Goal: Task Accomplishment & Management: Manage account settings

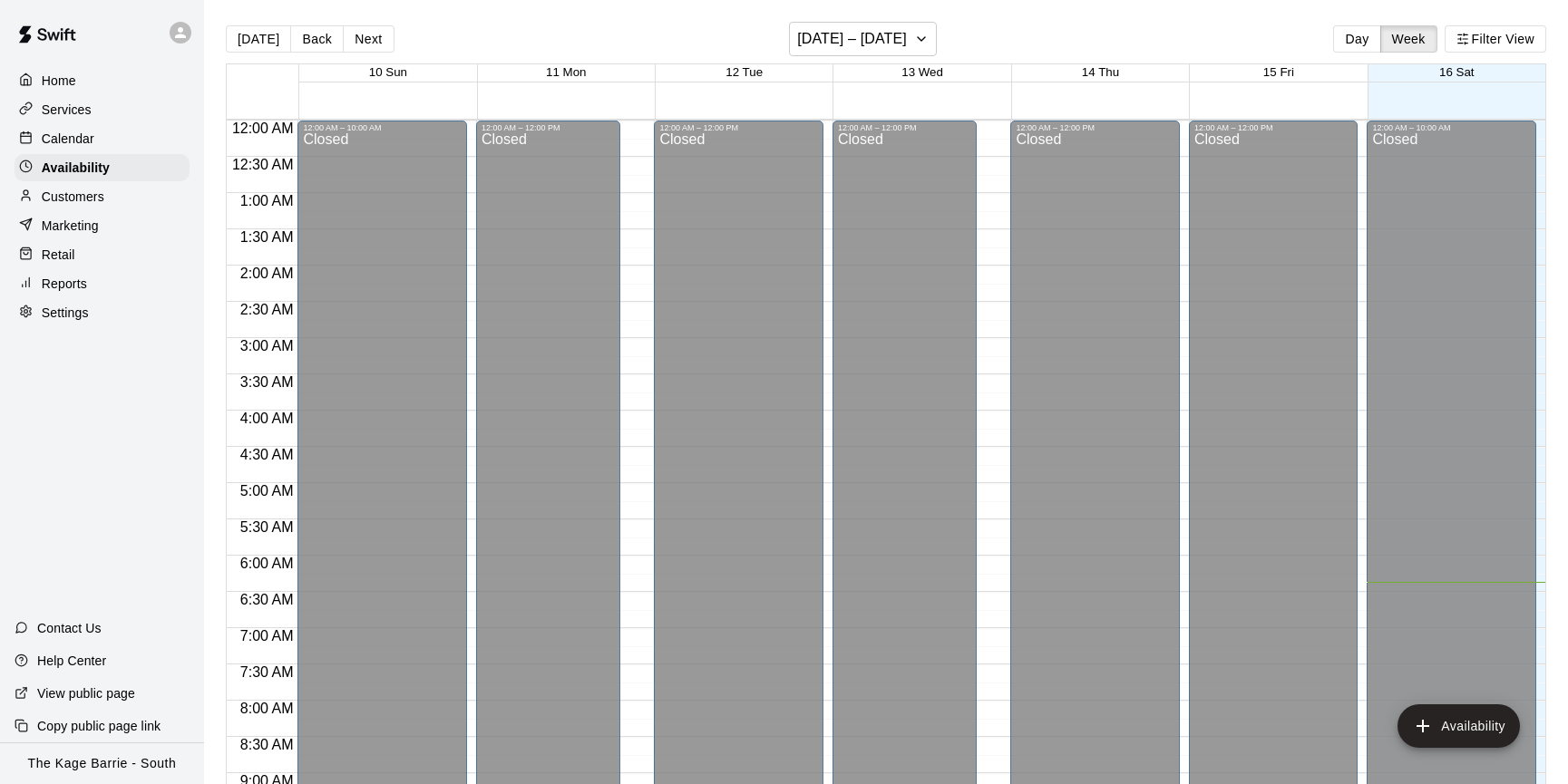
scroll to position [642, 0]
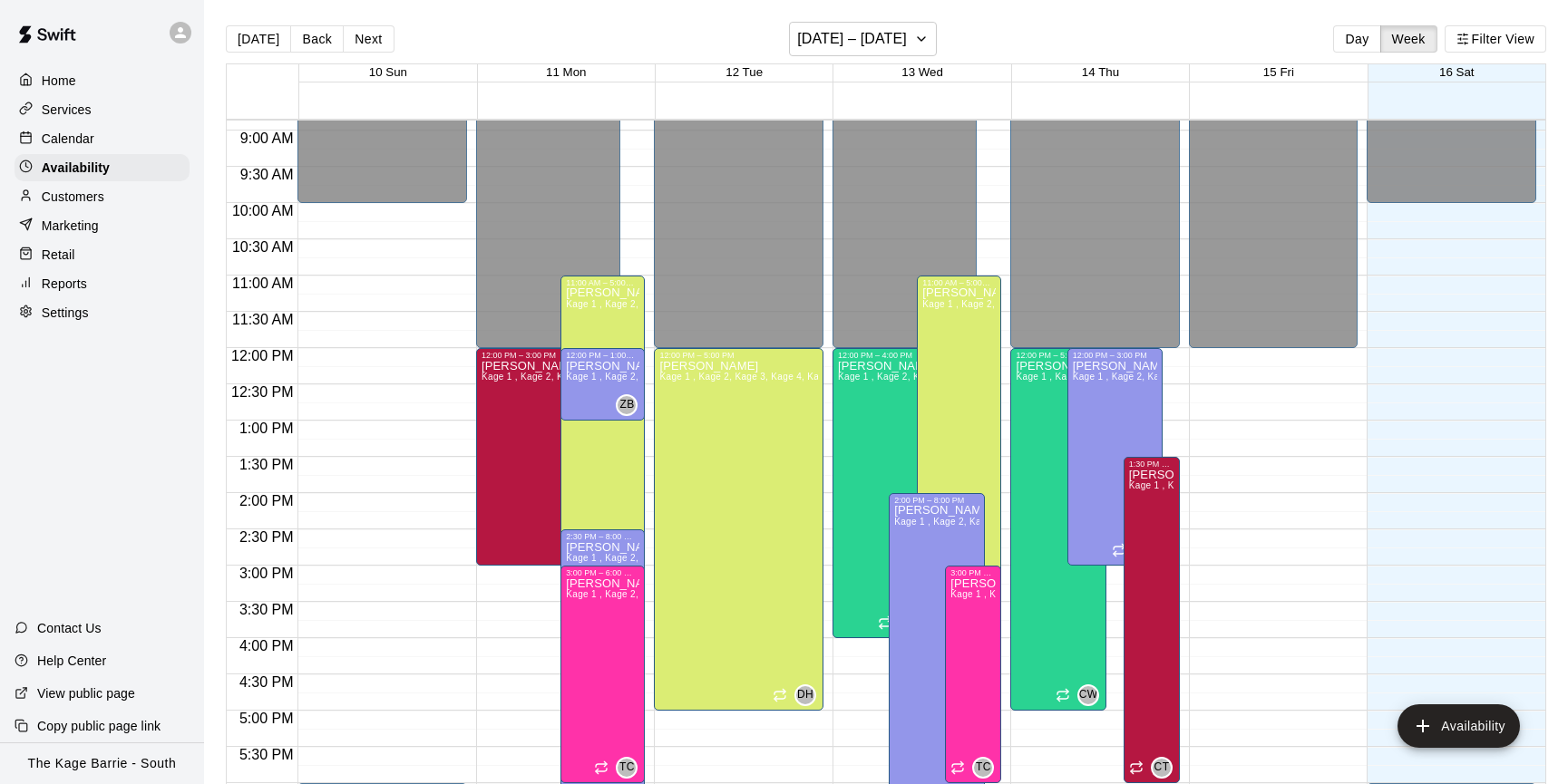
click at [81, 137] on p "Calendar" at bounding box center [68, 138] width 52 height 18
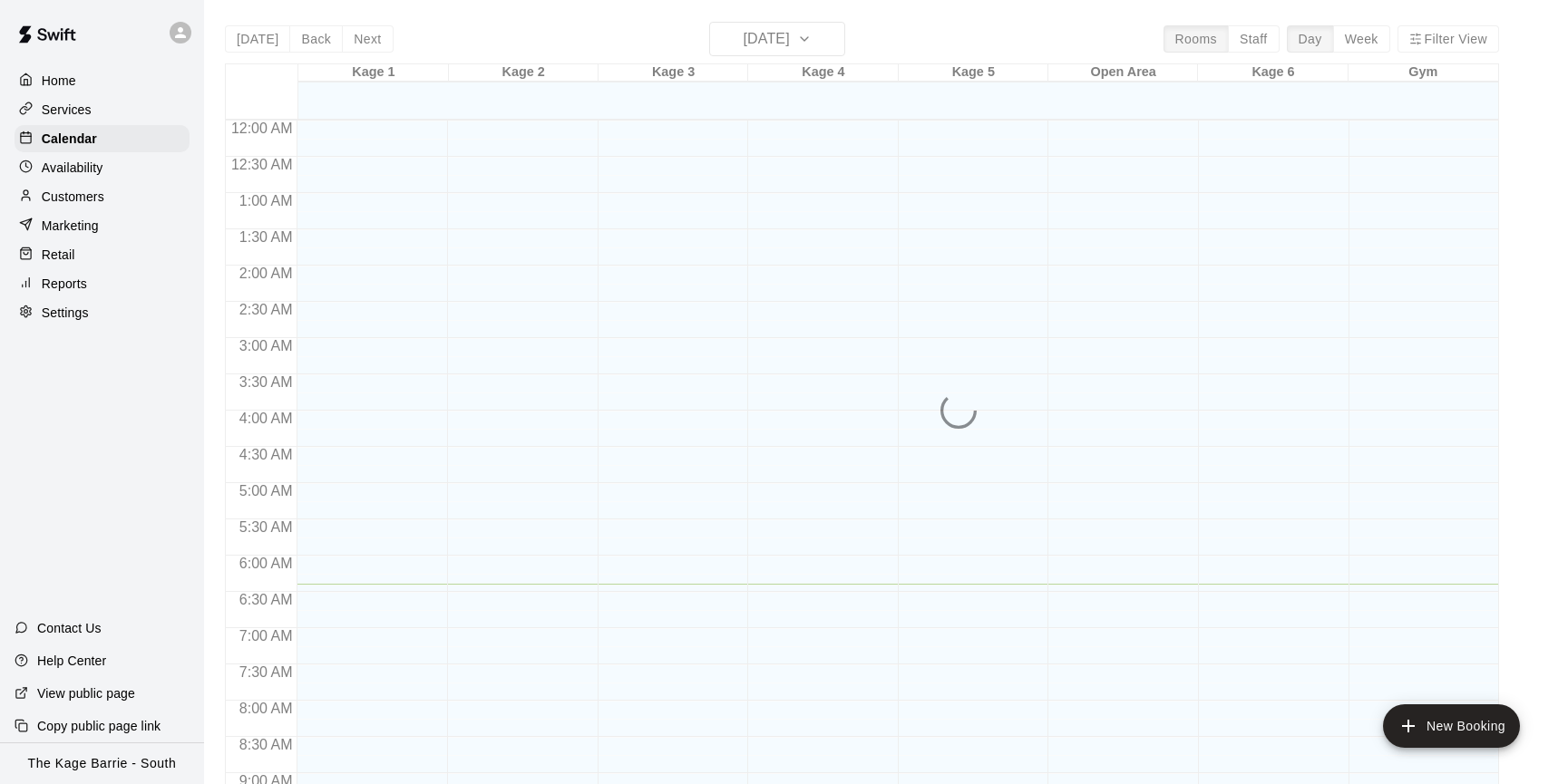
scroll to position [463, 0]
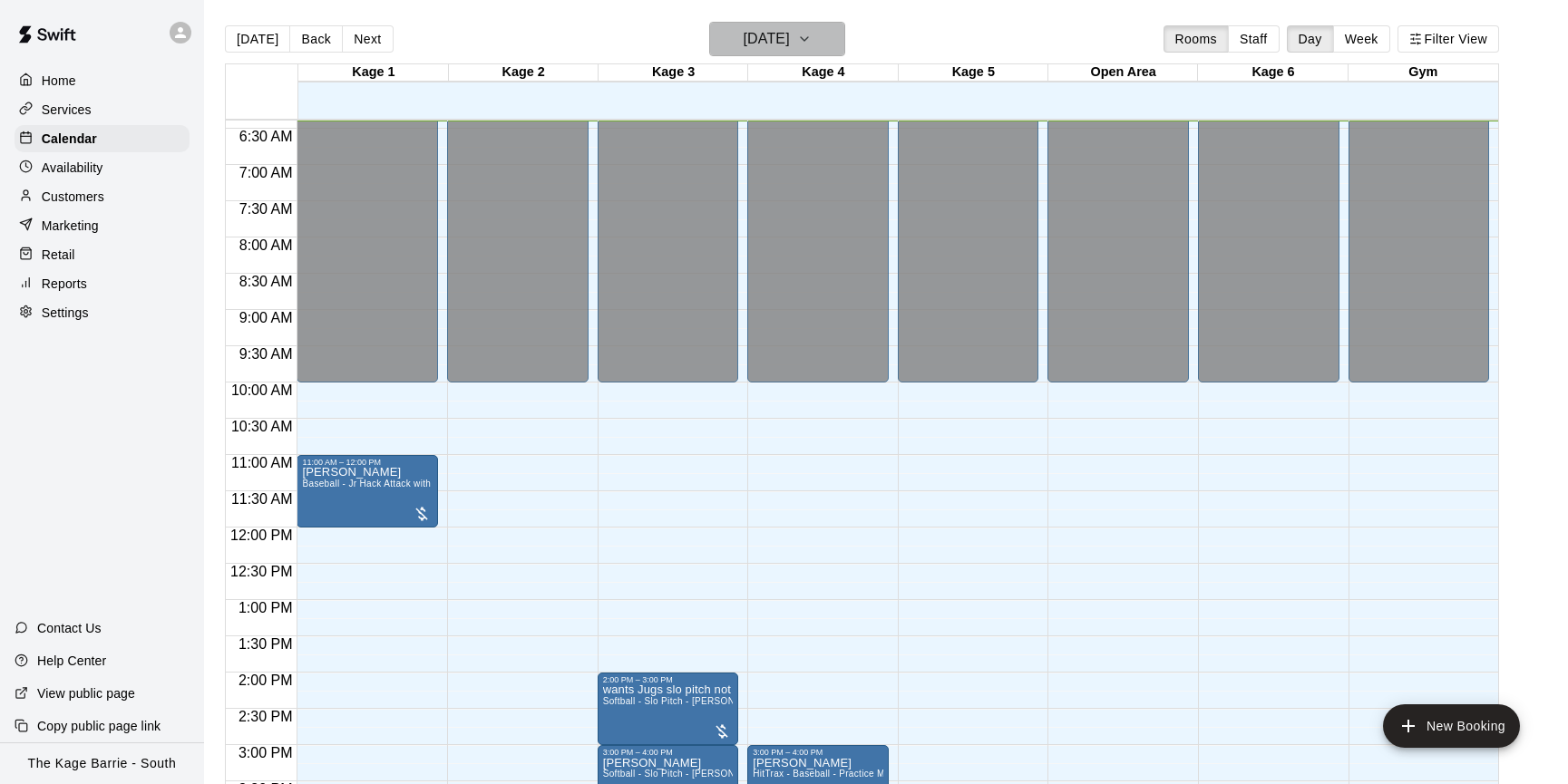
click at [808, 41] on icon "button" at bounding box center [804, 39] width 7 height 4
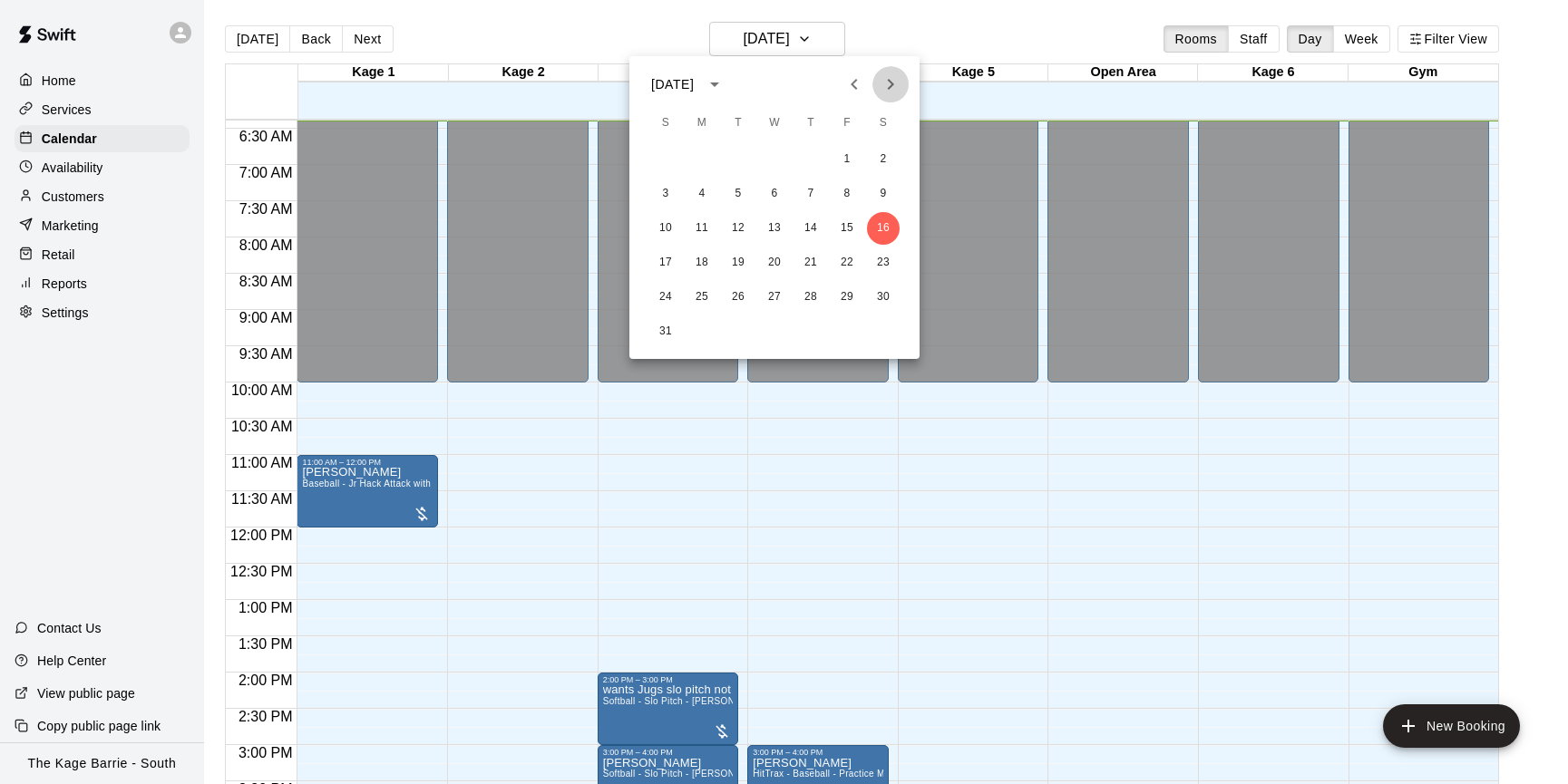
click at [892, 86] on icon "Next month" at bounding box center [890, 85] width 21 height 21
click at [698, 158] on button "1" at bounding box center [702, 159] width 33 height 33
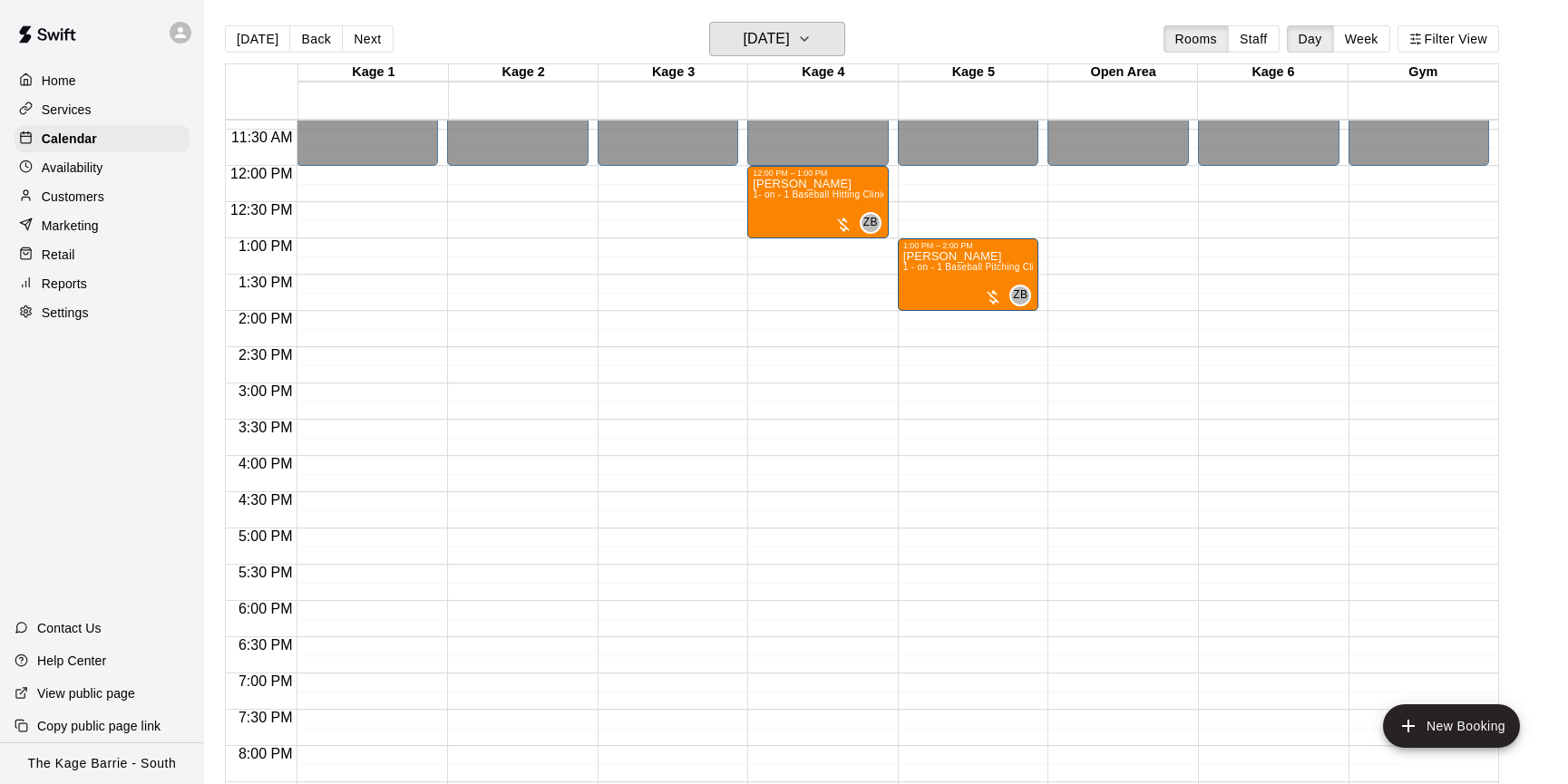
scroll to position [828, 0]
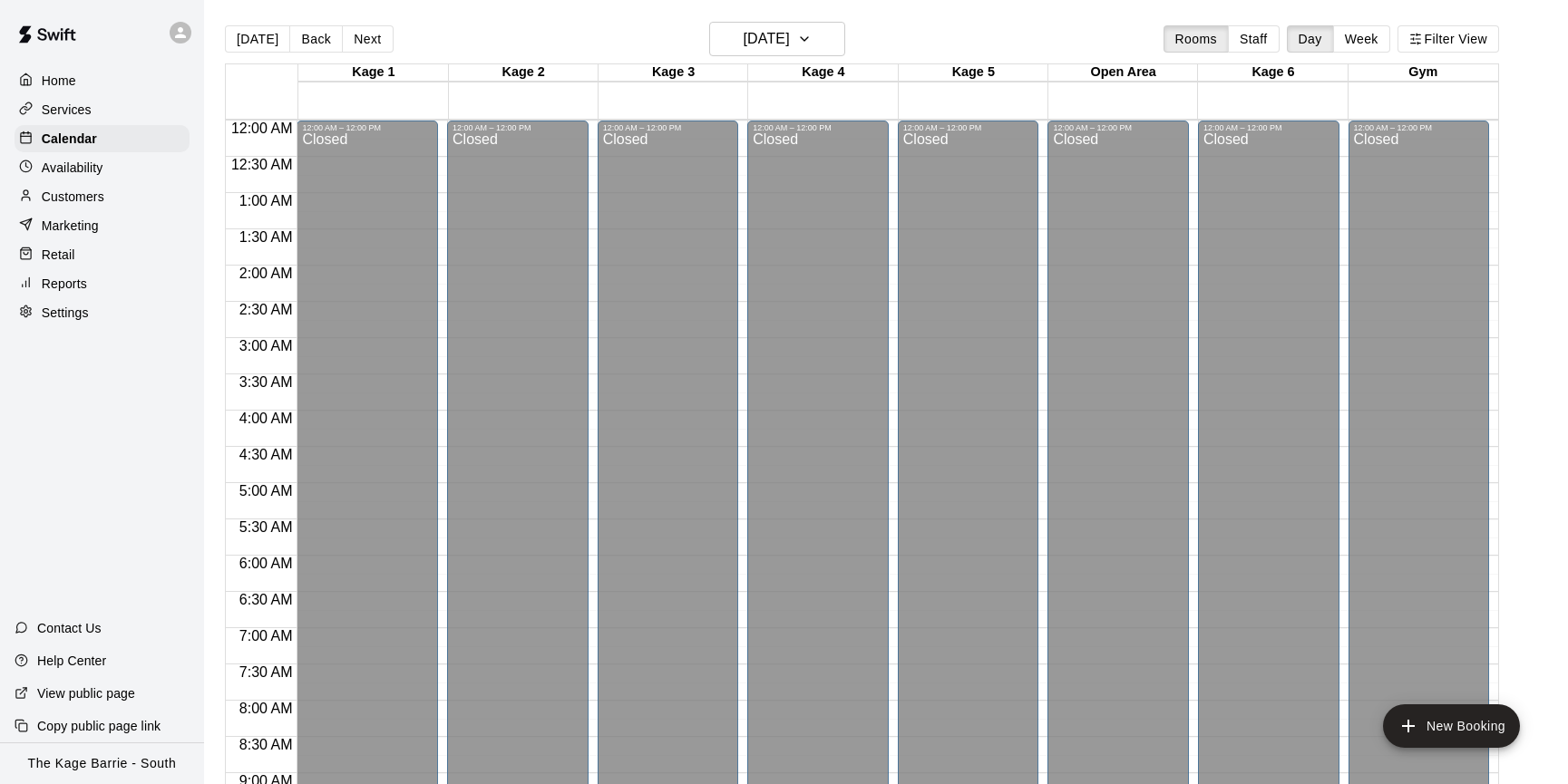
scroll to position [642, 0]
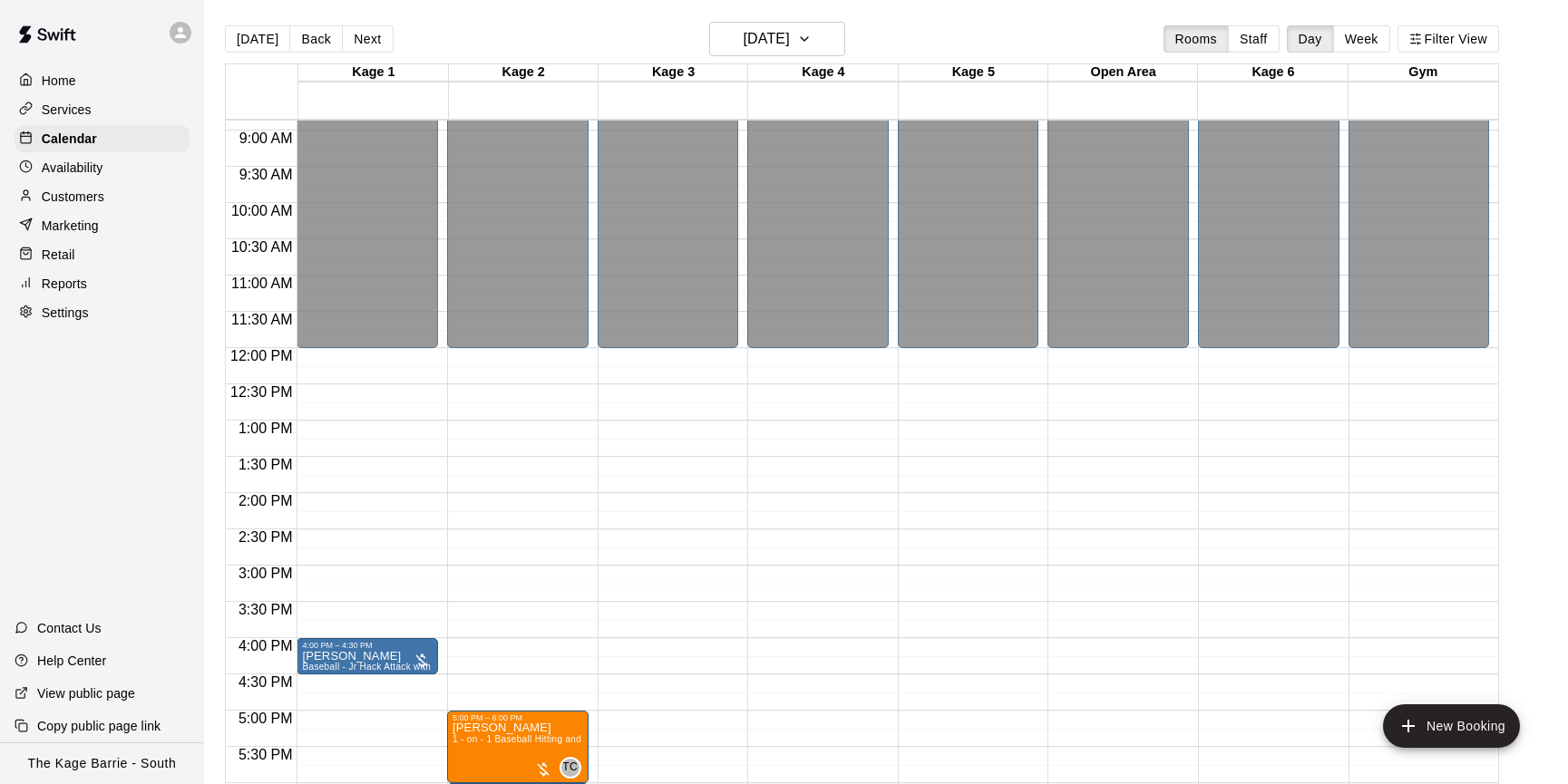
click at [267, 37] on button "[DATE]" at bounding box center [257, 39] width 65 height 27
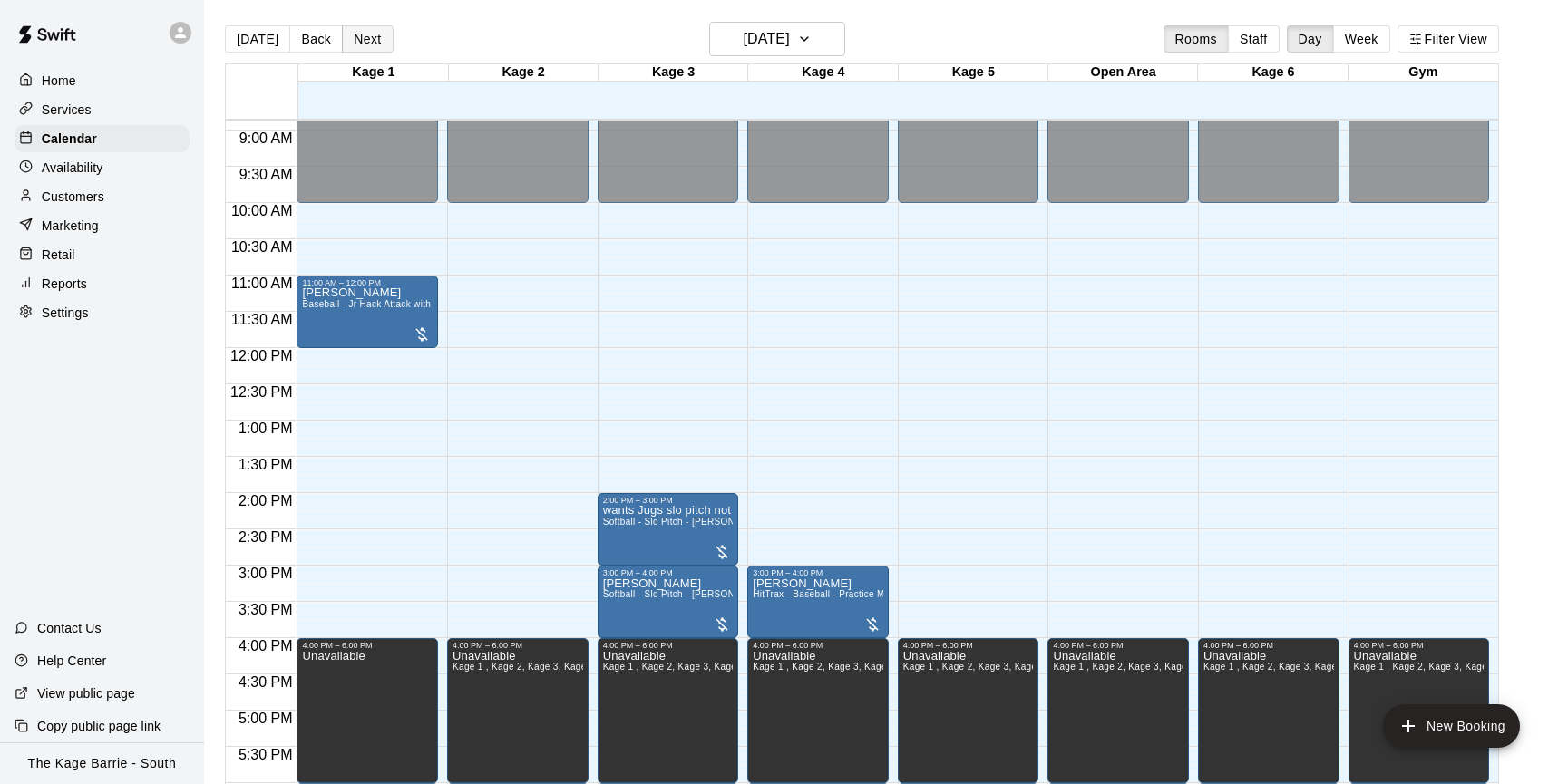
click at [369, 35] on button "Next" at bounding box center [367, 39] width 51 height 27
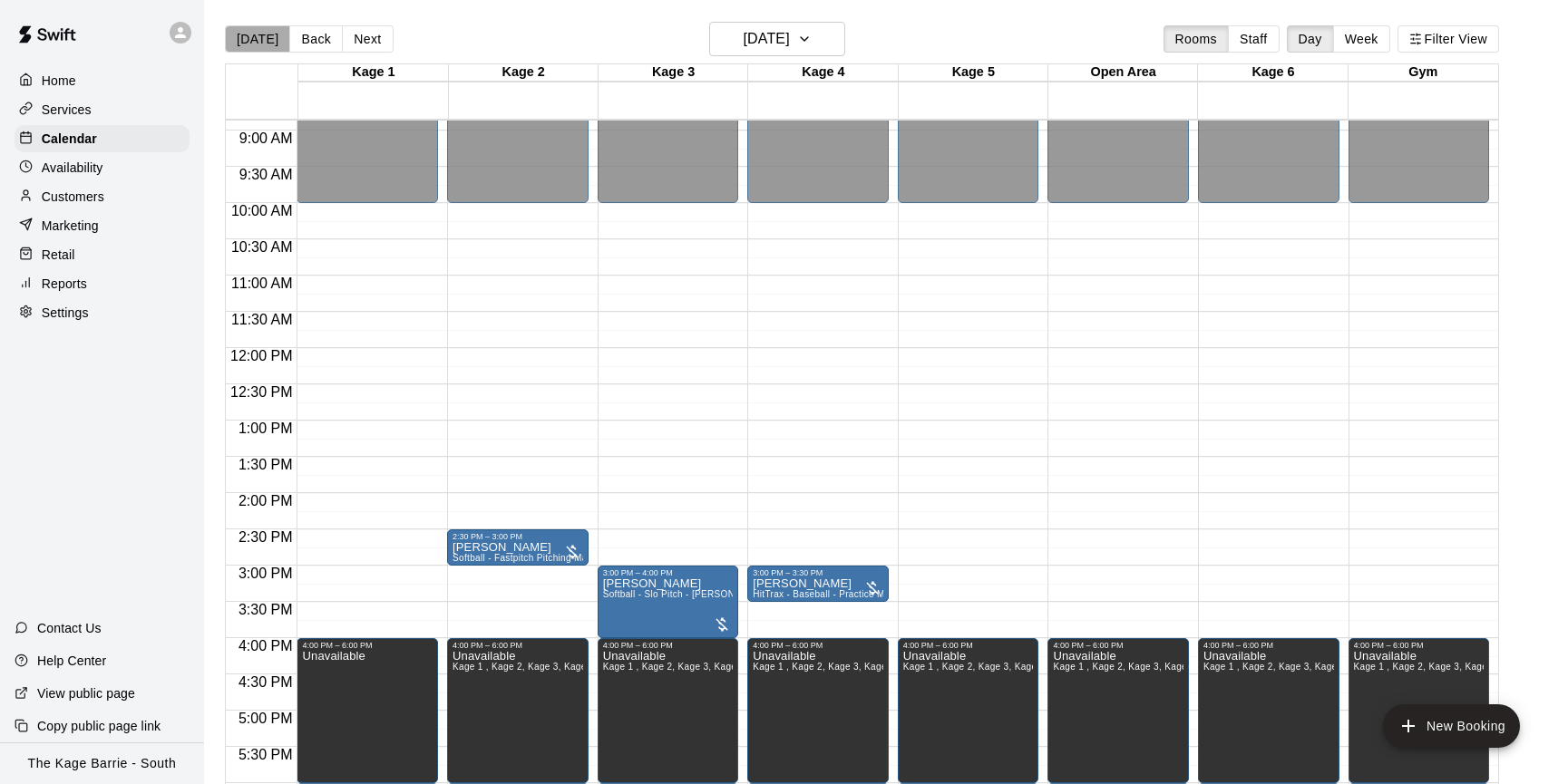
click at [260, 34] on button "[DATE]" at bounding box center [257, 39] width 65 height 27
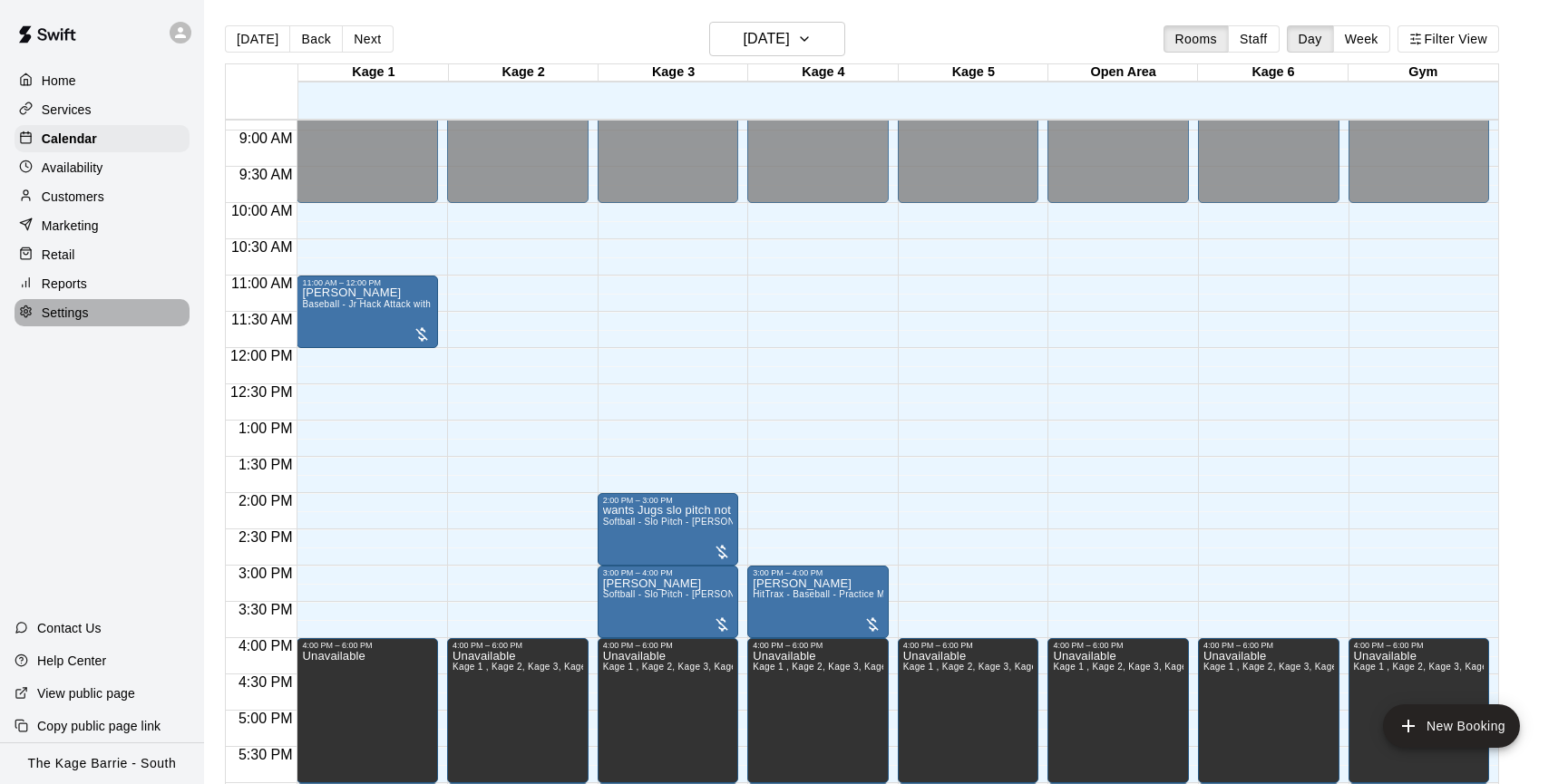
click at [115, 306] on div "Settings" at bounding box center [102, 313] width 175 height 27
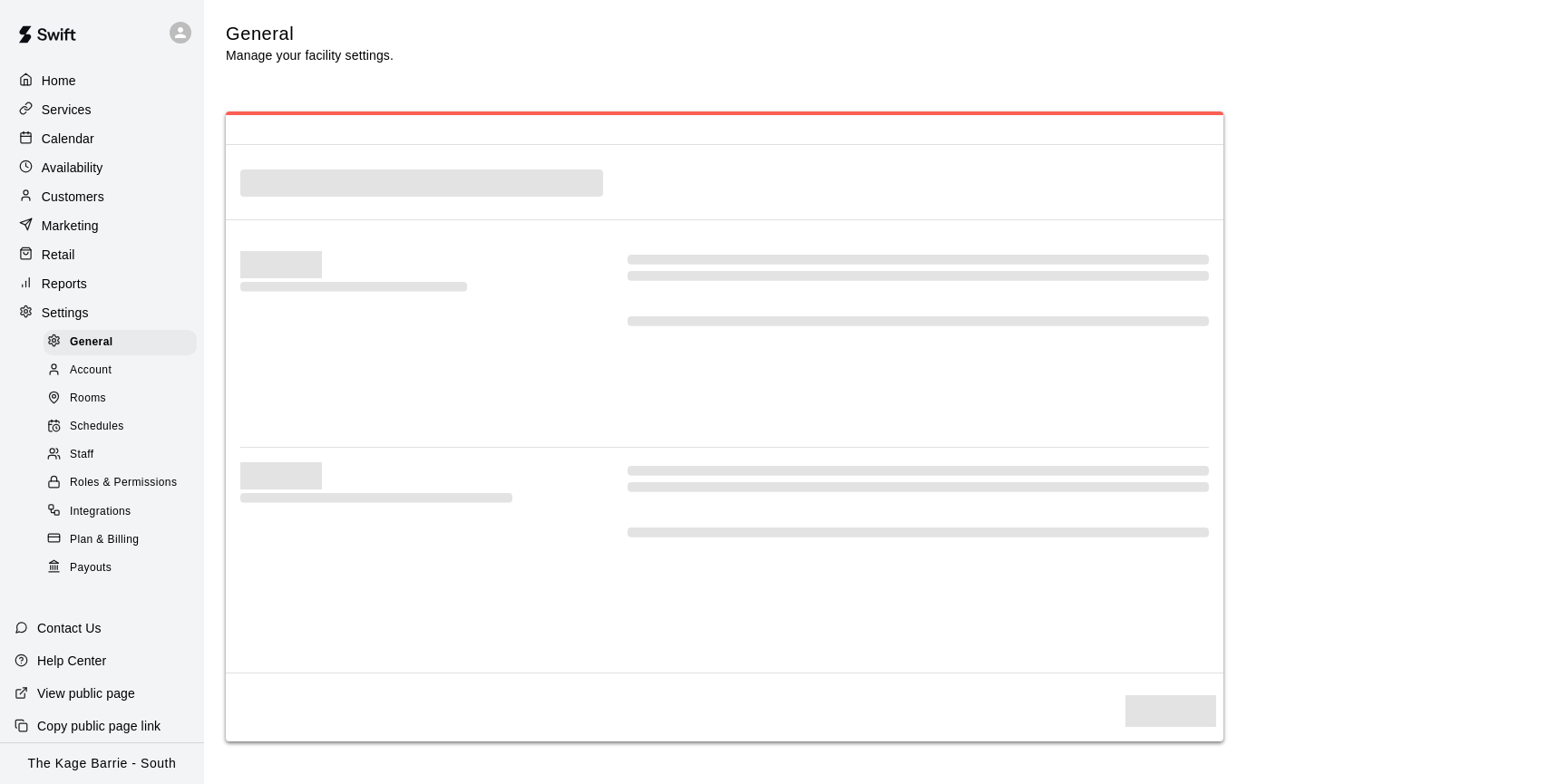
select select "**"
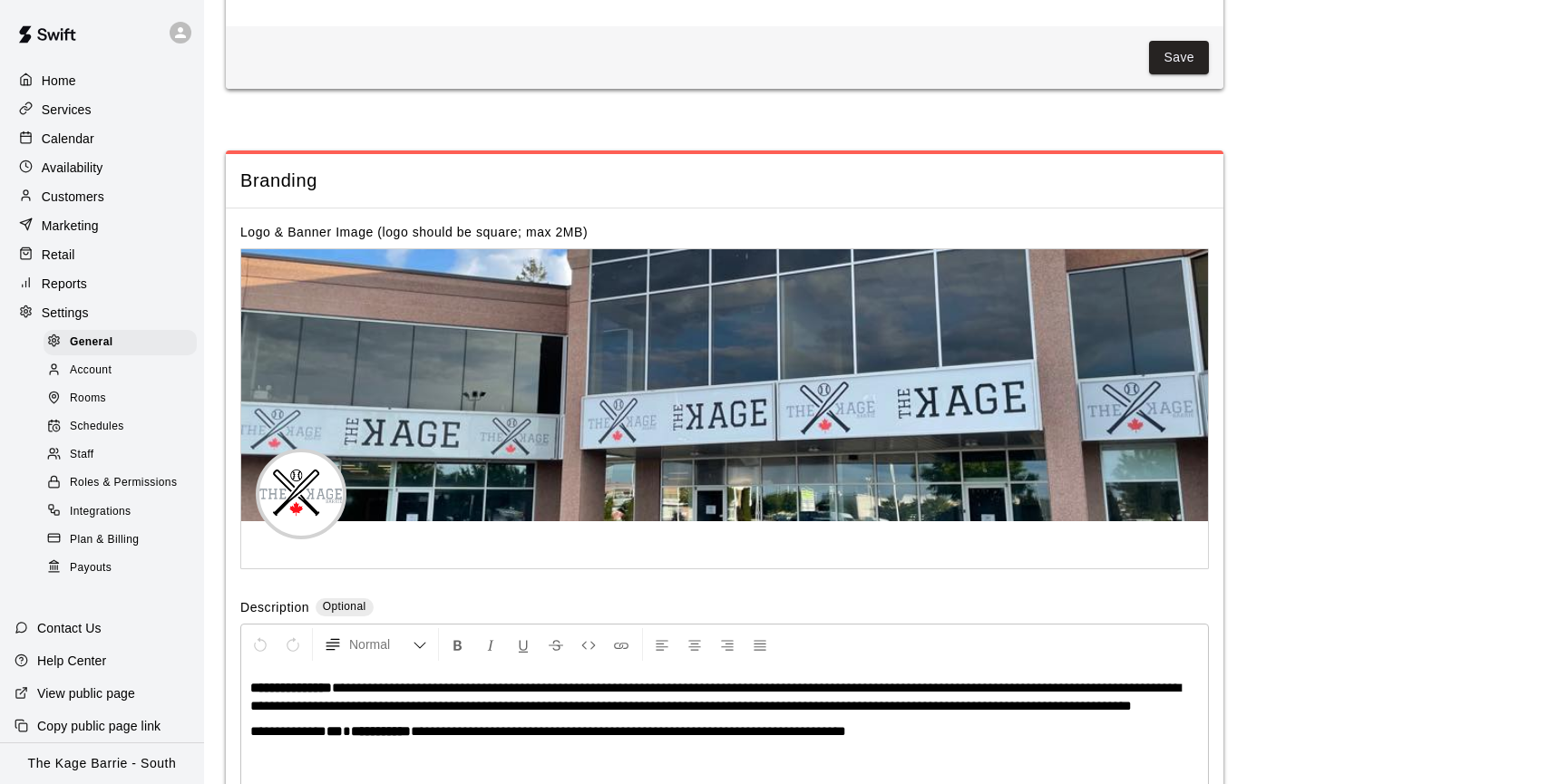
scroll to position [3317, 0]
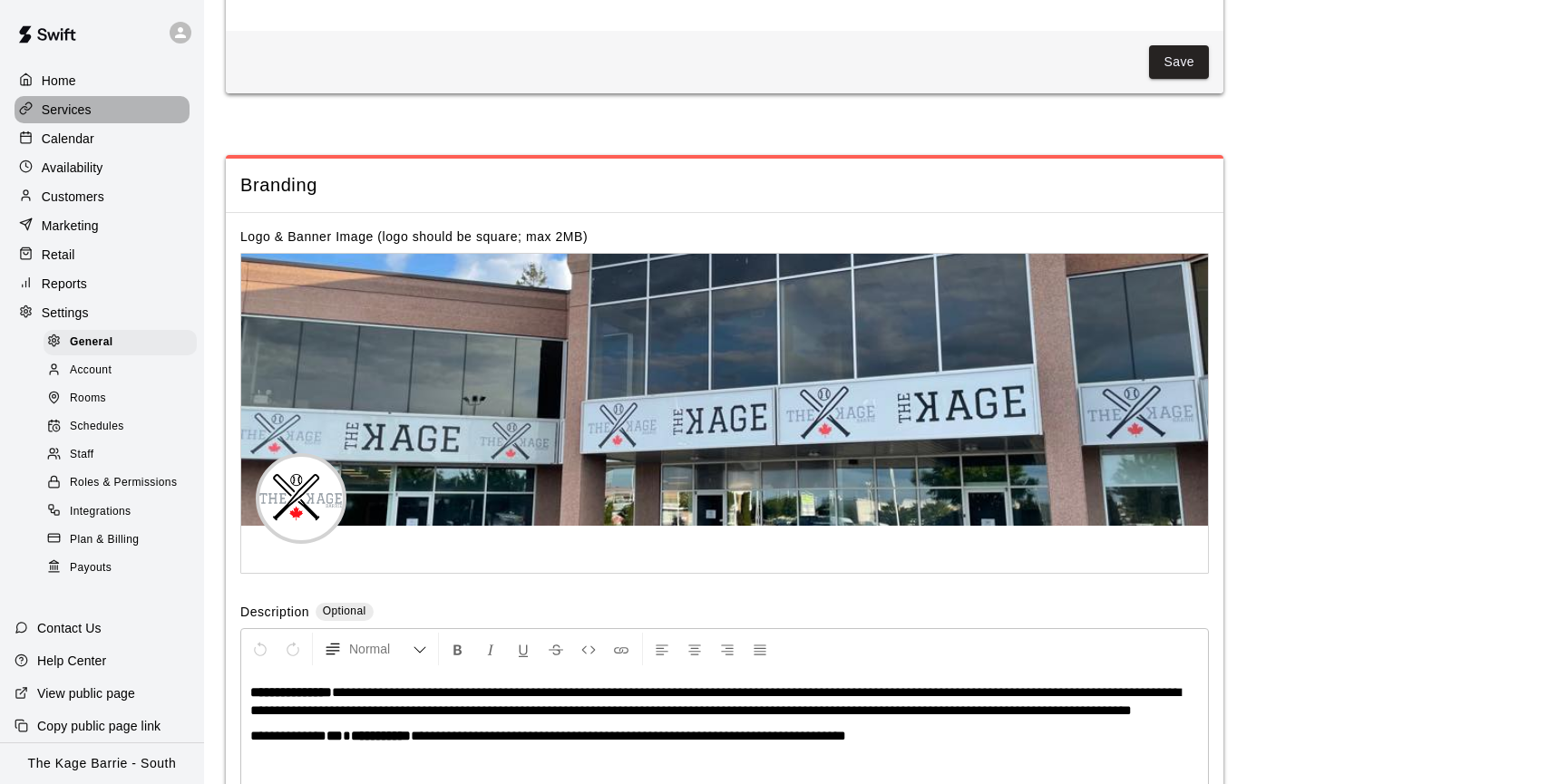
click at [117, 101] on div "Services" at bounding box center [102, 110] width 175 height 27
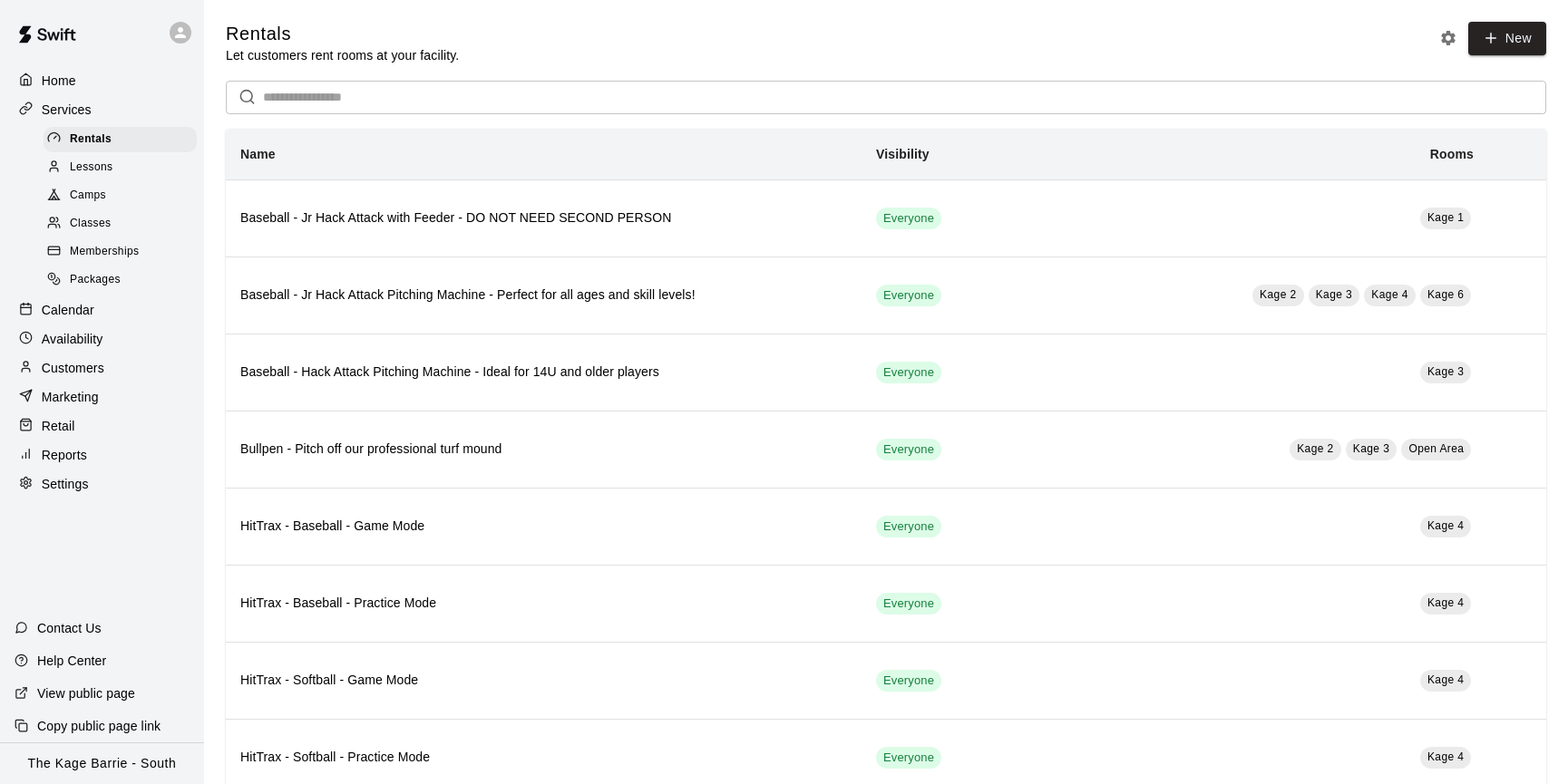
click at [114, 197] on div "Camps" at bounding box center [121, 195] width 154 height 25
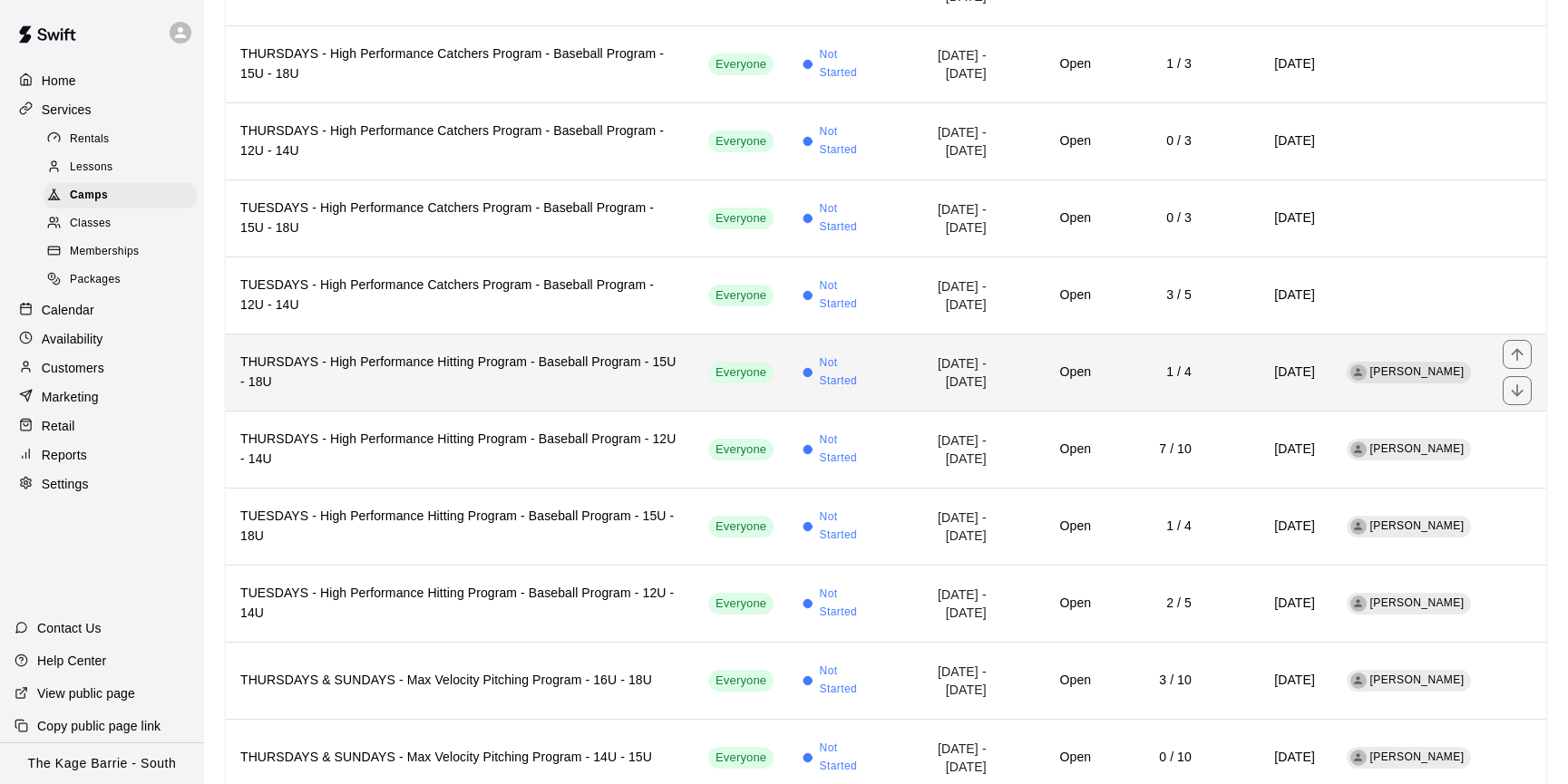
scroll to position [460, 0]
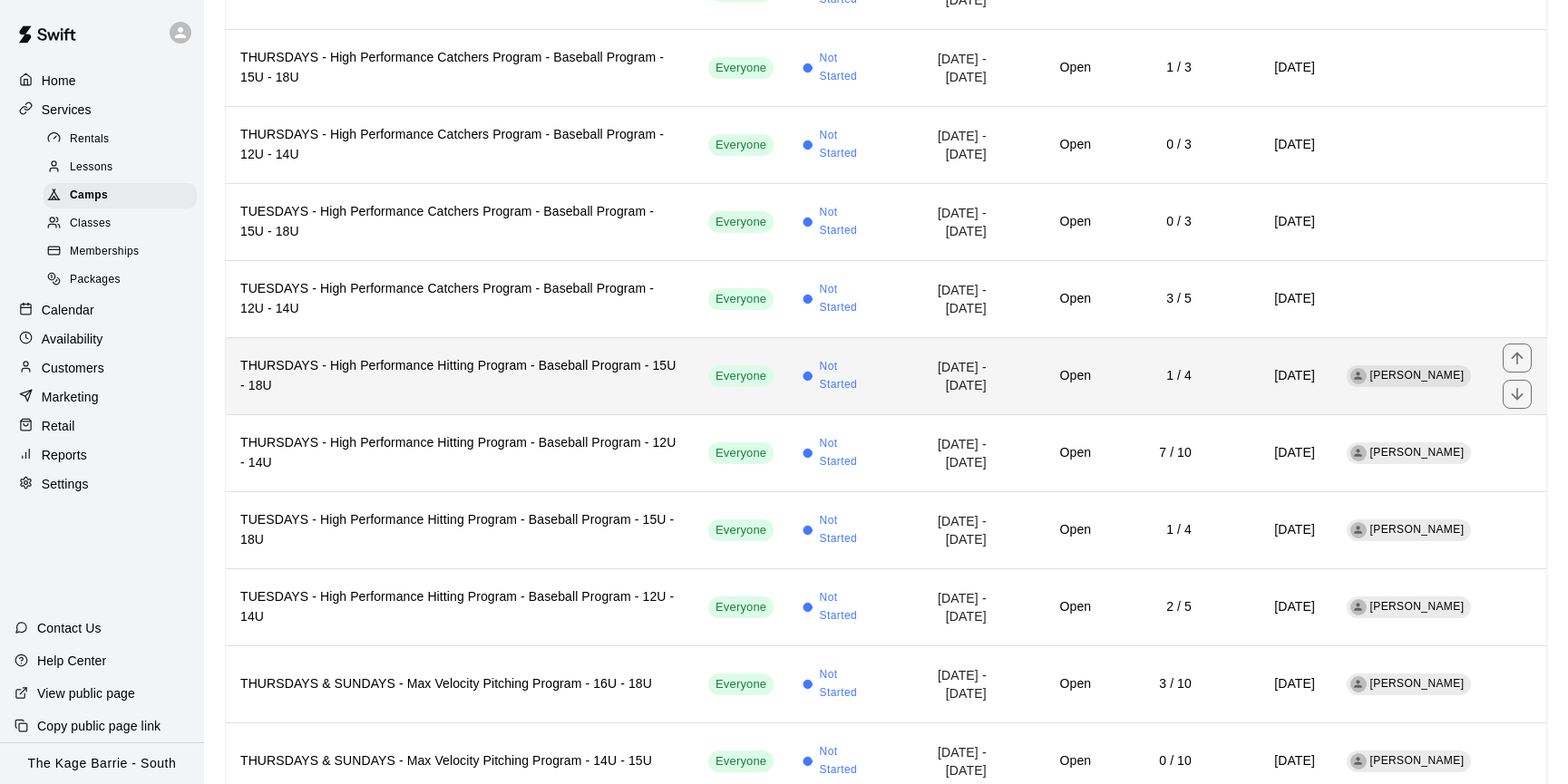
click at [452, 357] on h6 "THURSDAYS - High Performance Hitting Program - Baseball Program - 15U - 18U" at bounding box center [459, 376] width 438 height 40
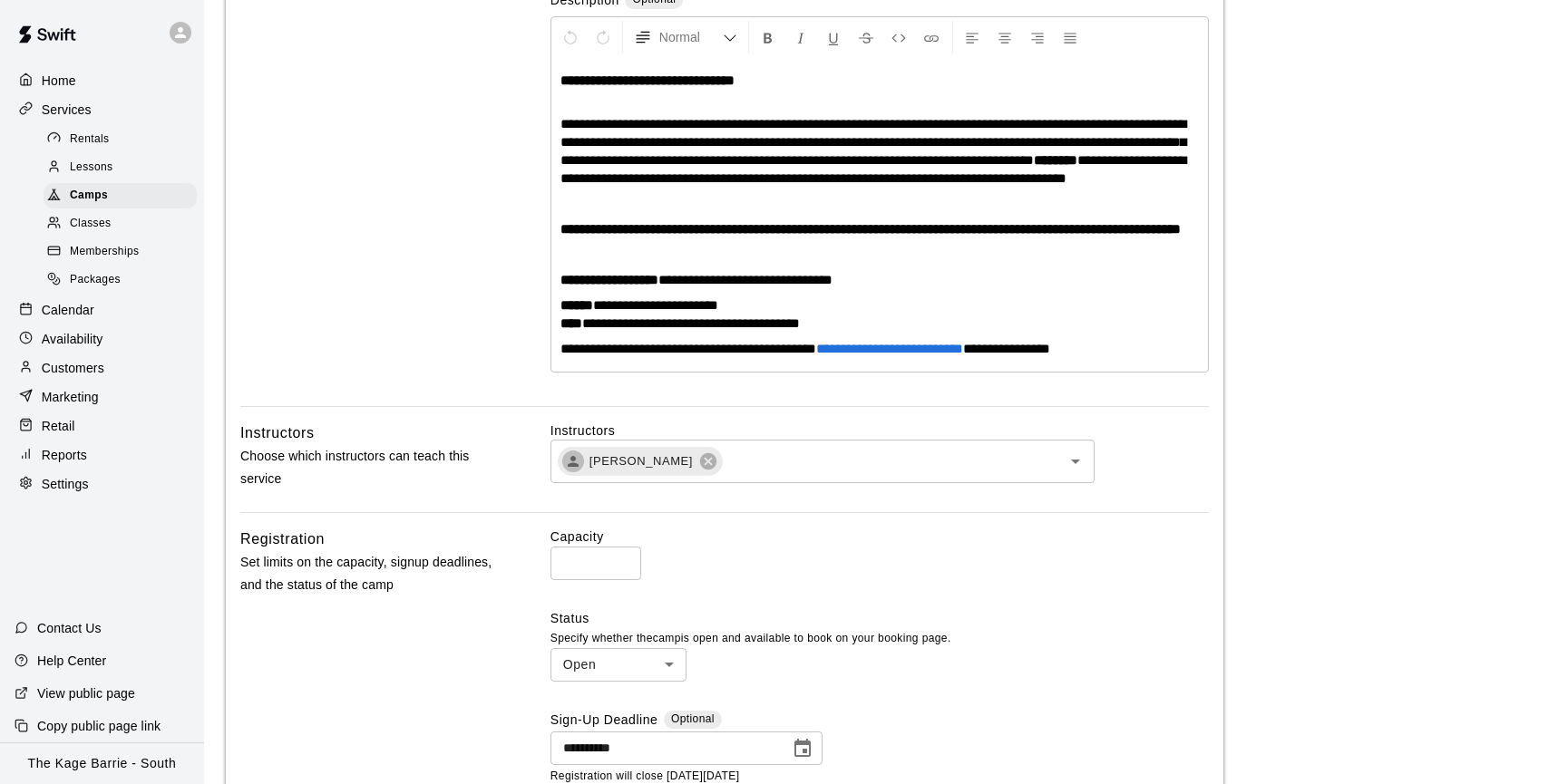
scroll to position [371, 0]
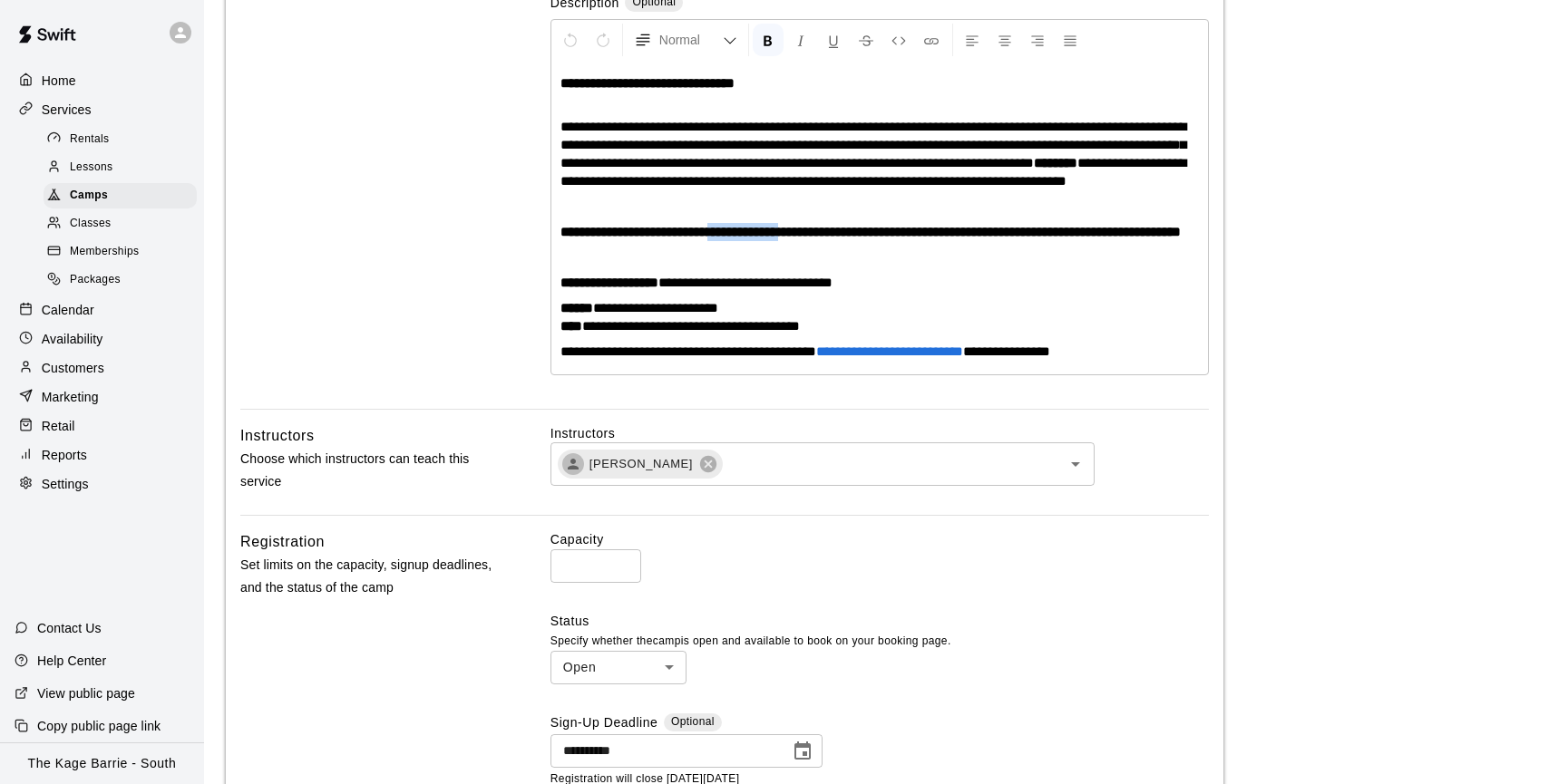
drag, startPoint x: 838, startPoint y: 247, endPoint x: 746, endPoint y: 246, distance: 92.0
click at [746, 238] on strong "**********" at bounding box center [870, 231] width 620 height 14
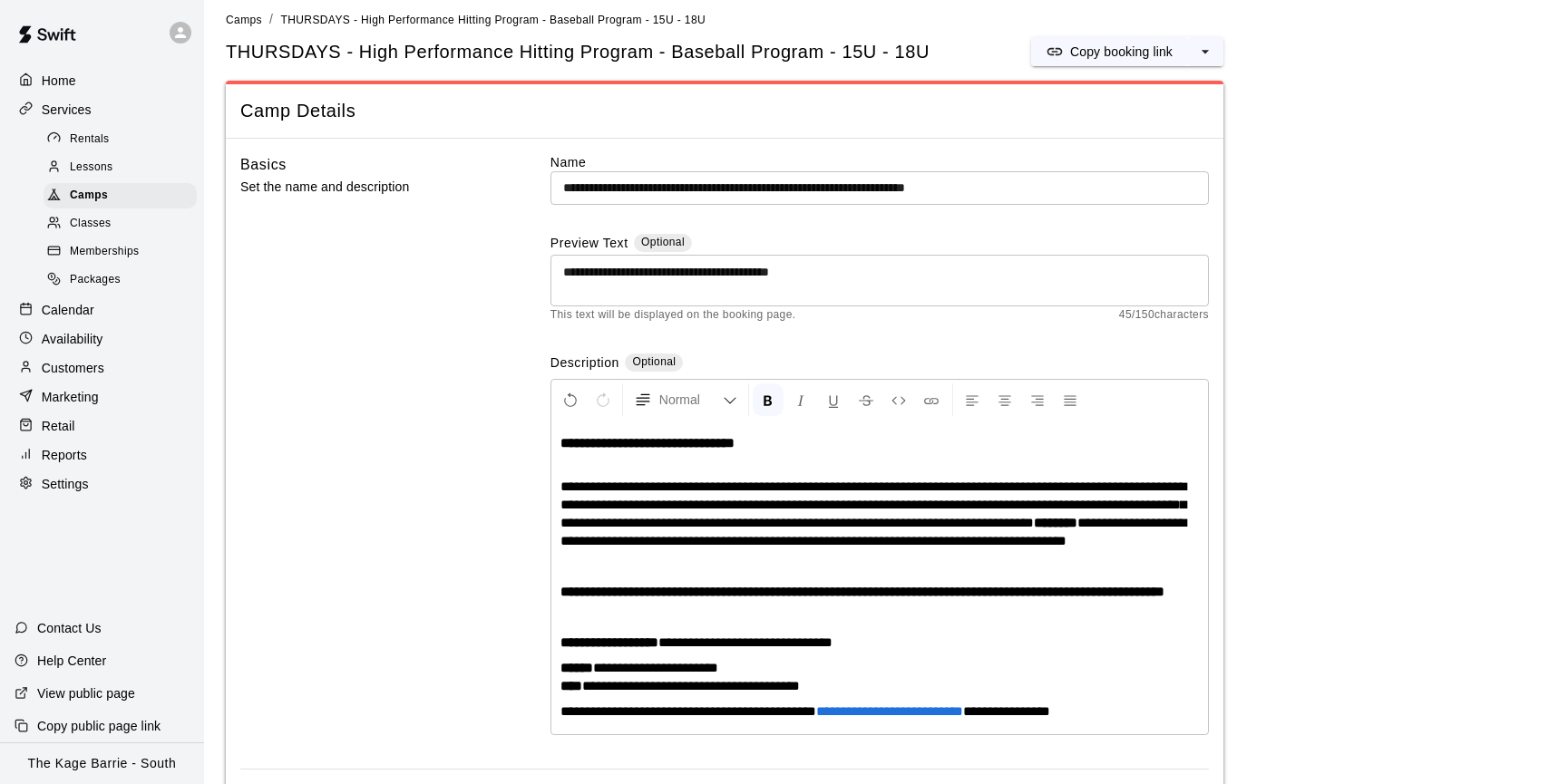
scroll to position [7, 0]
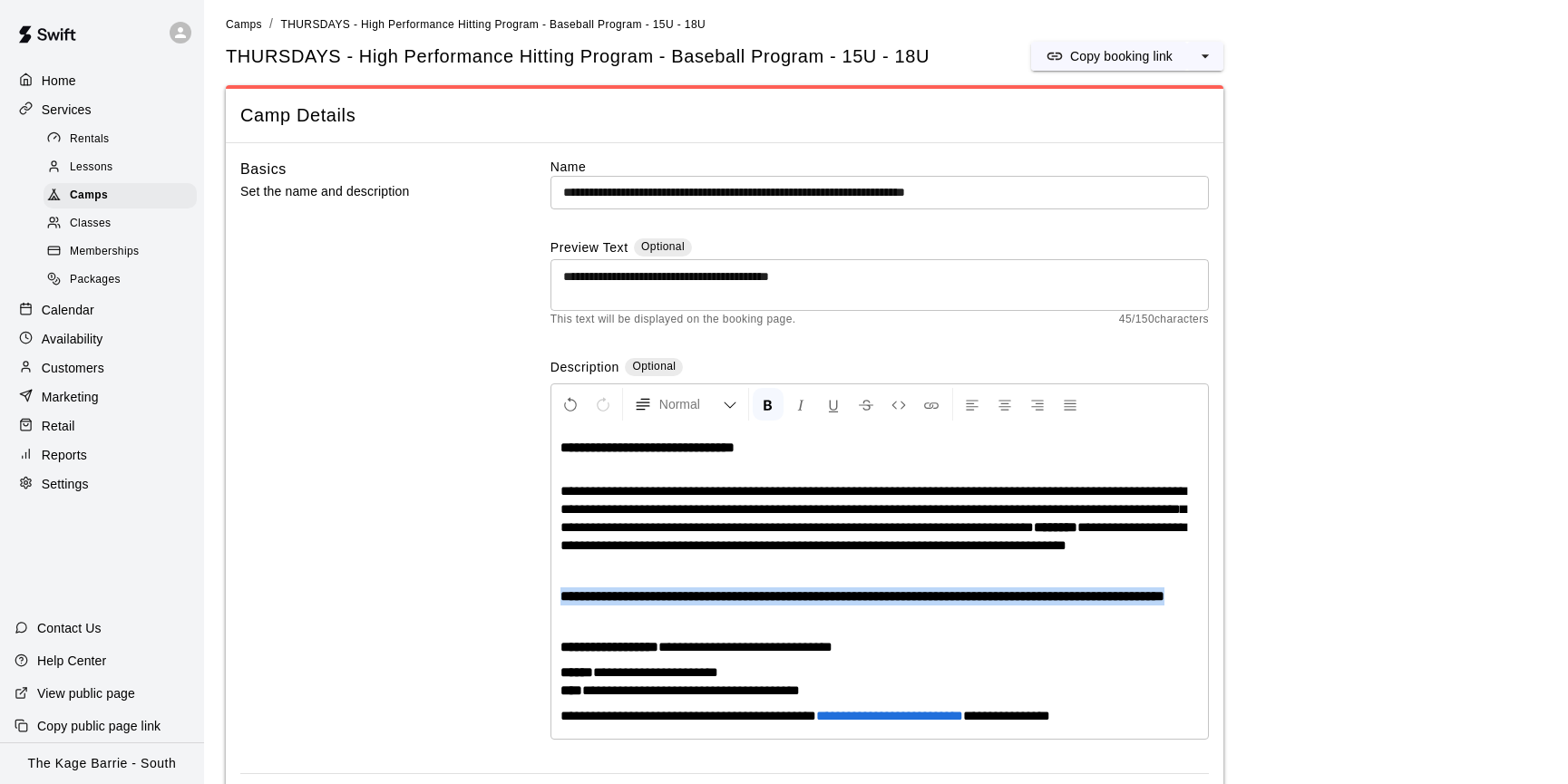
drag, startPoint x: 704, startPoint y: 633, endPoint x: 546, endPoint y: 611, distance: 159.5
click at [546, 611] on div "**********" at bounding box center [724, 465] width 968 height 616
click at [767, 605] on p "**********" at bounding box center [879, 596] width 639 height 18
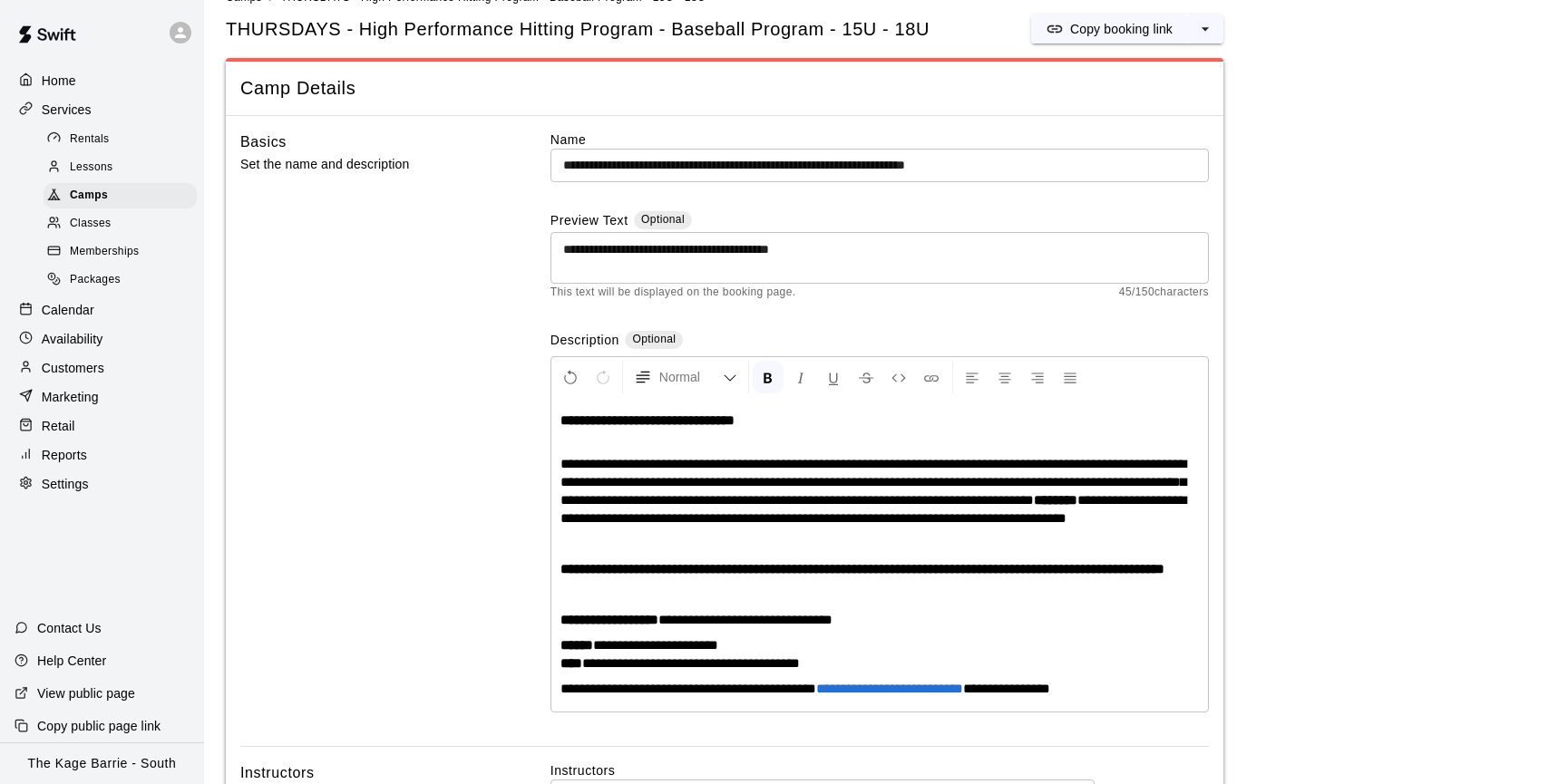
scroll to position [0, 0]
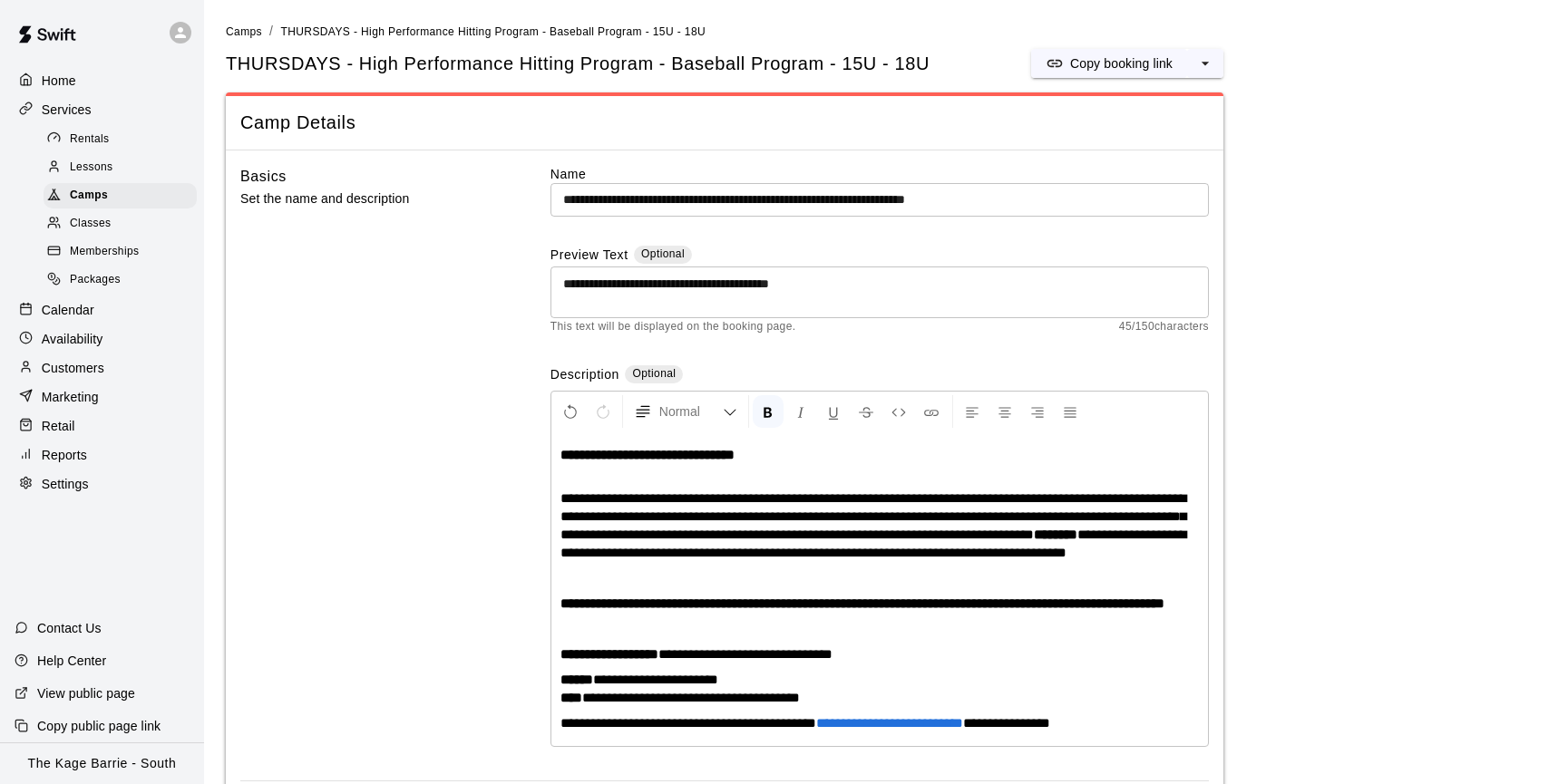
click at [86, 305] on p "Calendar" at bounding box center [68, 310] width 52 height 18
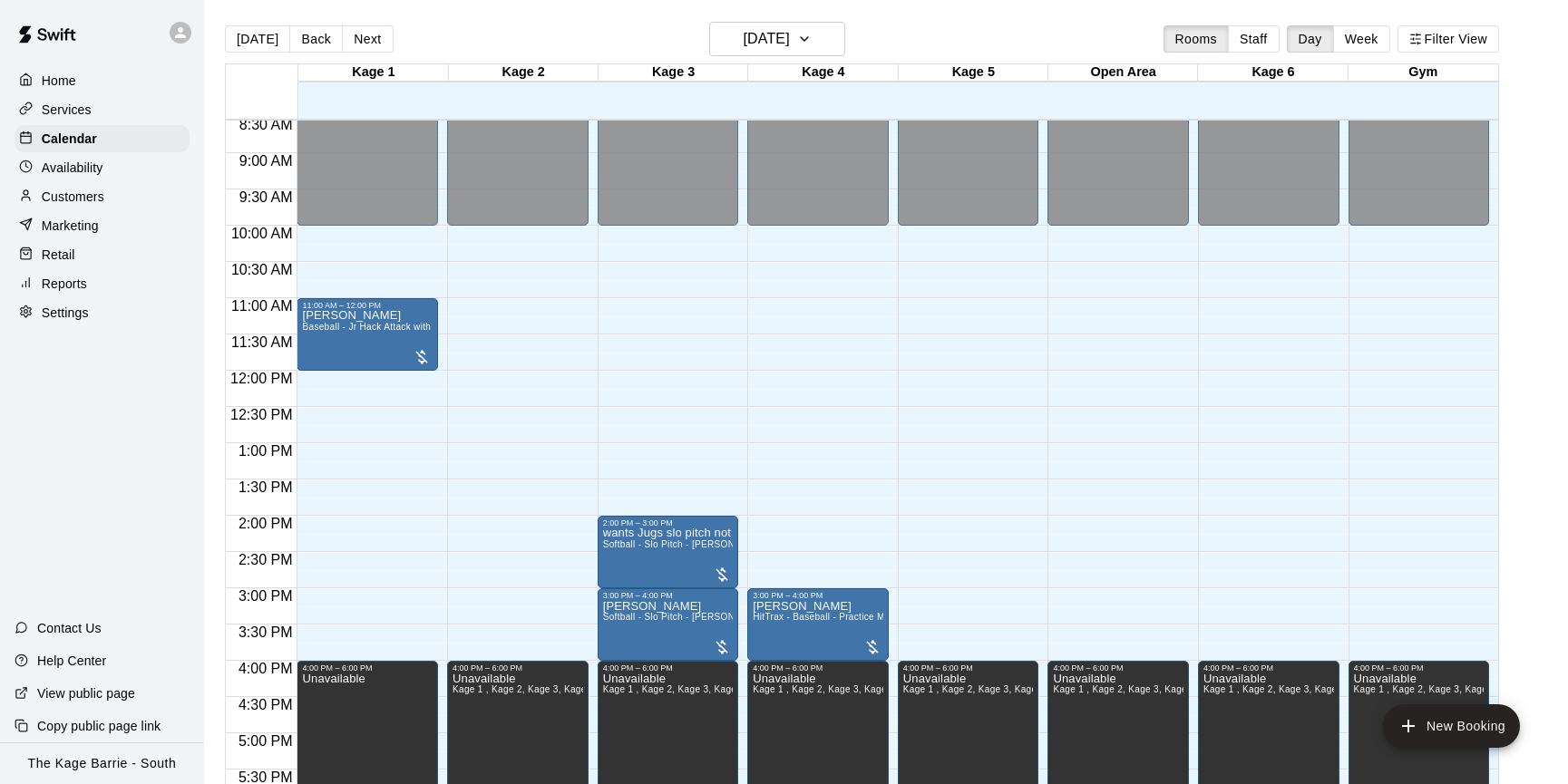
scroll to position [624, 0]
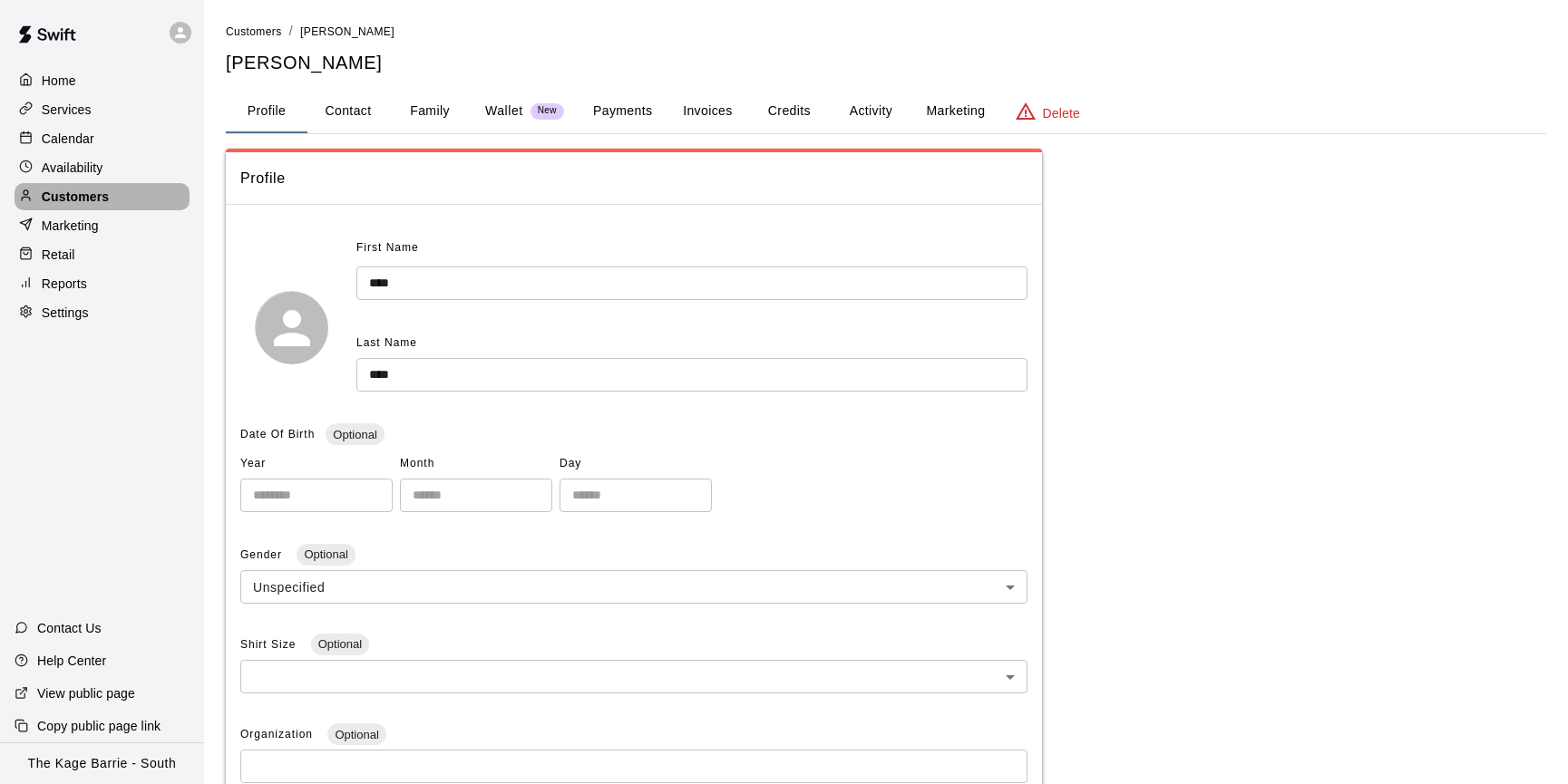
drag, startPoint x: 114, startPoint y: 201, endPoint x: 154, endPoint y: 197, distance: 40.2
click at [114, 201] on div "Customers" at bounding box center [102, 196] width 175 height 27
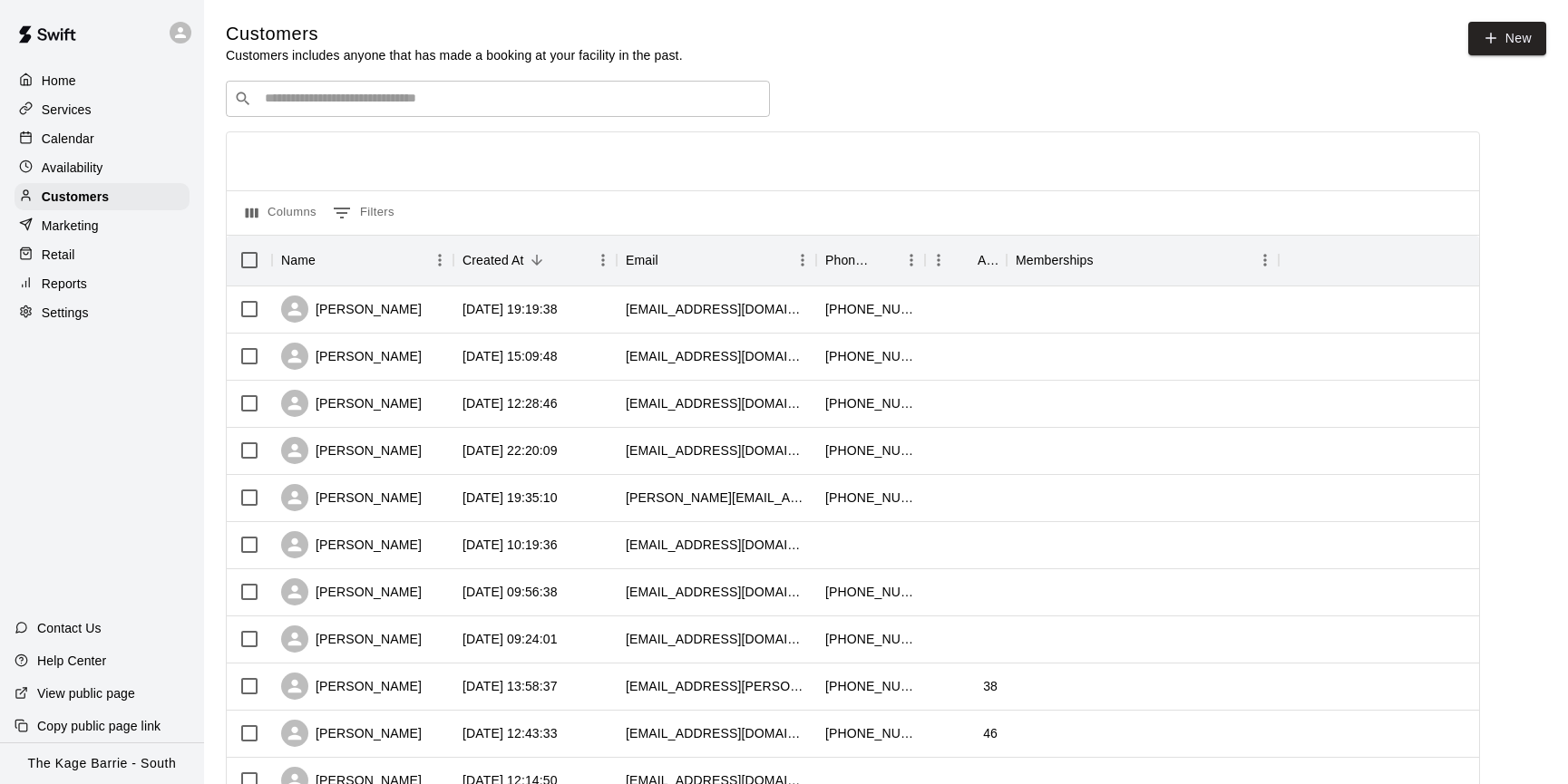
click at [438, 108] on div "​ ​" at bounding box center [498, 98] width 544 height 36
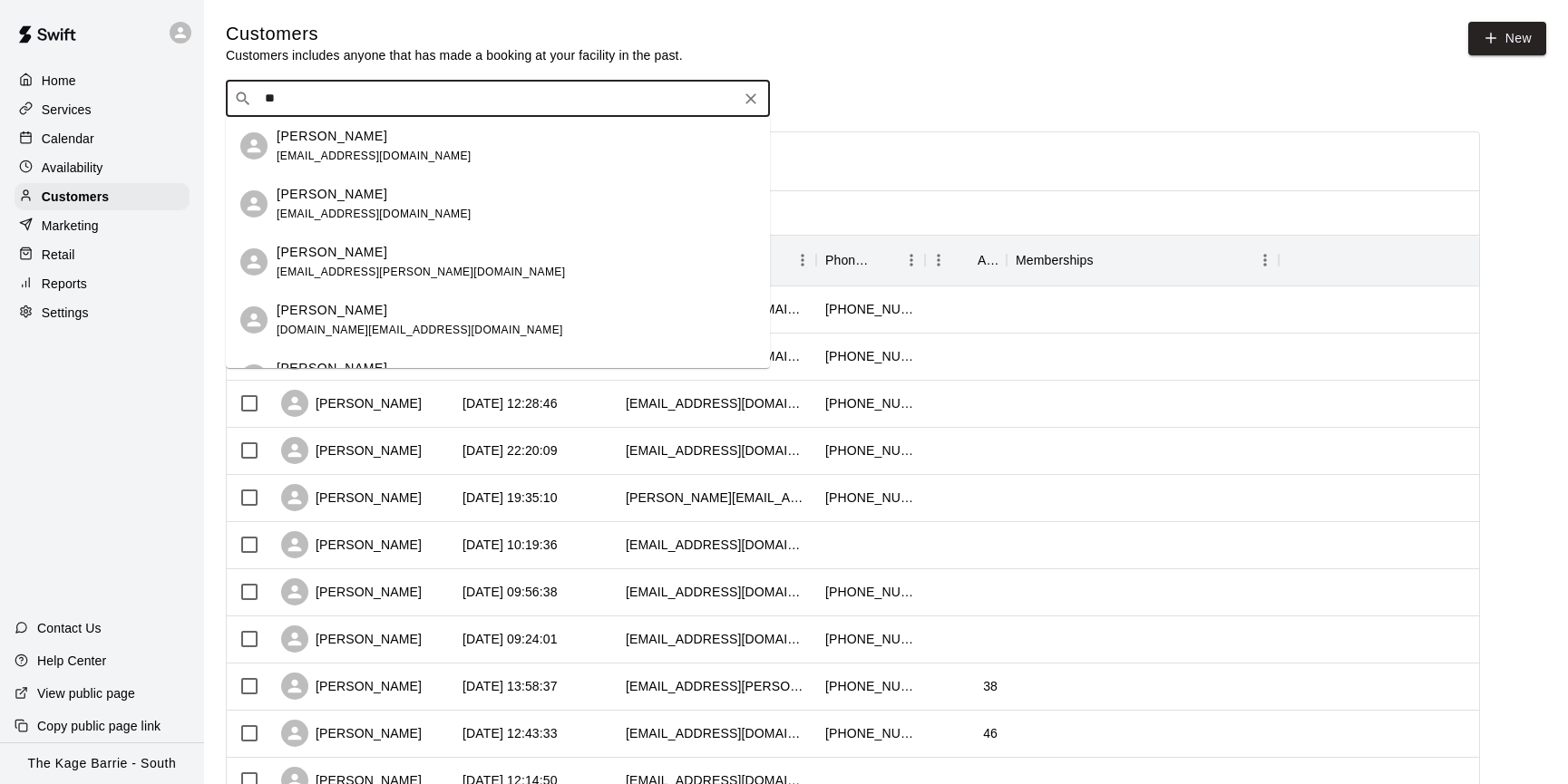
type input "*"
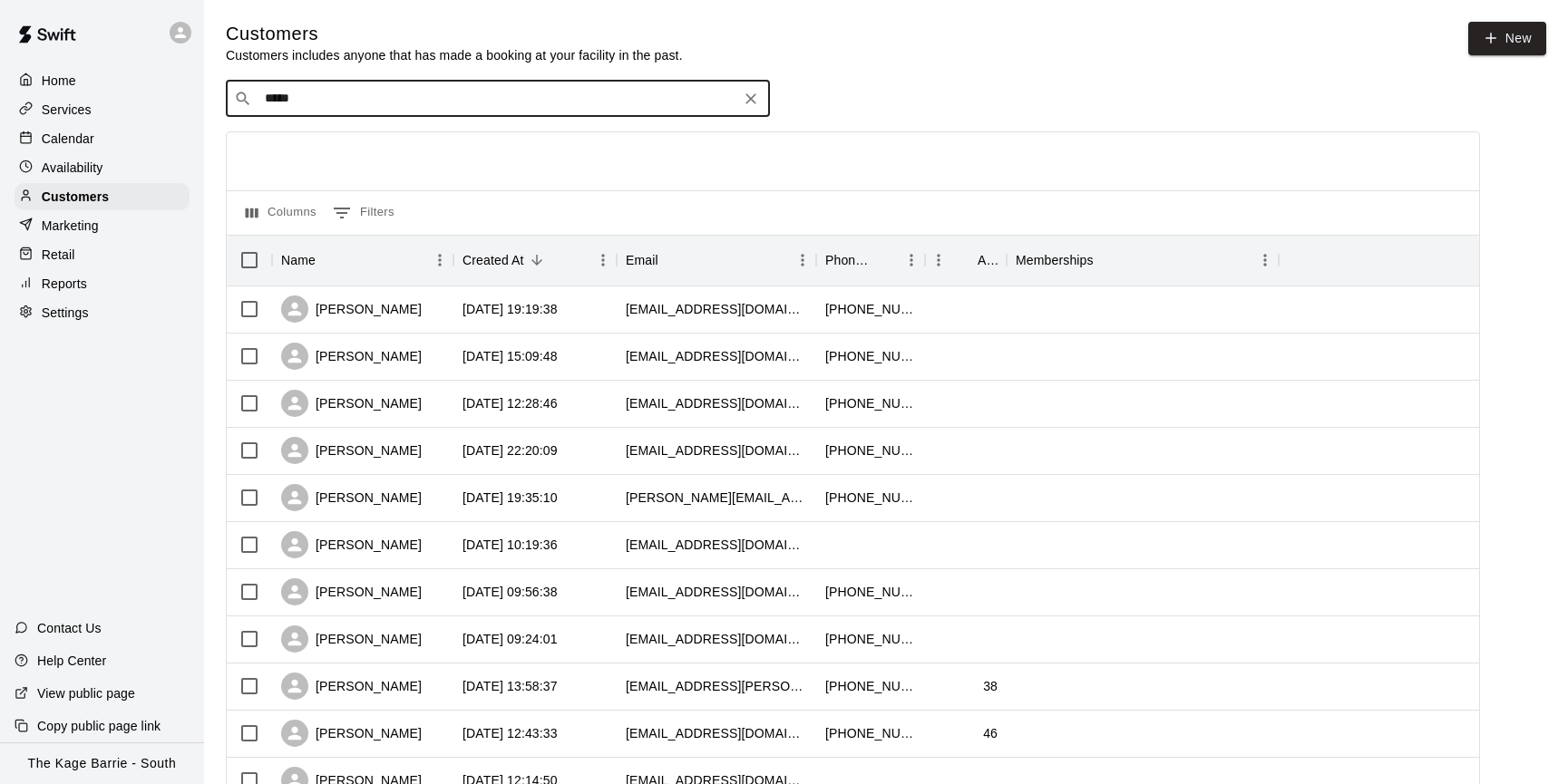
type input "******"
click at [488, 153] on div "John Kaposy john.kaposy@outlook.com" at bounding box center [515, 147] width 478 height 39
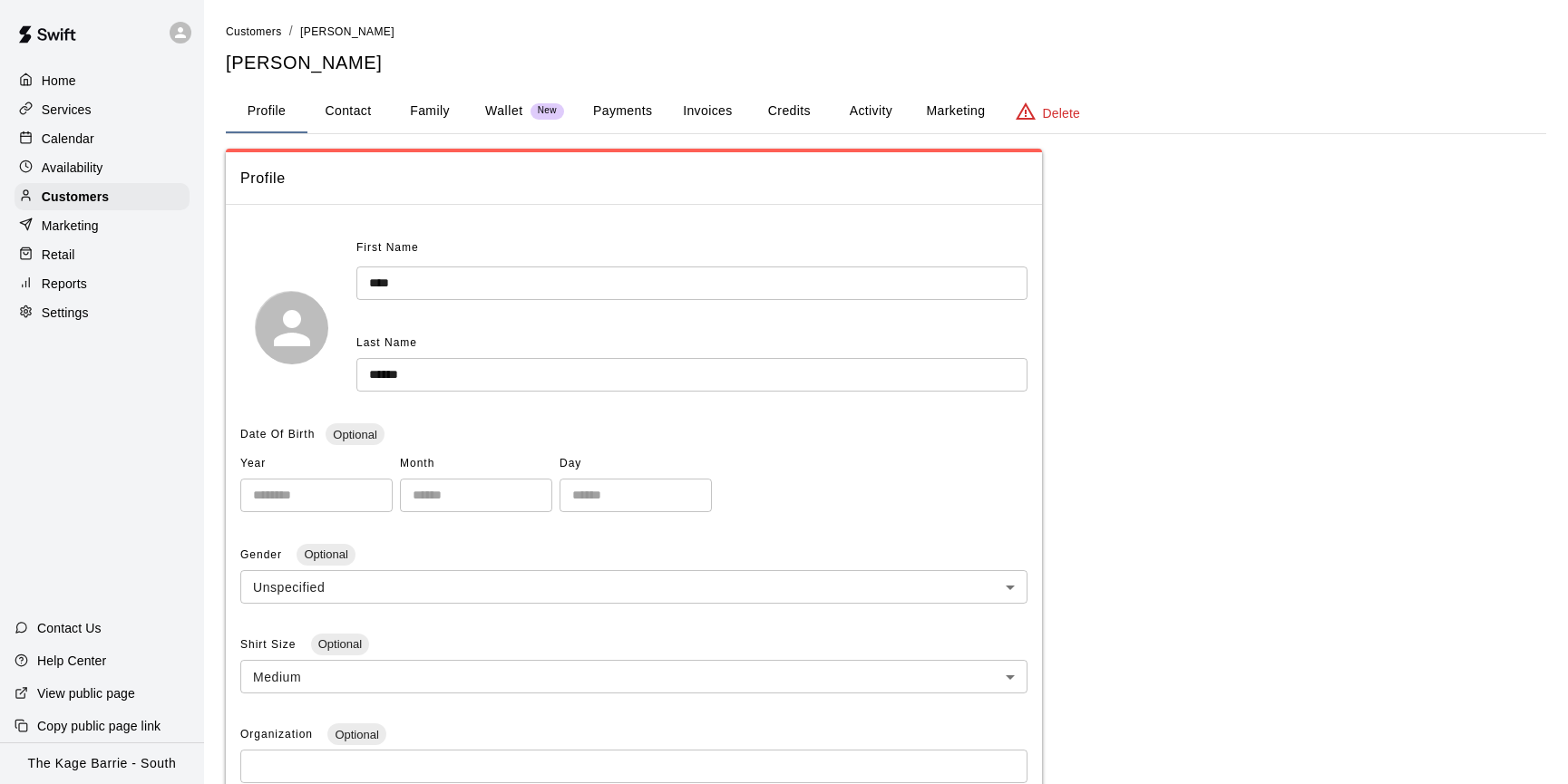
click at [432, 115] on button "Family" at bounding box center [430, 111] width 82 height 44
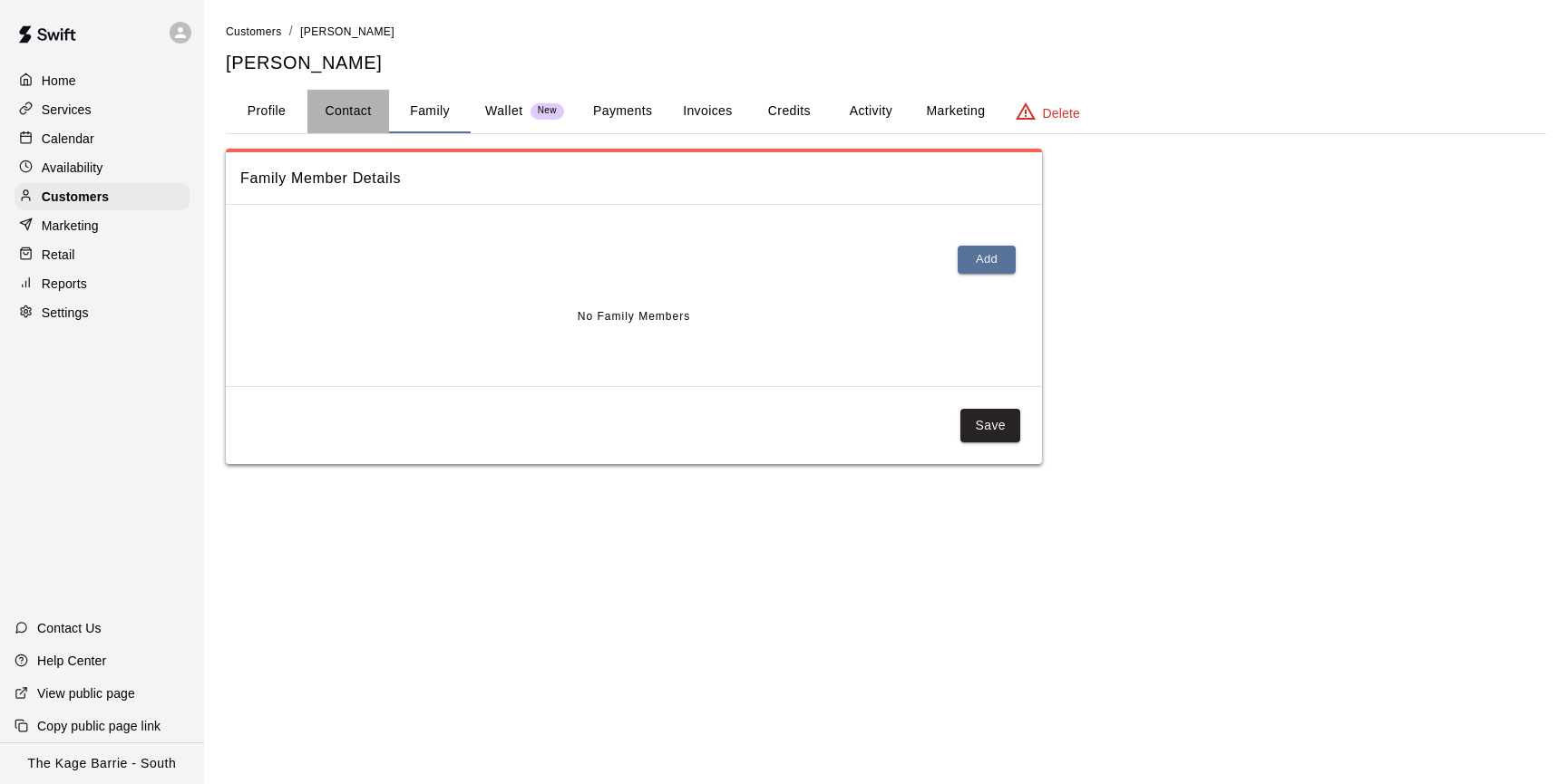
click at [359, 117] on button "Contact" at bounding box center [348, 111] width 82 height 44
select select "**"
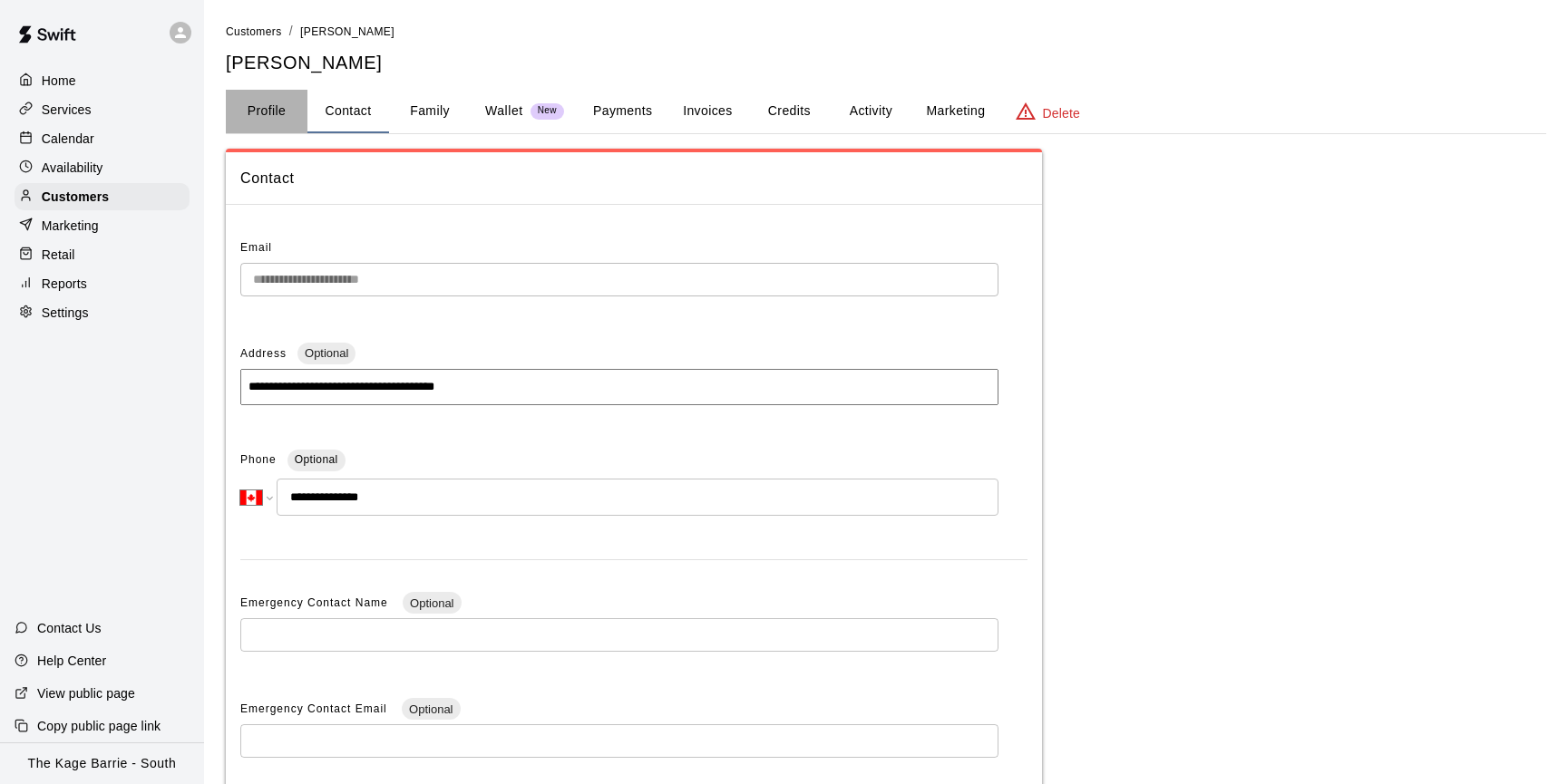
click at [267, 115] on button "Profile" at bounding box center [266, 111] width 82 height 44
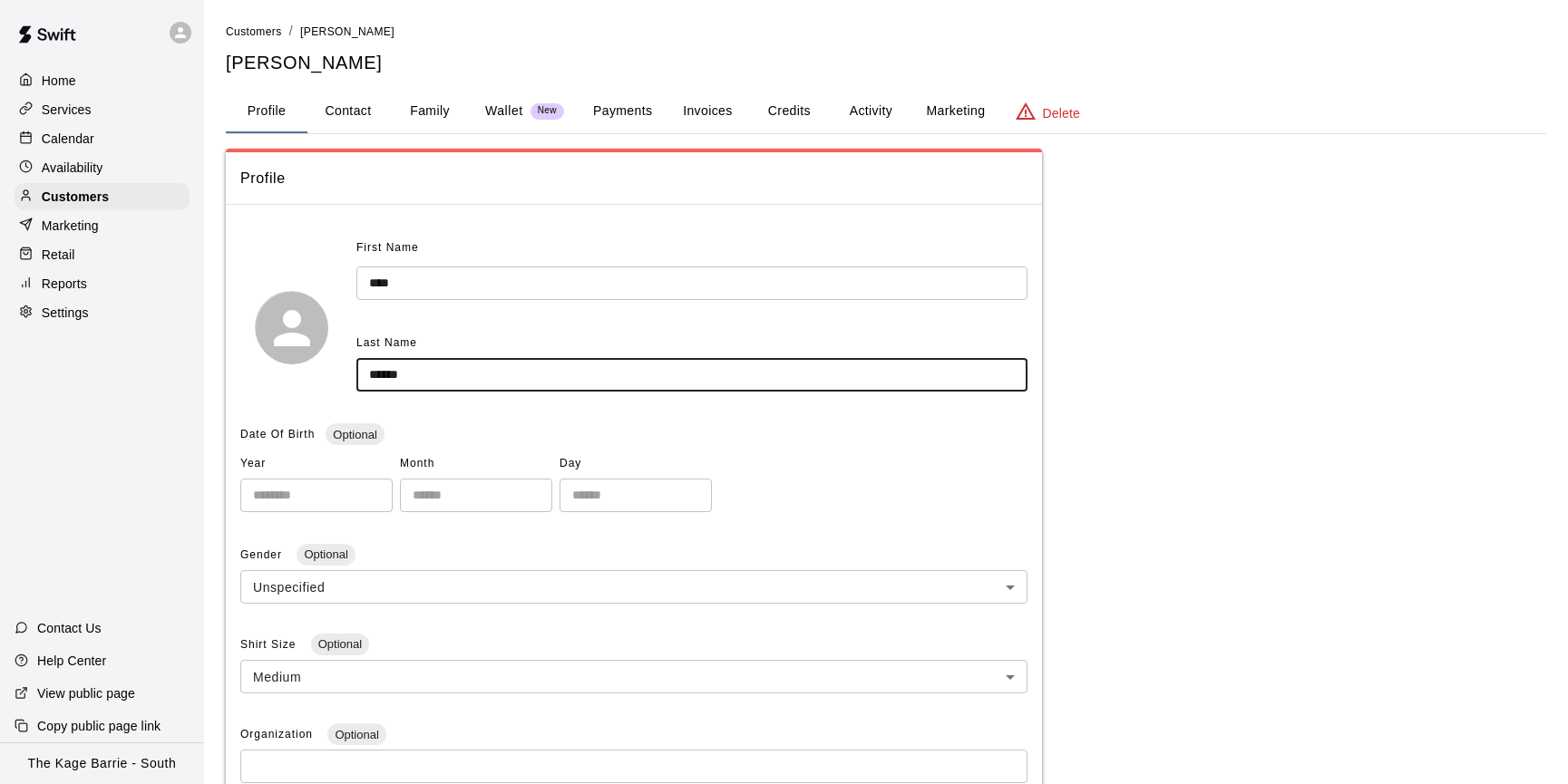
drag, startPoint x: 423, startPoint y: 378, endPoint x: 366, endPoint y: 380, distance: 57.0
click at [367, 380] on input "******" at bounding box center [692, 374] width 671 height 34
drag, startPoint x: 106, startPoint y: 196, endPoint x: 128, endPoint y: 177, distance: 29.1
click at [107, 195] on p "Customers" at bounding box center [75, 196] width 67 height 18
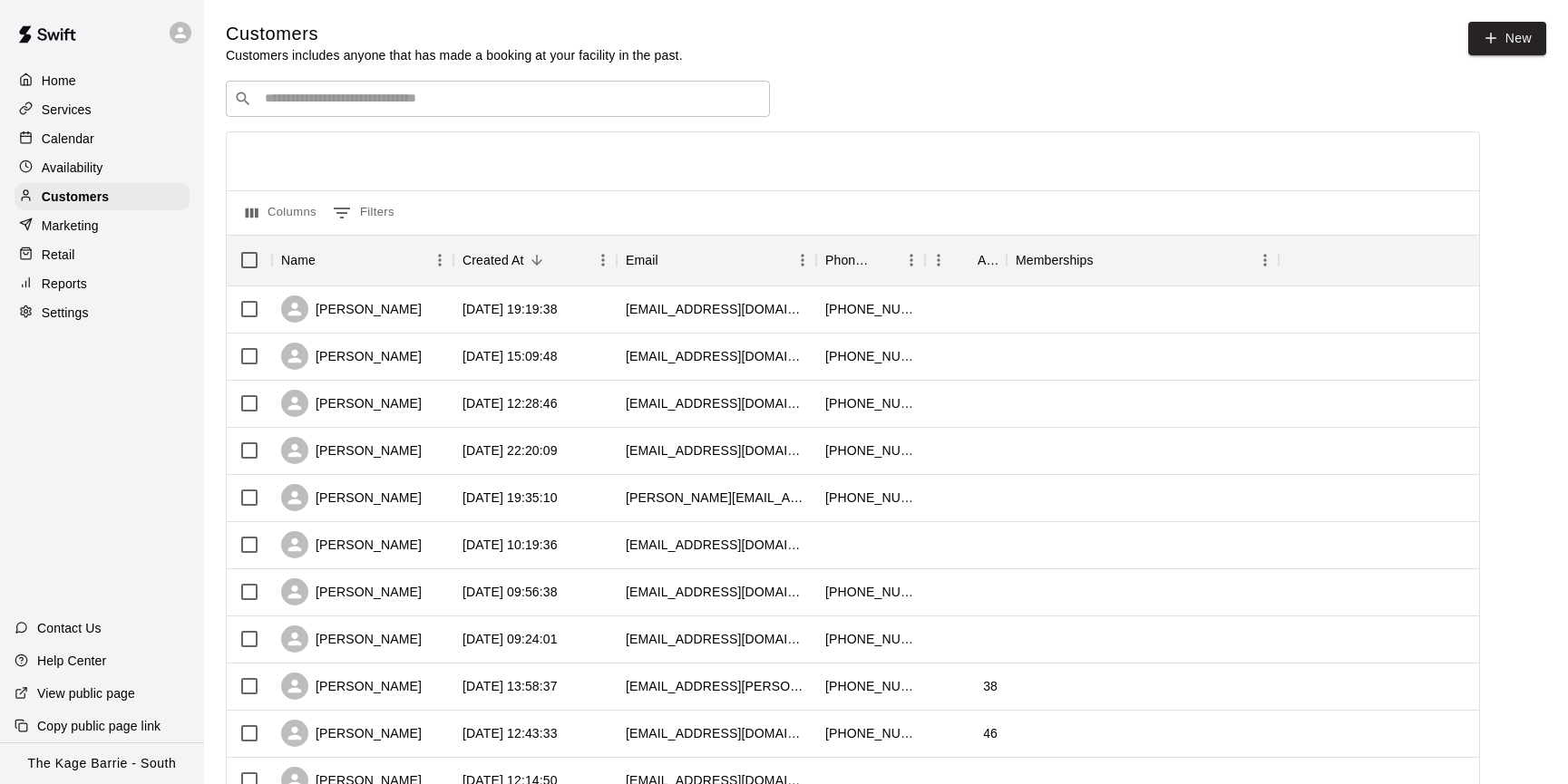
click at [373, 100] on input "Search customers by name or email" at bounding box center [510, 98] width 503 height 18
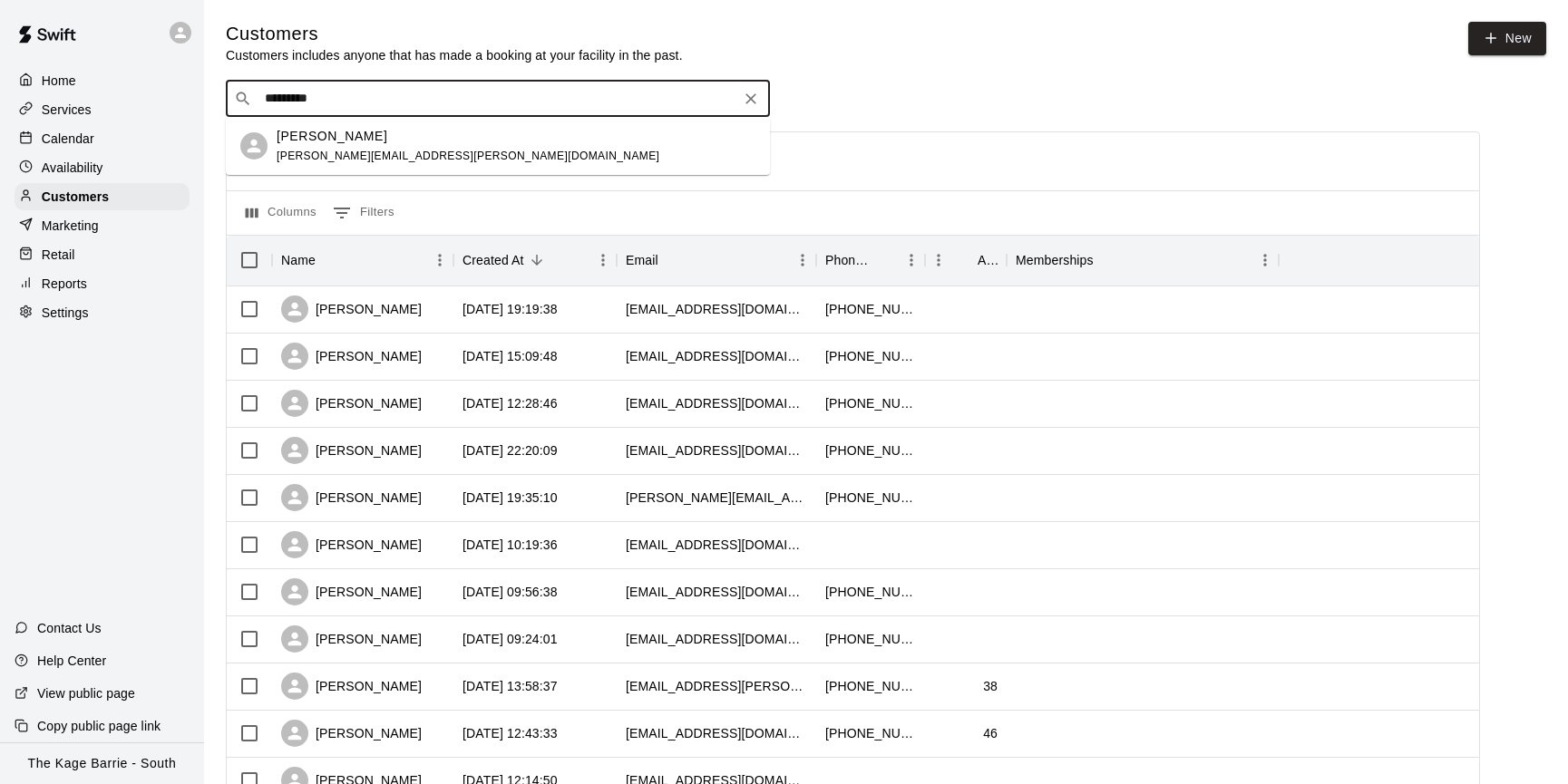
type input "*********"
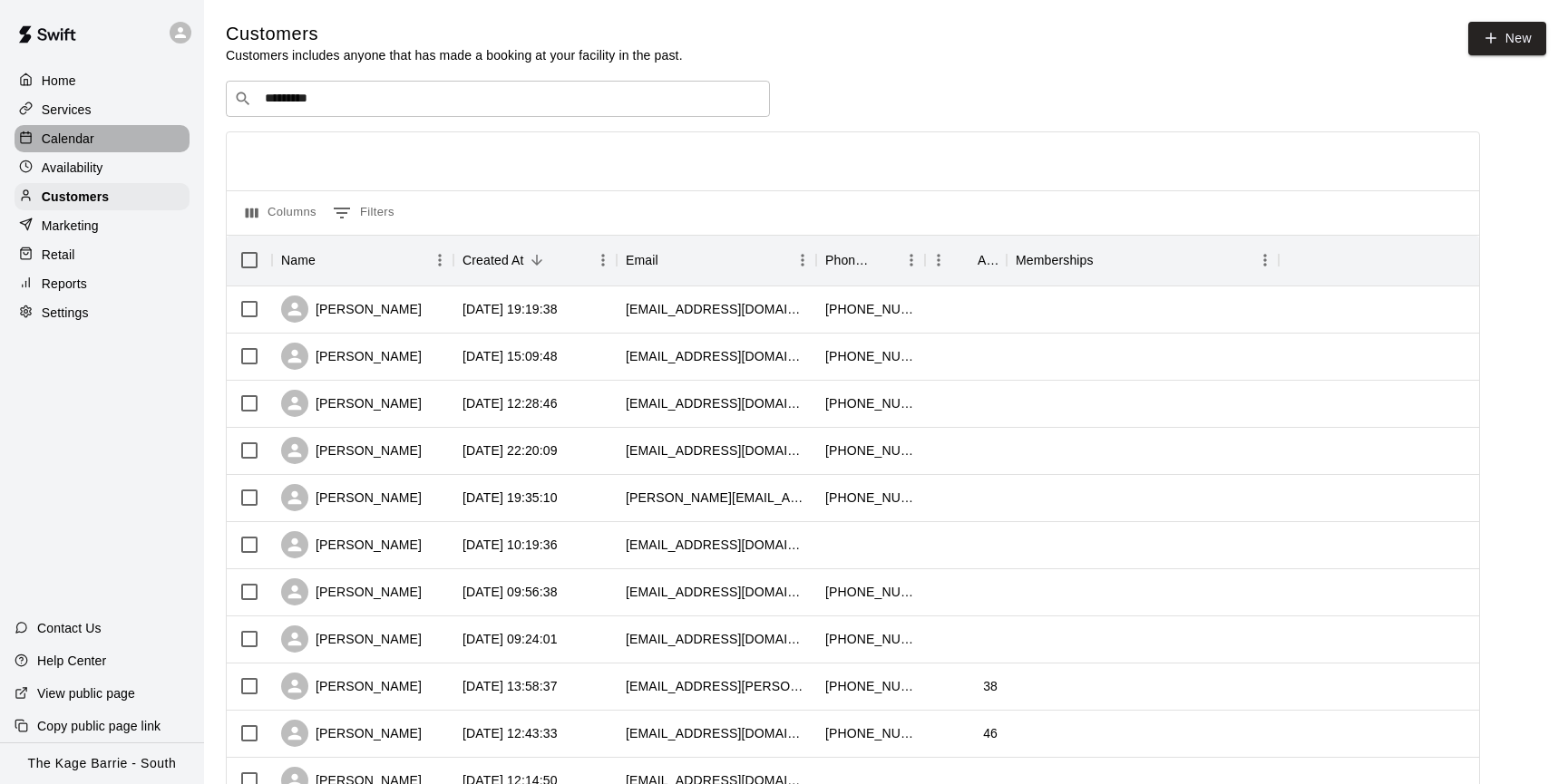
click at [116, 136] on div "Calendar" at bounding box center [102, 139] width 175 height 27
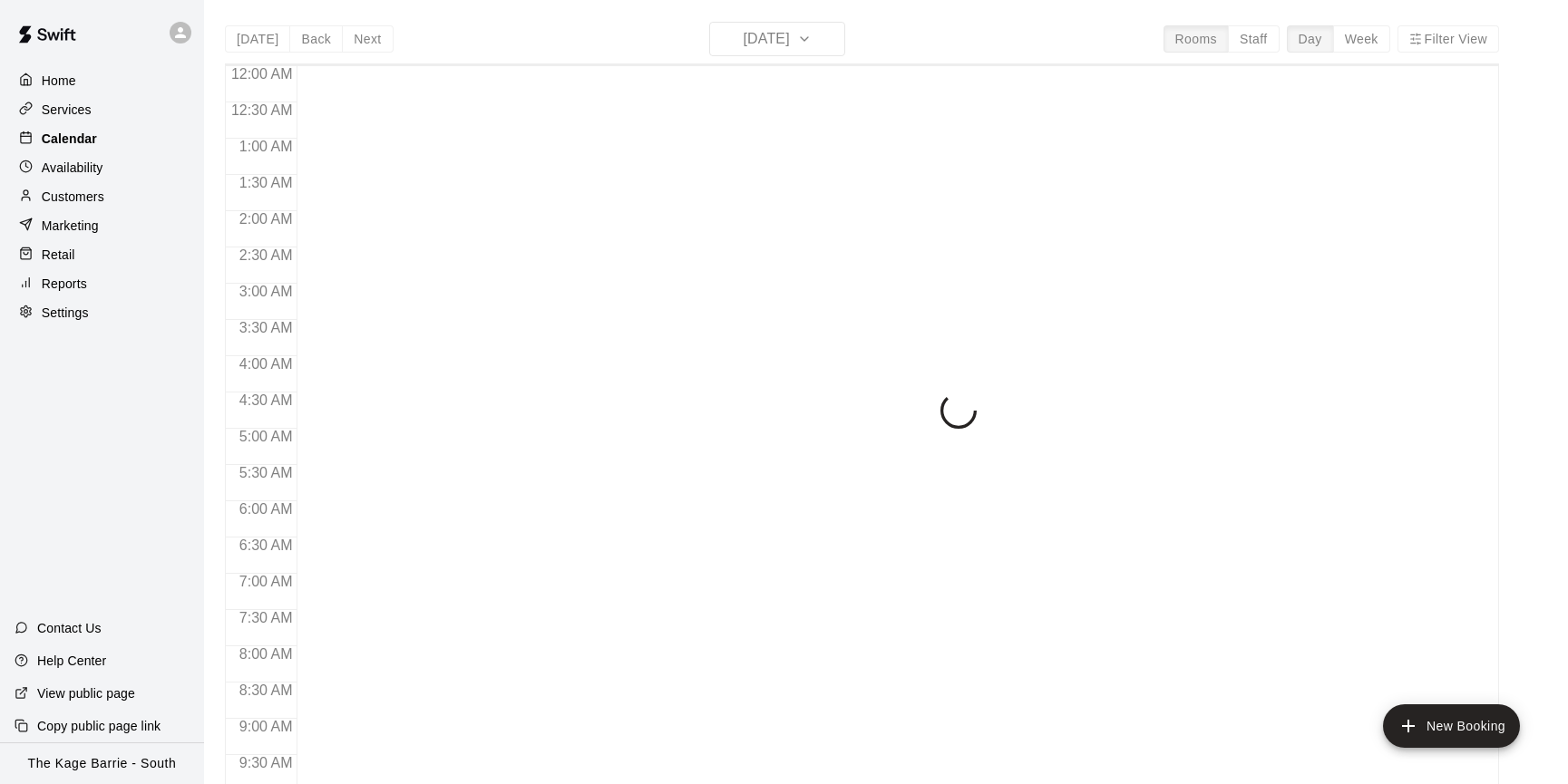
scroll to position [512, 0]
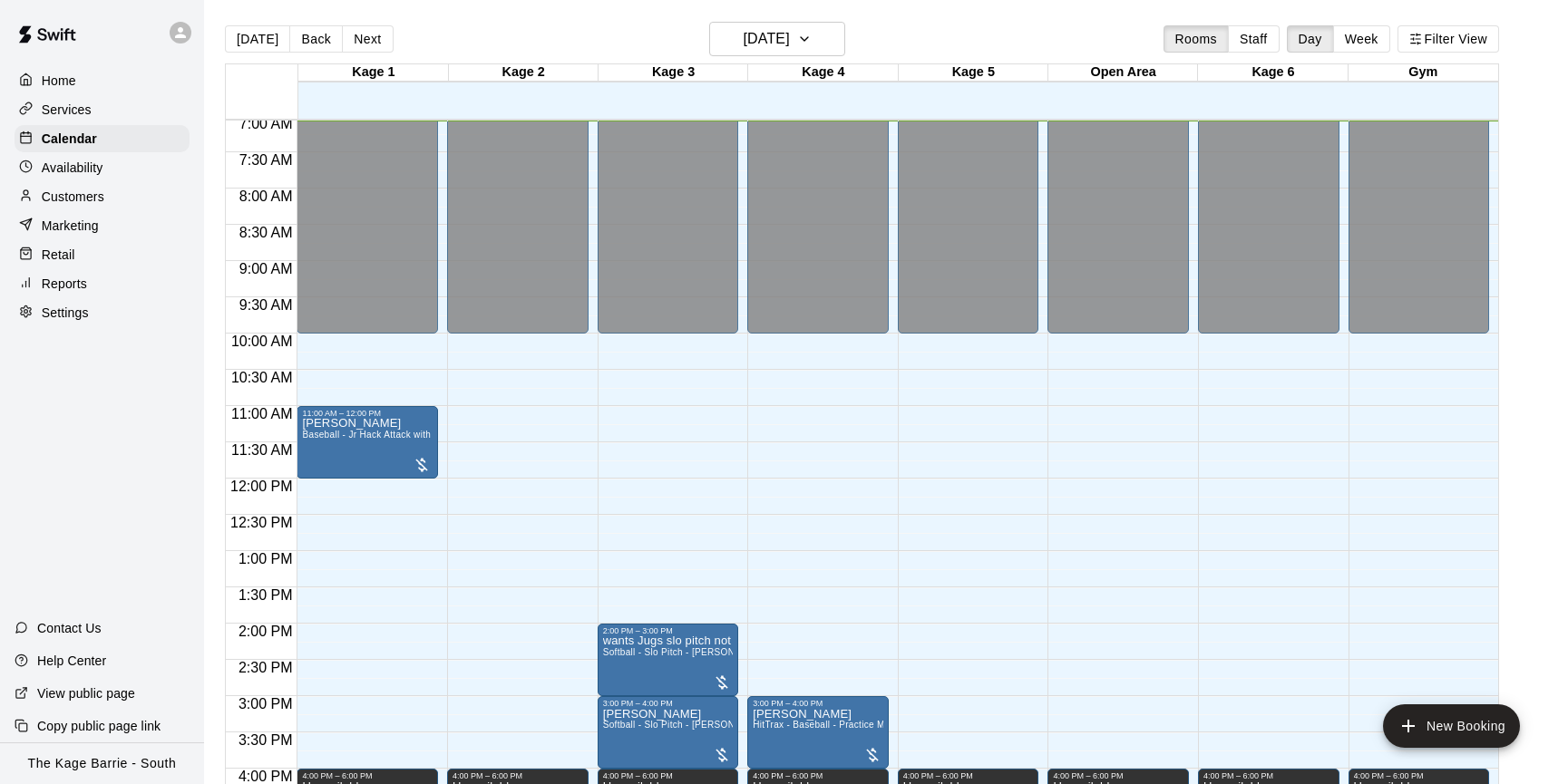
click at [107, 159] on div "Availability" at bounding box center [102, 168] width 175 height 27
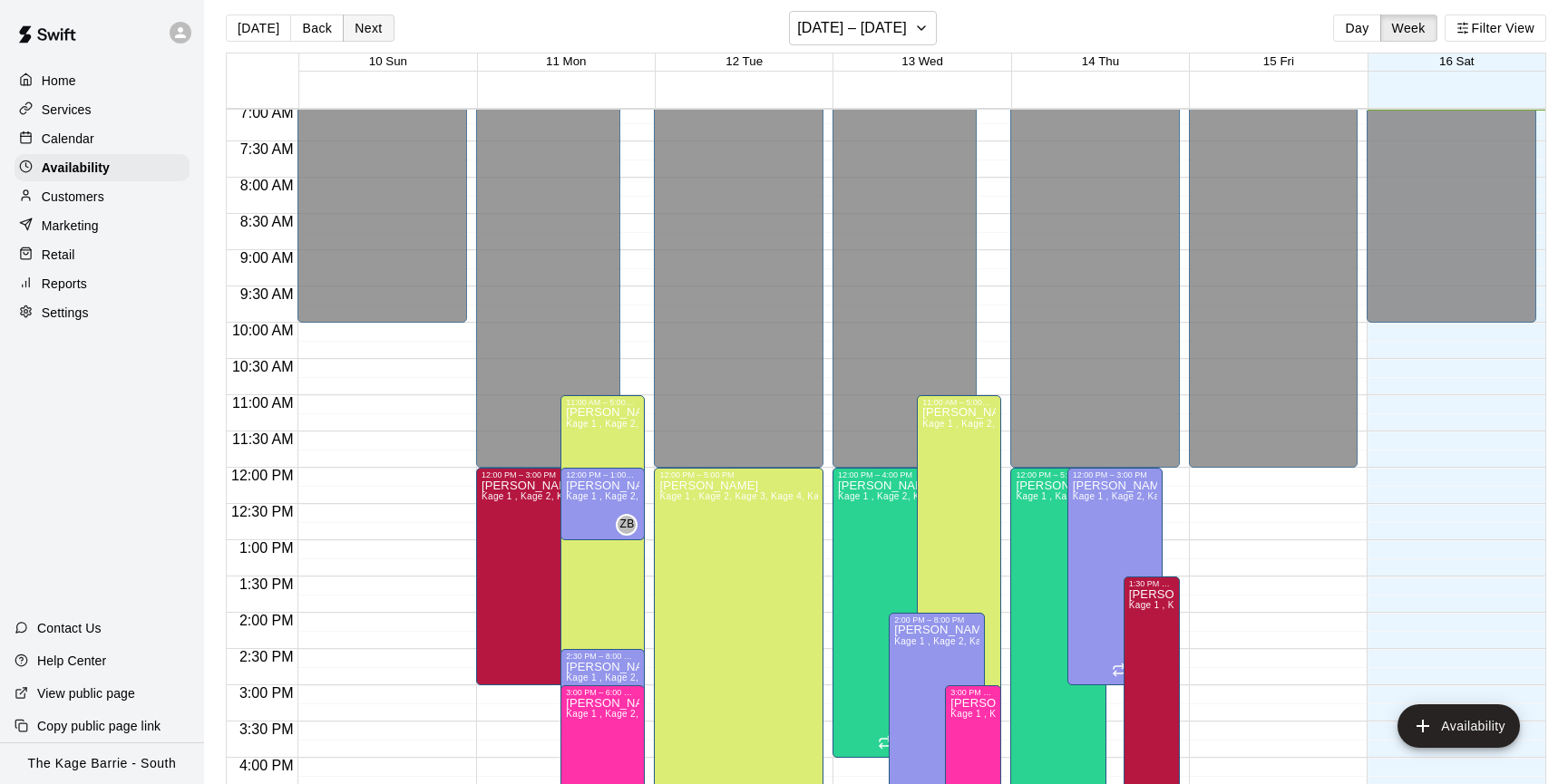
scroll to position [17, 0]
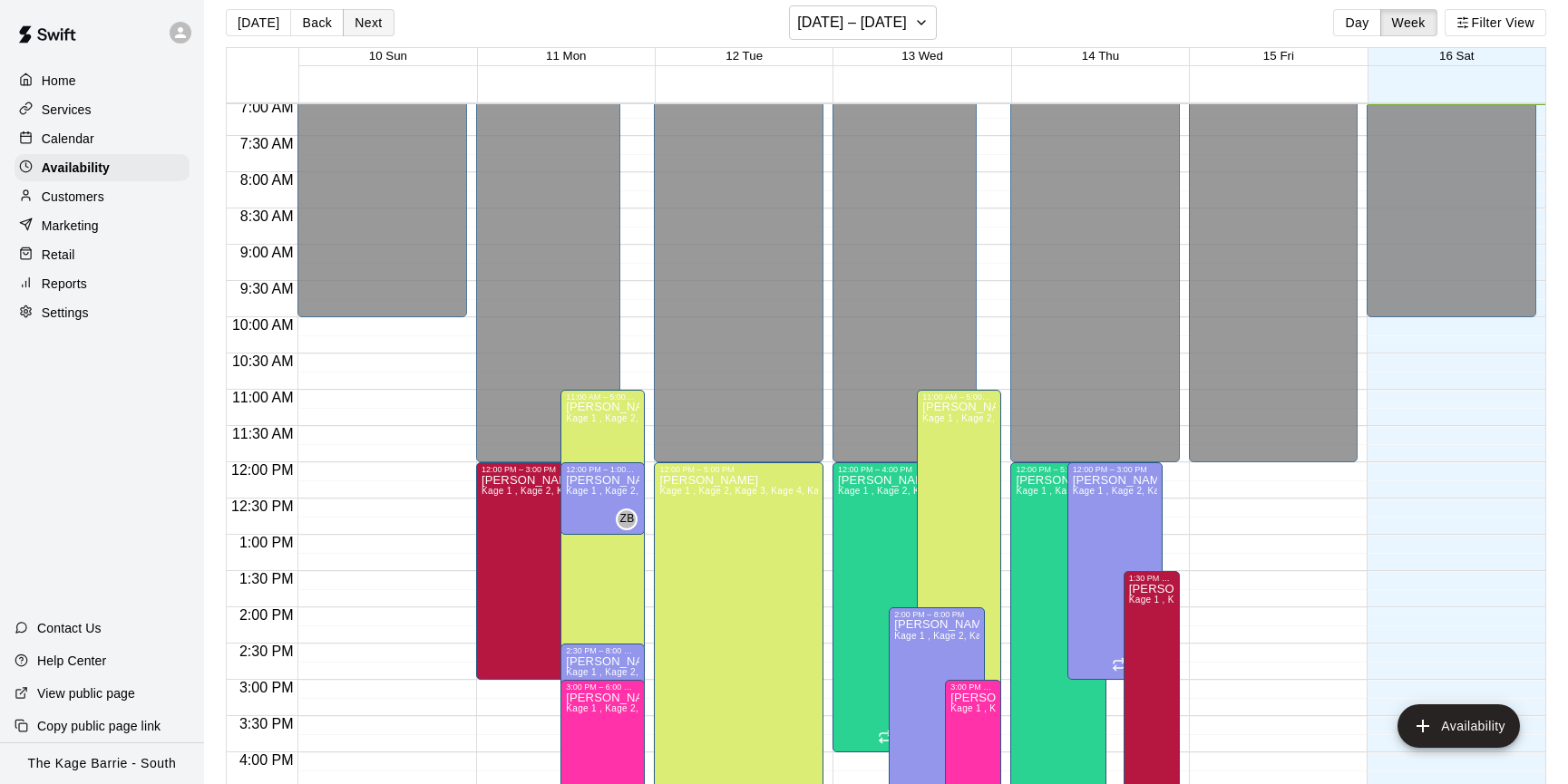
click at [367, 36] on div "Today Back Next August 10 – 16 Day Week Filter View" at bounding box center [886, 26] width 1320 height 42
click at [366, 27] on button "Next" at bounding box center [368, 22] width 51 height 27
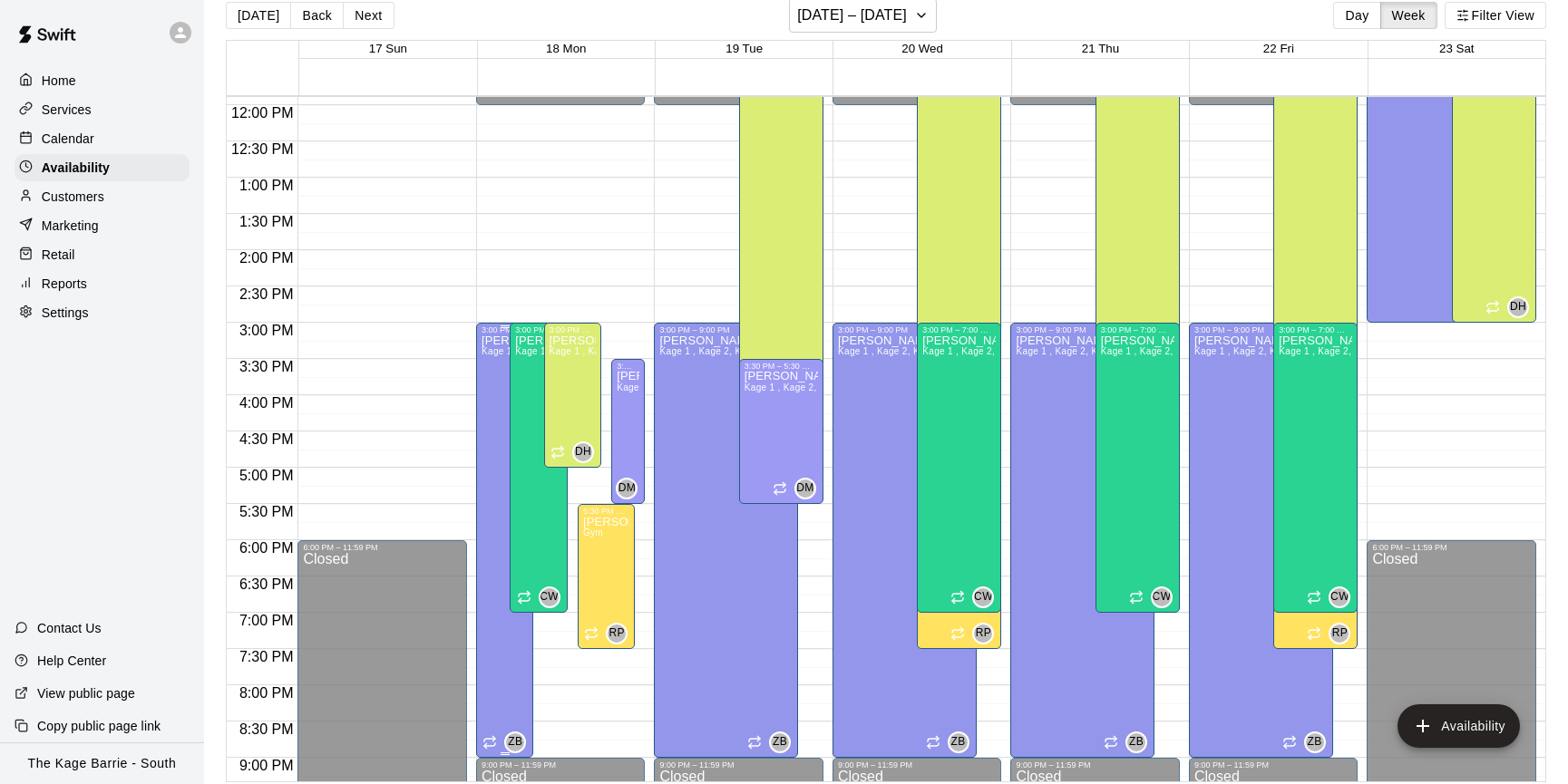
scroll to position [27, 0]
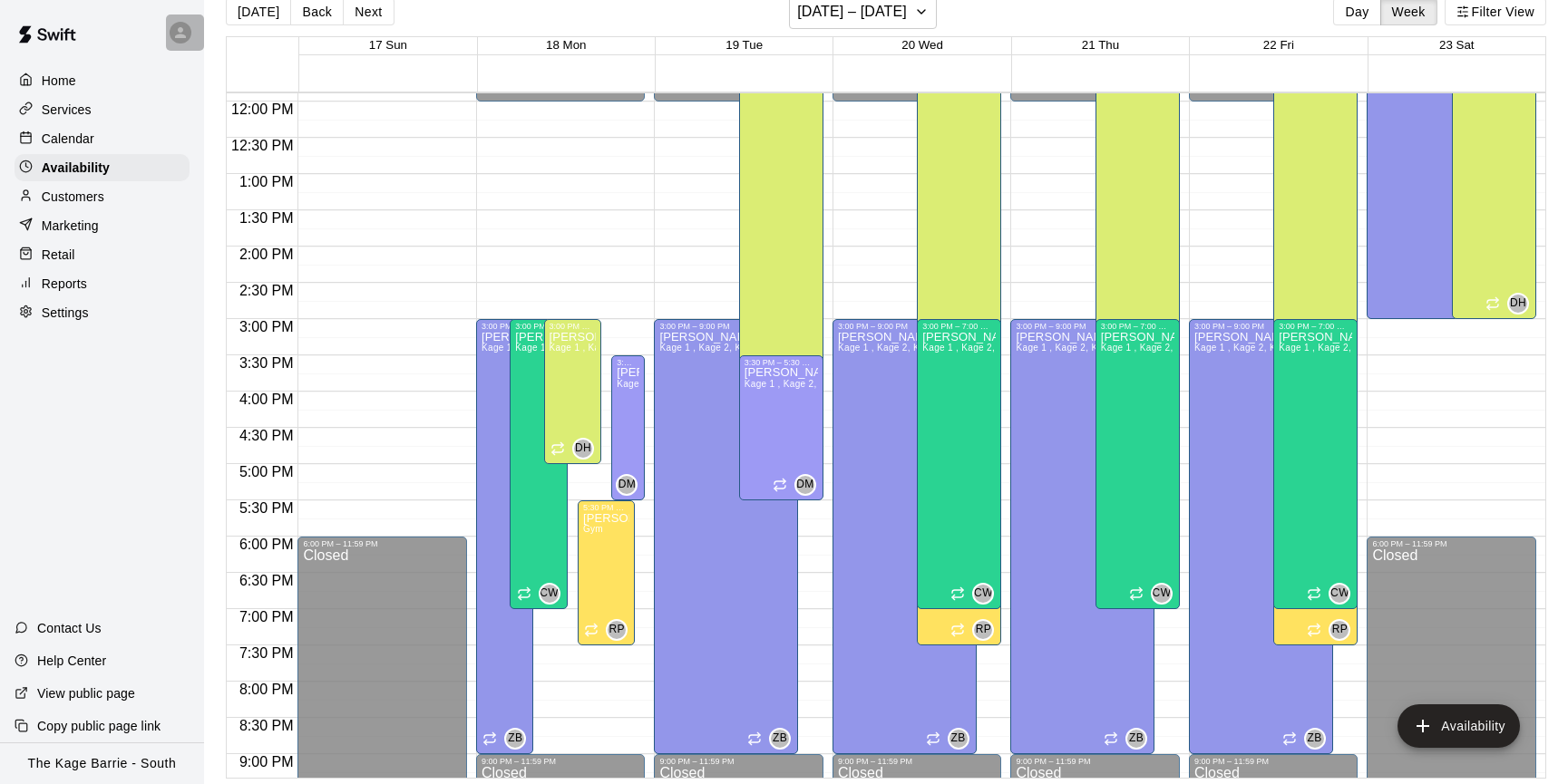
click at [181, 35] on icon at bounding box center [180, 32] width 11 height 11
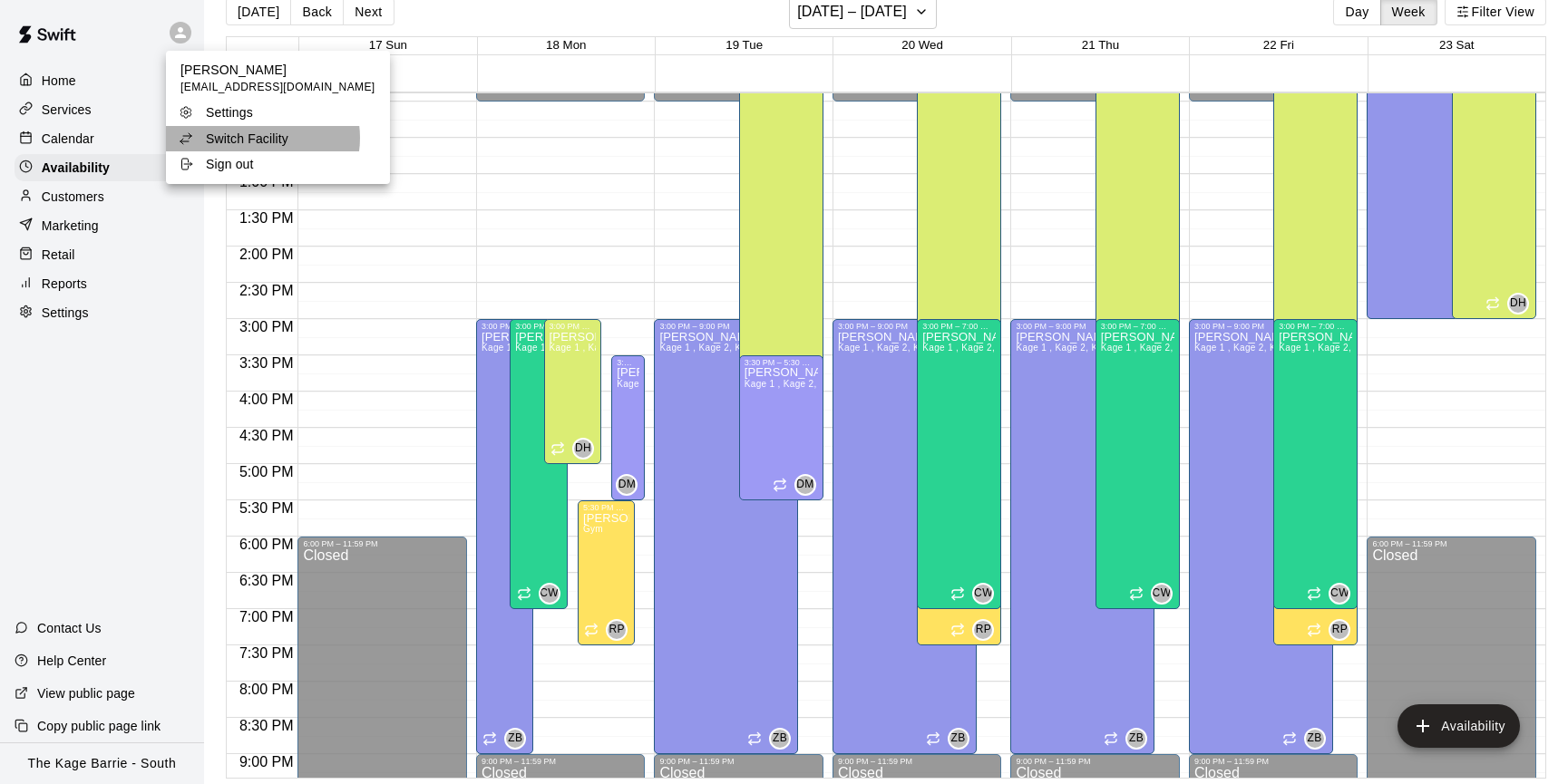
click at [262, 138] on p "Switch Facility" at bounding box center [247, 138] width 83 height 18
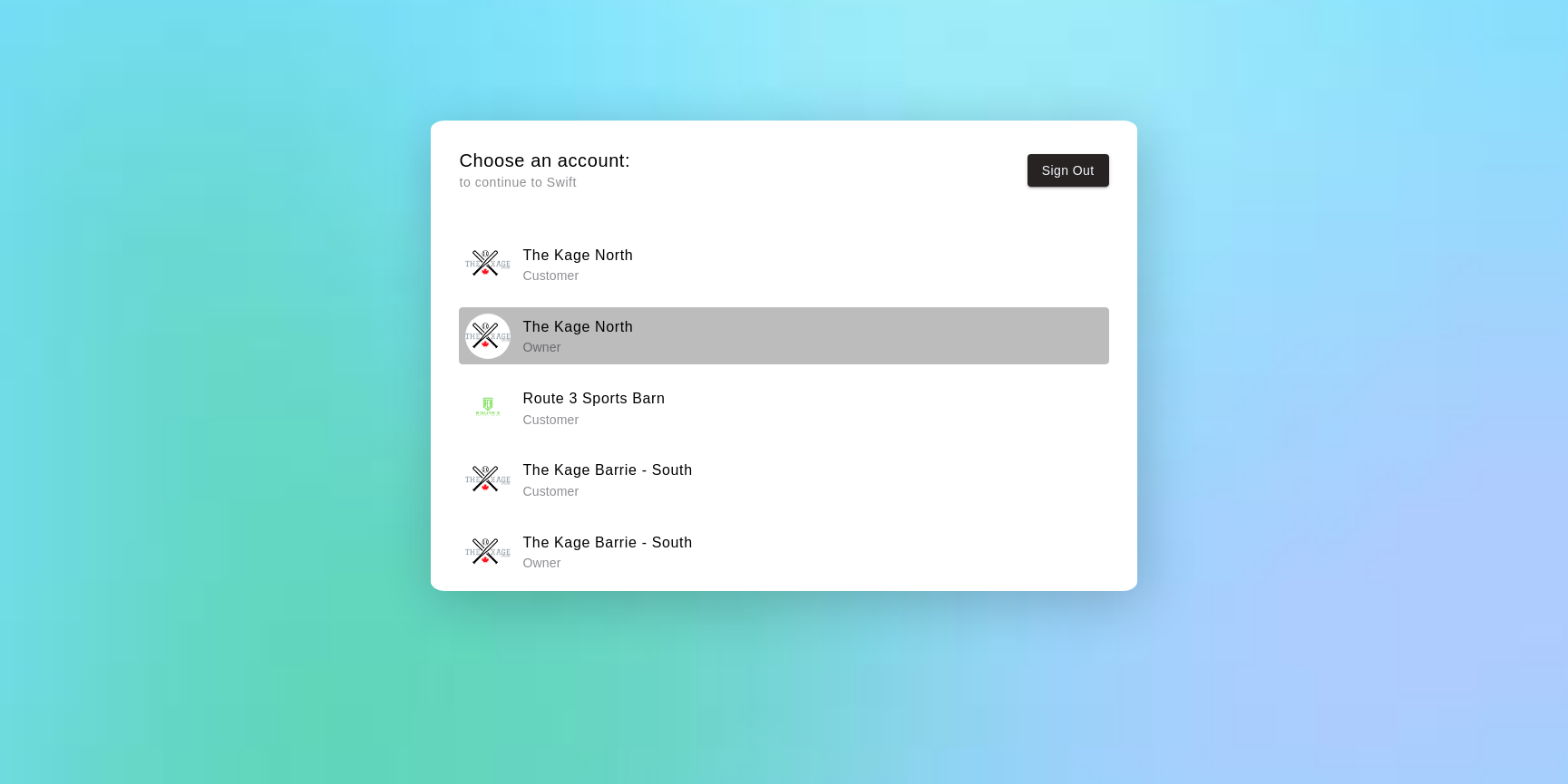
click at [635, 337] on div "The Kage North Owner" at bounding box center [784, 336] width 638 height 46
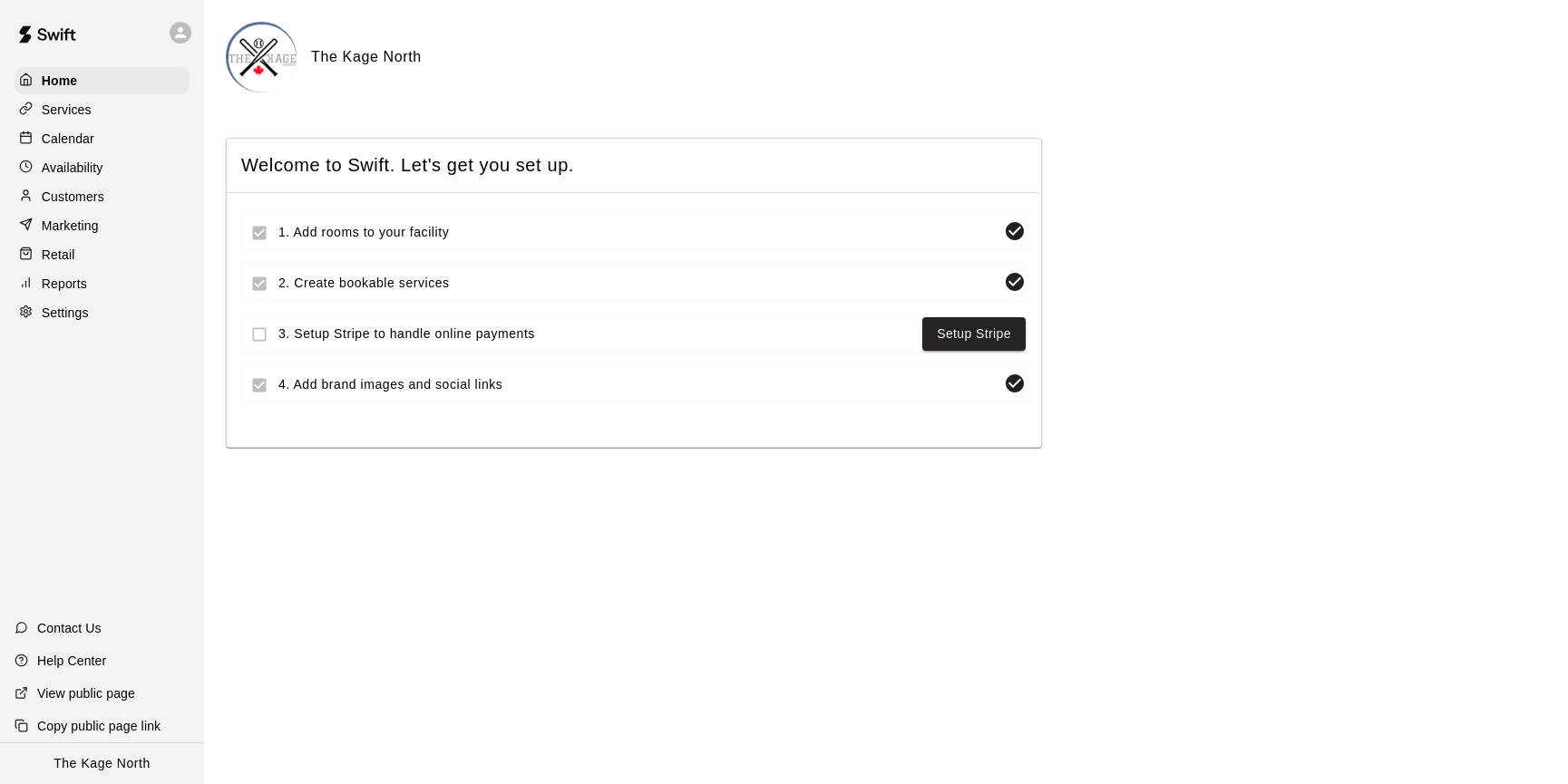
click at [109, 138] on div "Calendar" at bounding box center [102, 139] width 175 height 27
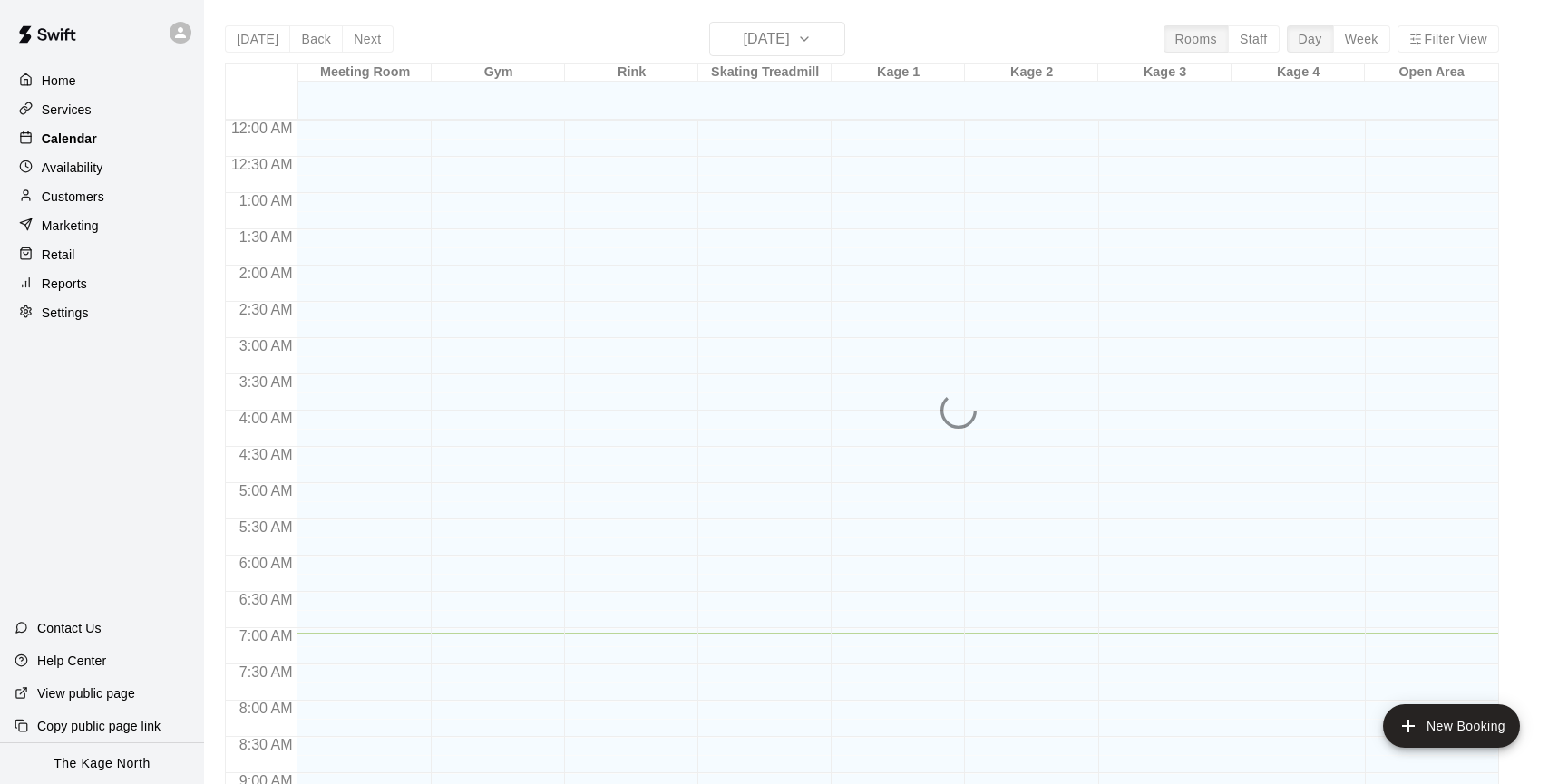
scroll to position [513, 0]
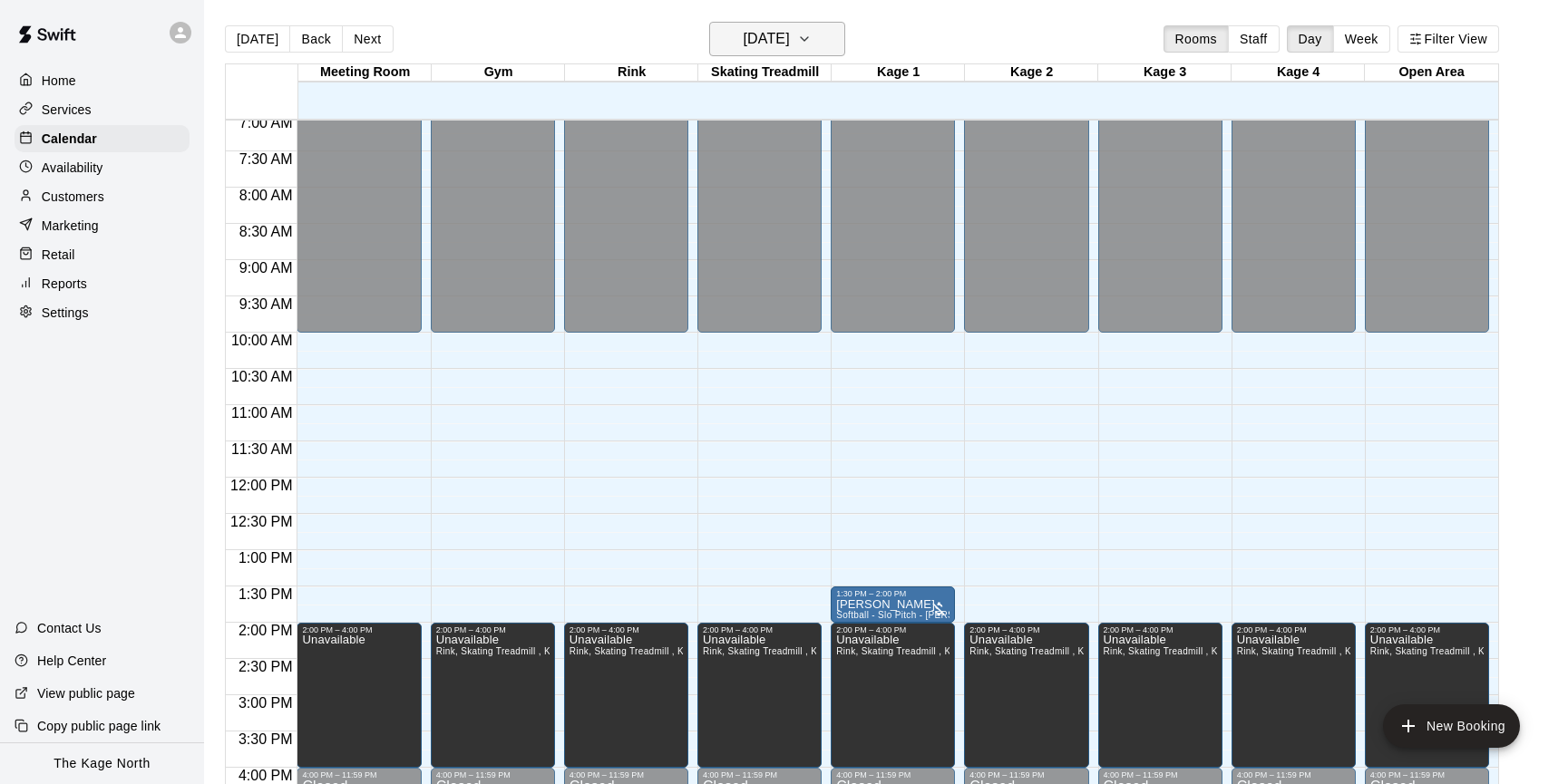
click at [812, 45] on icon "button" at bounding box center [804, 39] width 15 height 21
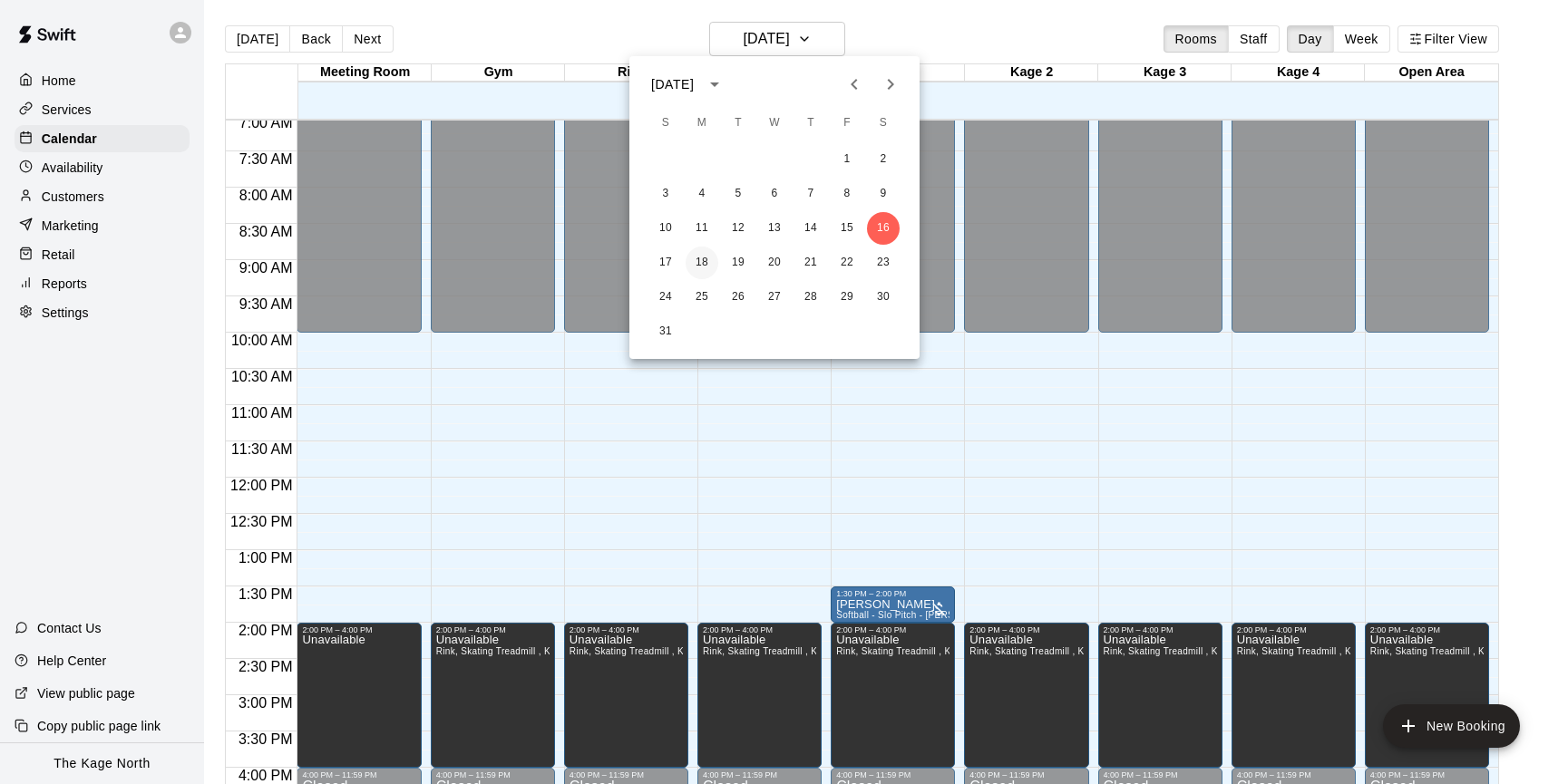
click at [702, 263] on button "18" at bounding box center [702, 263] width 33 height 33
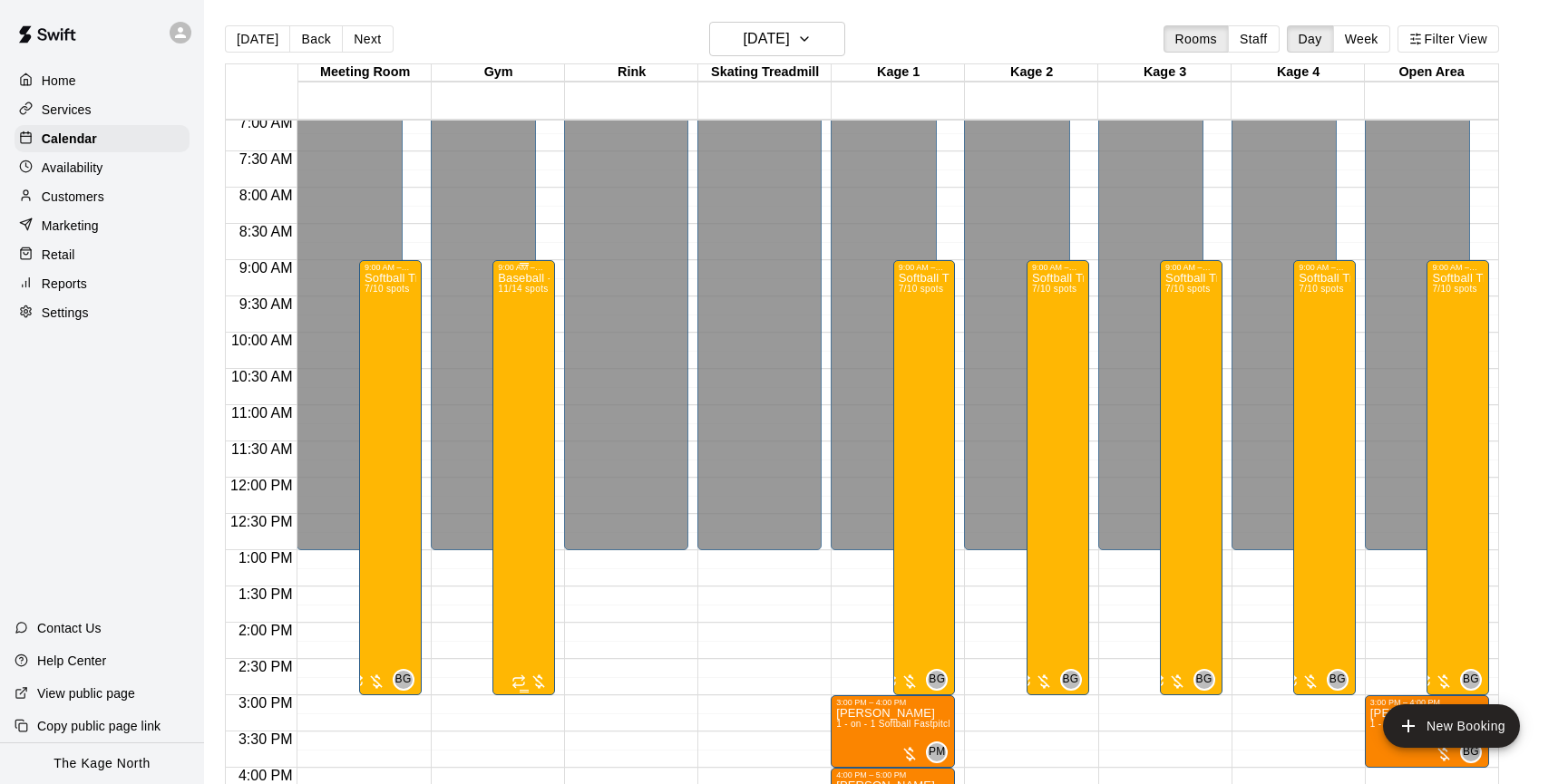
click at [530, 460] on div "Baseball - Tryout Prep Camp 2025 (August 18 - 22) 11/14 spots" at bounding box center [523, 664] width 52 height 784
click at [520, 336] on img "edit" at bounding box center [516, 333] width 20 height 20
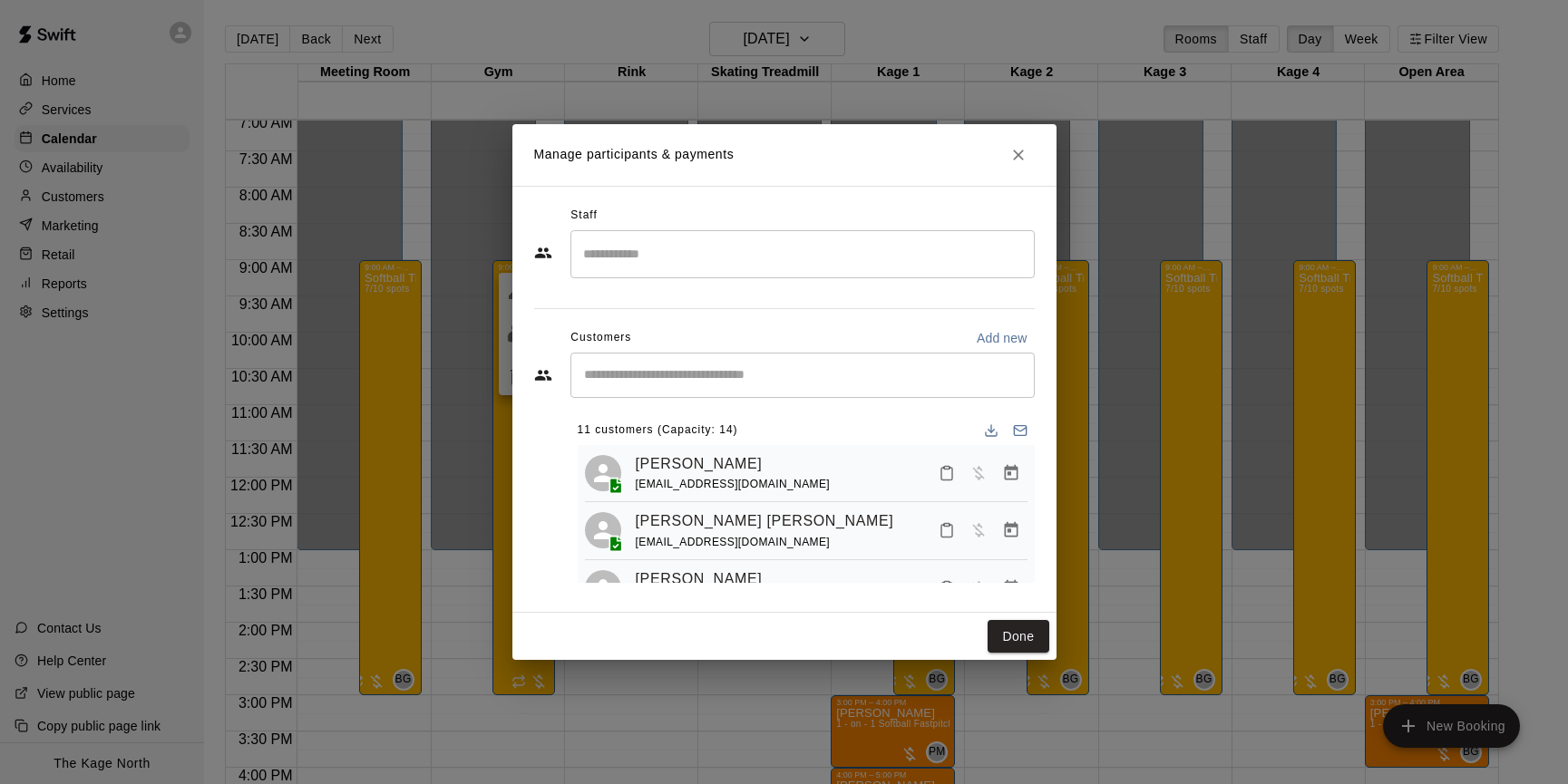
click at [674, 261] on input "Search staff" at bounding box center [802, 254] width 448 height 32
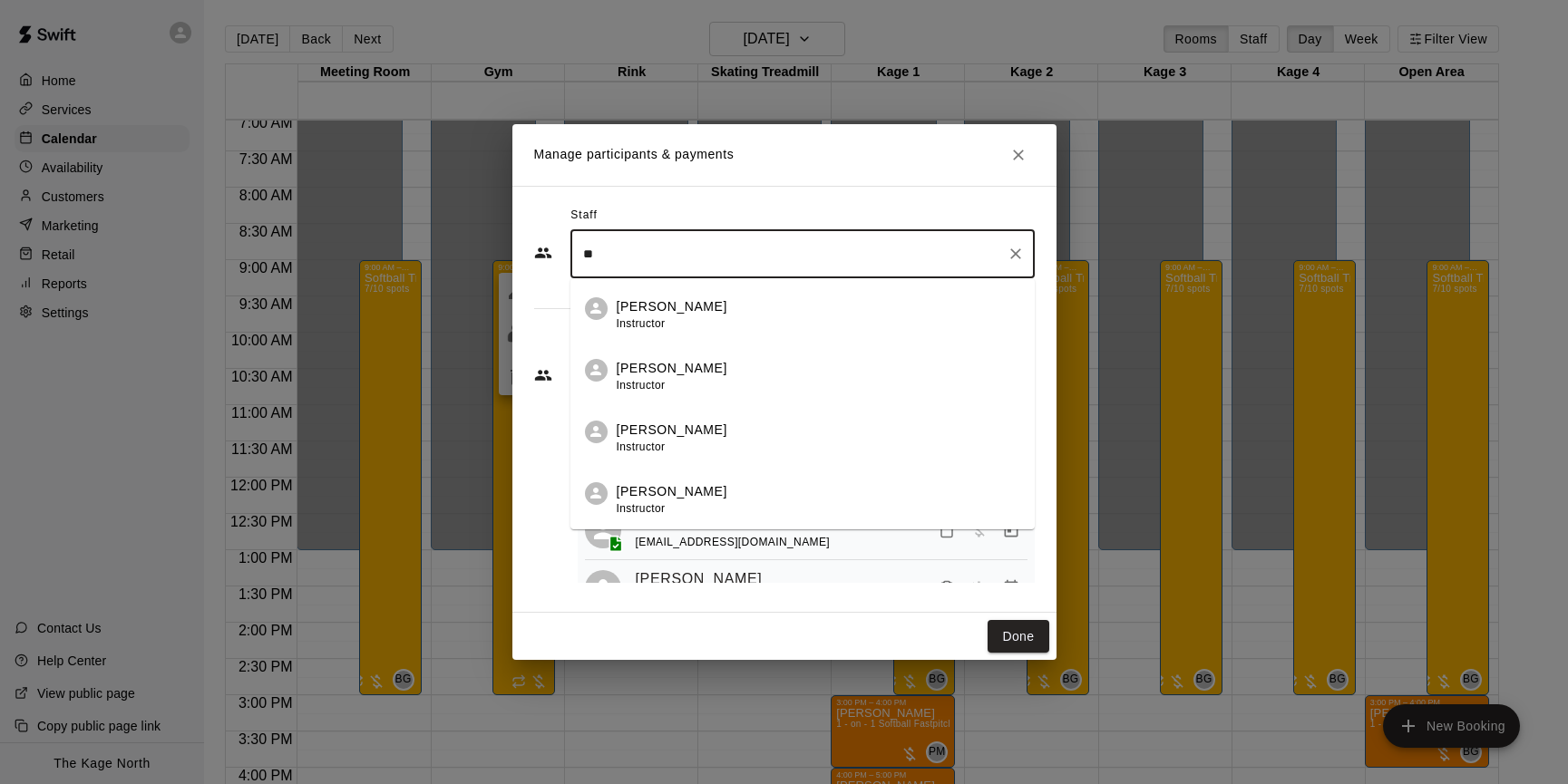
type input "***"
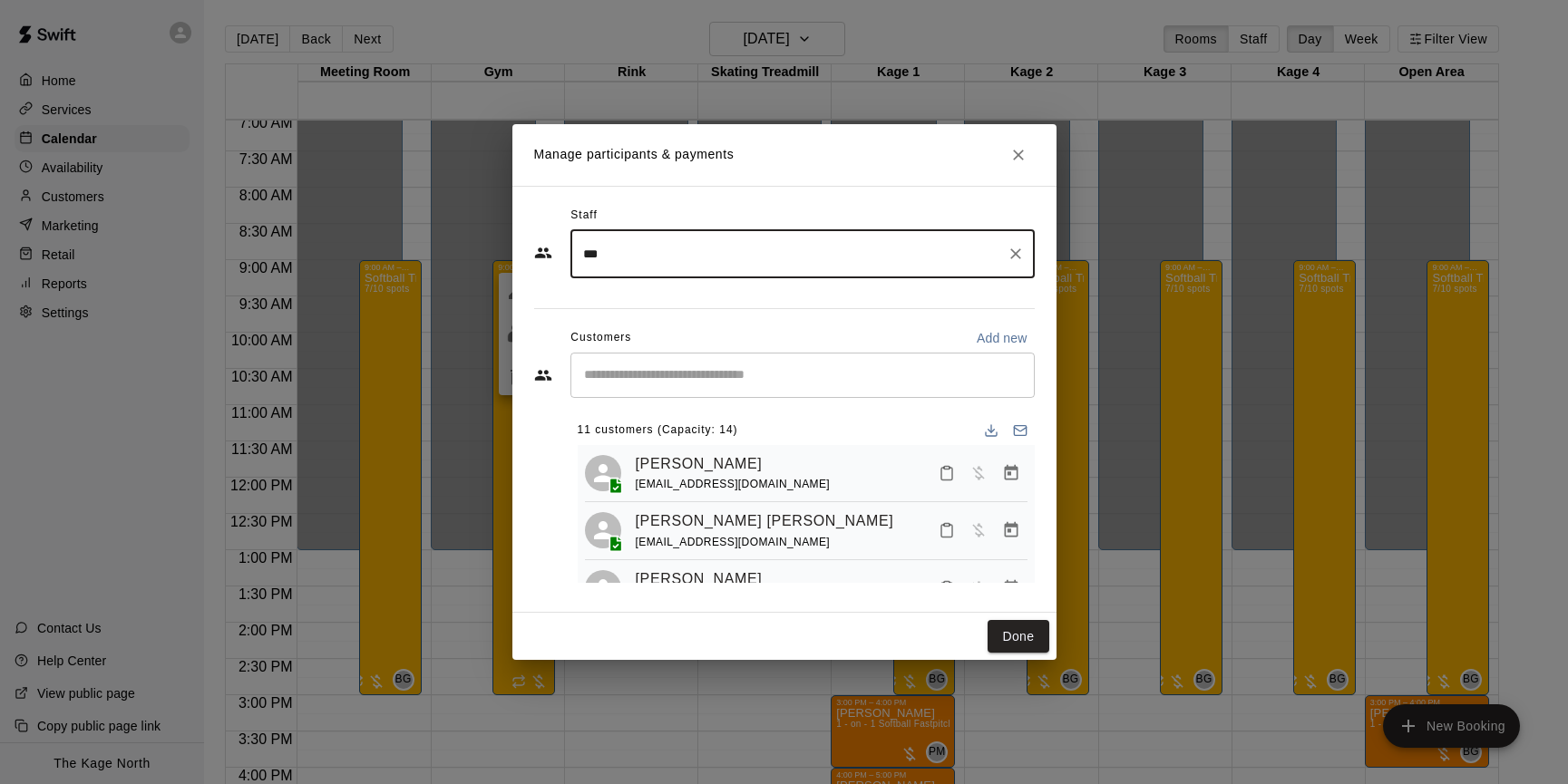
drag, startPoint x: 641, startPoint y: 256, endPoint x: 498, endPoint y: 245, distance: 143.4
click at [499, 245] on div "Manage participants & payments Staff *** ​ Customers Add new ​ 11 customers (Ca…" at bounding box center [784, 392] width 1568 height 784
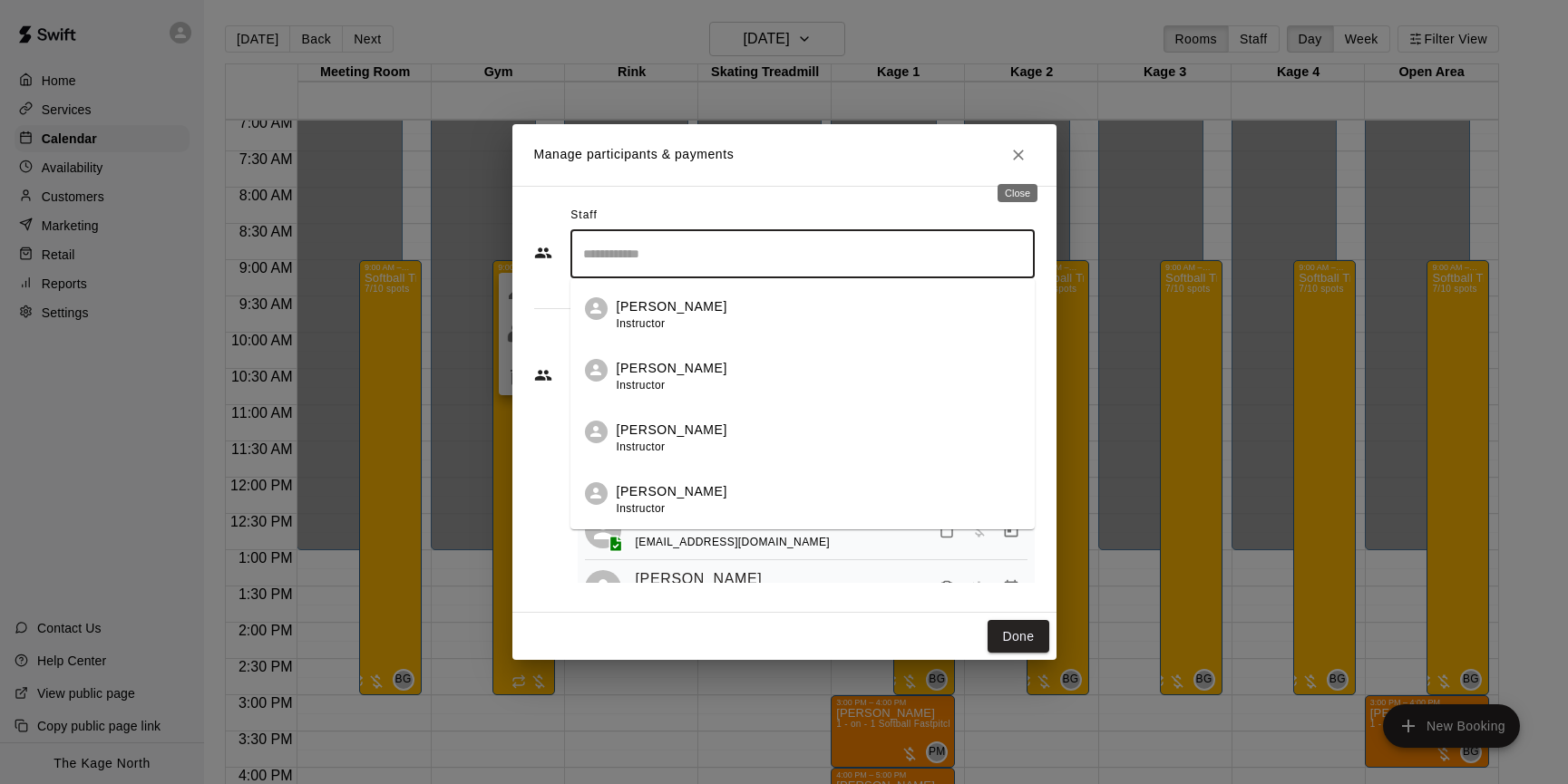
click at [1024, 150] on icon "Close" at bounding box center [1018, 154] width 18 height 18
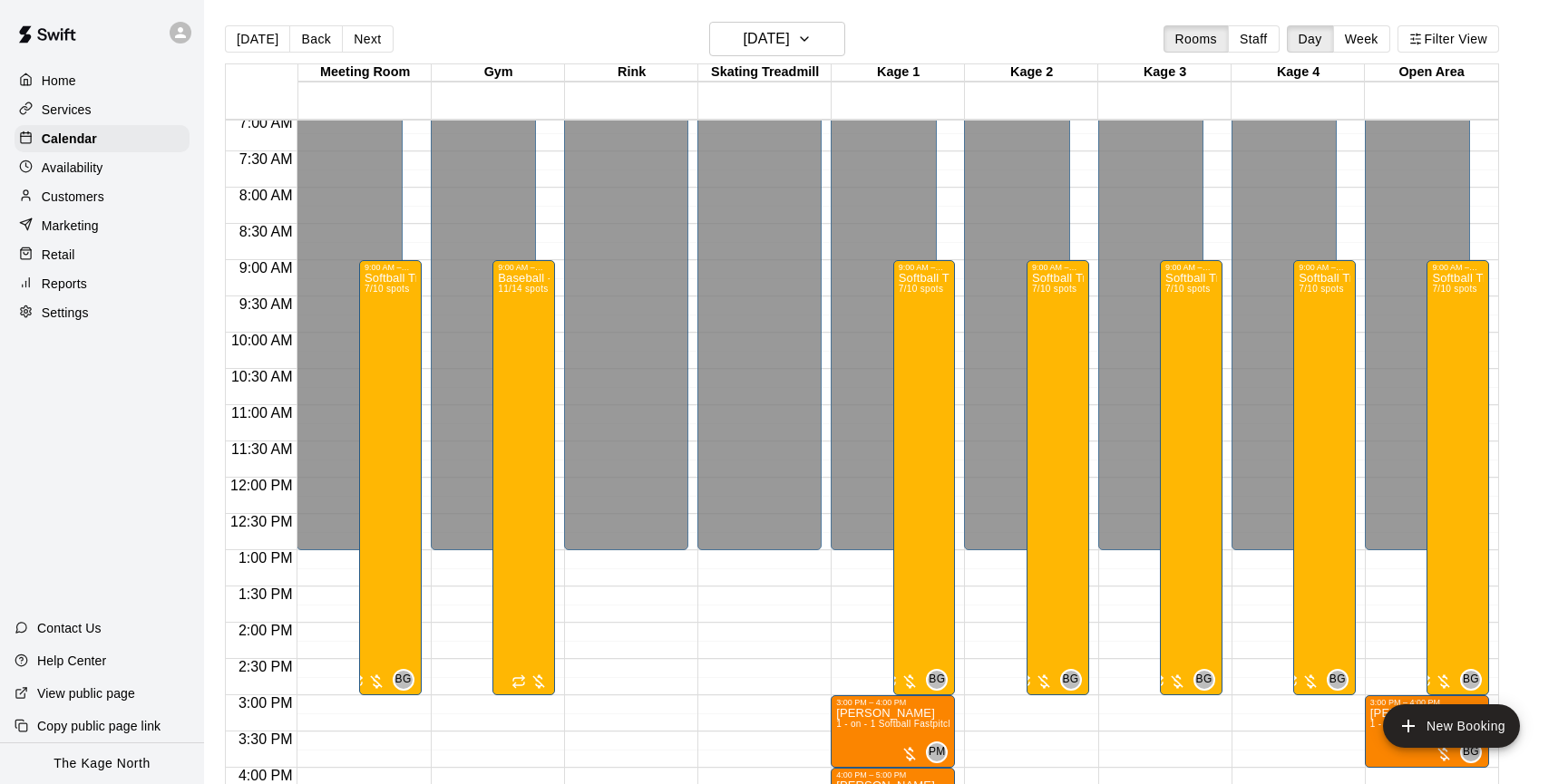
click at [177, 37] on icon at bounding box center [180, 32] width 17 height 17
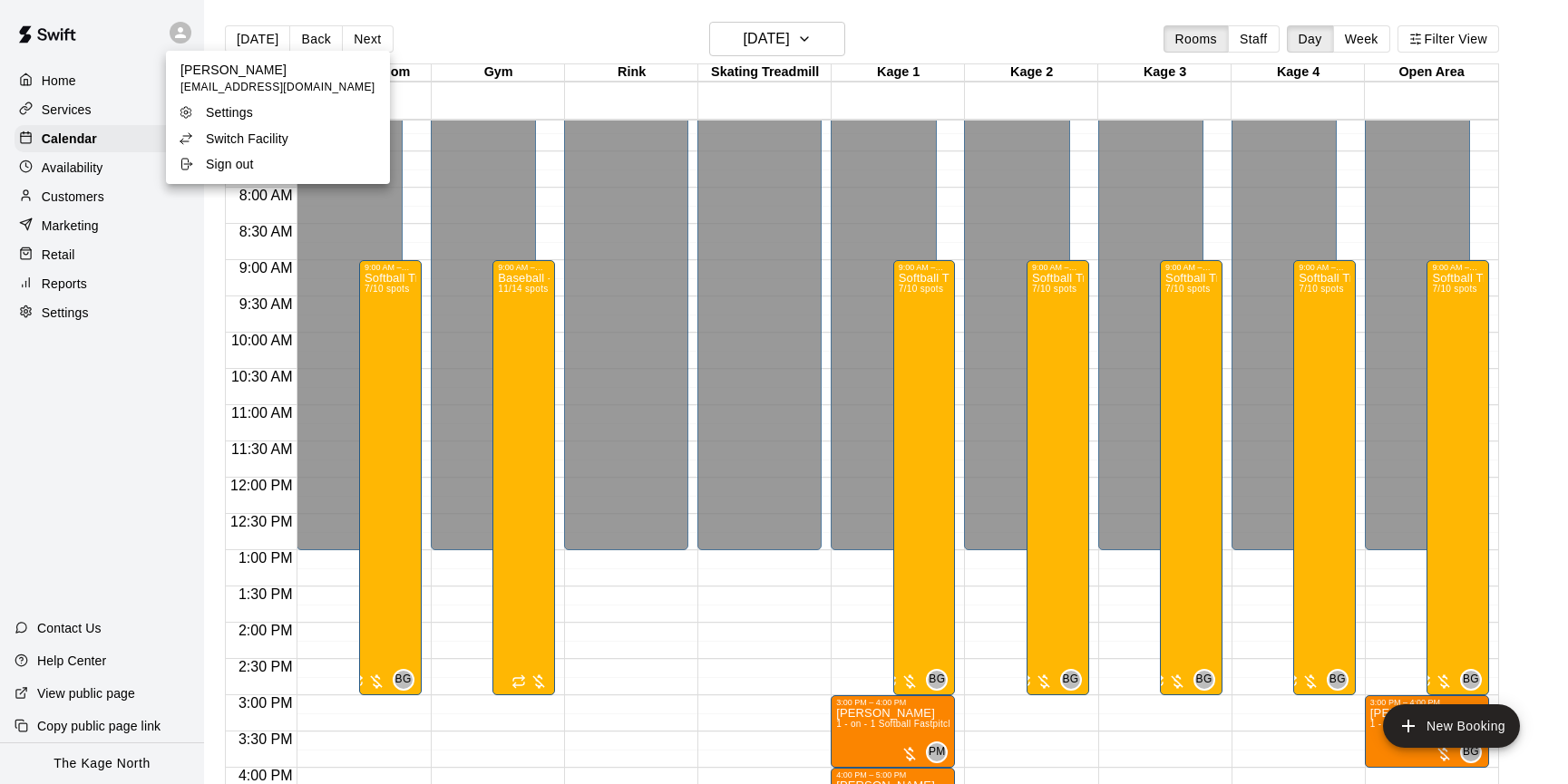
click at [284, 136] on p "Switch Facility" at bounding box center [247, 138] width 83 height 18
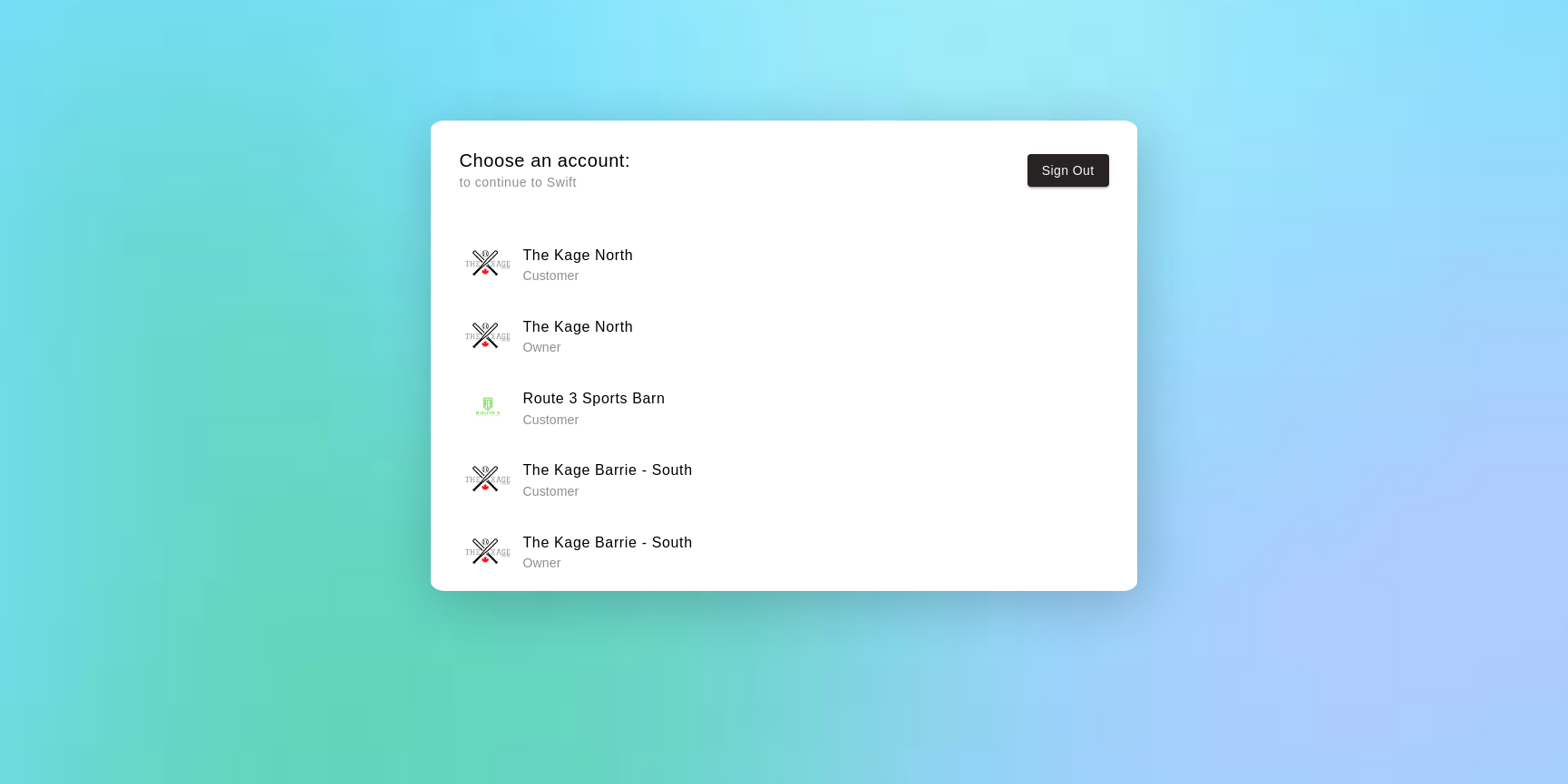
click at [649, 558] on p "Owner" at bounding box center [607, 562] width 169 height 18
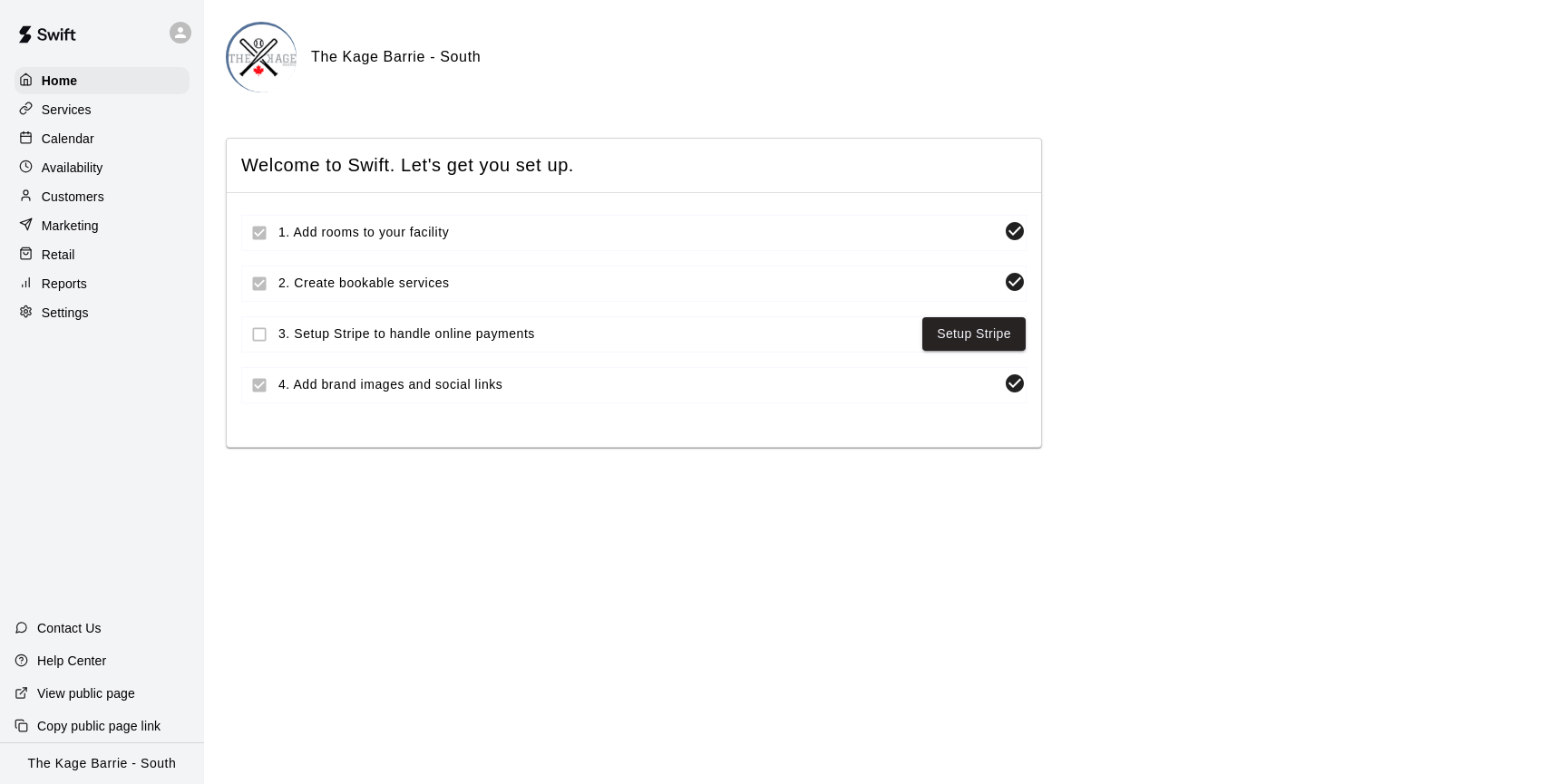
click at [112, 144] on div "Calendar" at bounding box center [102, 139] width 175 height 27
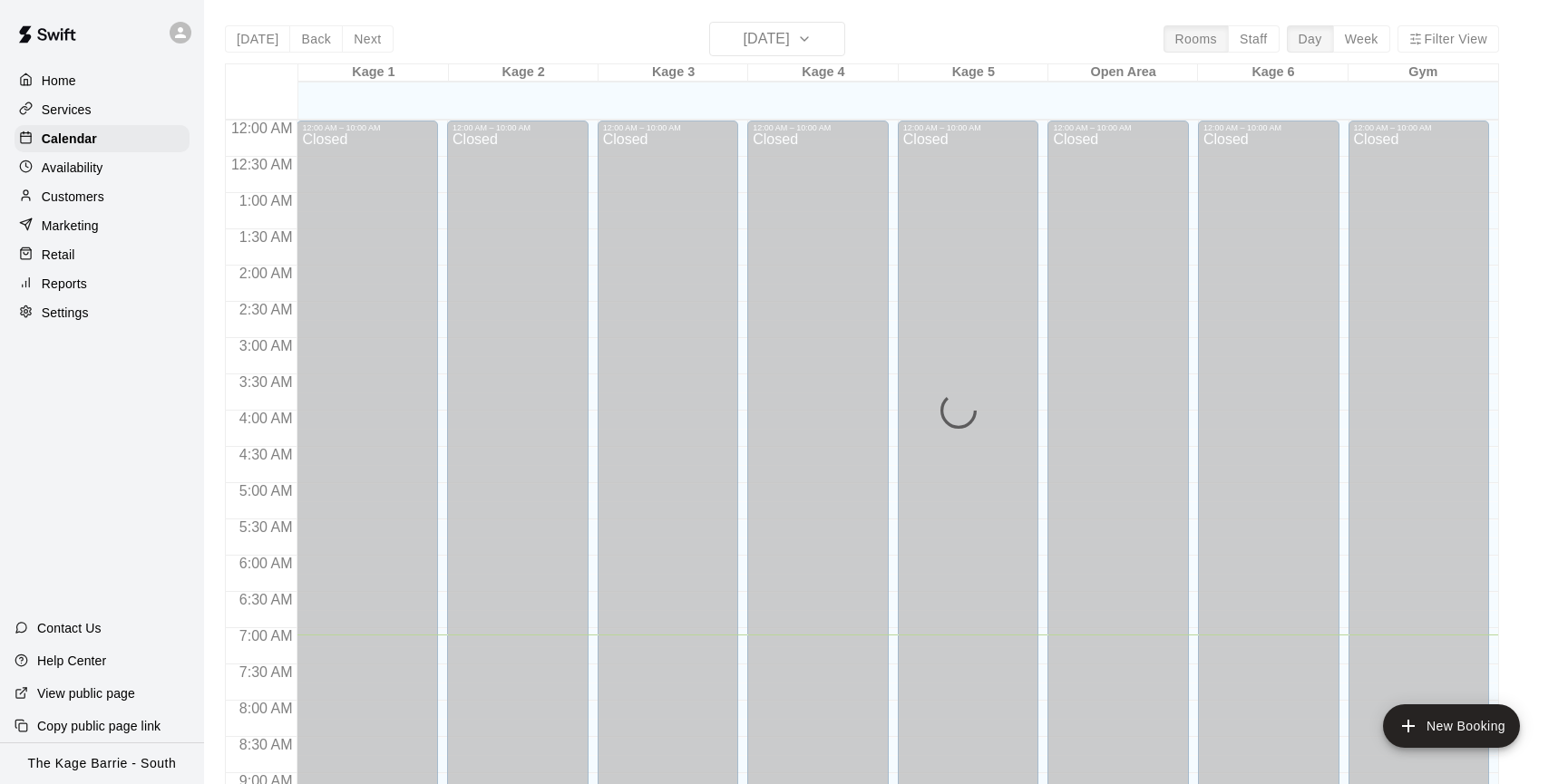
scroll to position [514, 0]
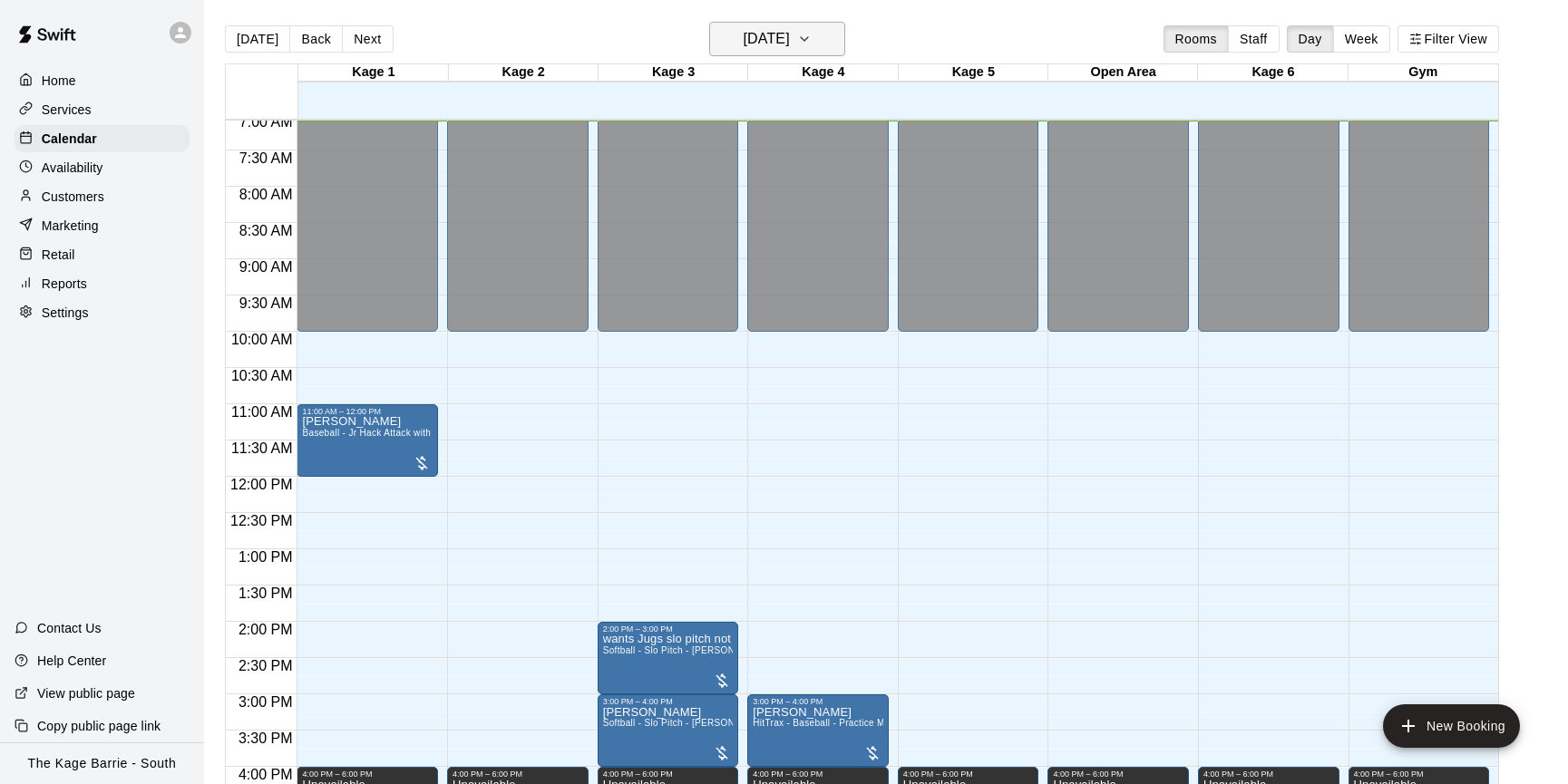
click at [812, 40] on icon "button" at bounding box center [804, 39] width 15 height 21
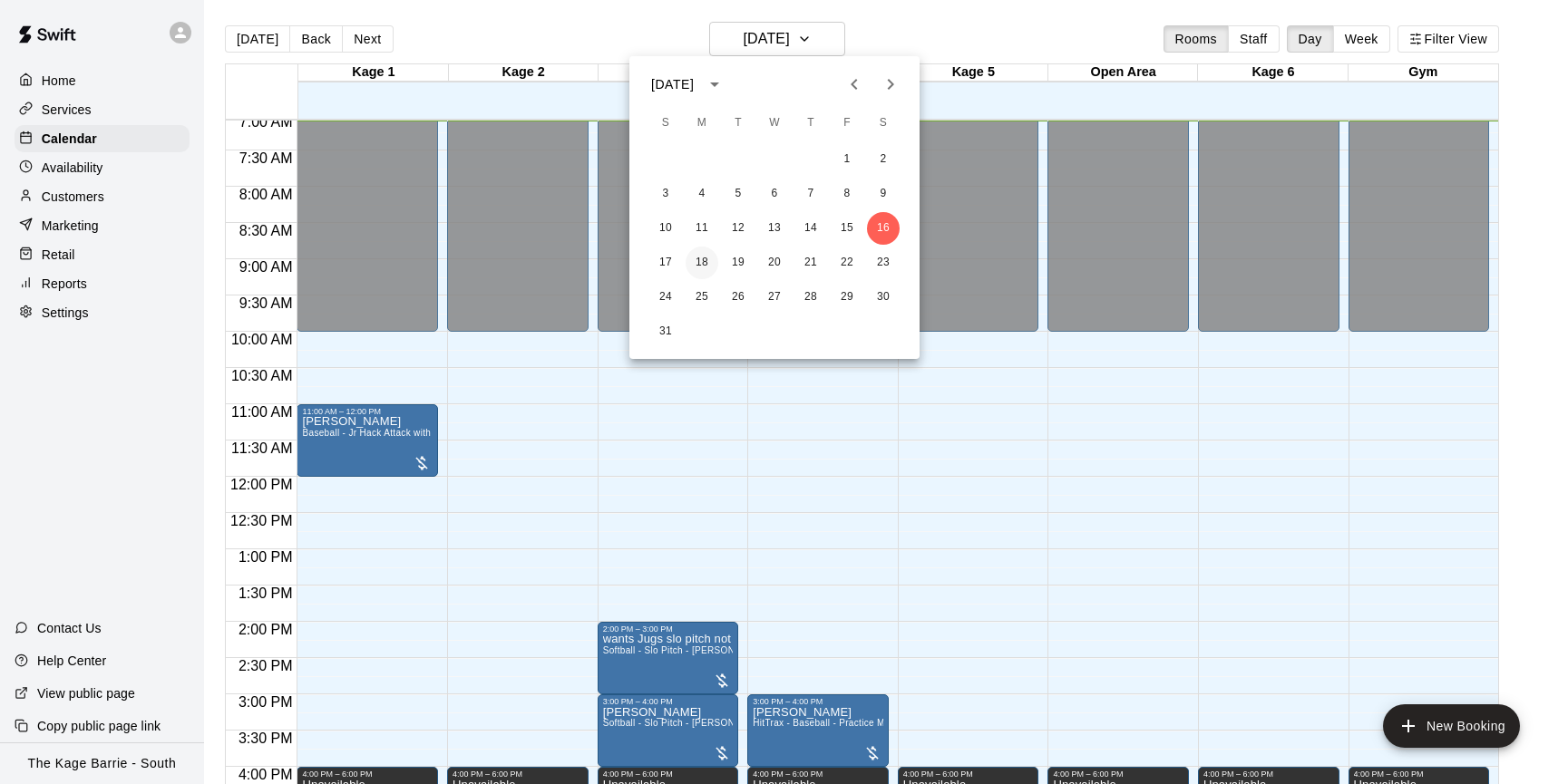
click at [695, 262] on button "18" at bounding box center [702, 263] width 33 height 33
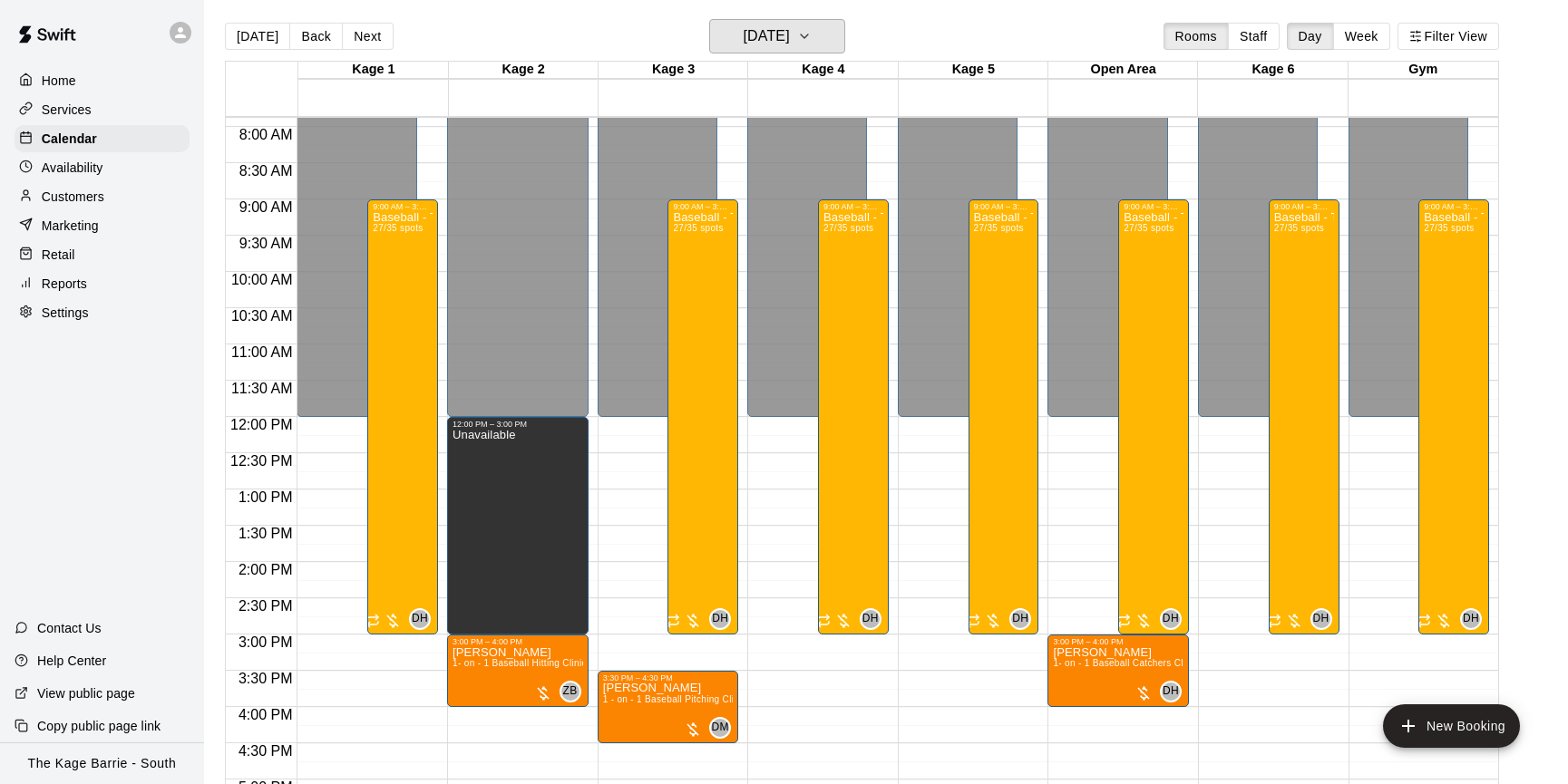
scroll to position [7, 0]
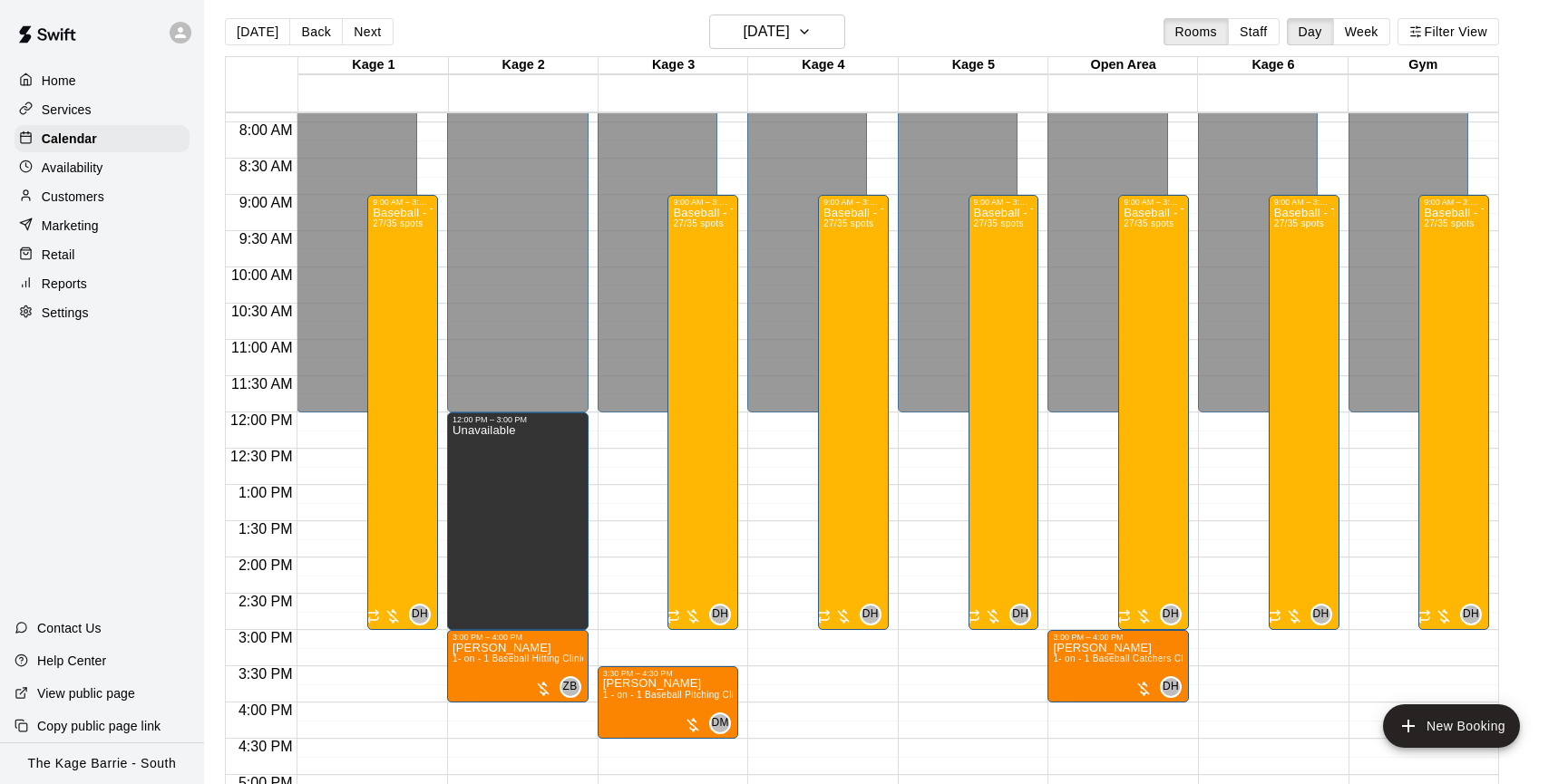
click at [503, 34] on div "Today Back Next Monday Aug 18 Rooms Staff Day Week Filter View" at bounding box center [861, 35] width 1274 height 42
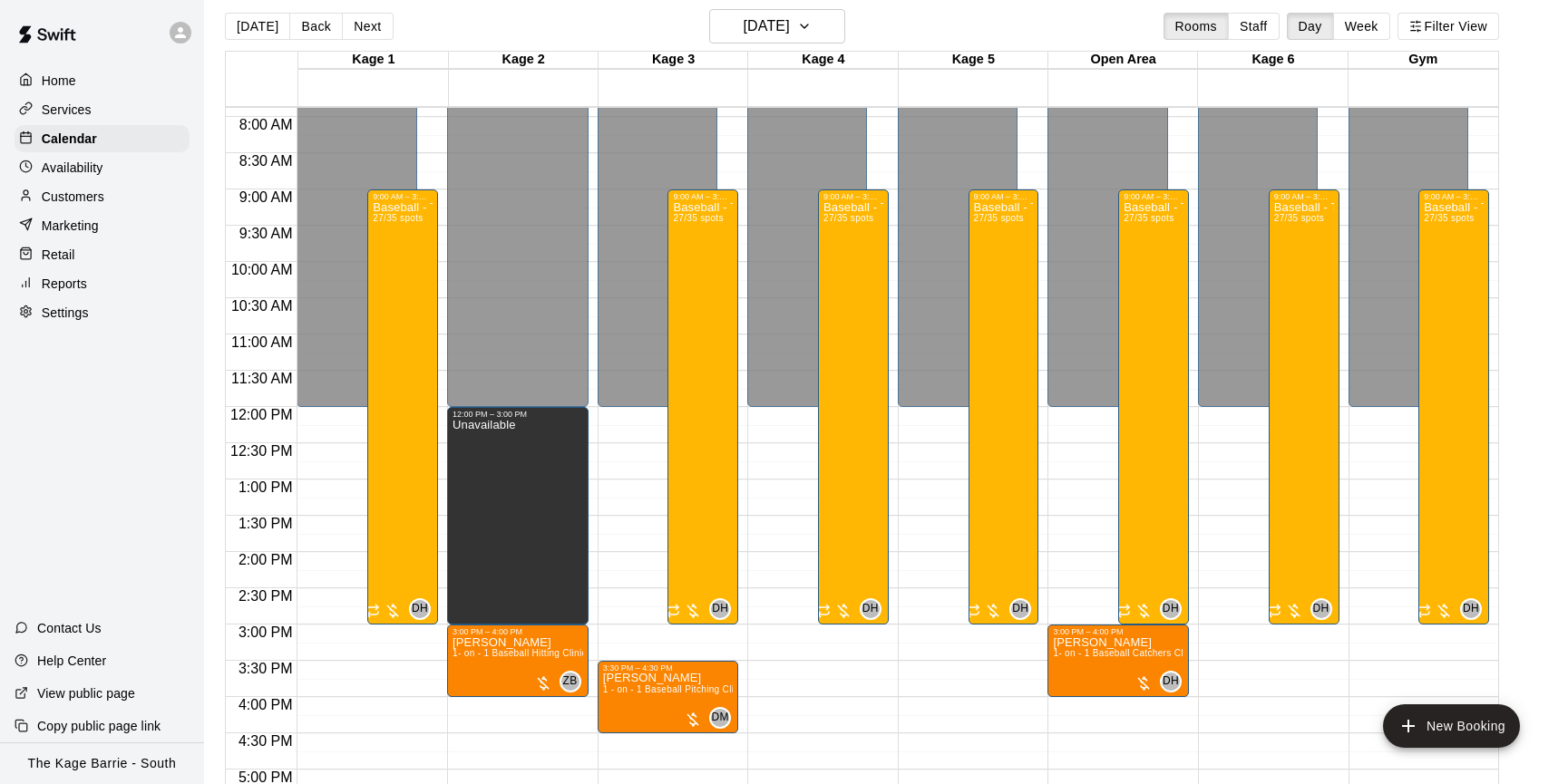
scroll to position [14, 0]
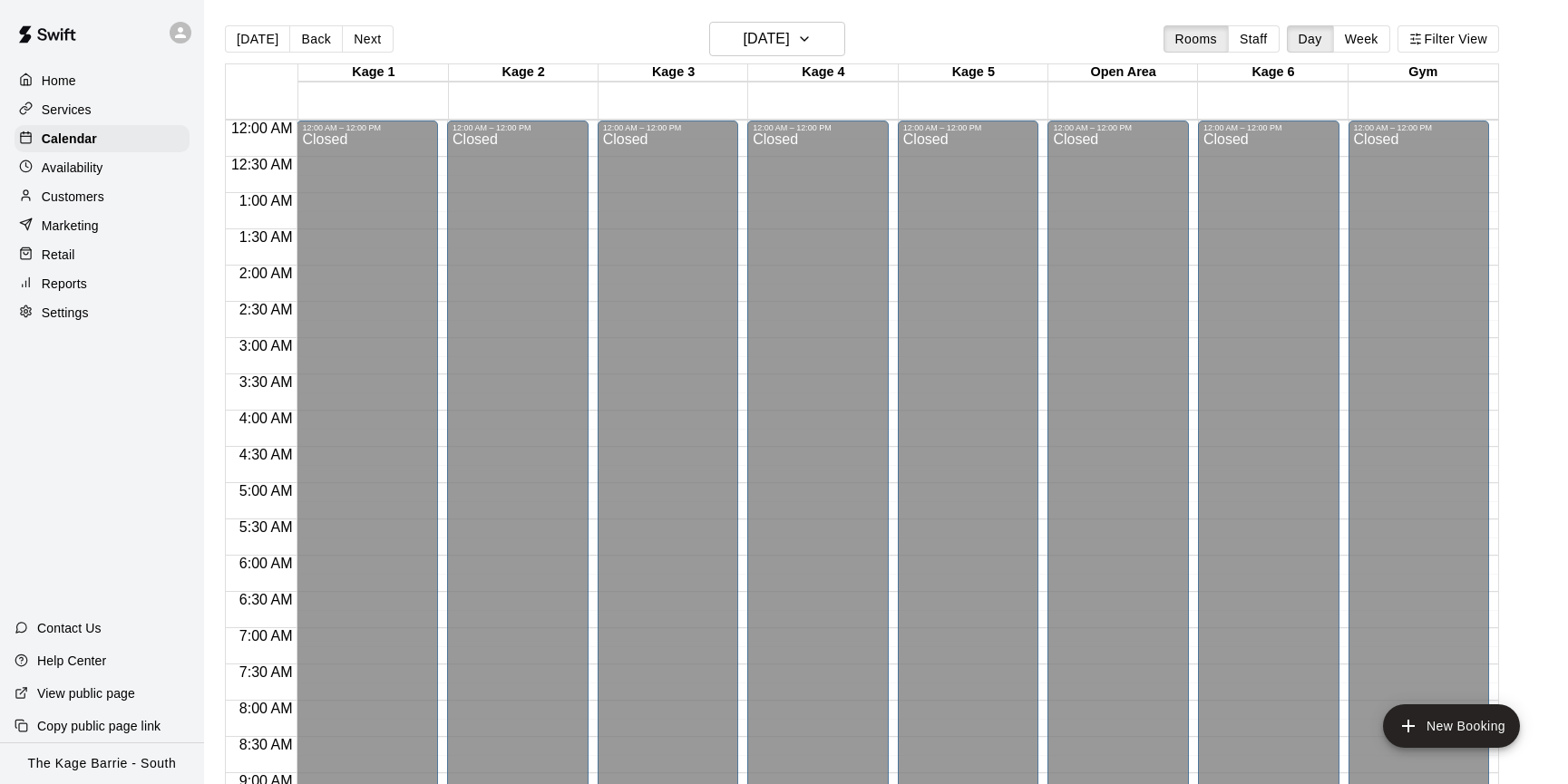
scroll to position [642, 0]
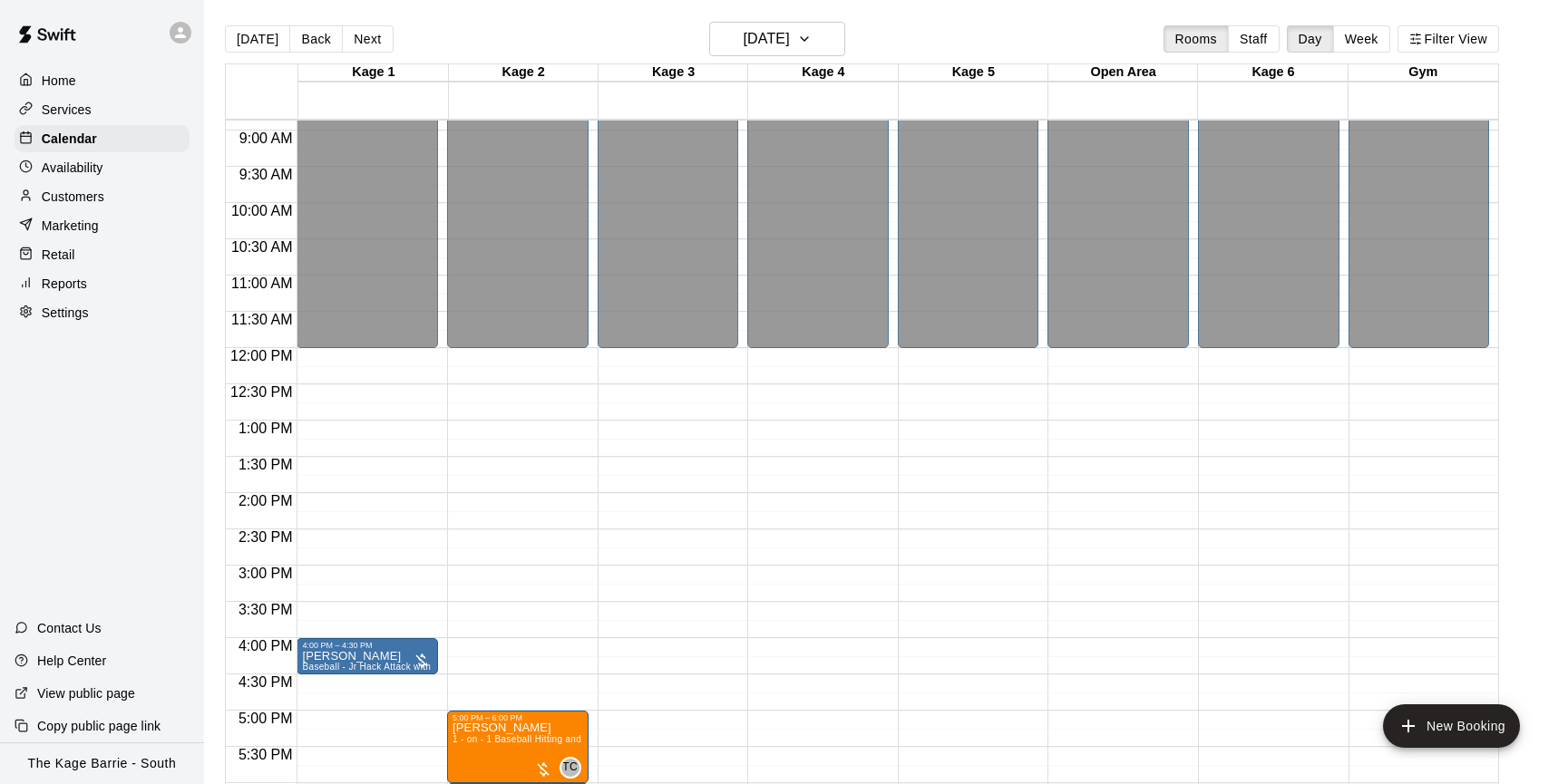
click at [110, 169] on div "Availability" at bounding box center [102, 168] width 175 height 27
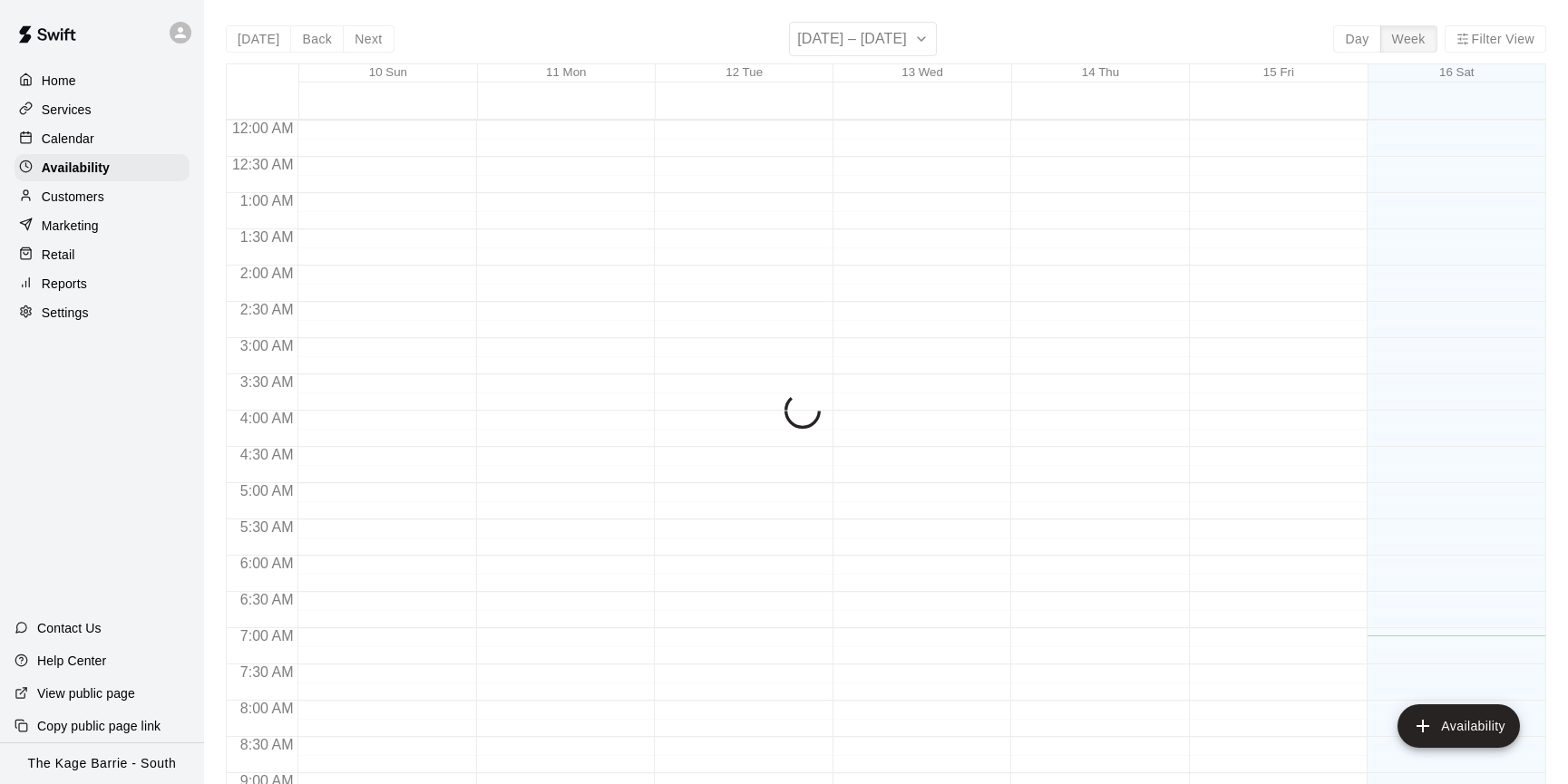
scroll to position [516, 0]
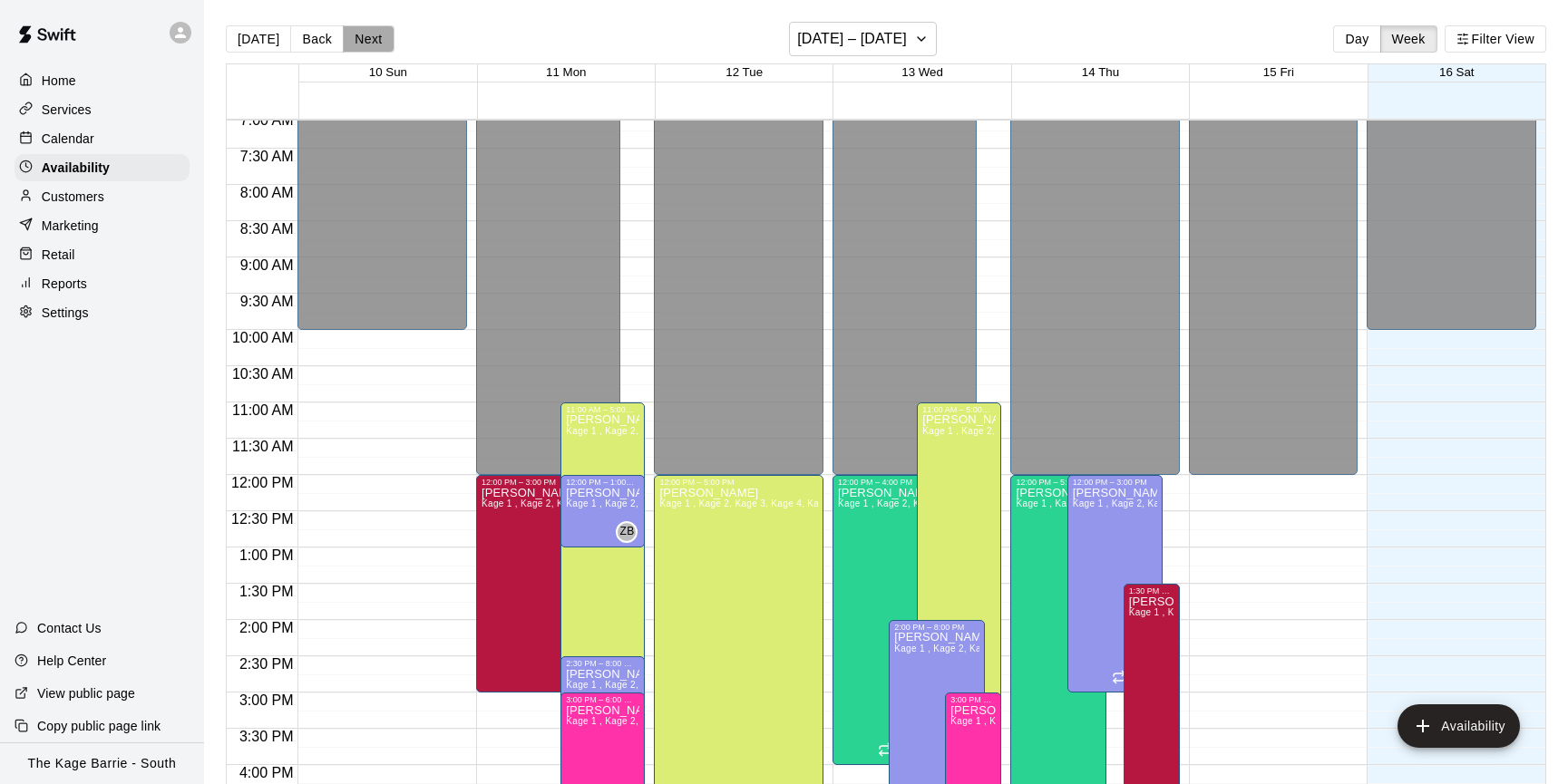
click at [379, 34] on button "Next" at bounding box center [368, 39] width 51 height 27
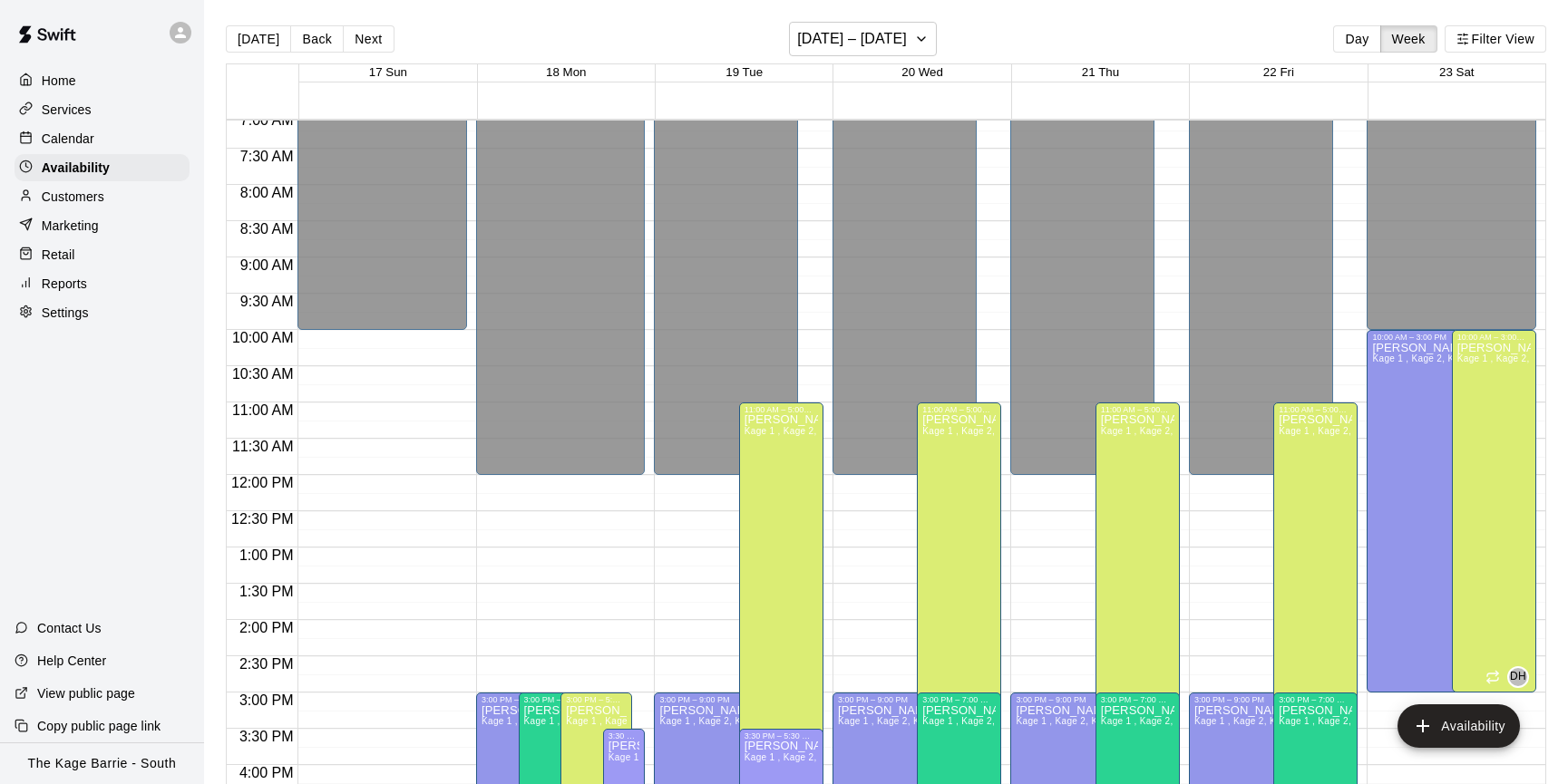
click at [183, 36] on icon at bounding box center [180, 32] width 11 height 11
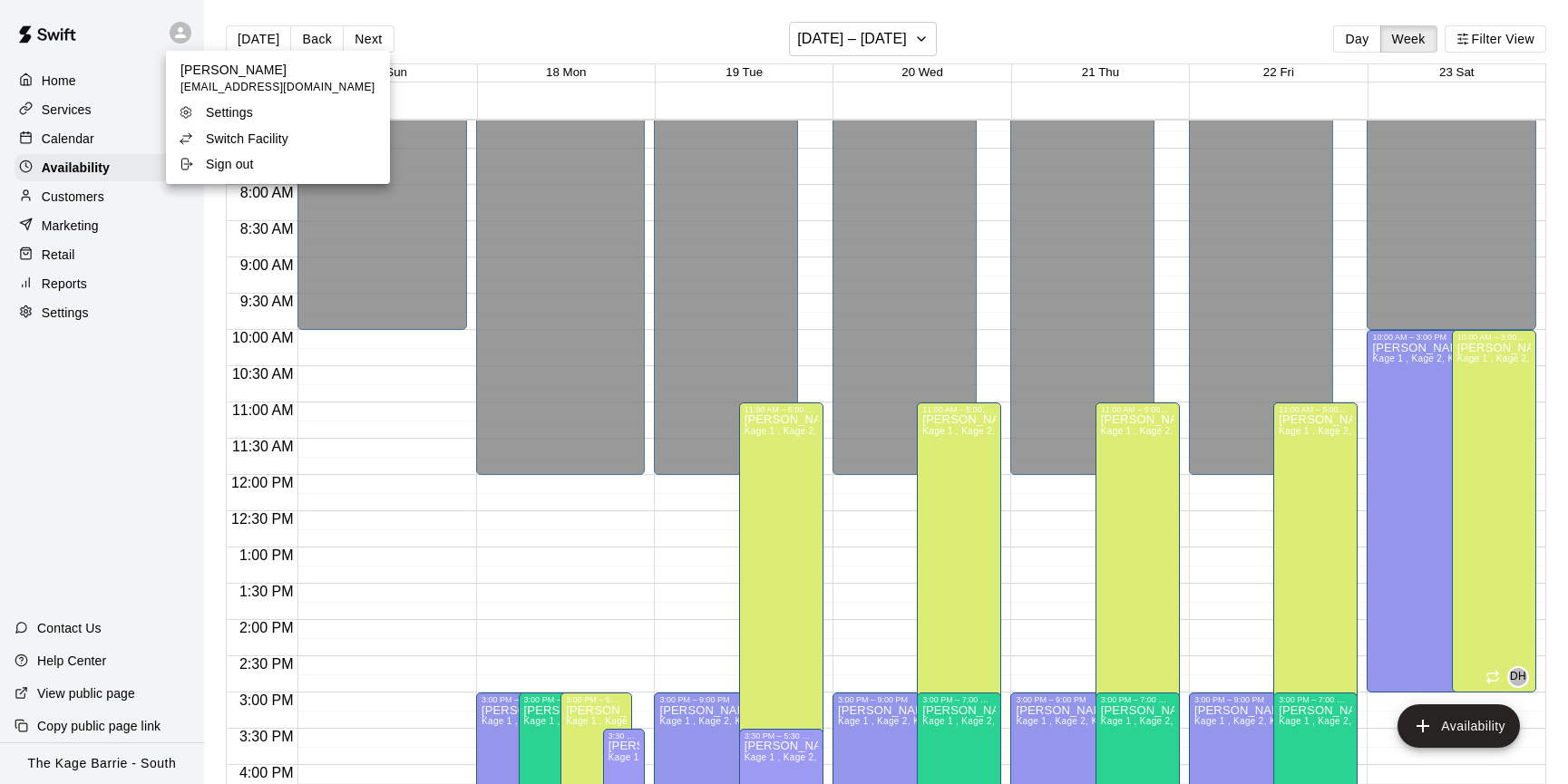
click at [274, 132] on p "Switch Facility" at bounding box center [247, 138] width 83 height 18
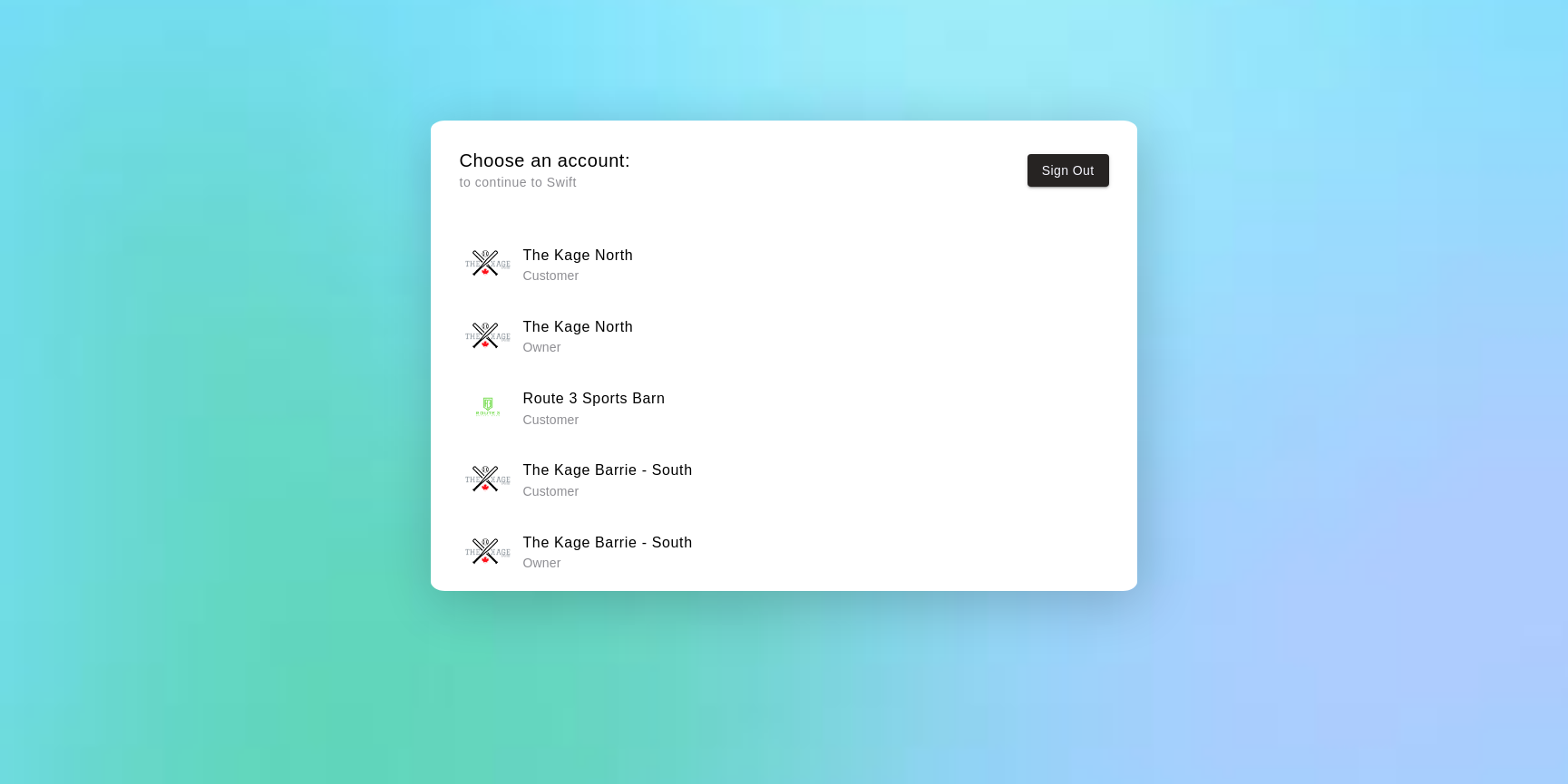
click at [653, 325] on div "The Kage North Owner" at bounding box center [784, 336] width 638 height 46
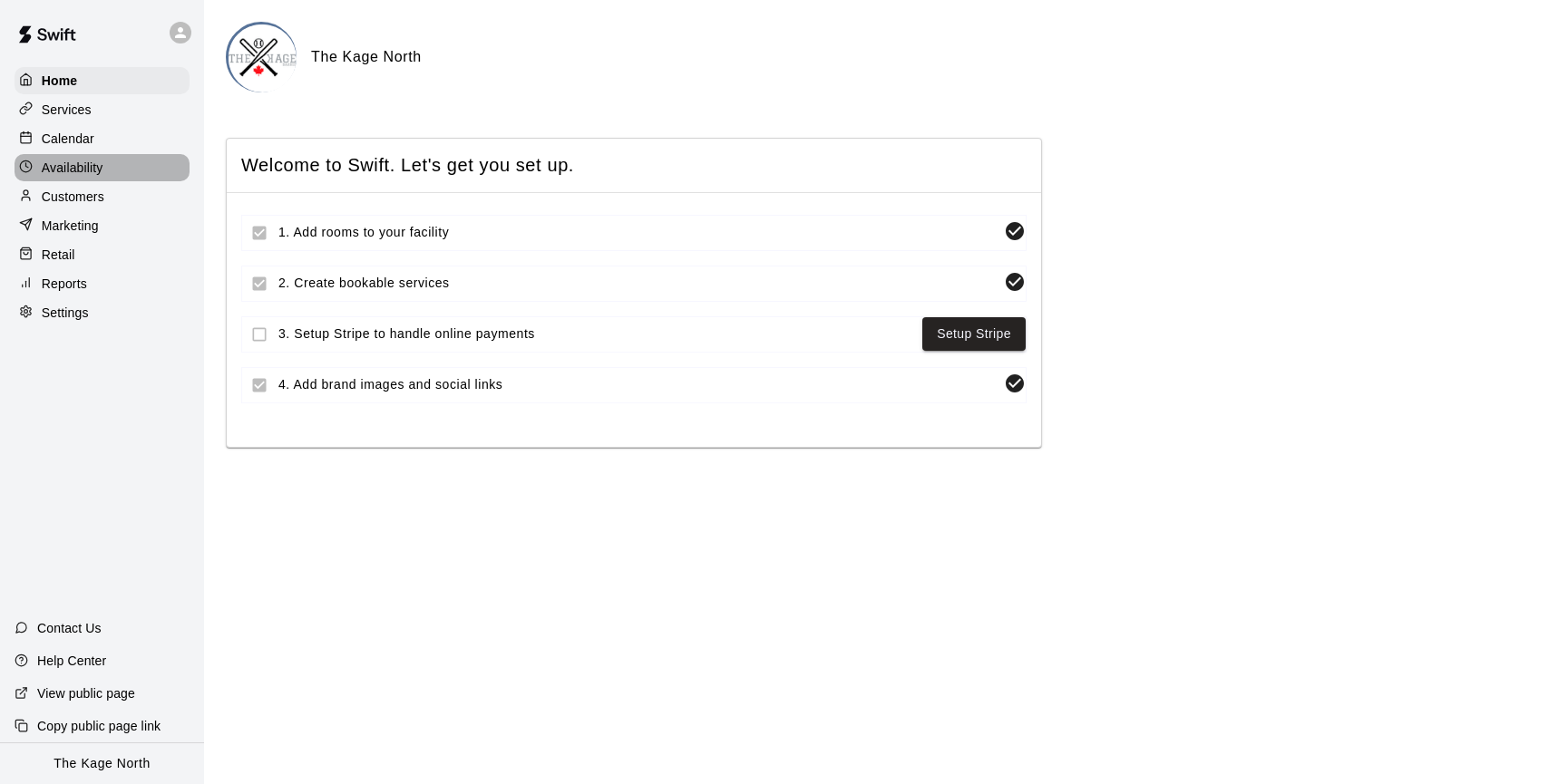
click at [144, 162] on div "Availability" at bounding box center [102, 168] width 175 height 27
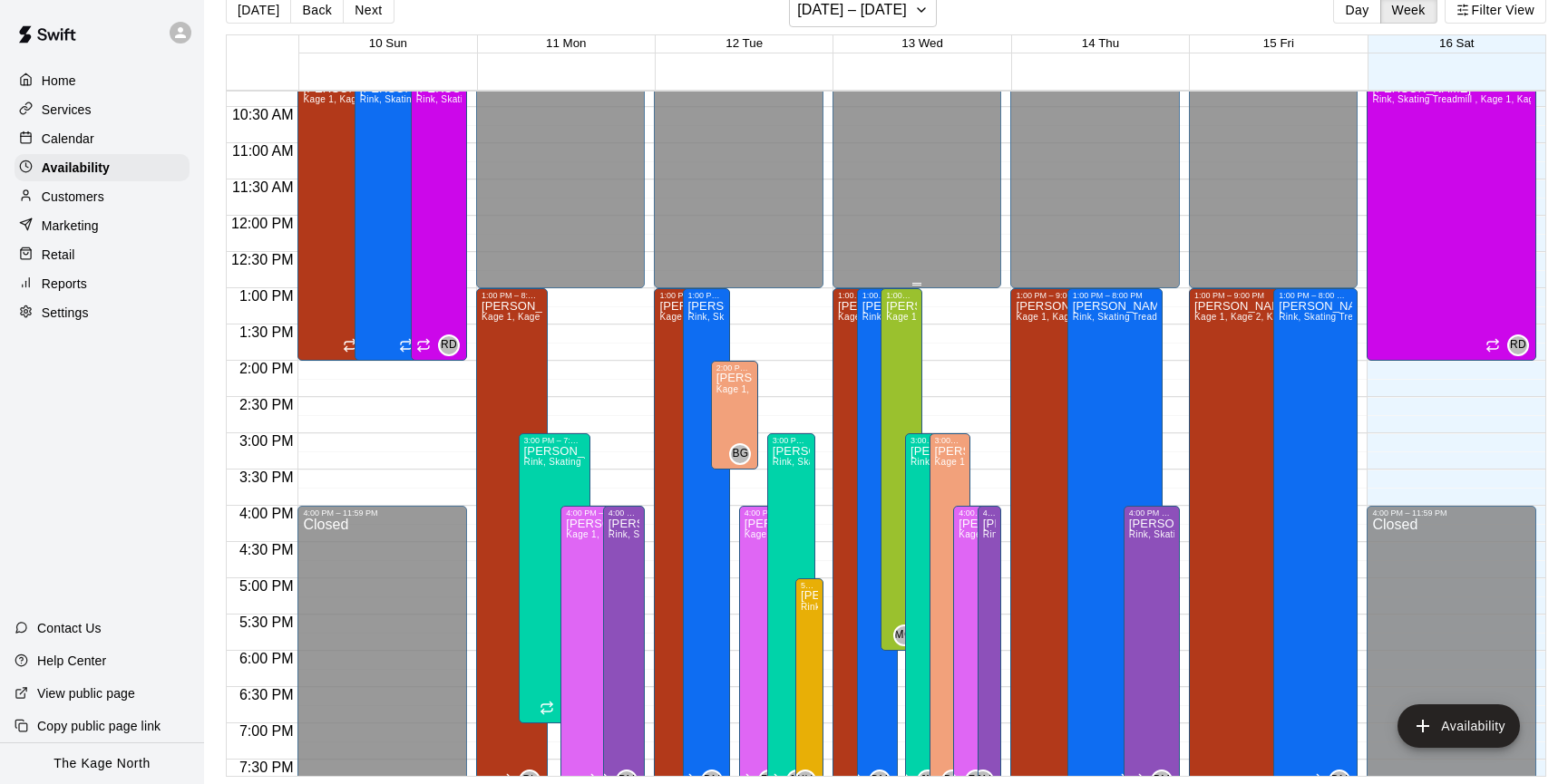
scroll to position [808, 0]
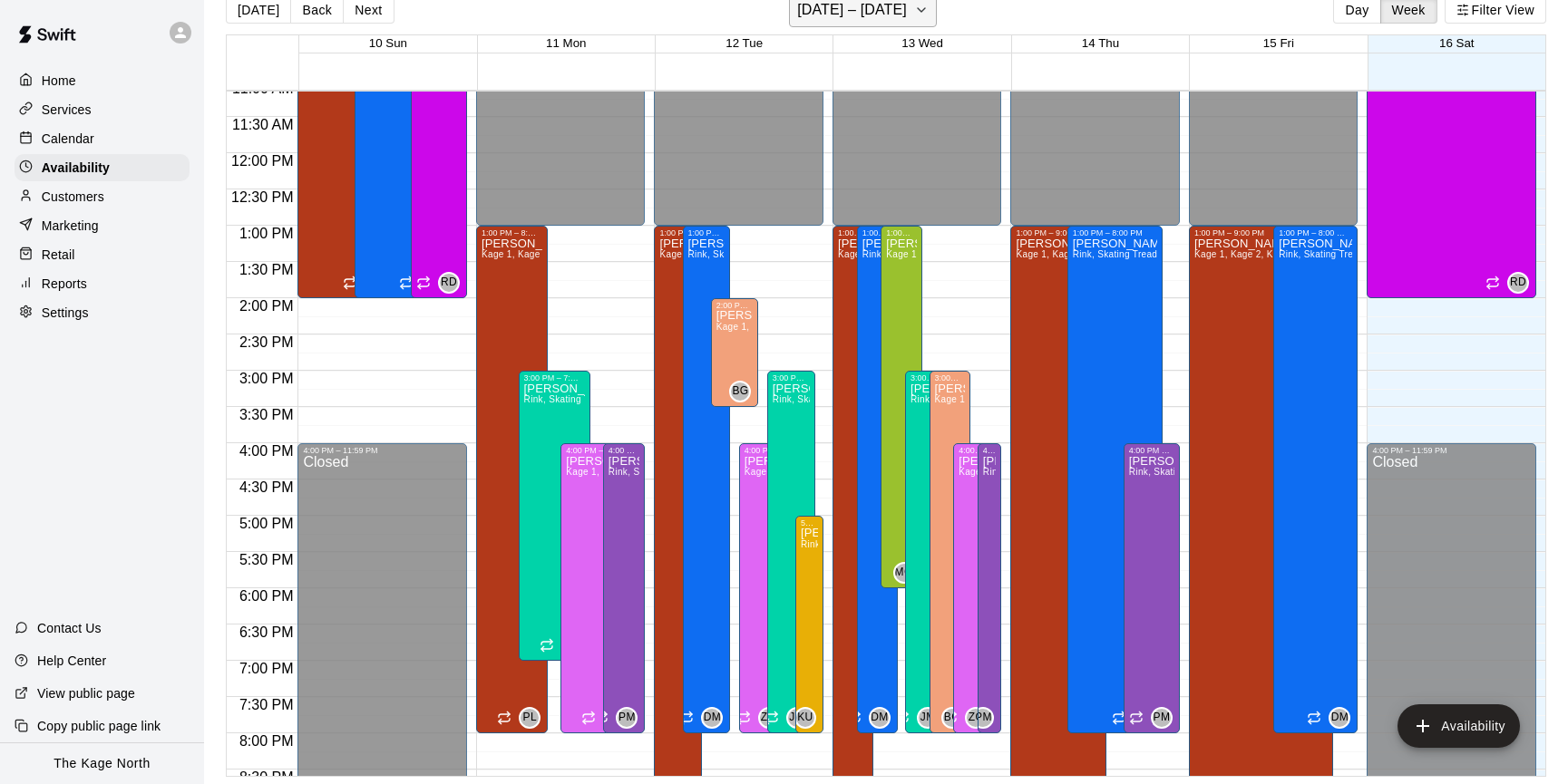
click at [917, 5] on icon "button" at bounding box center [921, 10] width 15 height 21
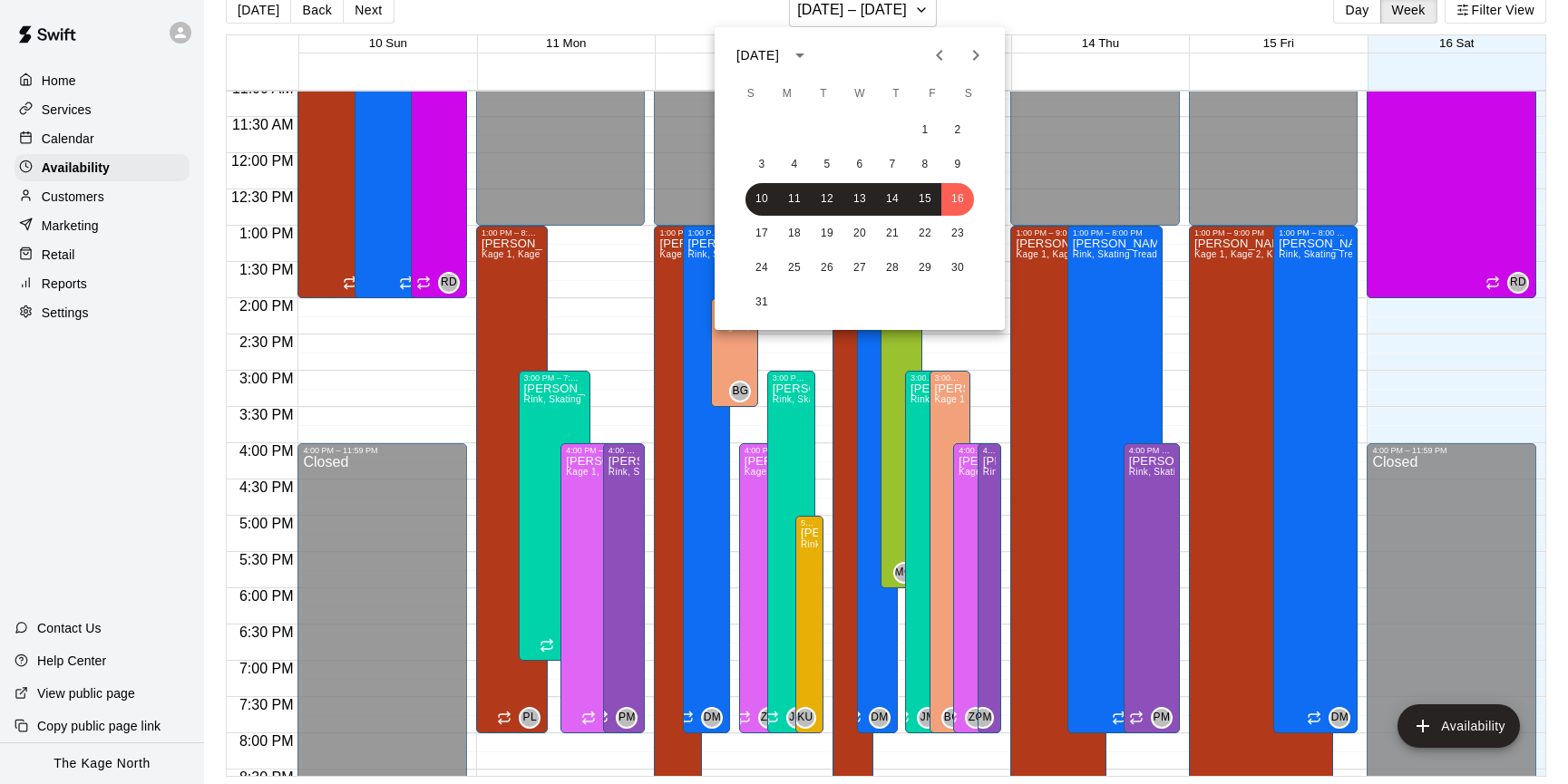
click at [983, 52] on icon "Next month" at bounding box center [975, 55] width 21 height 21
click at [798, 125] on button "1" at bounding box center [794, 131] width 33 height 33
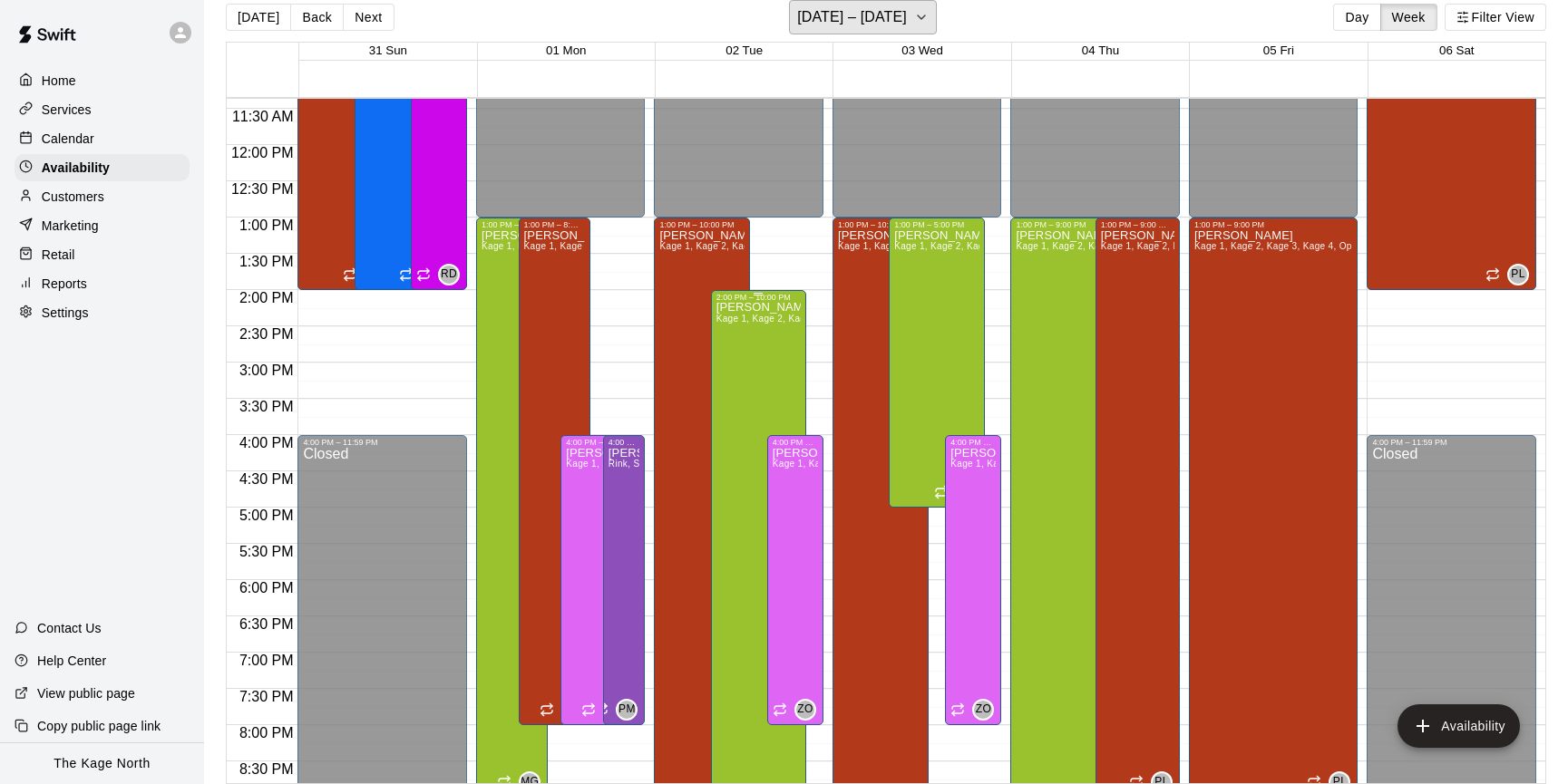
scroll to position [835, 0]
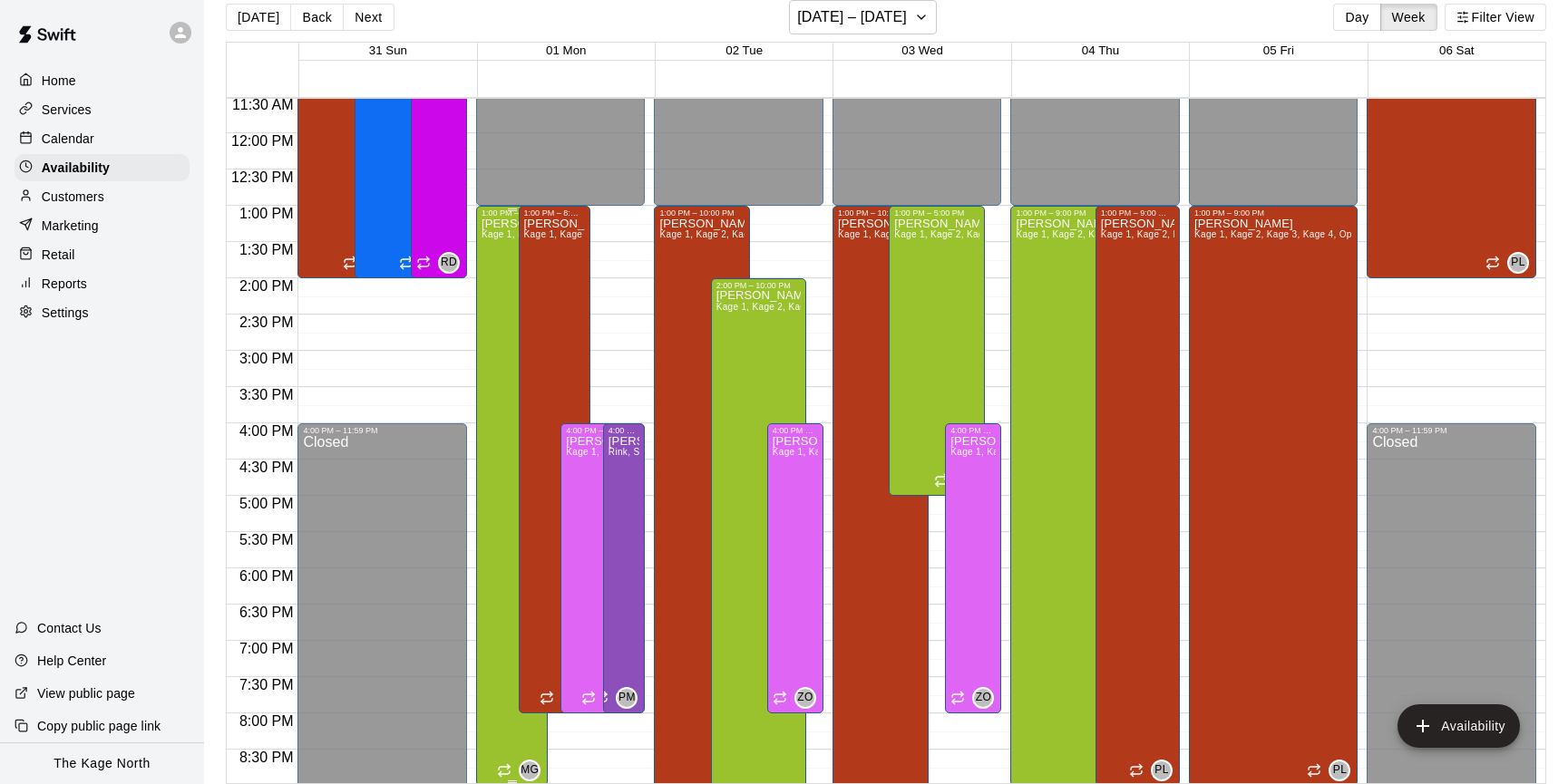
click at [493, 245] on div "Mike Goettsch Kage 1, Kage 2, Kage 3, Kage 4, Open Area" at bounding box center [511, 609] width 60 height 784
click at [496, 236] on icon "edit" at bounding box center [501, 236] width 21 height 21
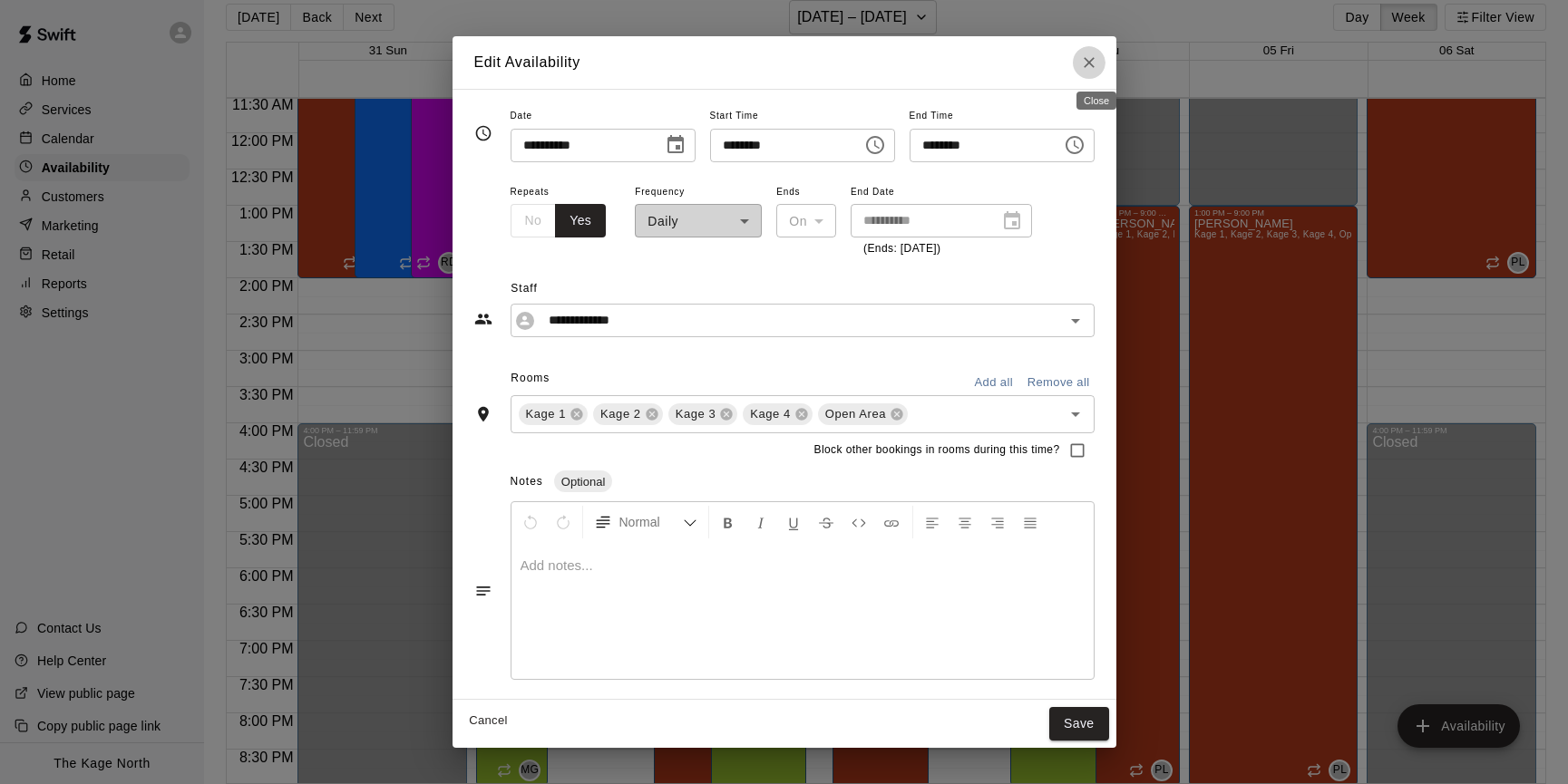
click at [1094, 68] on icon "Close" at bounding box center [1089, 62] width 18 height 18
type input "**********"
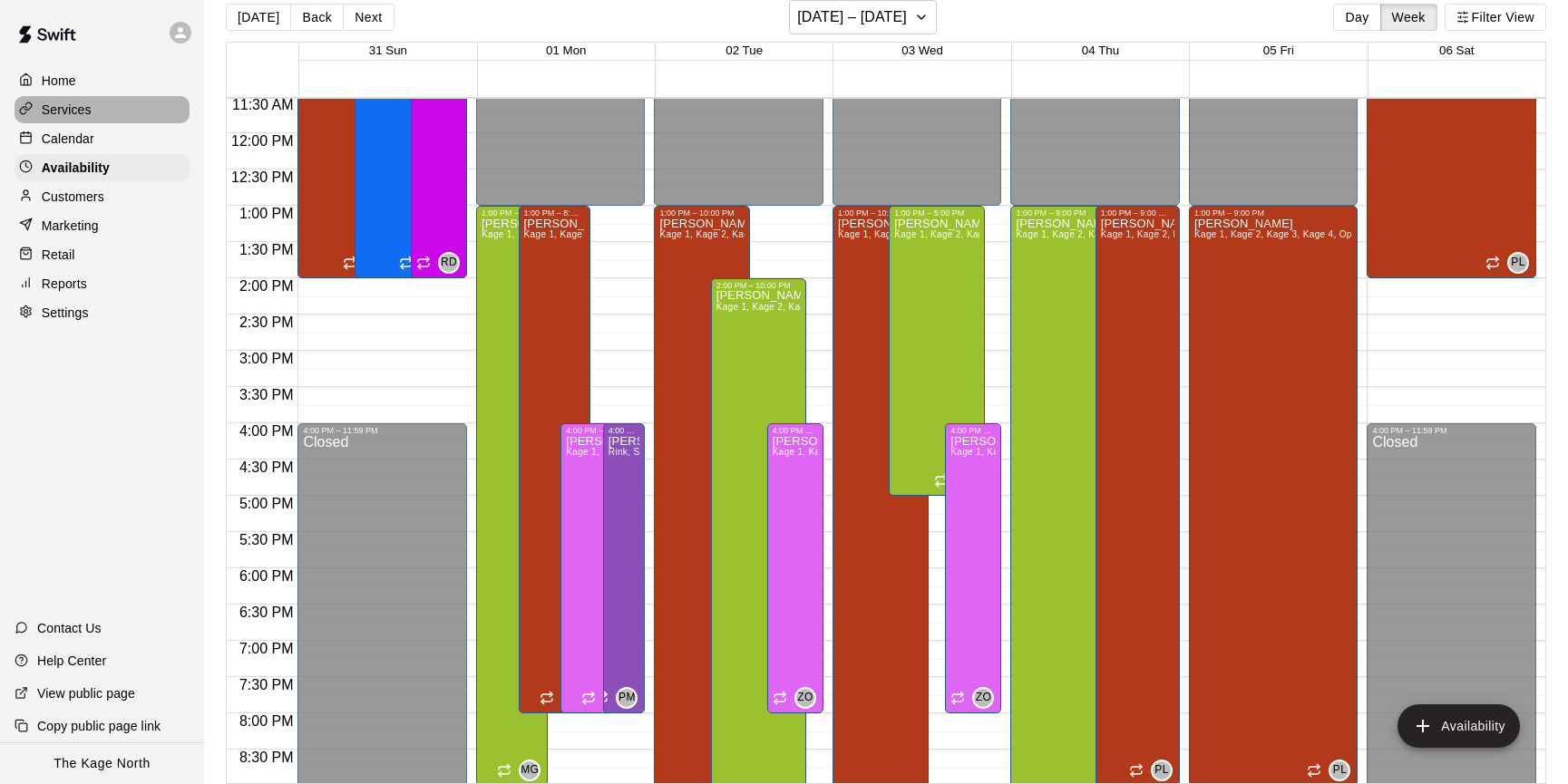
click at [90, 115] on div "Services" at bounding box center [102, 110] width 175 height 27
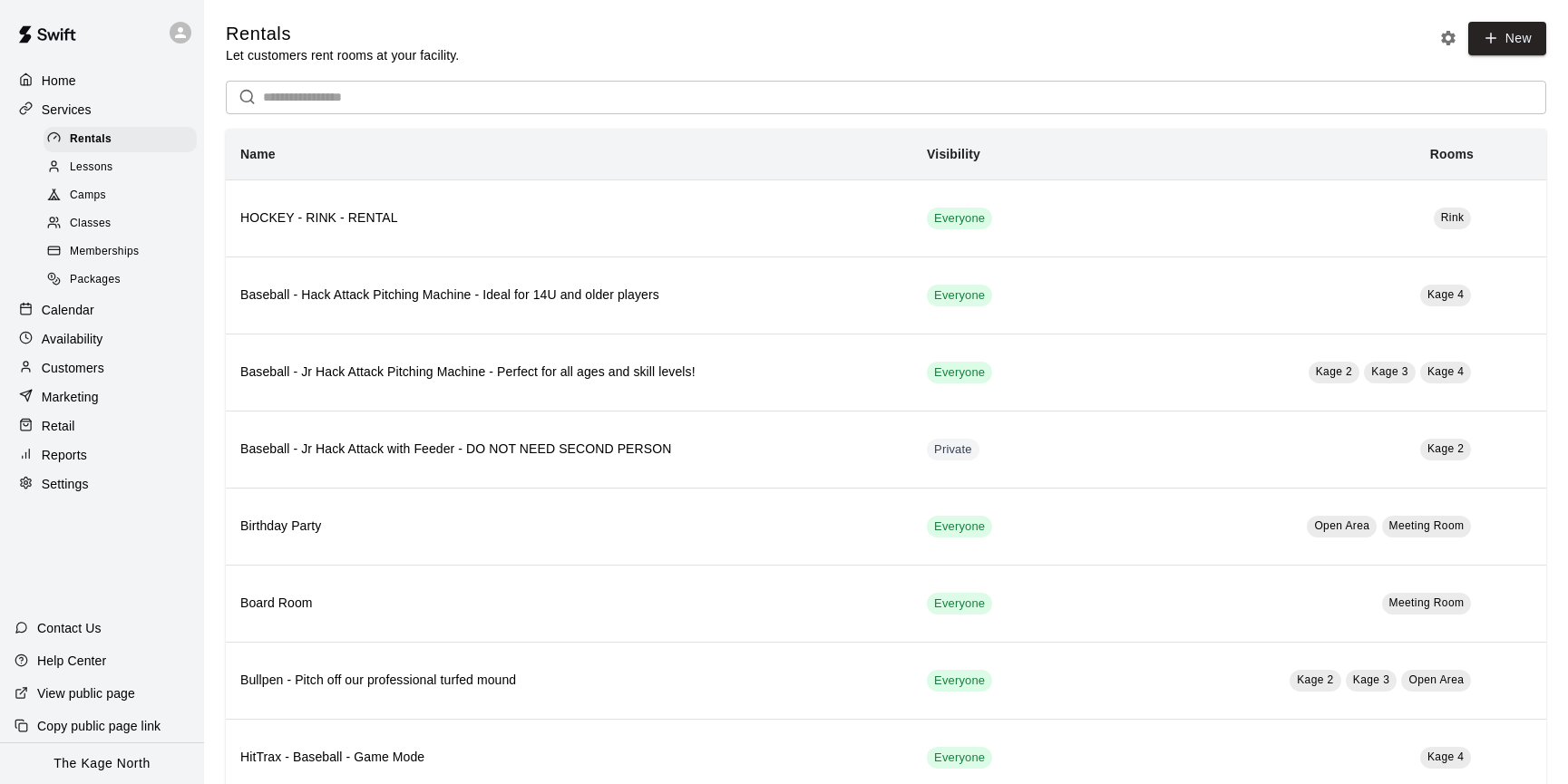
click at [127, 166] on div "Lessons" at bounding box center [121, 168] width 154 height 25
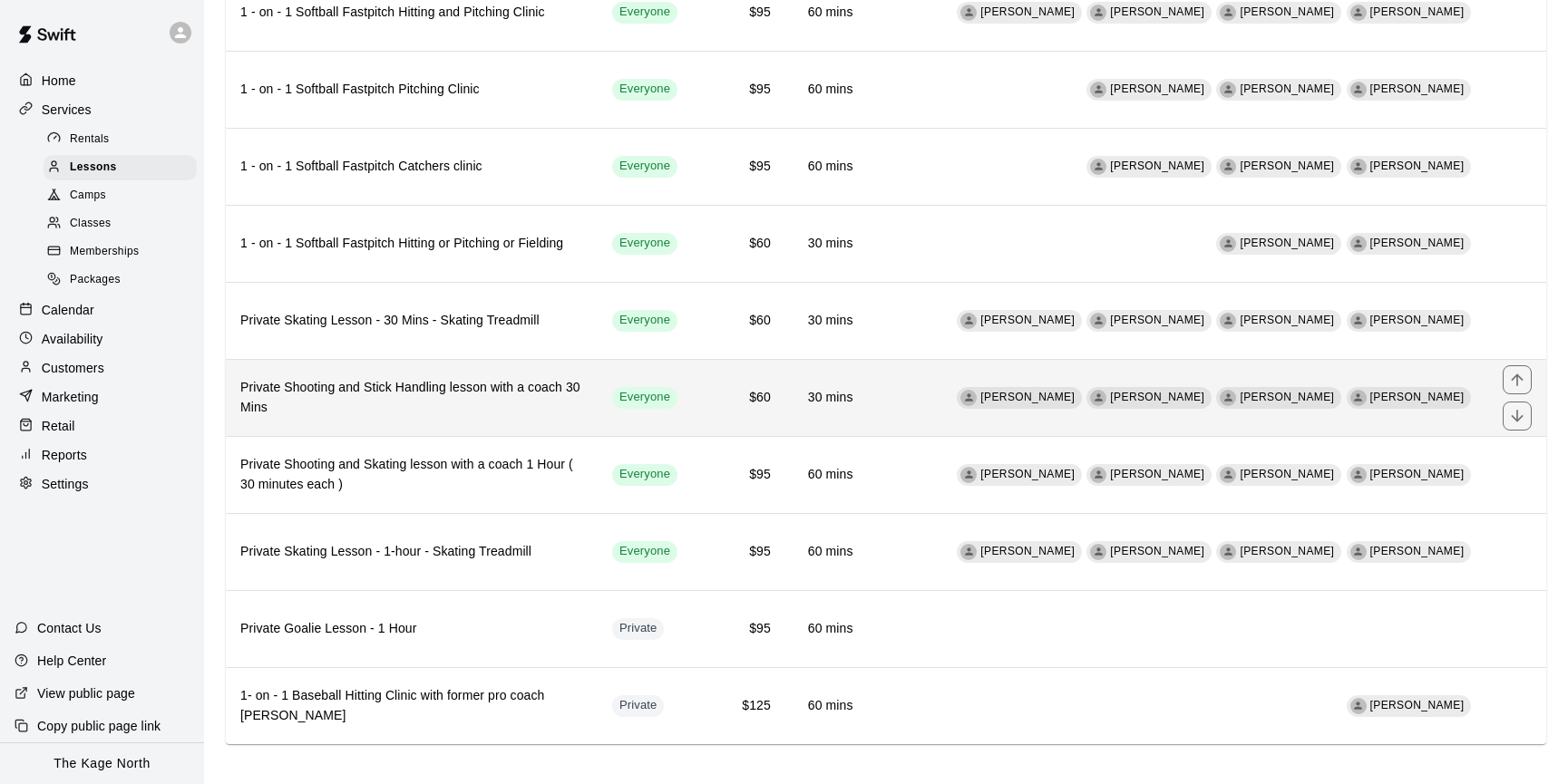
scroll to position [801, 0]
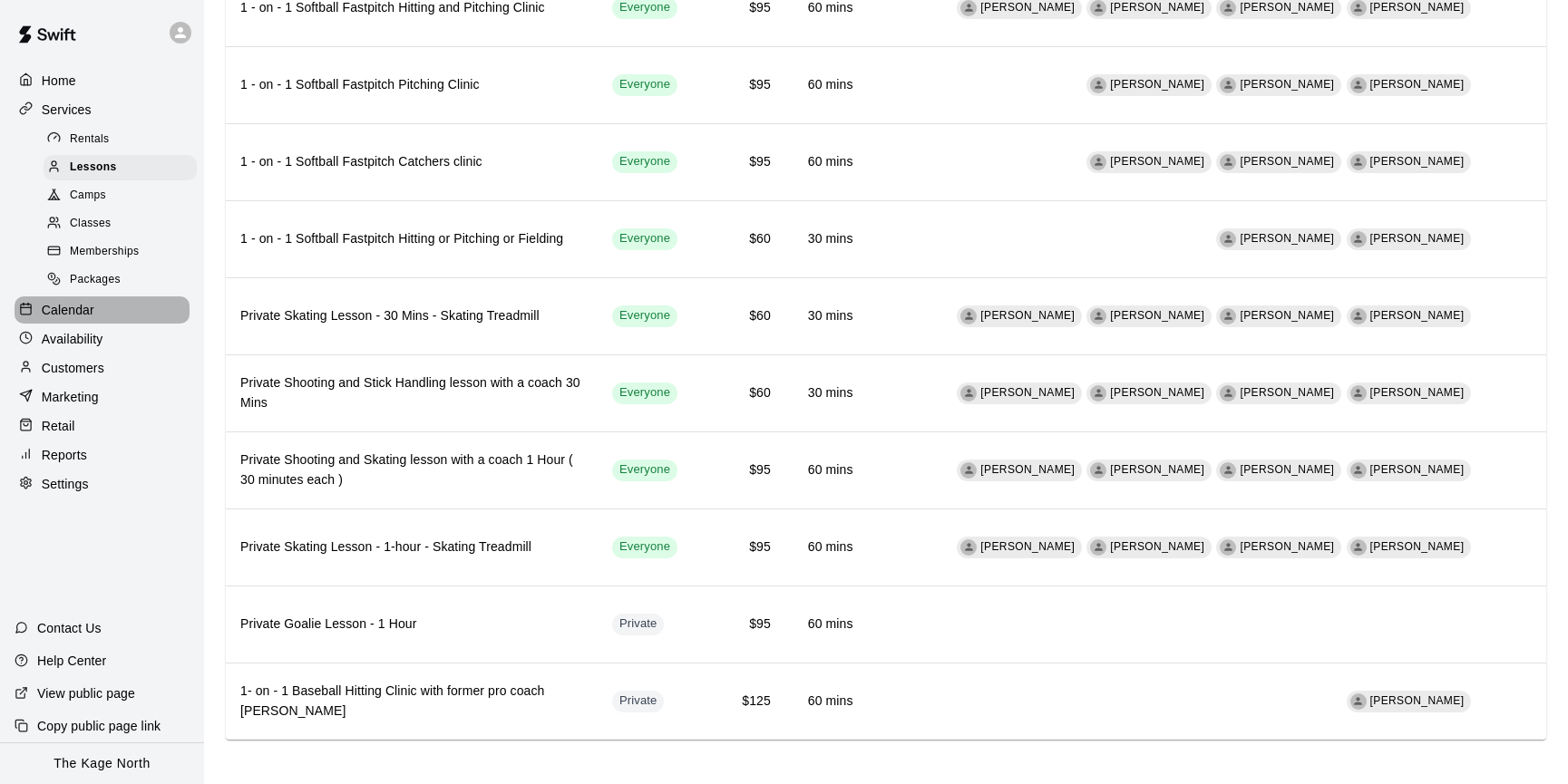
click at [123, 302] on div "Calendar" at bounding box center [102, 310] width 175 height 27
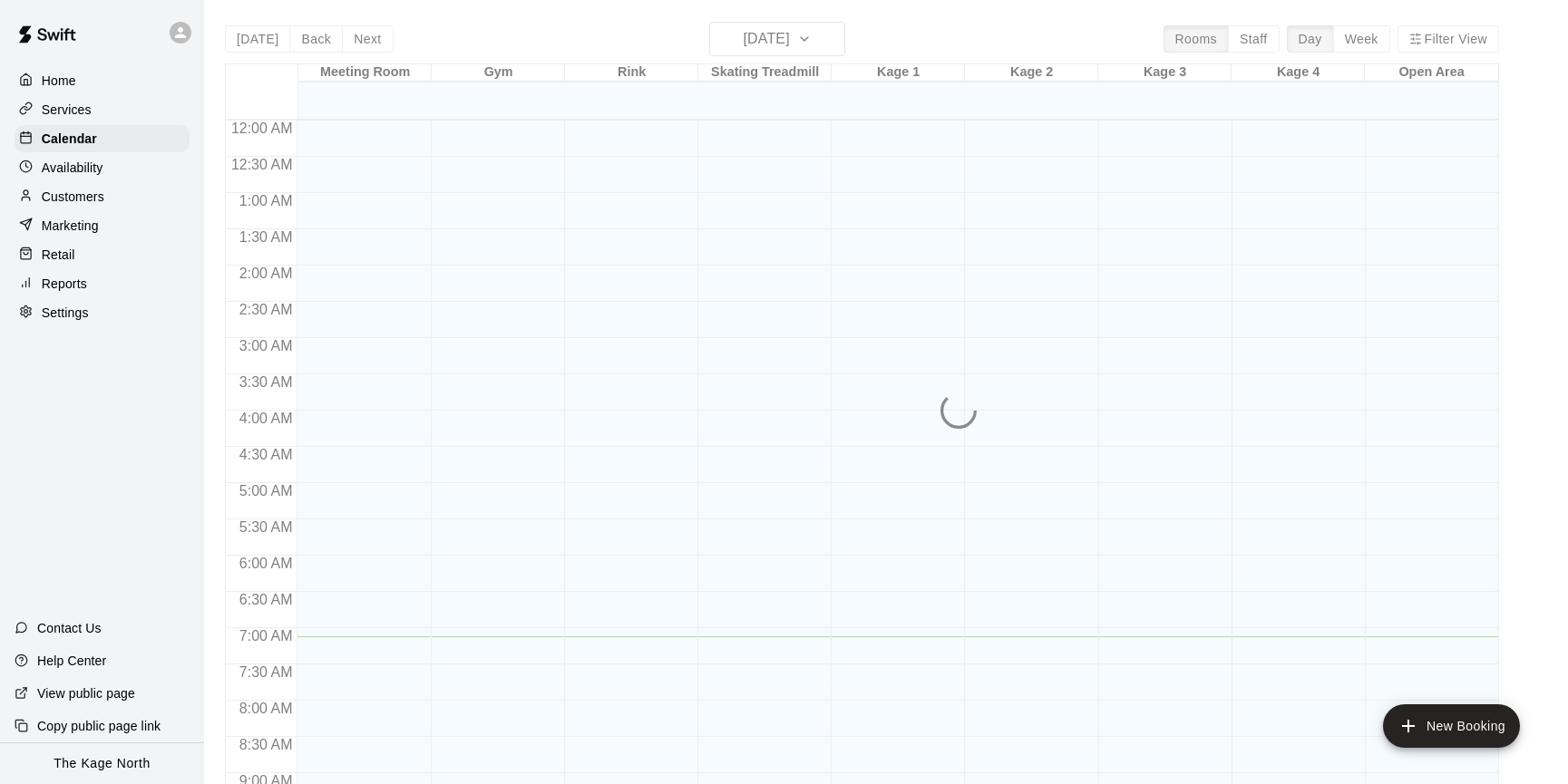
scroll to position [517, 0]
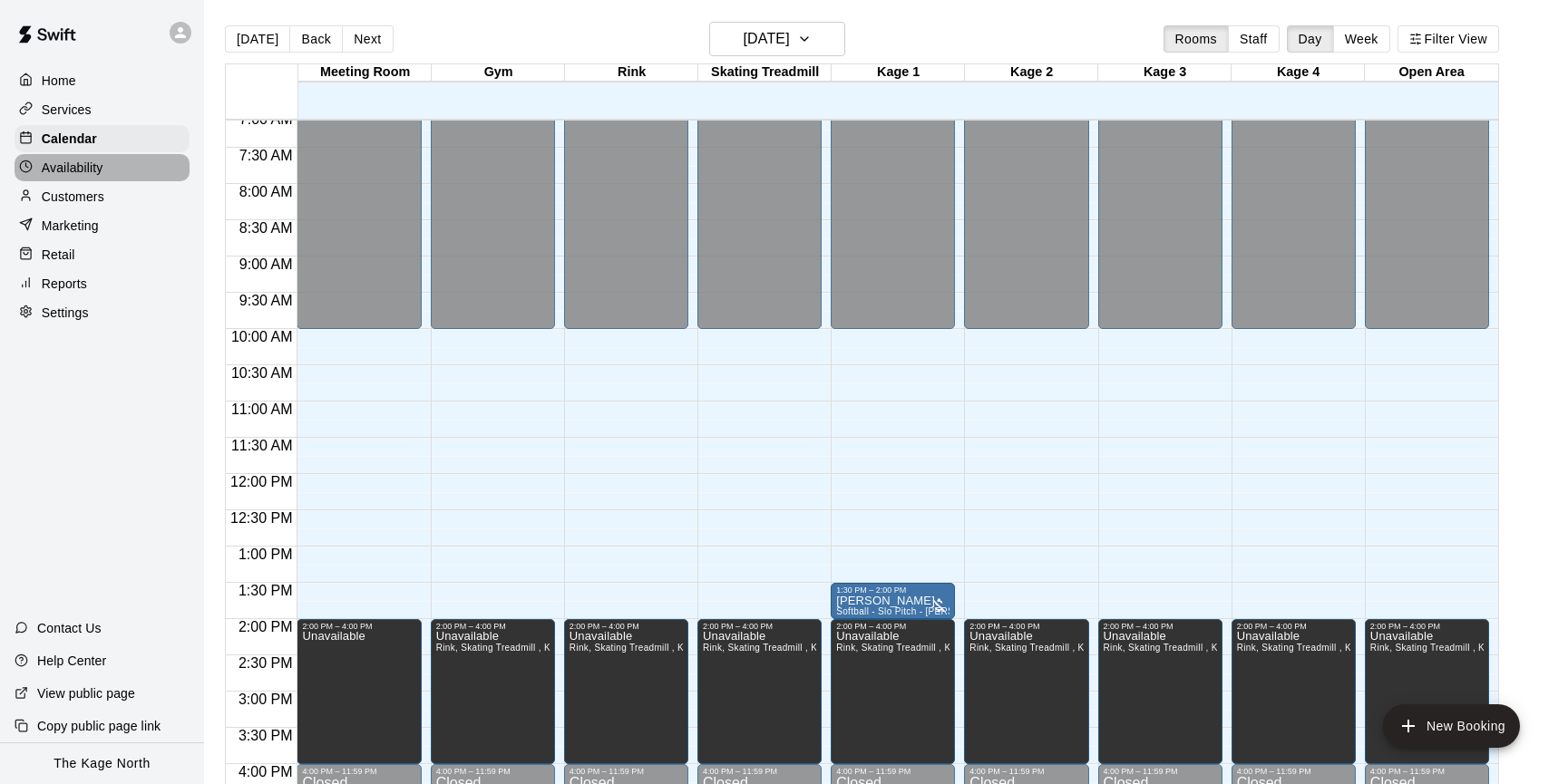
click at [113, 163] on div "Availability" at bounding box center [102, 168] width 175 height 27
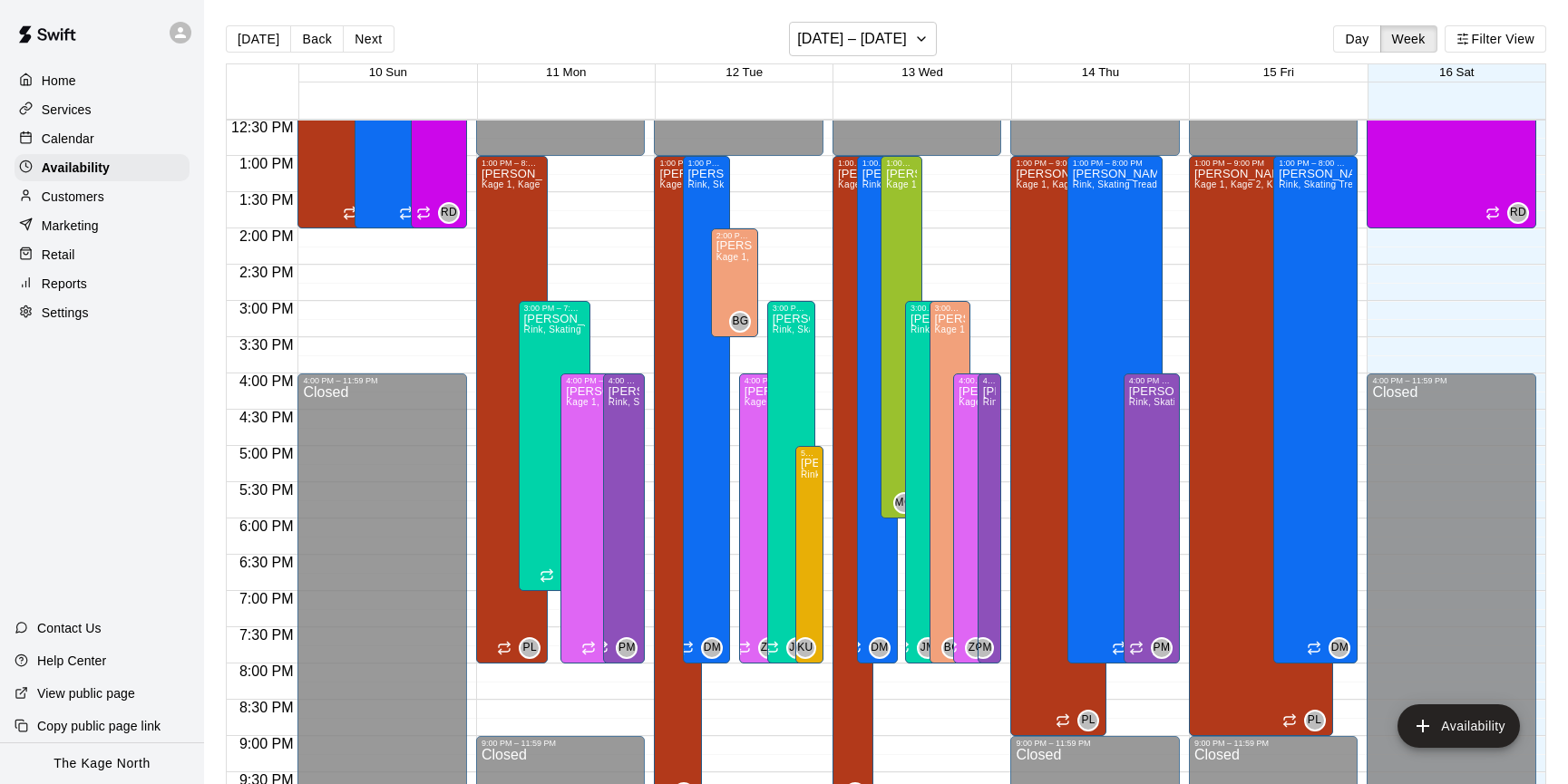
scroll to position [914, 0]
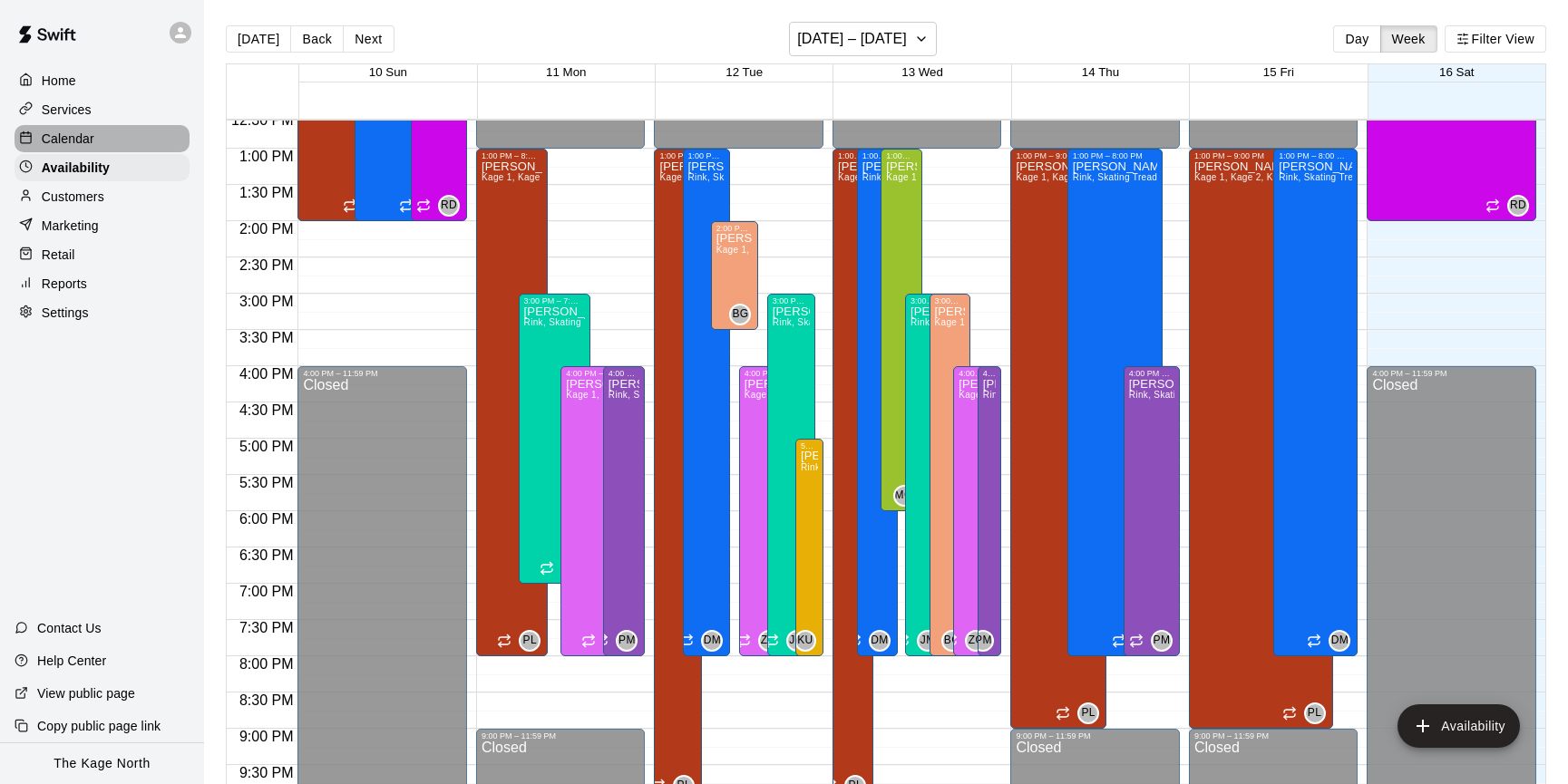
click at [121, 142] on div "Calendar" at bounding box center [102, 139] width 175 height 27
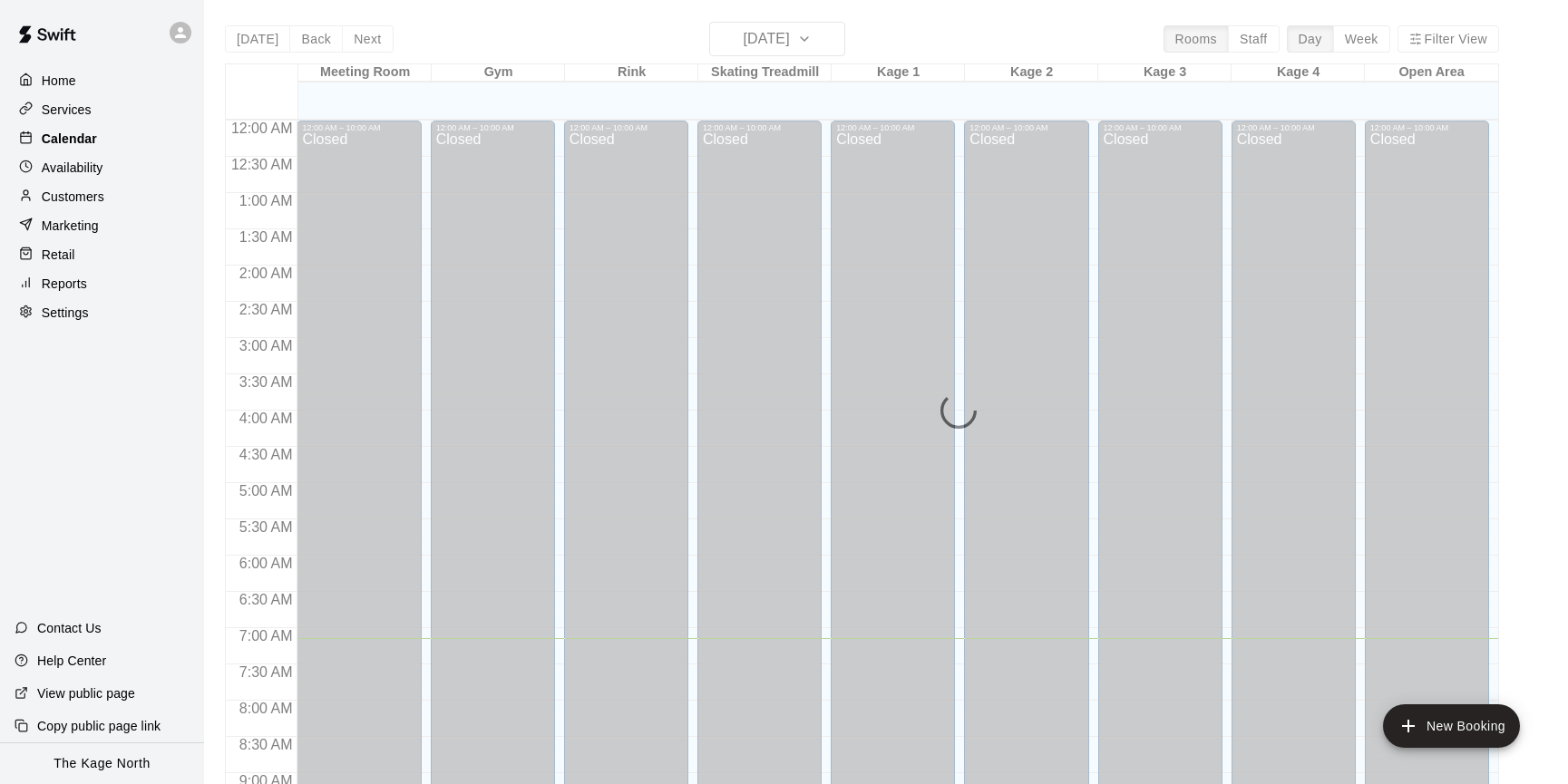
scroll to position [518, 0]
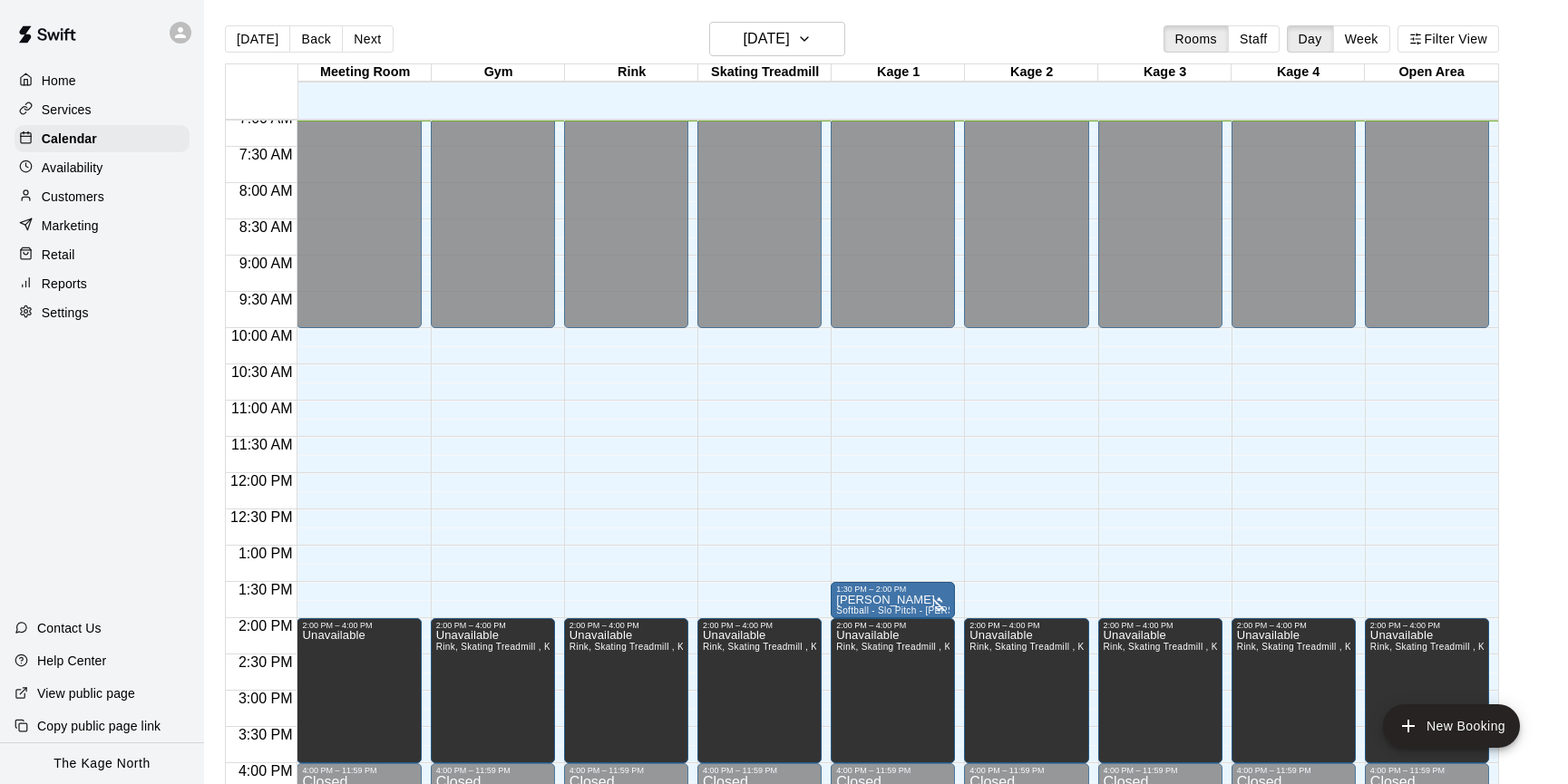
click at [329, 39] on button "Back" at bounding box center [316, 39] width 53 height 27
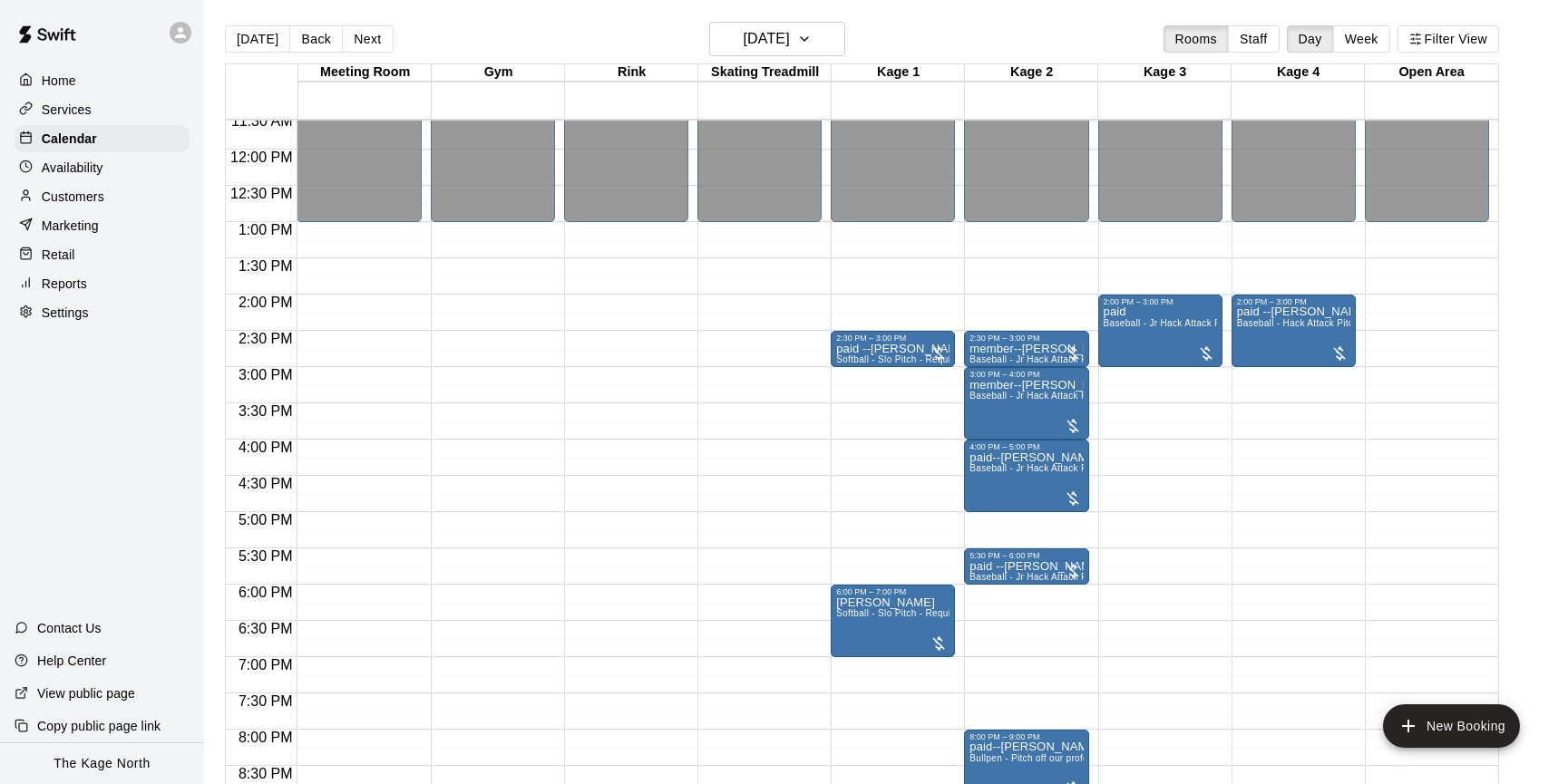
scroll to position [849, 0]
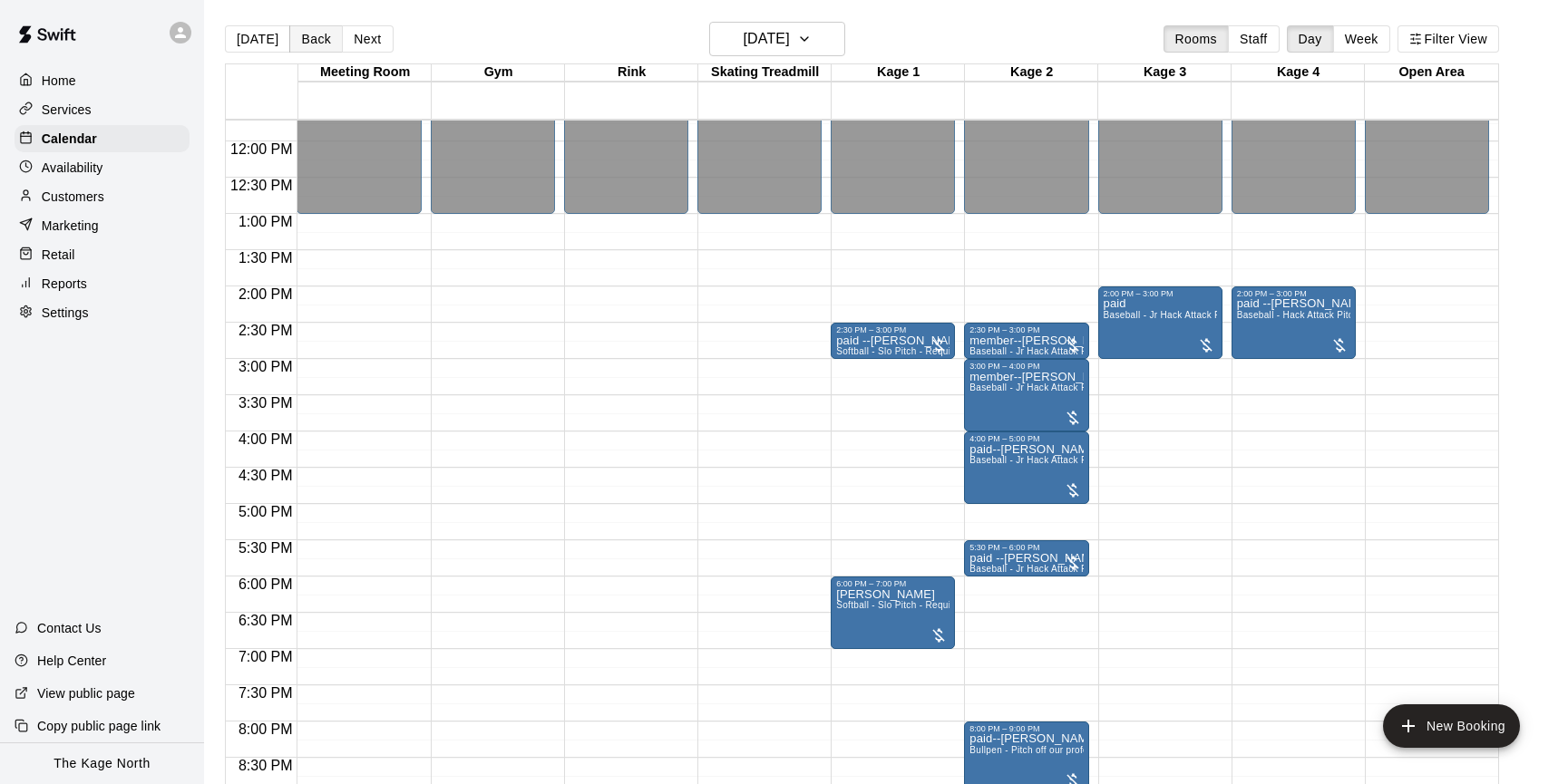
click at [308, 47] on button "Back" at bounding box center [316, 39] width 53 height 27
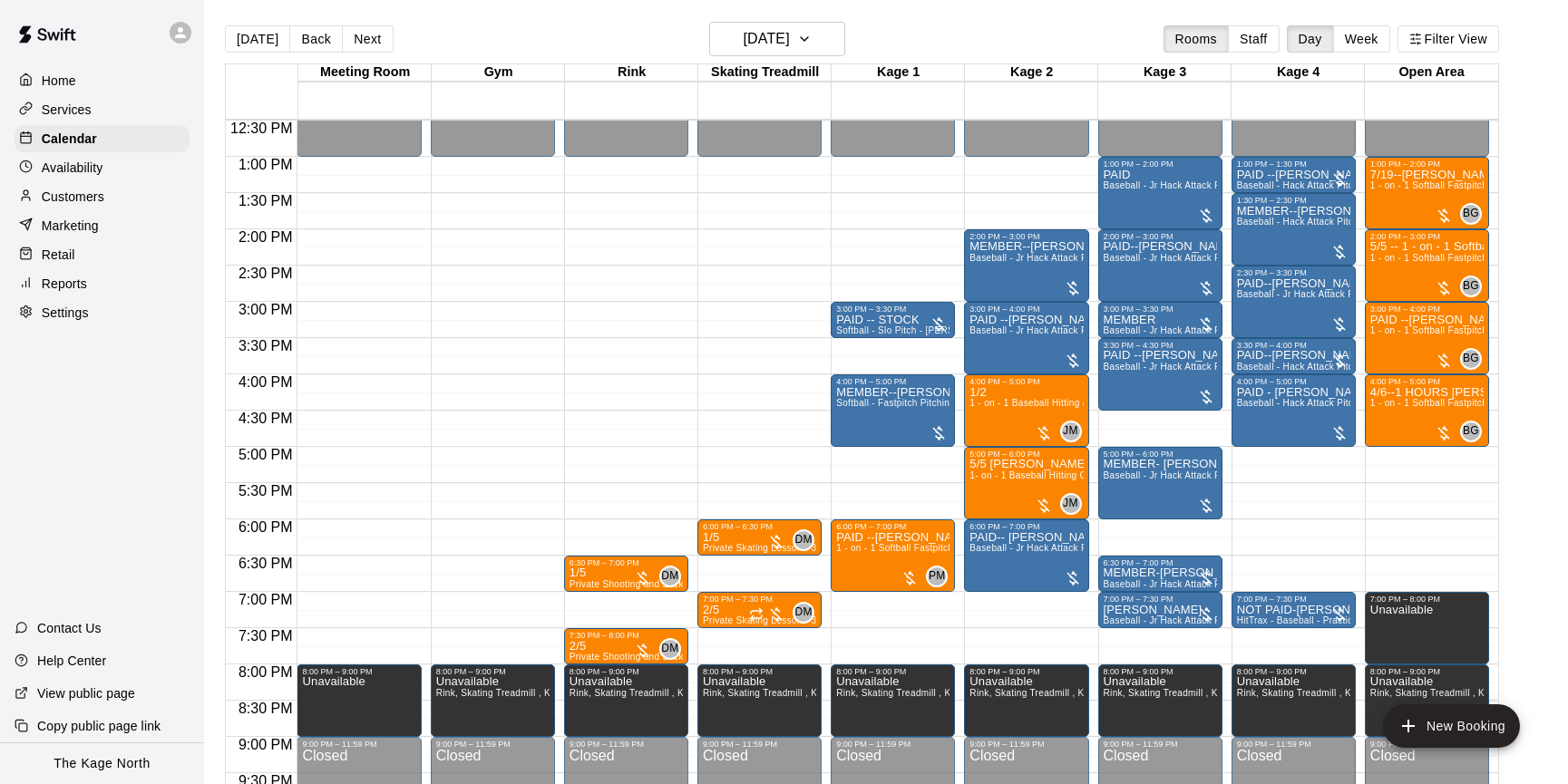
scroll to position [908, 0]
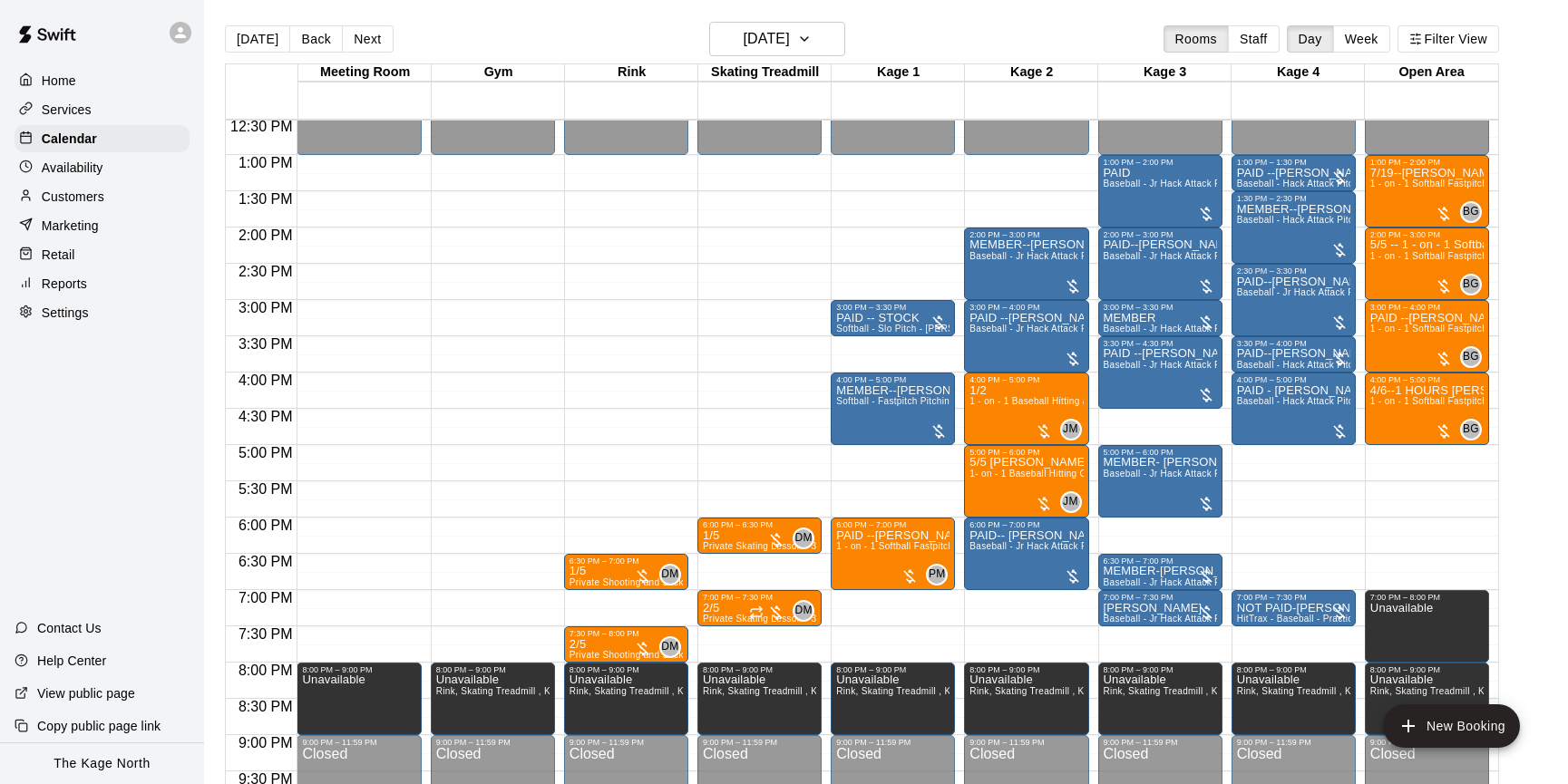
click at [100, 170] on p "Availability" at bounding box center [72, 167] width 61 height 18
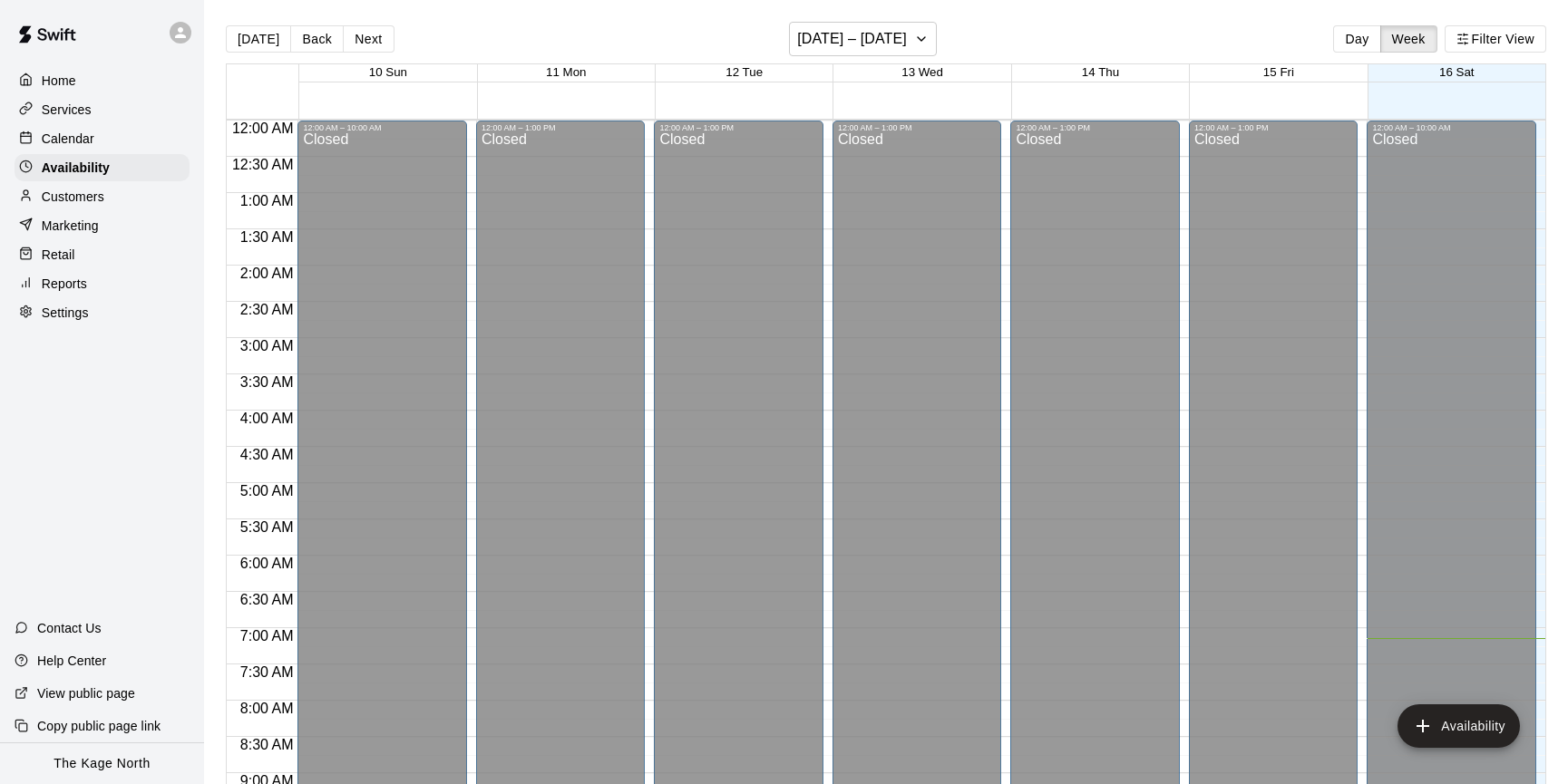
scroll to position [518, 0]
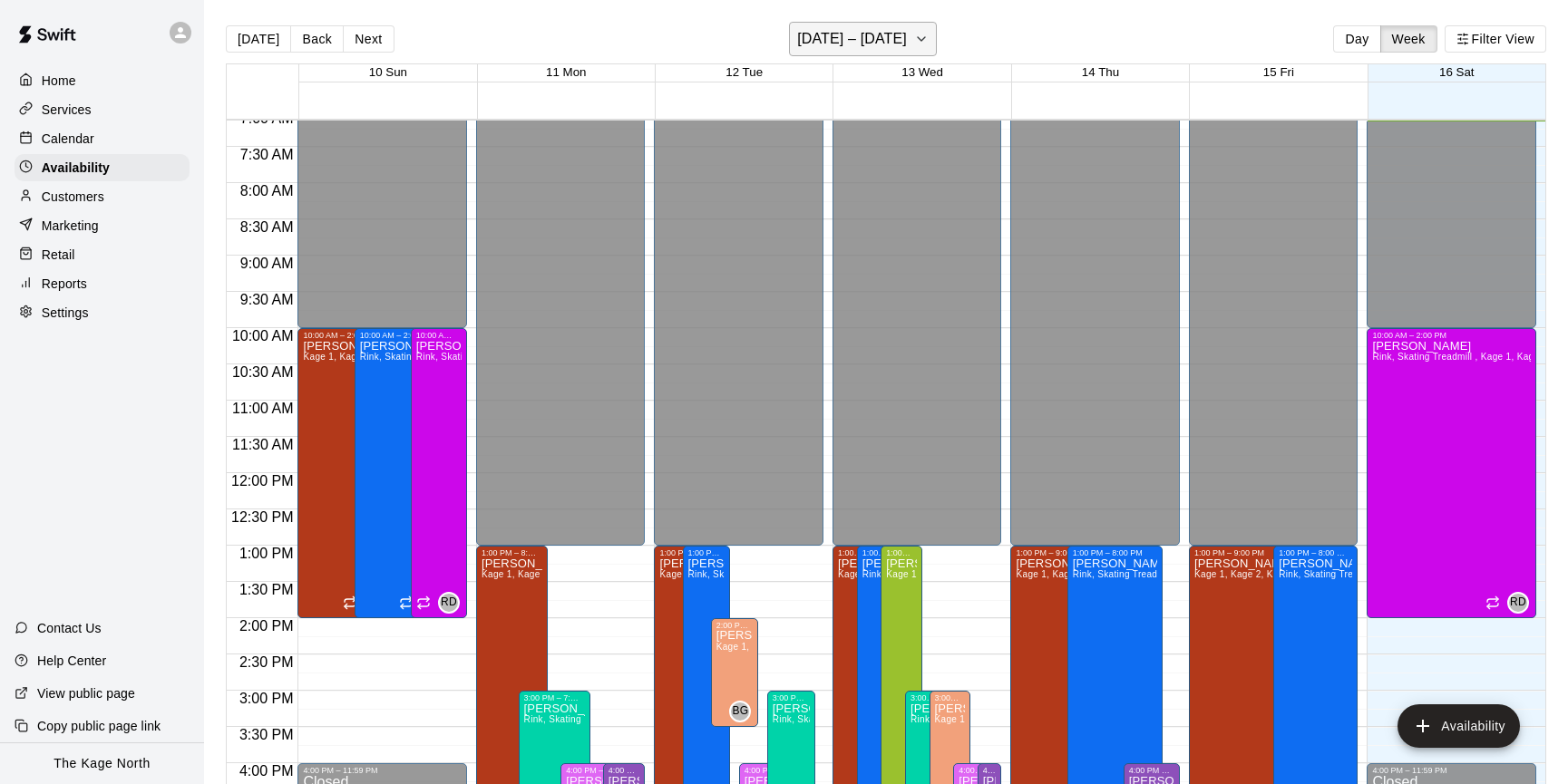
click at [923, 41] on button "August 10 – 16" at bounding box center [863, 38] width 148 height 34
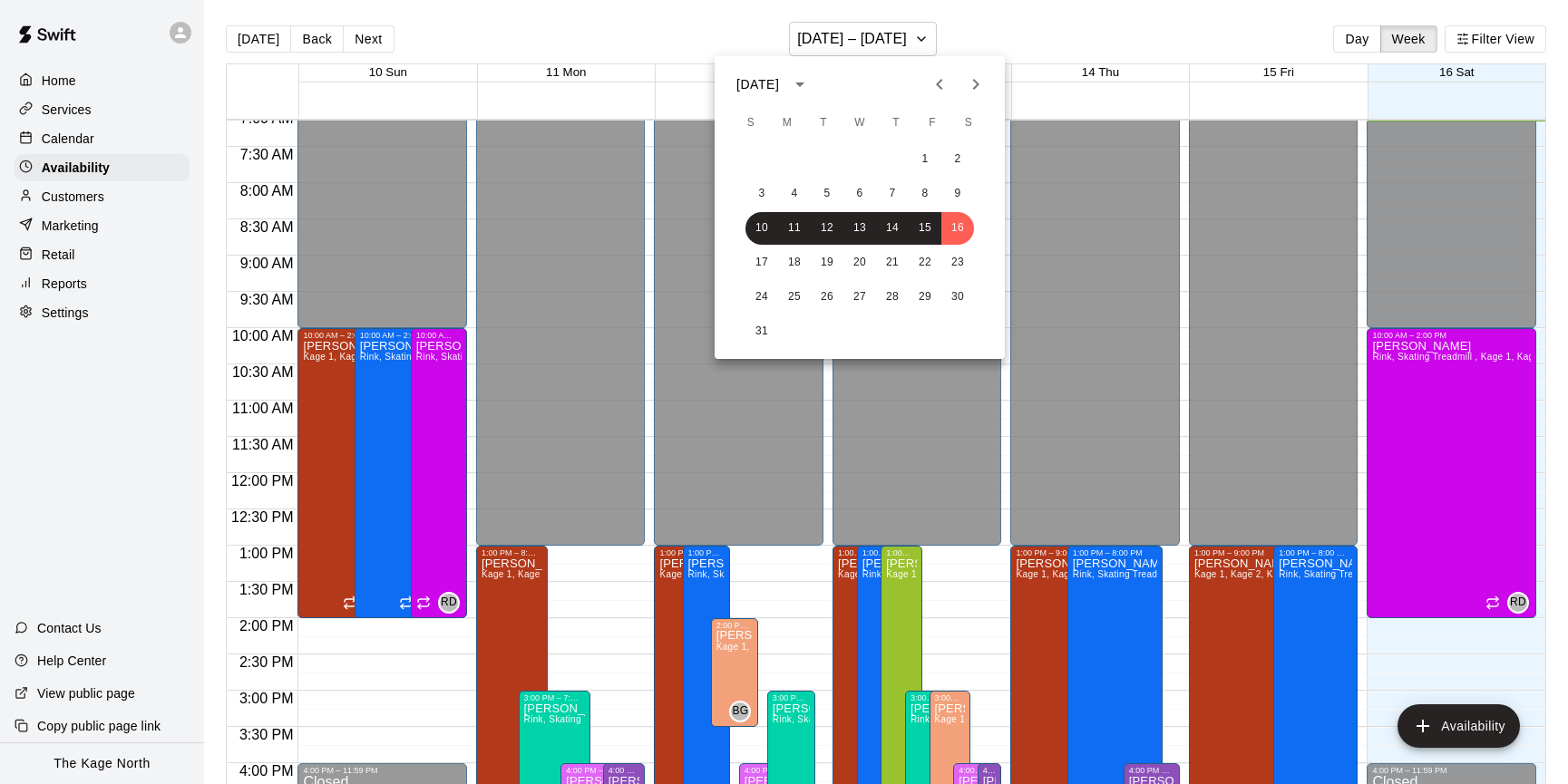
click at [978, 74] on icon "Next month" at bounding box center [975, 85] width 21 height 21
drag, startPoint x: 104, startPoint y: 136, endPoint x: 87, endPoint y: 137, distance: 17.0
click at [103, 136] on div at bounding box center [784, 392] width 1568 height 784
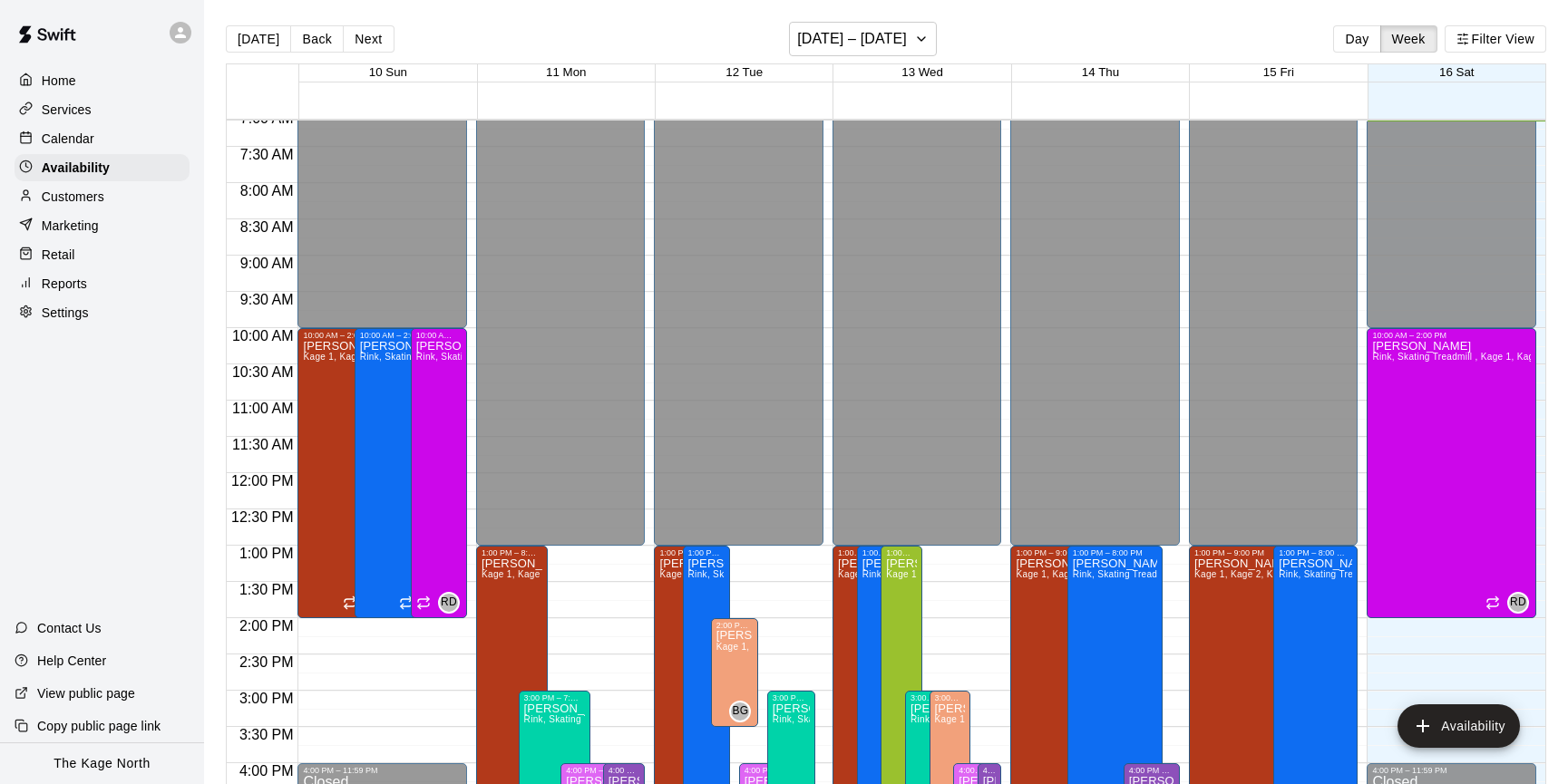
drag, startPoint x: 77, startPoint y: 137, endPoint x: 139, endPoint y: 134, distance: 62.1
click at [78, 137] on p "Calendar" at bounding box center [68, 138] width 52 height 18
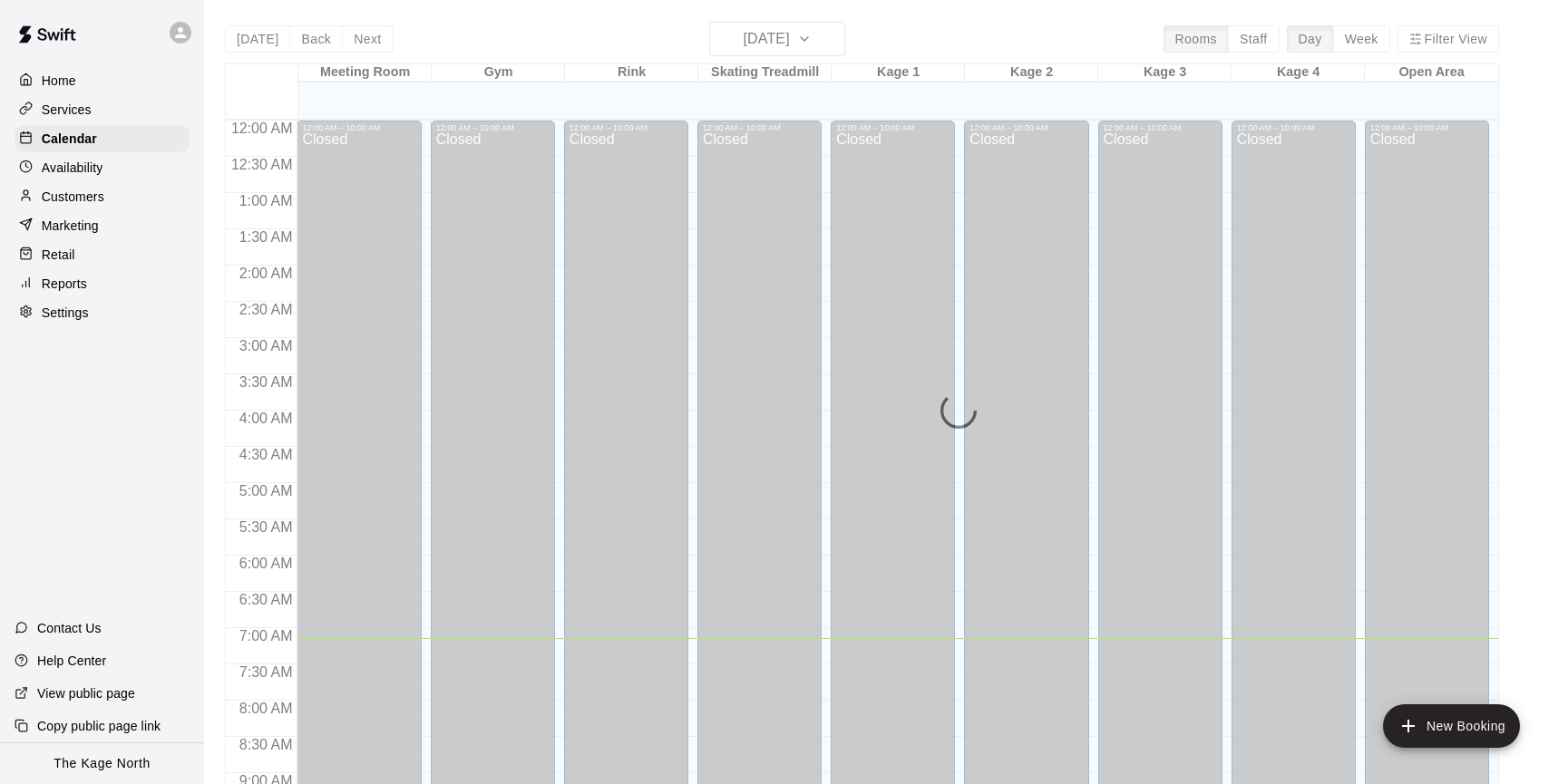
scroll to position [519, 0]
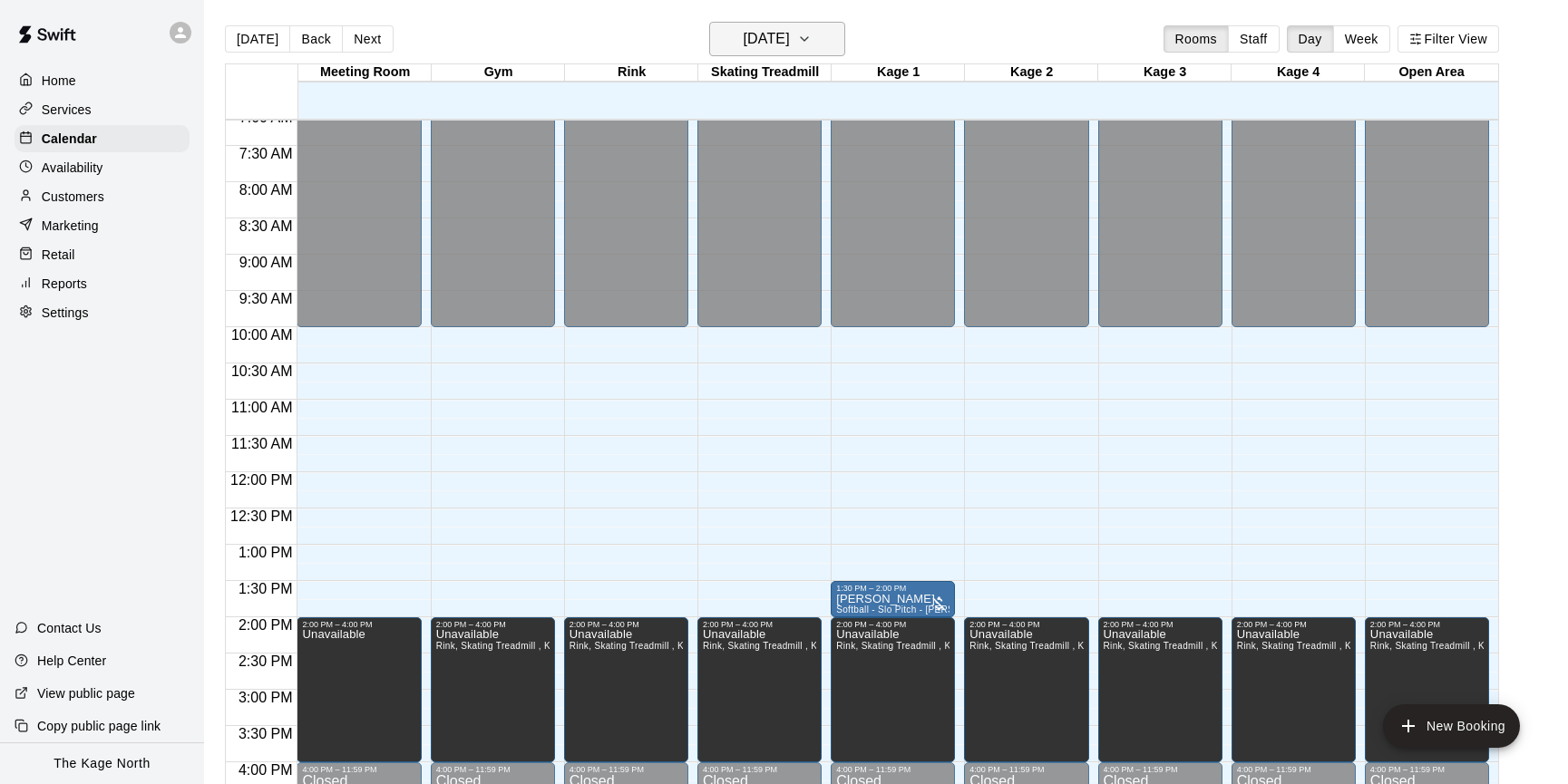
click at [812, 39] on icon "button" at bounding box center [804, 39] width 15 height 21
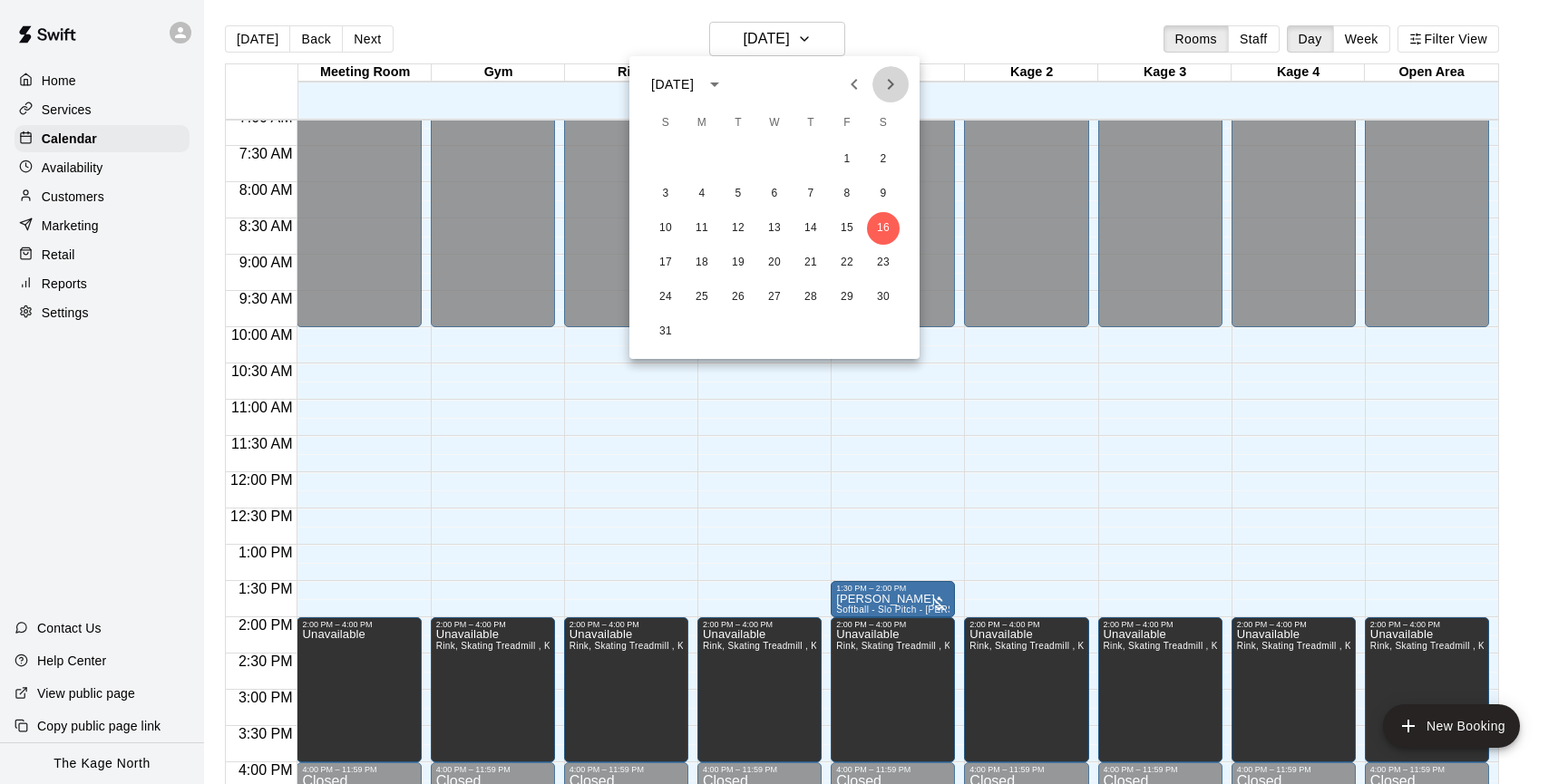
click at [894, 80] on icon "Next month" at bounding box center [890, 85] width 21 height 21
click at [739, 195] on button "9" at bounding box center [738, 194] width 33 height 33
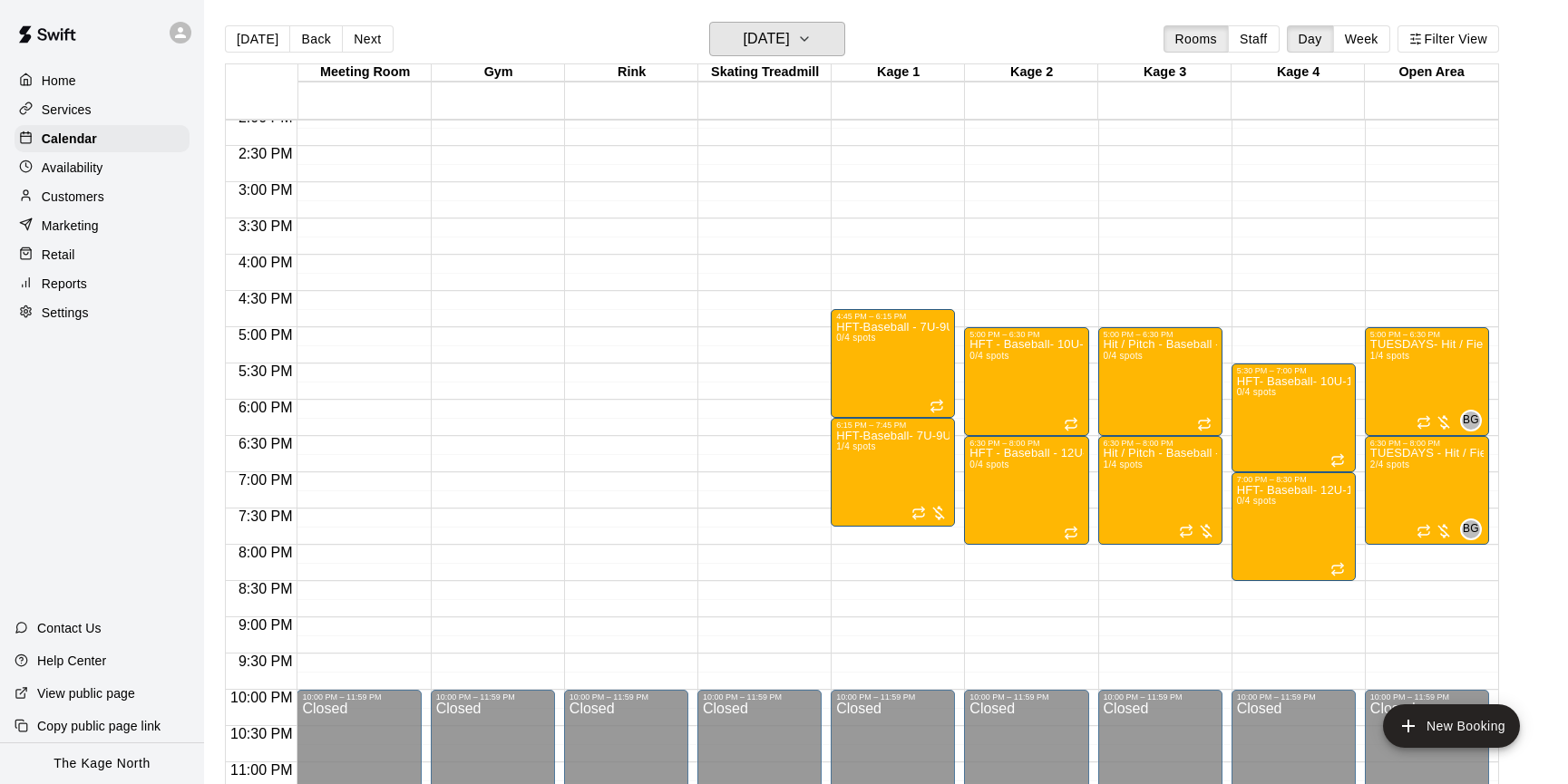
scroll to position [1056, 0]
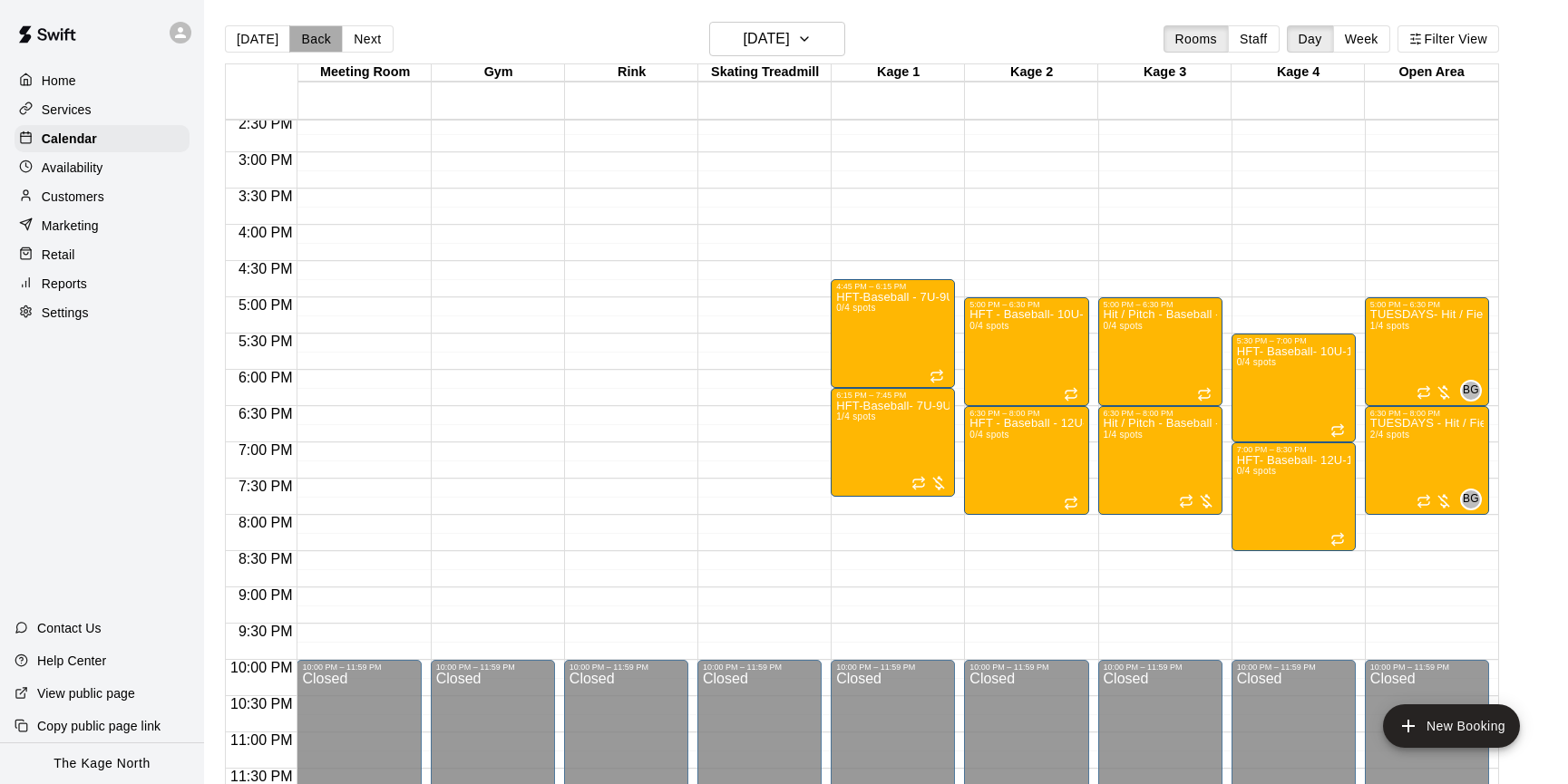
click at [311, 39] on button "Back" at bounding box center [316, 39] width 53 height 27
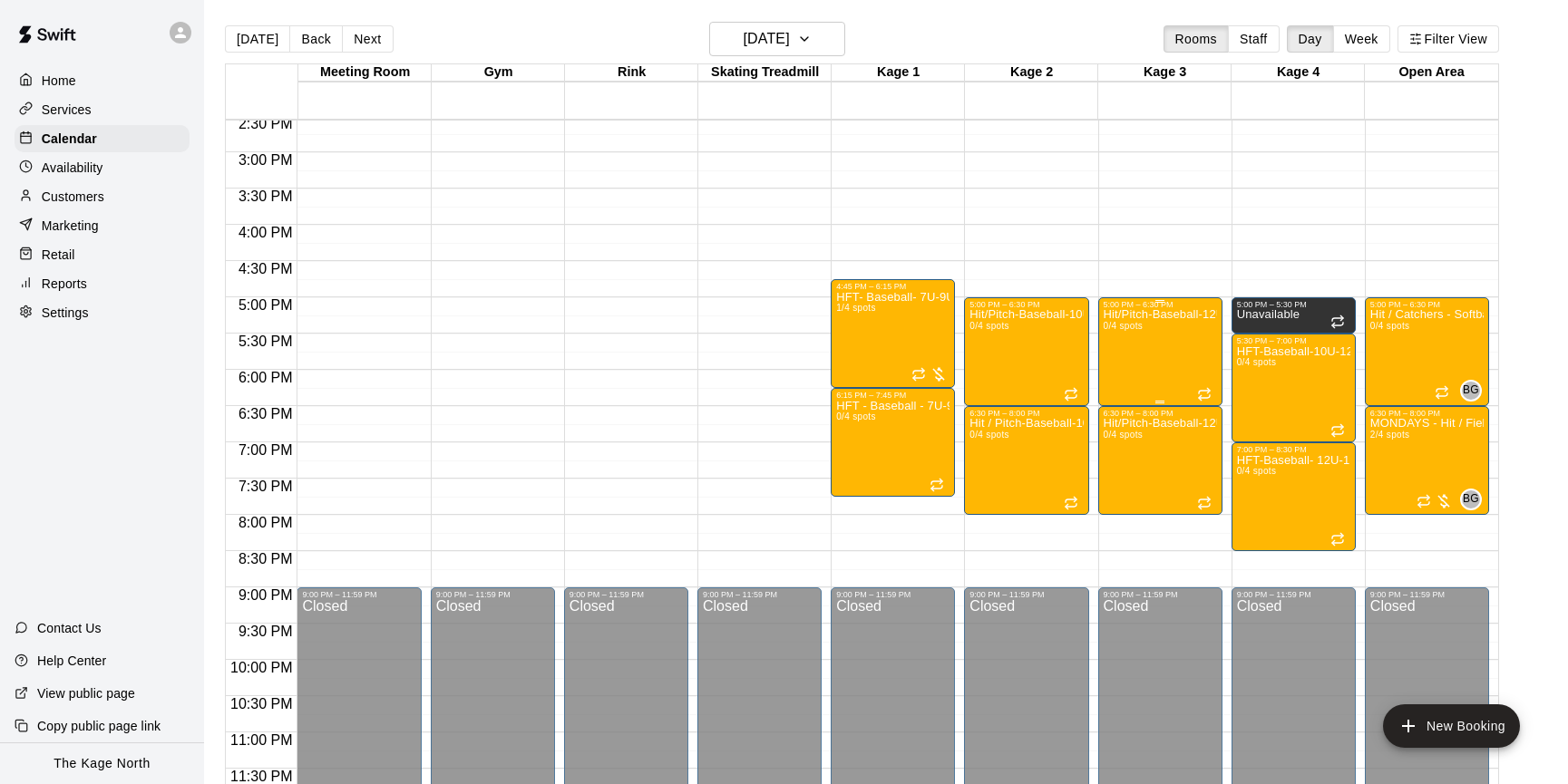
click at [1132, 350] on div "Hit/Pitch-Baseball-12U-13U 0/4 spots" at bounding box center [1160, 700] width 114 height 784
click at [1126, 364] on img "edit" at bounding box center [1122, 370] width 20 height 20
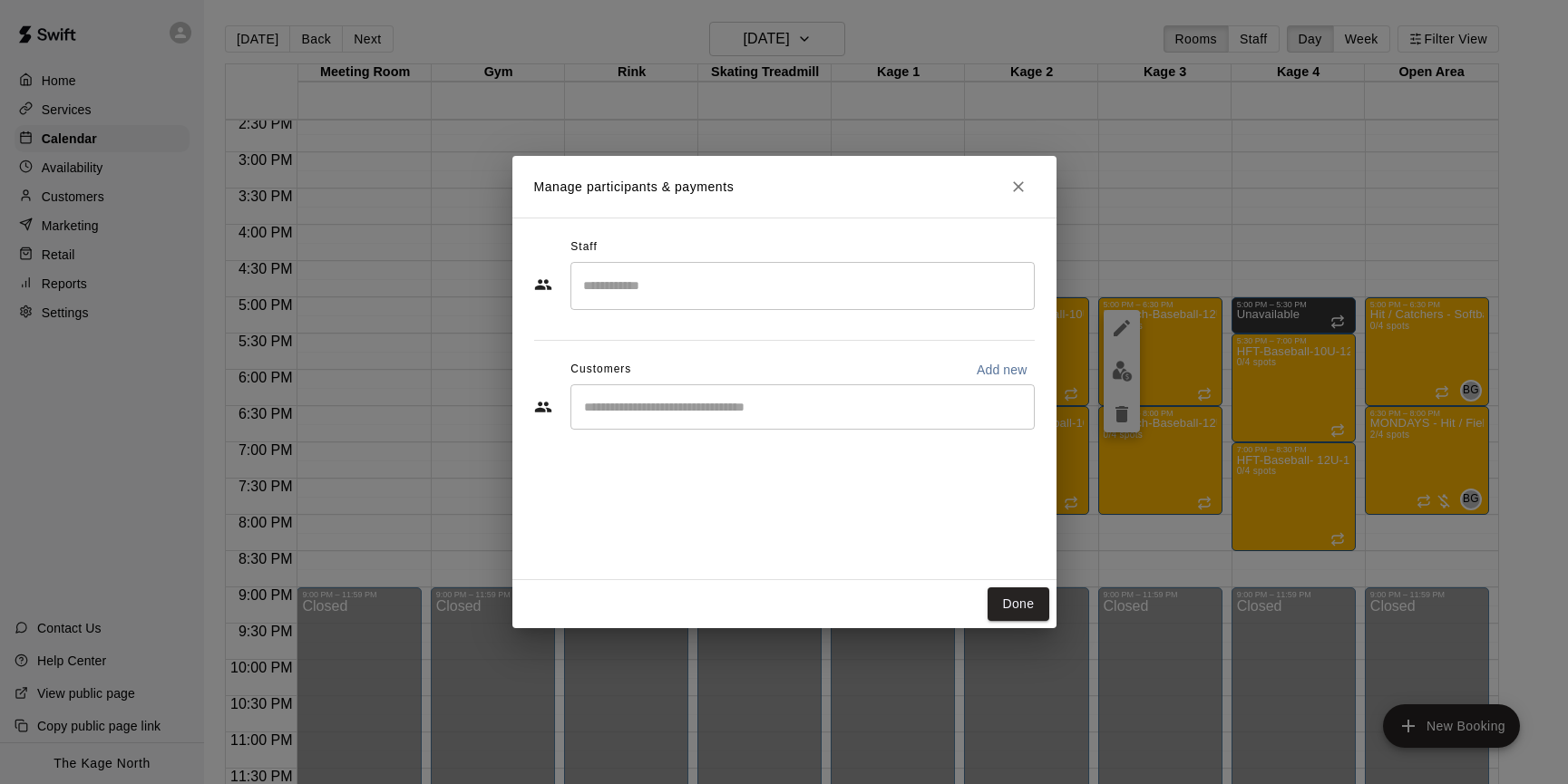
click at [739, 289] on input "Search staff" at bounding box center [802, 286] width 448 height 32
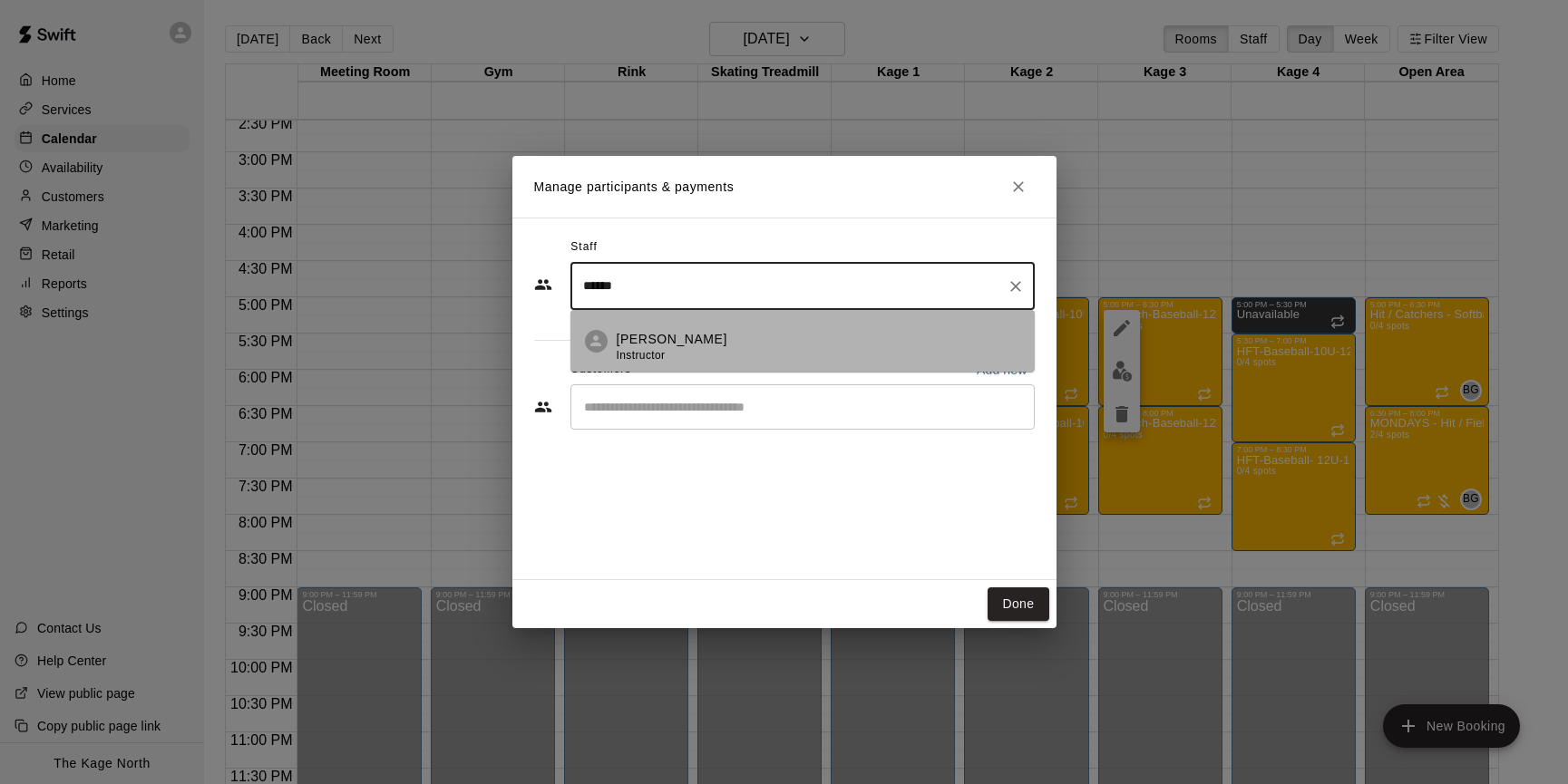
click at [824, 336] on div "Murray Roach Instructor" at bounding box center [818, 348] width 403 height 35
type input "******"
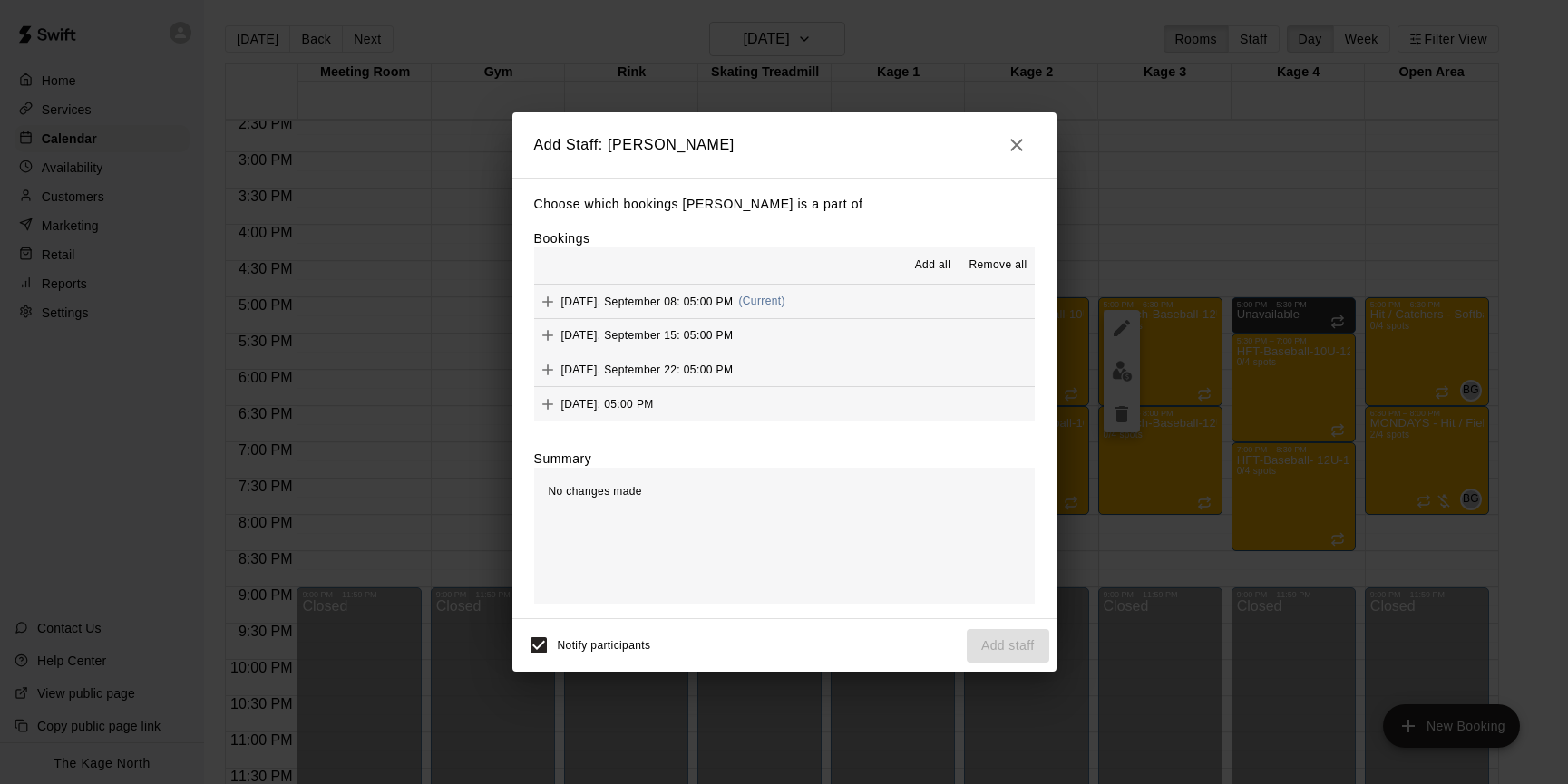
click at [937, 267] on span "Add all" at bounding box center [932, 265] width 36 height 18
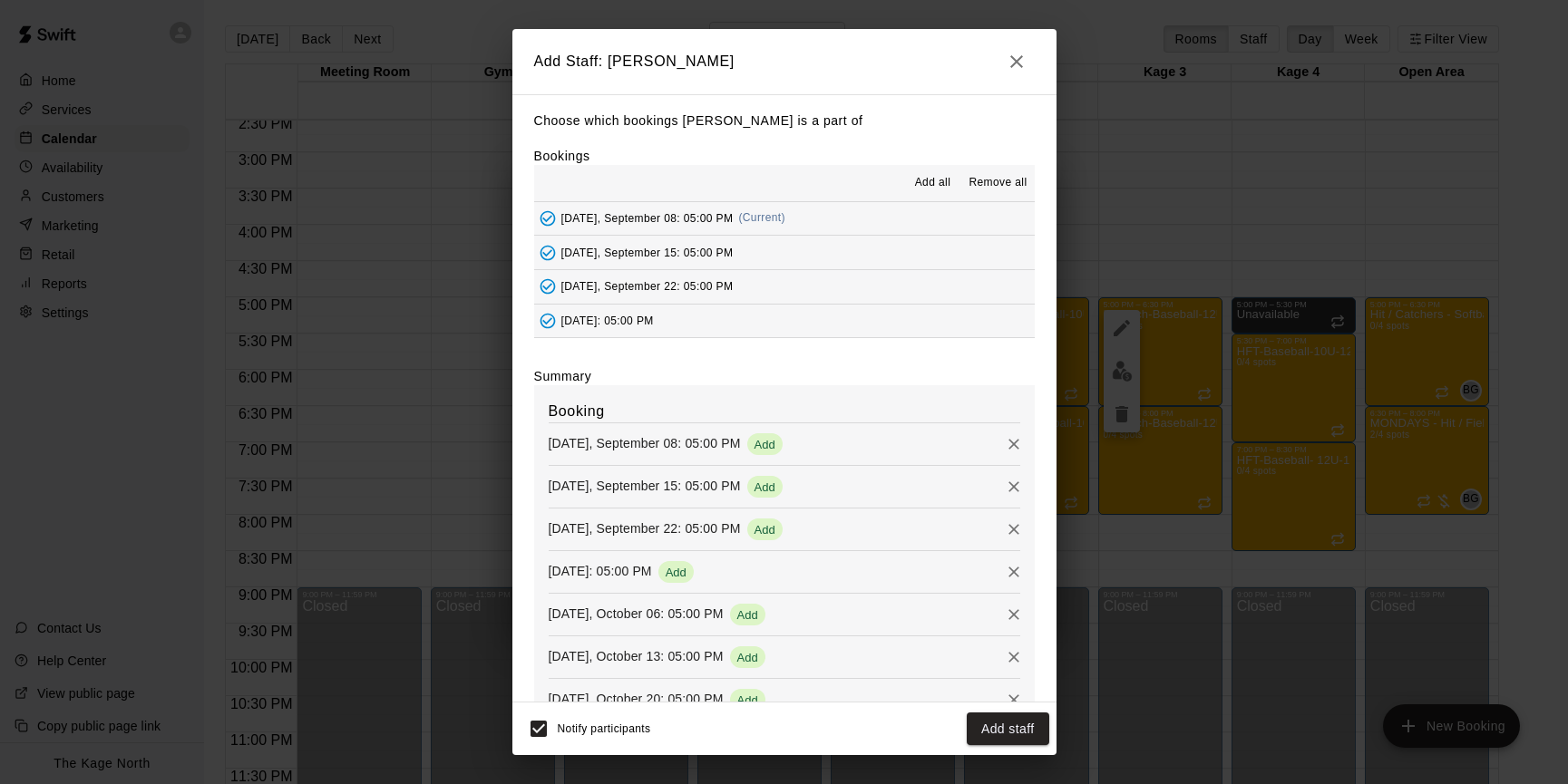
click at [1018, 731] on button "Add staff" at bounding box center [1007, 729] width 83 height 34
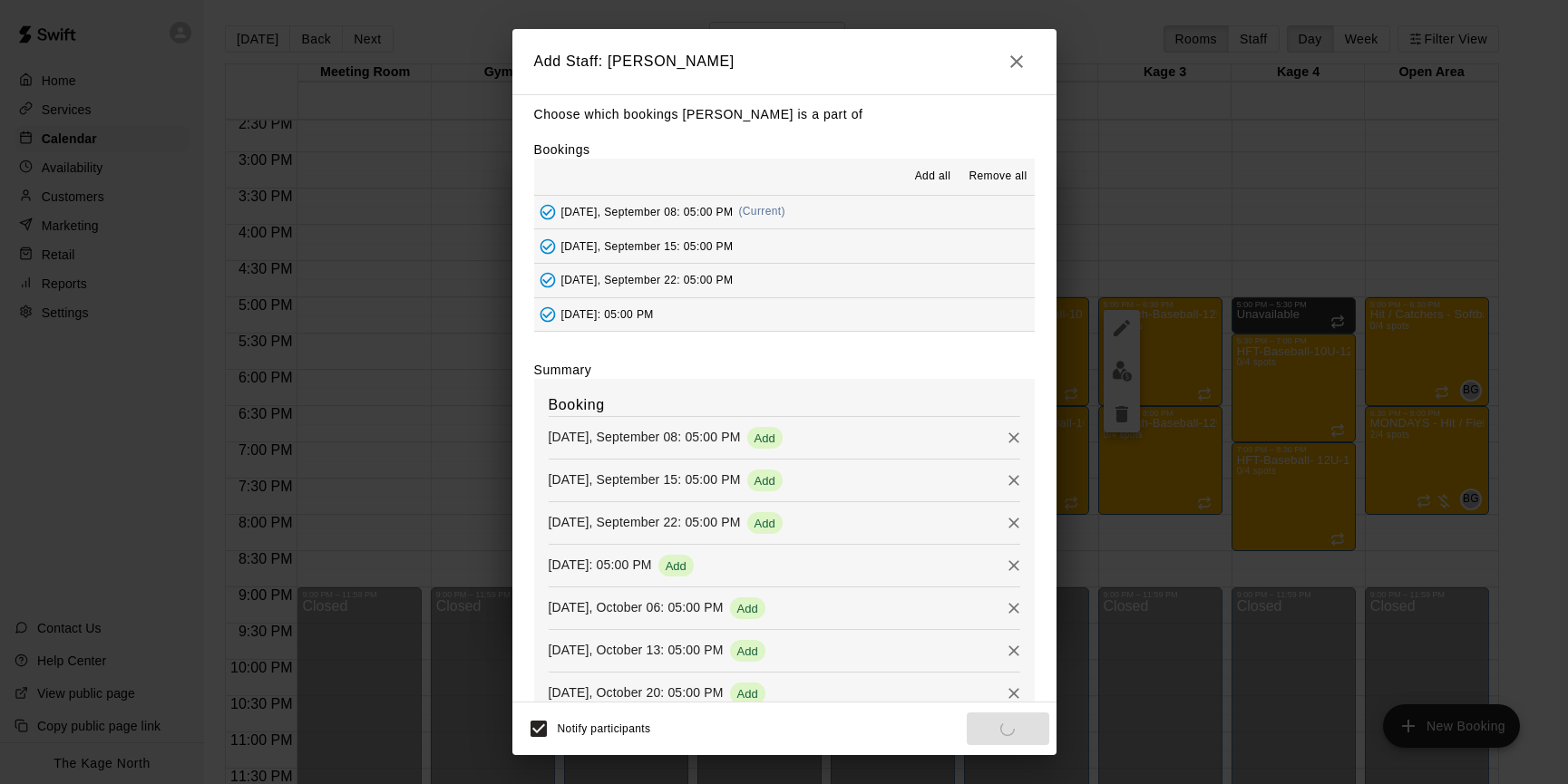
scroll to position [8, 0]
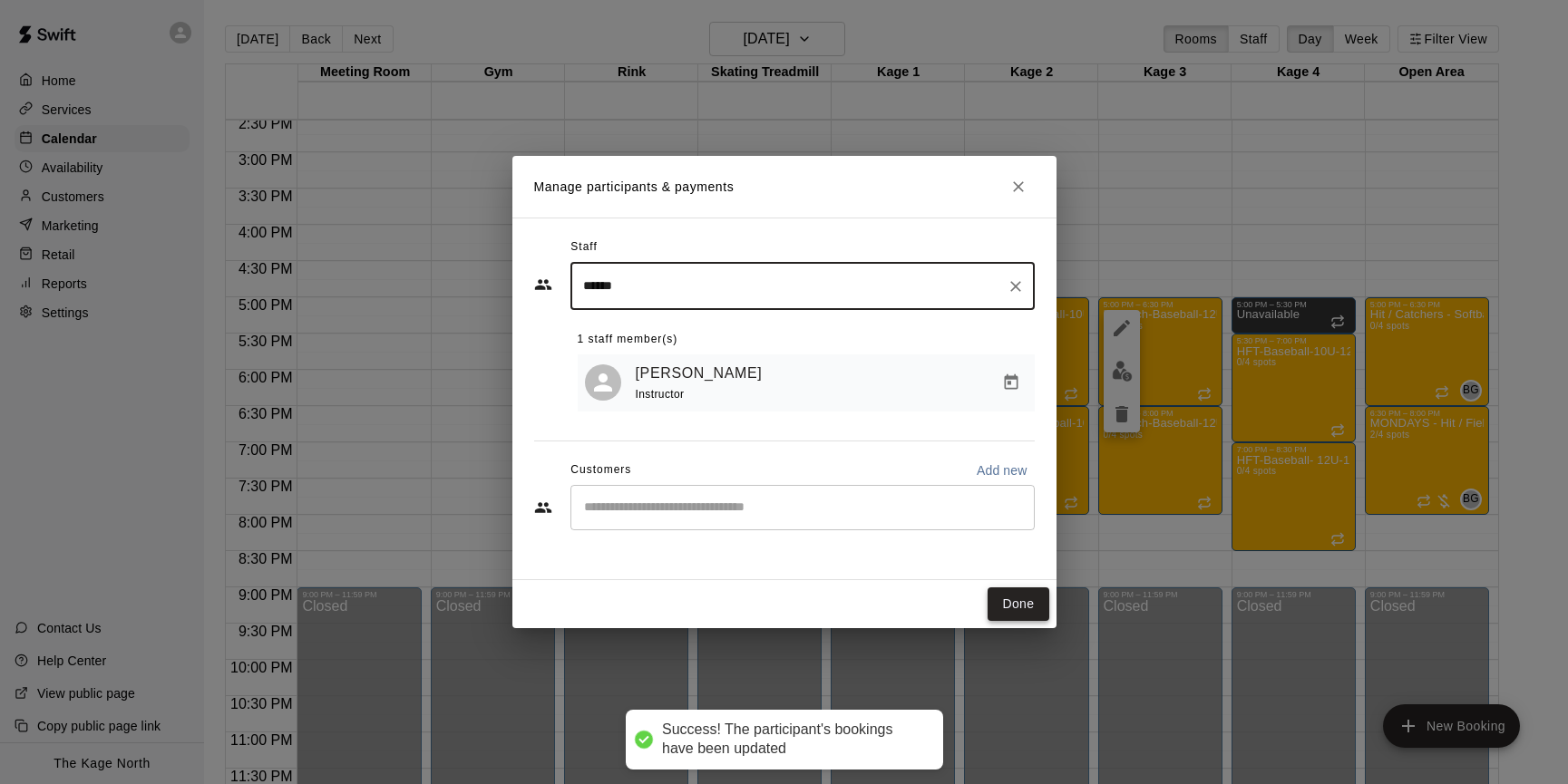
click at [1037, 601] on button "Done" at bounding box center [1018, 603] width 60 height 34
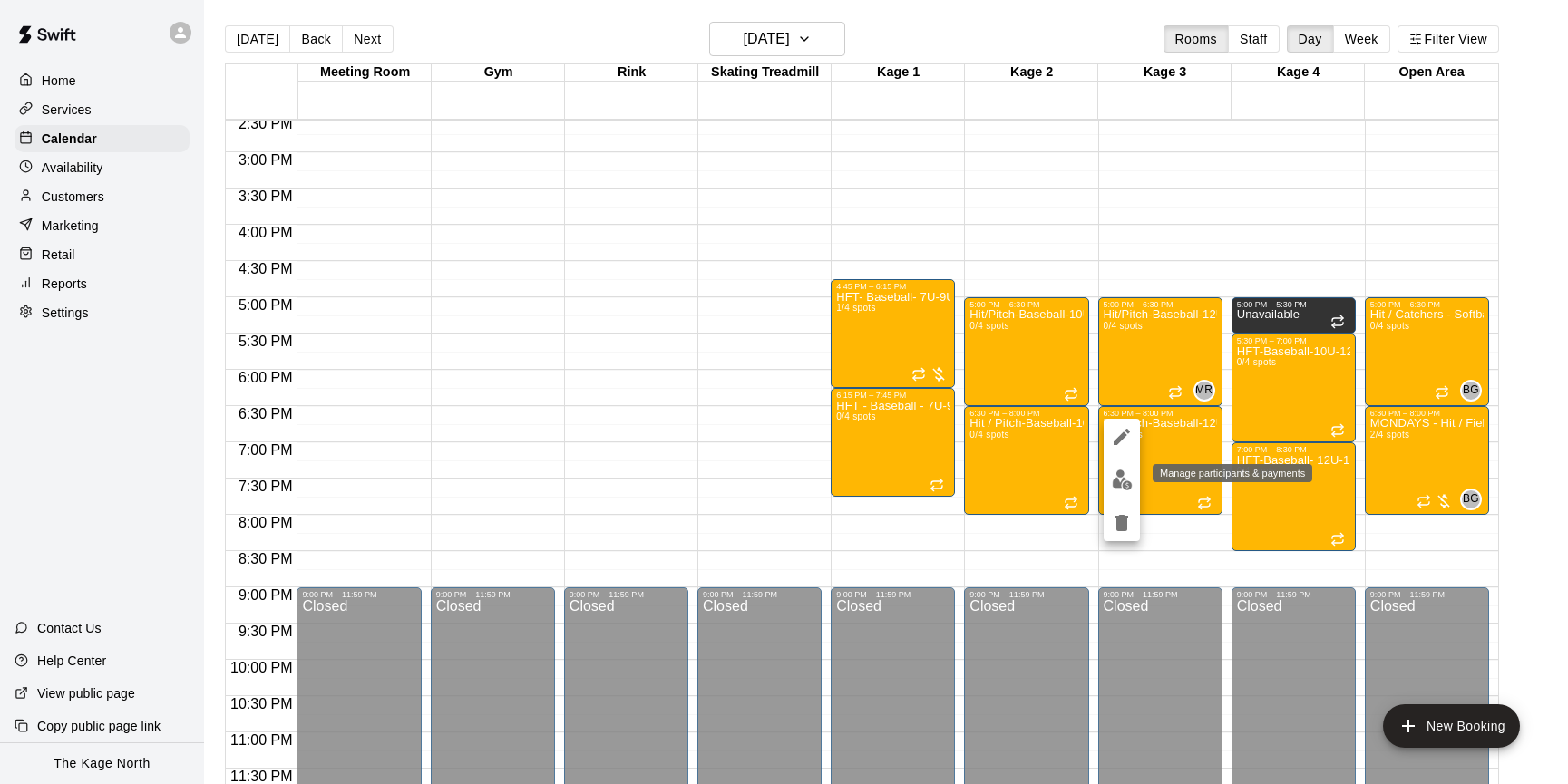
click at [1124, 479] on img "edit" at bounding box center [1122, 479] width 20 height 20
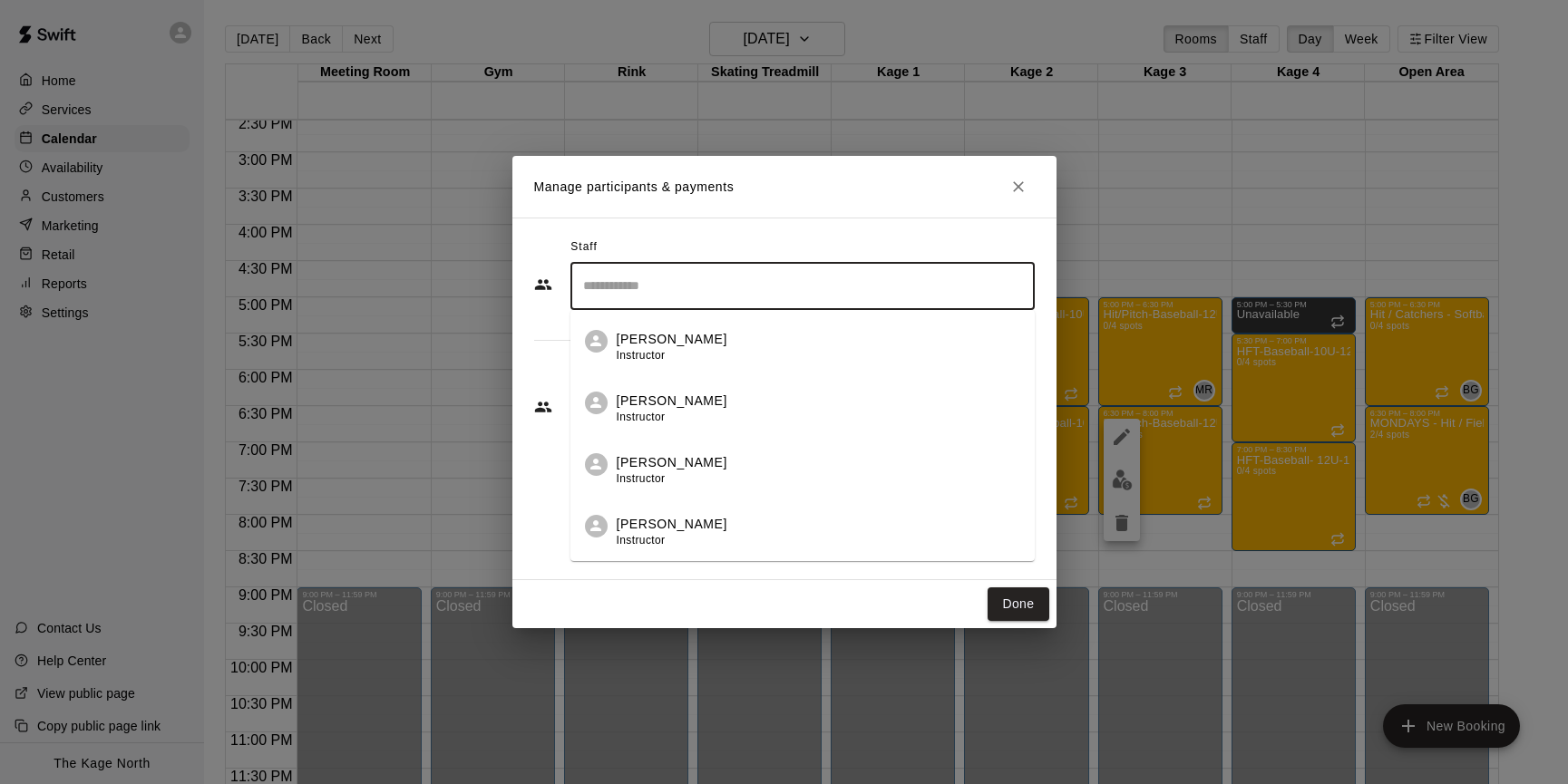
click at [638, 293] on input "Search staff" at bounding box center [802, 286] width 448 height 32
click at [721, 346] on div "Murray Roach Instructor" at bounding box center [818, 348] width 403 height 35
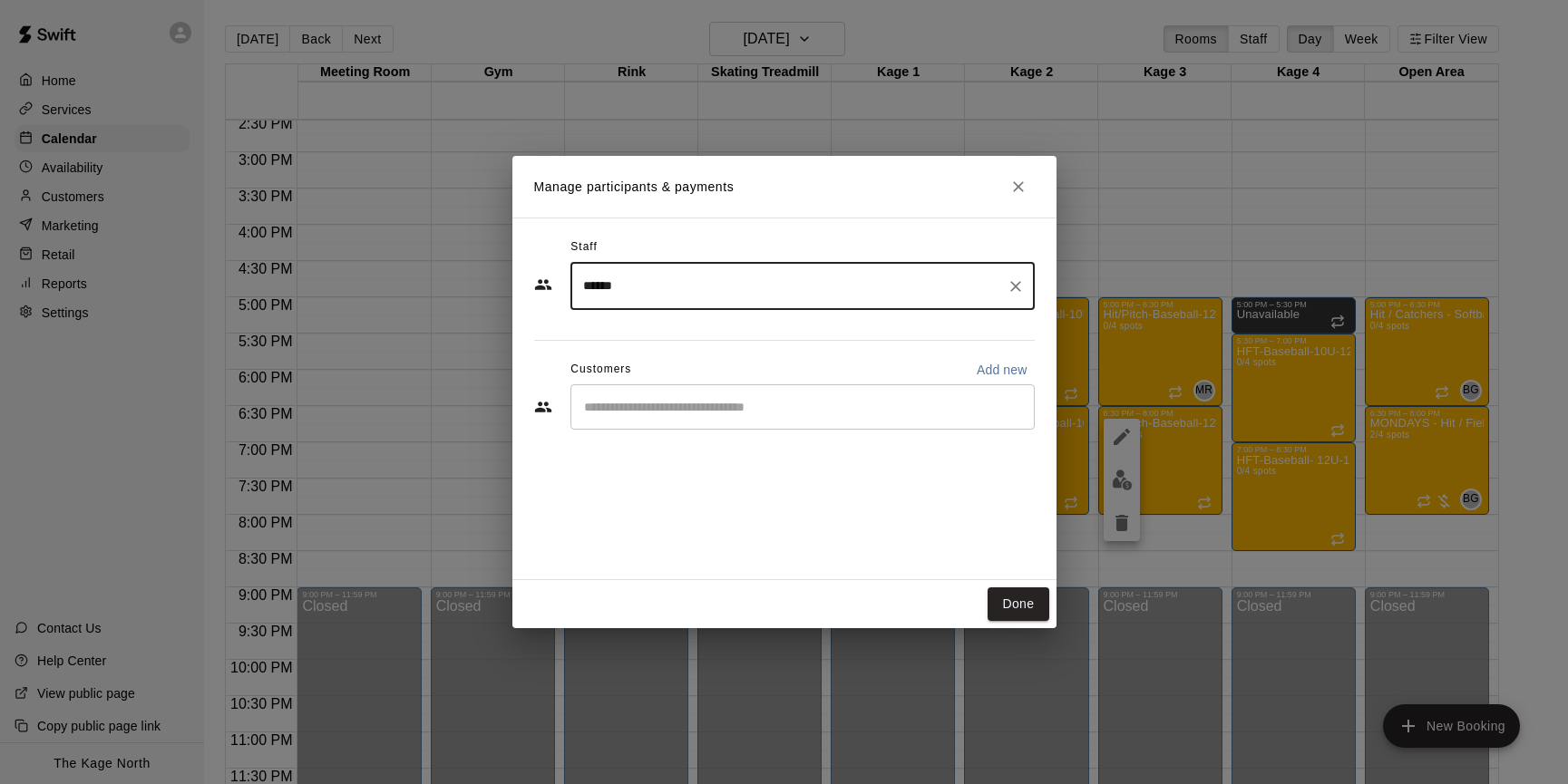
type input "******"
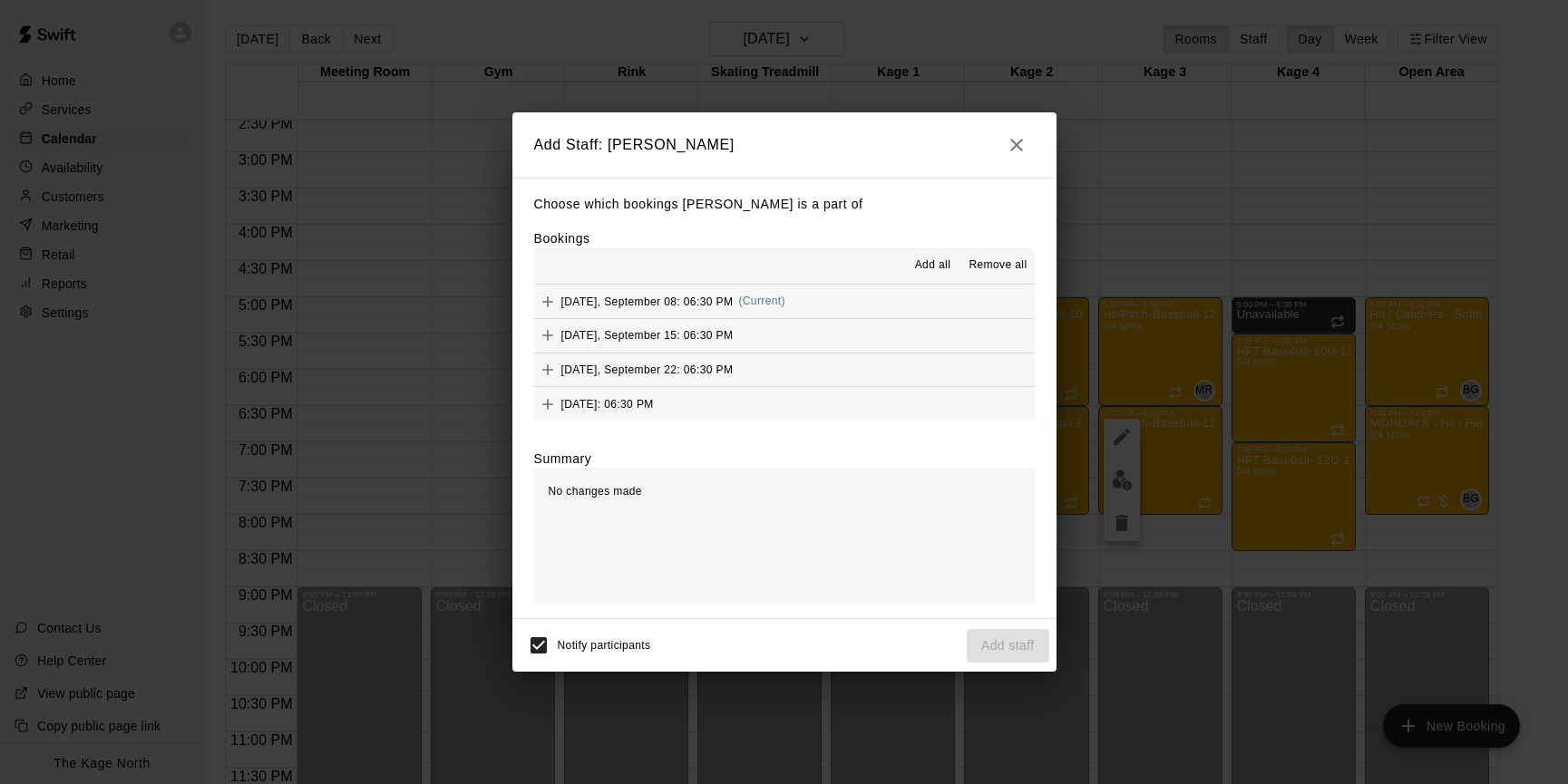
click at [933, 267] on span "Add all" at bounding box center [932, 265] width 36 height 18
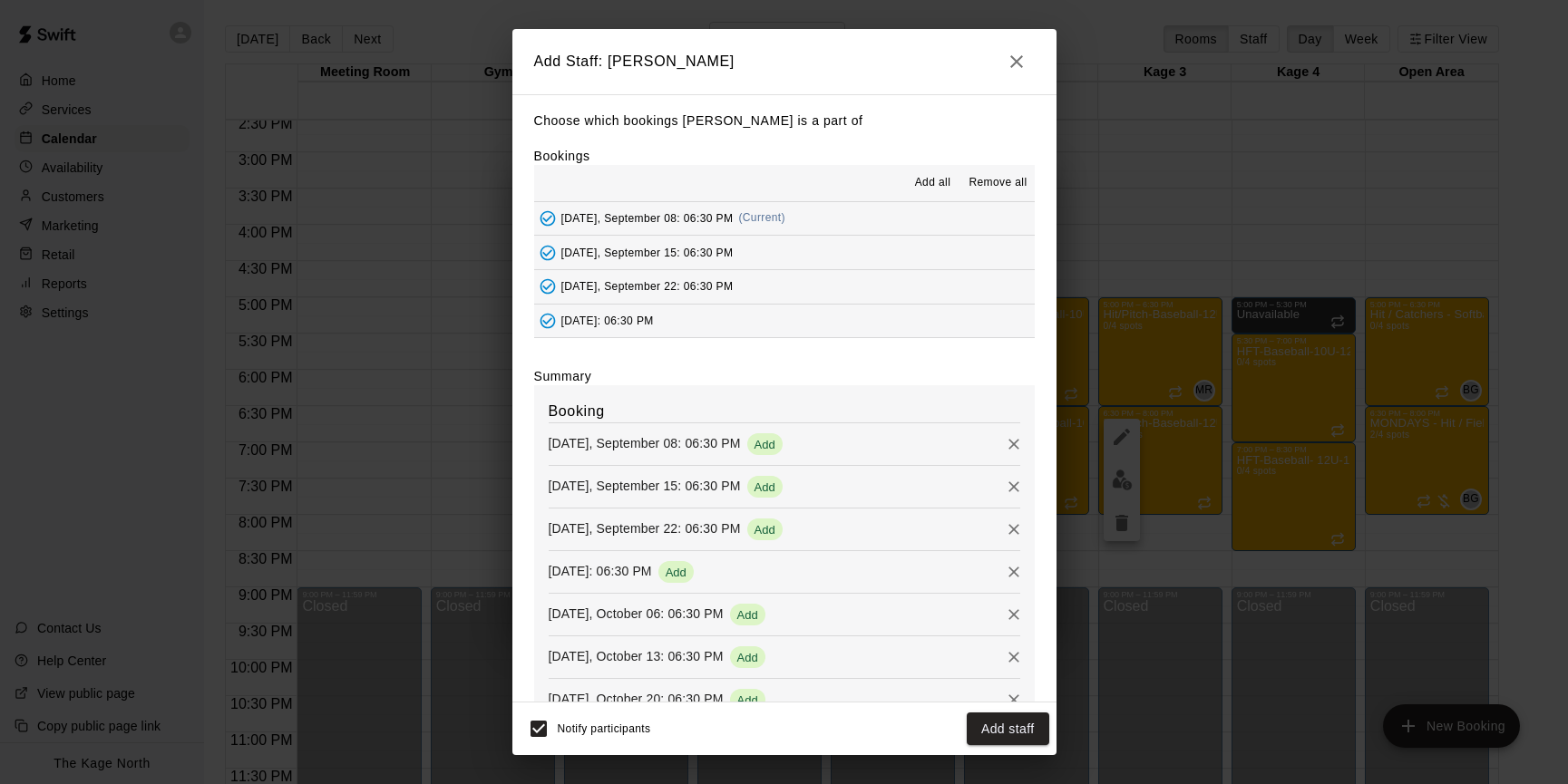
click at [1021, 724] on button "Add staff" at bounding box center [1007, 729] width 83 height 34
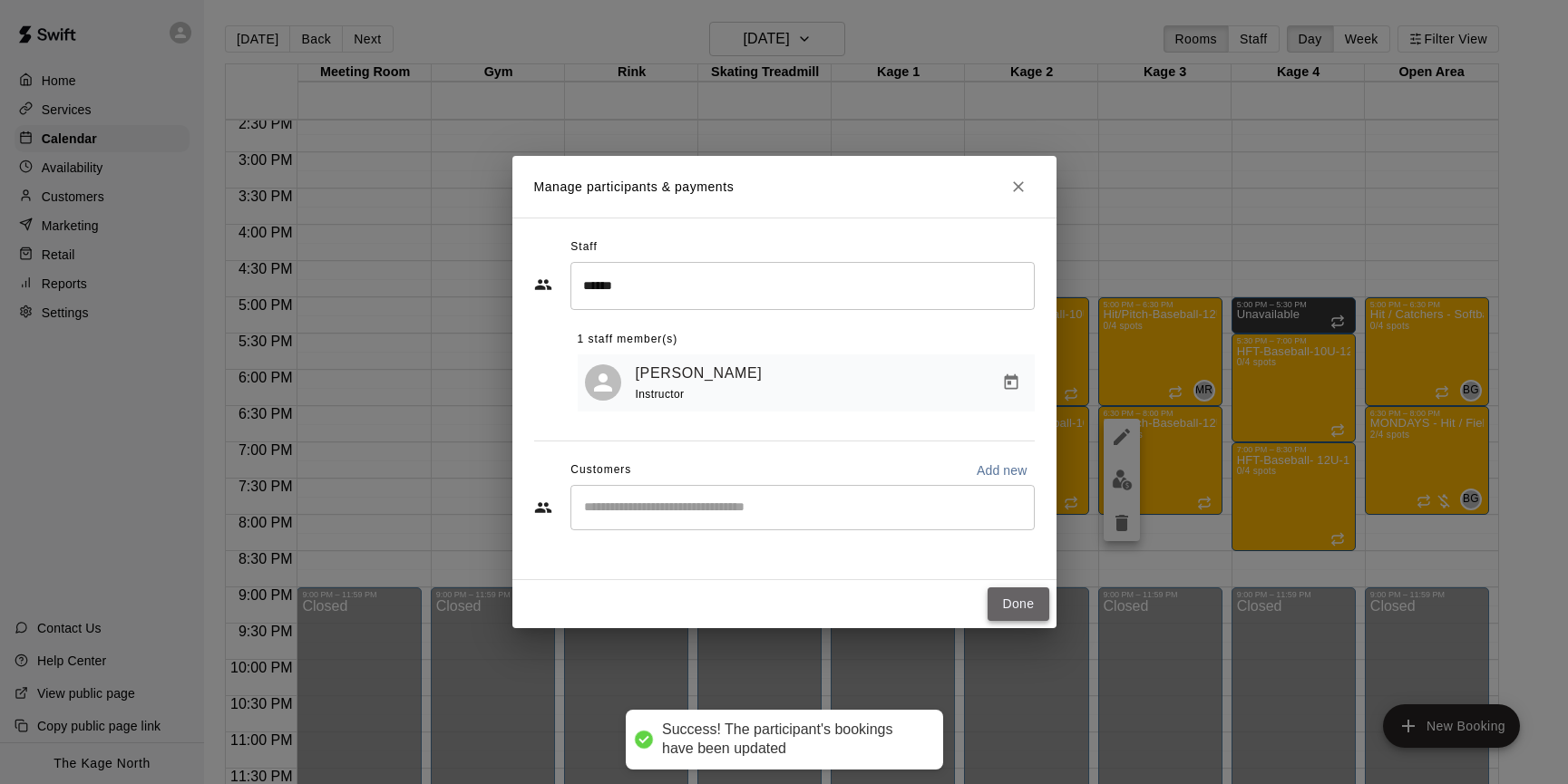
click at [1028, 594] on button "Done" at bounding box center [1018, 603] width 60 height 34
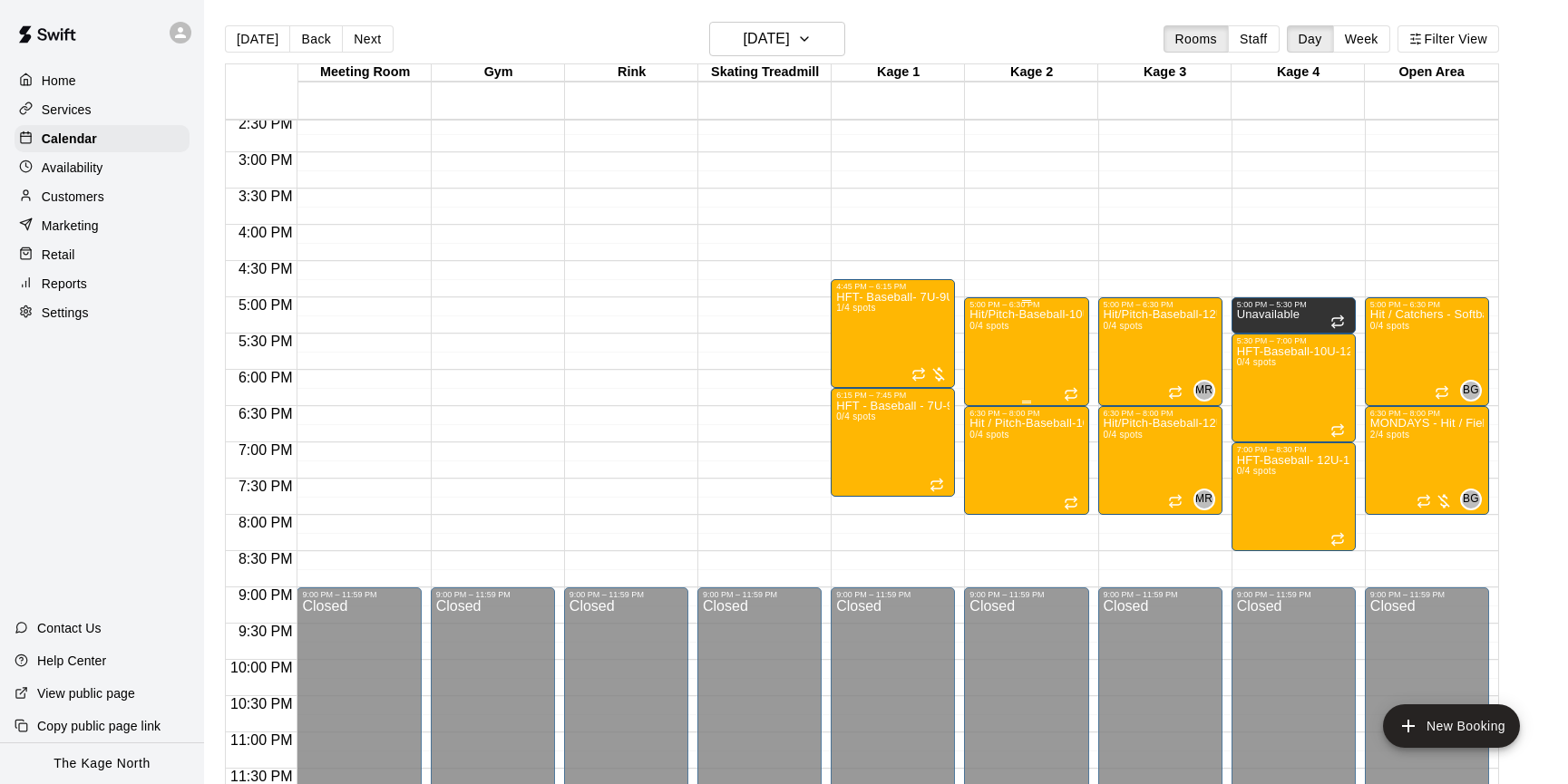
click at [1019, 354] on div "Hit/Pitch-Baseball-10U-11U 0/4 spots" at bounding box center [1026, 700] width 114 height 784
click at [977, 361] on button "edit" at bounding box center [988, 371] width 36 height 35
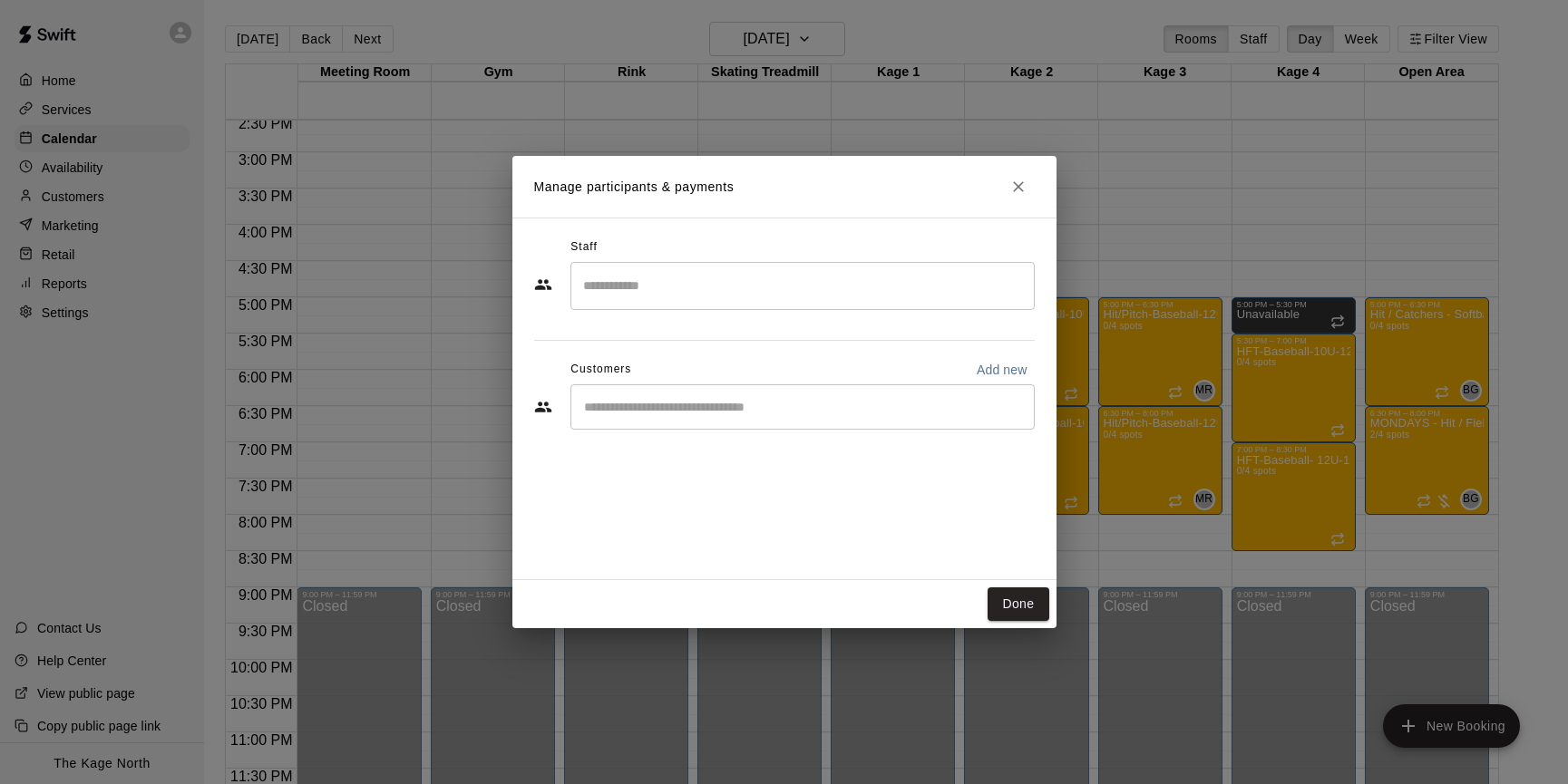
click at [737, 288] on input "Search staff" at bounding box center [802, 286] width 448 height 32
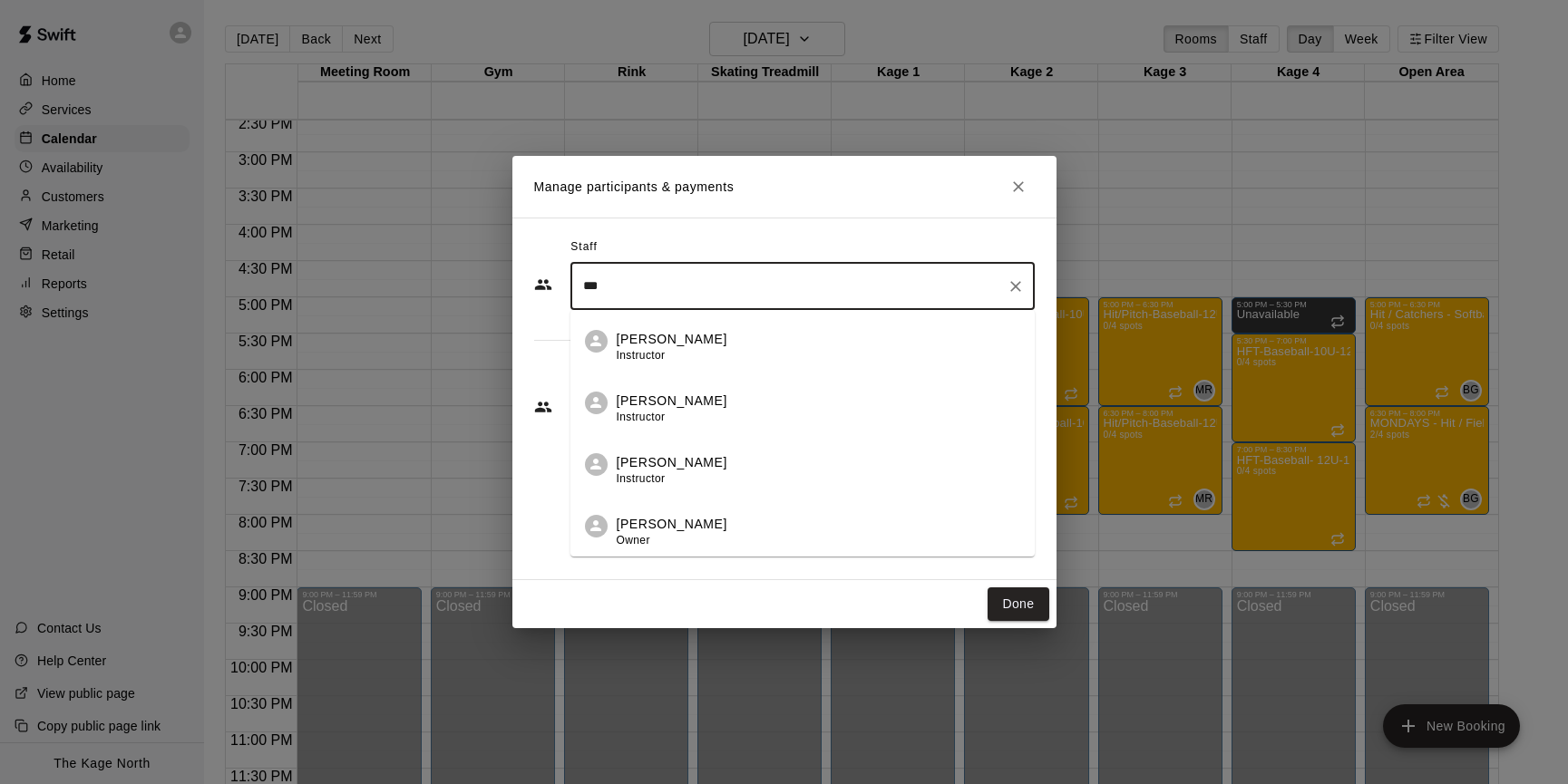
click at [749, 330] on div "Dan Hodgins Instructor" at bounding box center [818, 348] width 403 height 35
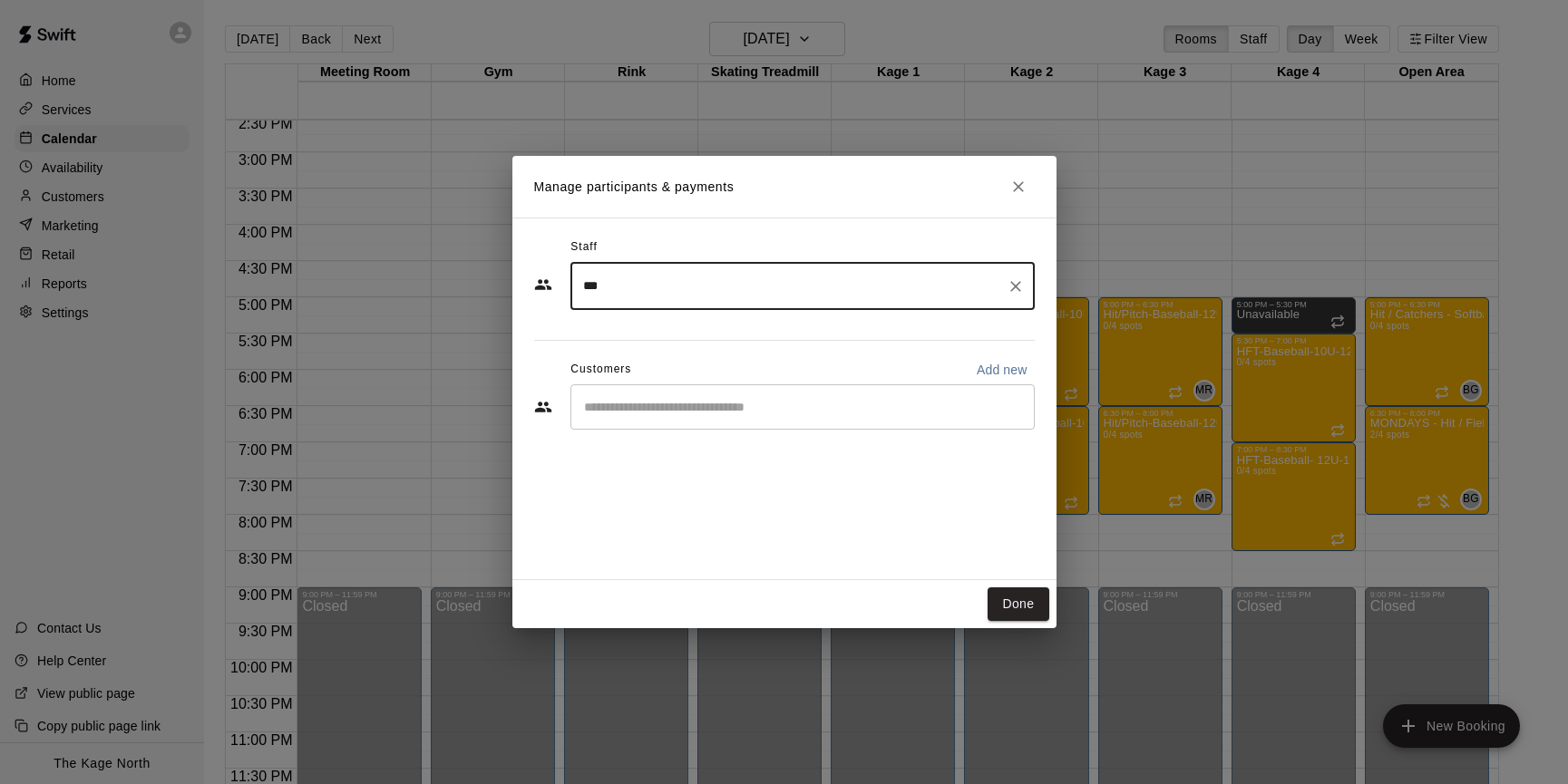
type input "***"
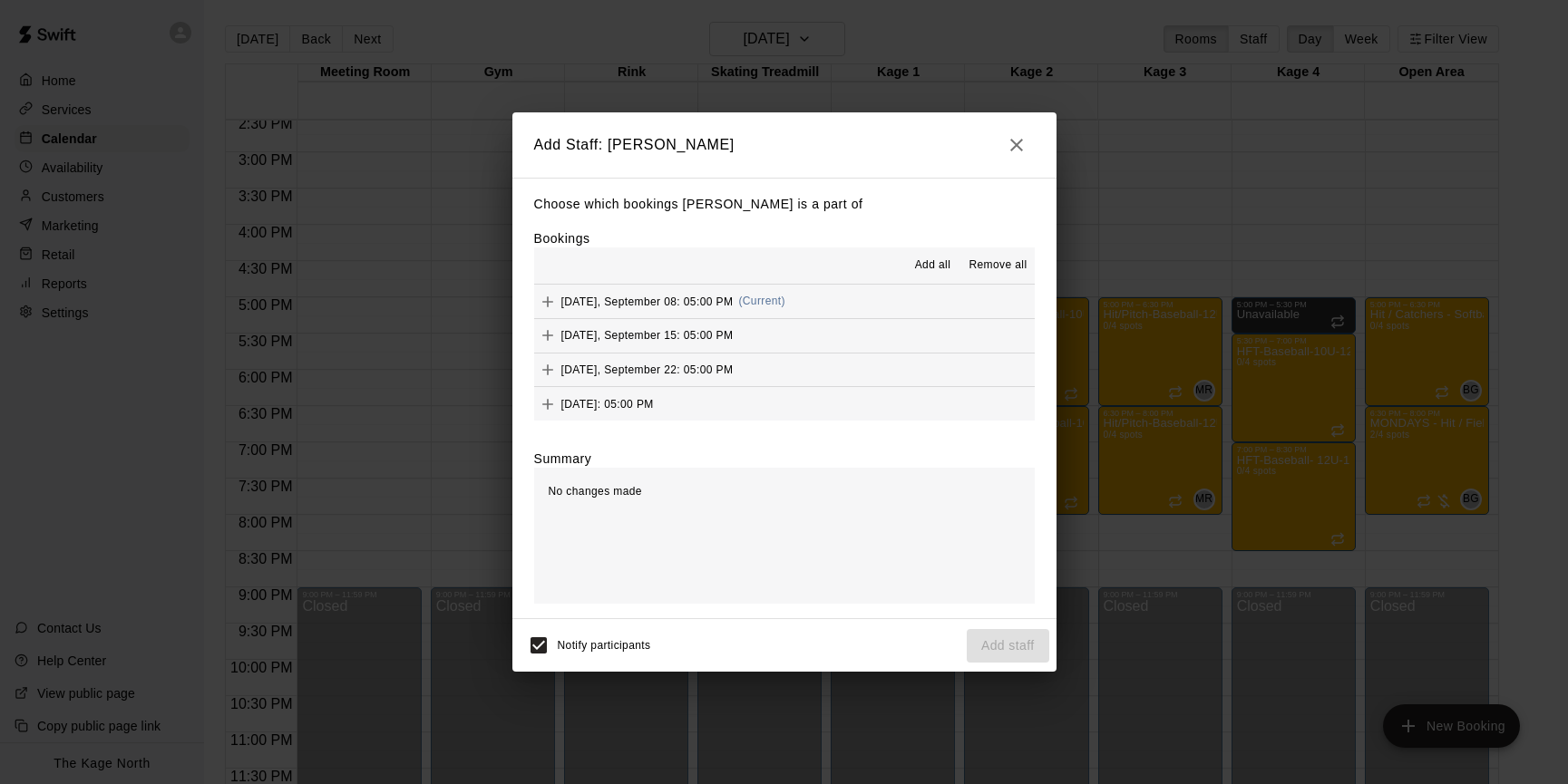
click at [934, 271] on span "Add all" at bounding box center [932, 265] width 36 height 18
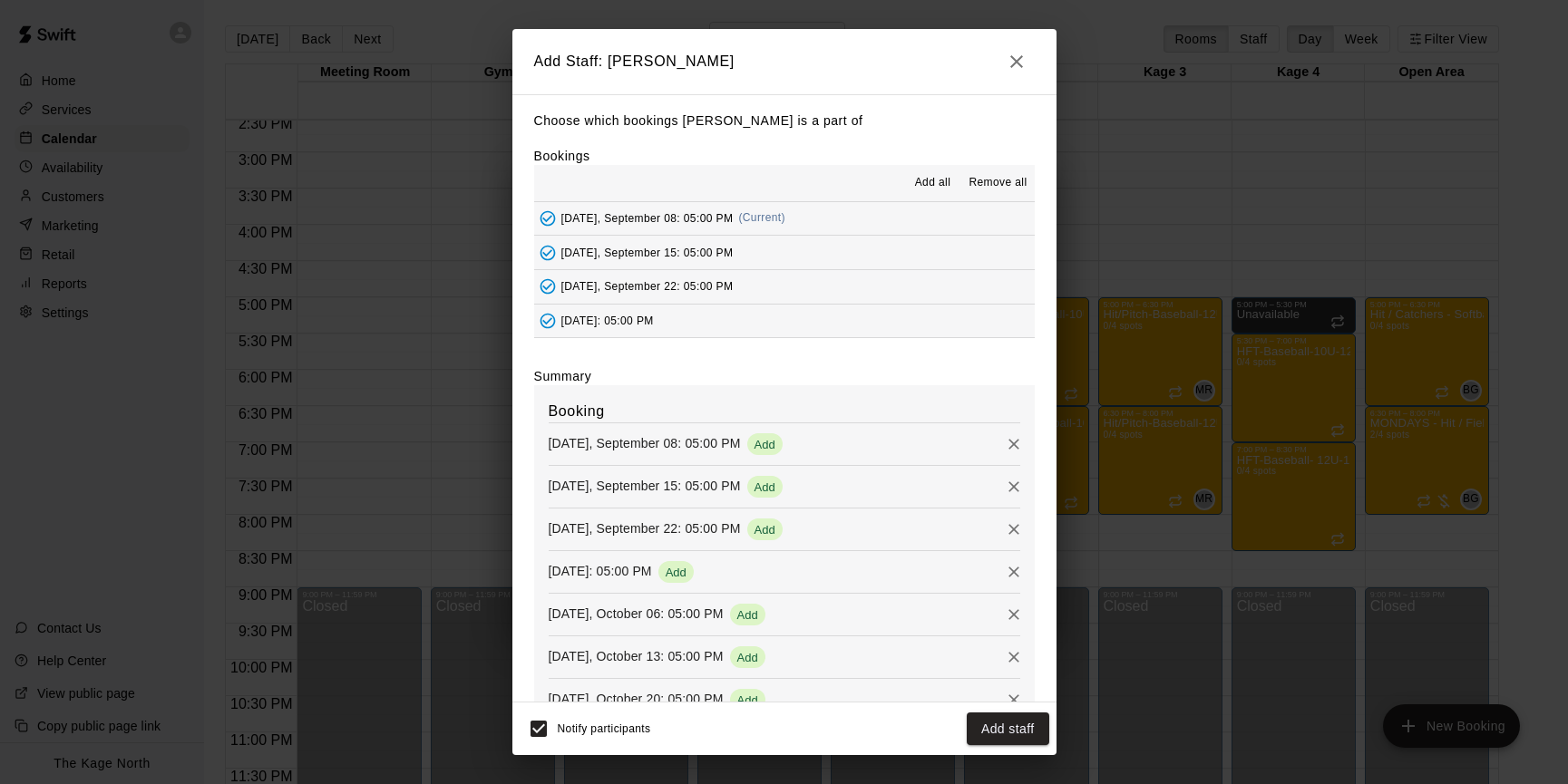
click at [1006, 731] on button "Add staff" at bounding box center [1007, 729] width 83 height 34
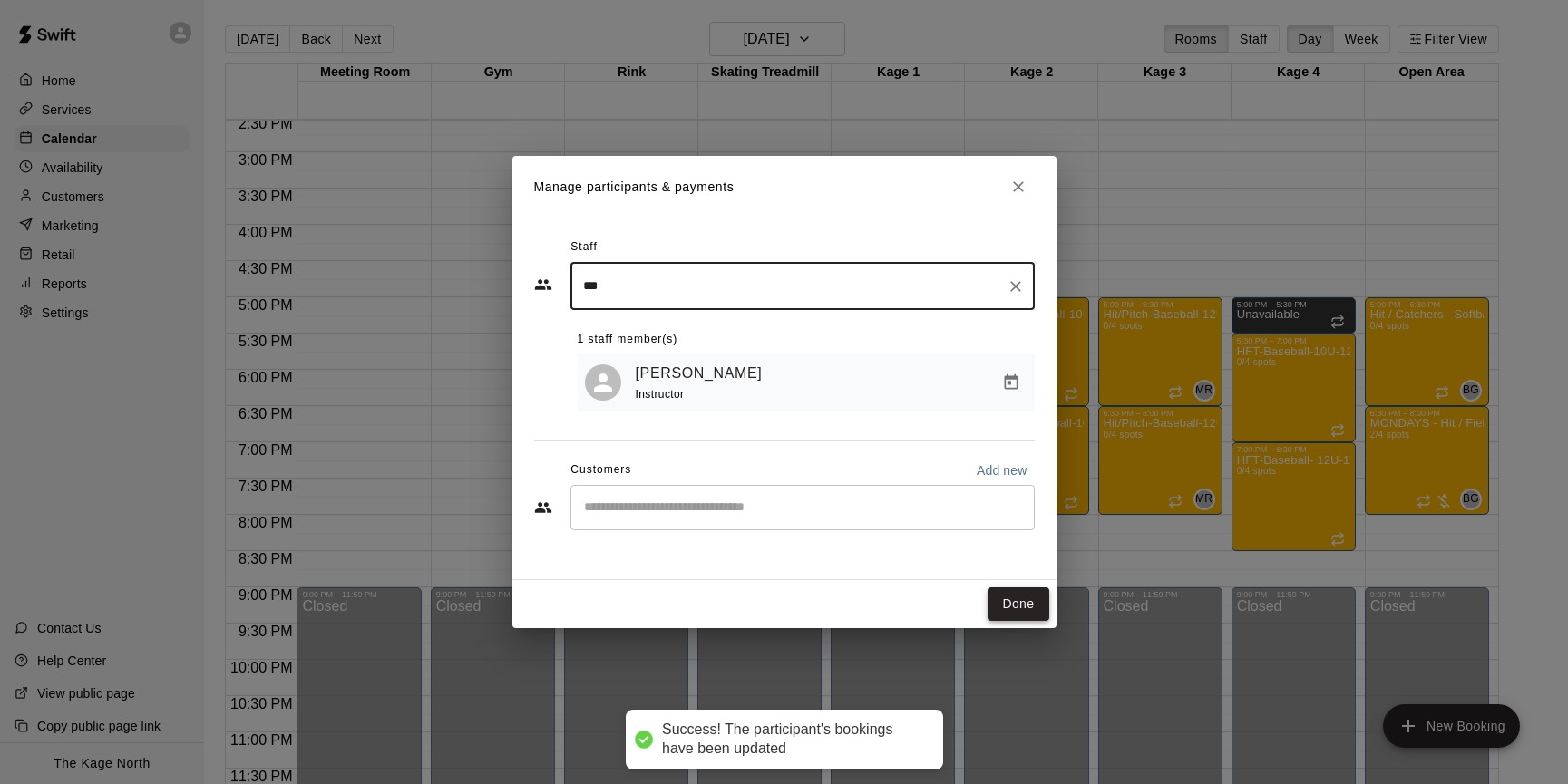
click at [1020, 612] on button "Done" at bounding box center [1018, 603] width 60 height 34
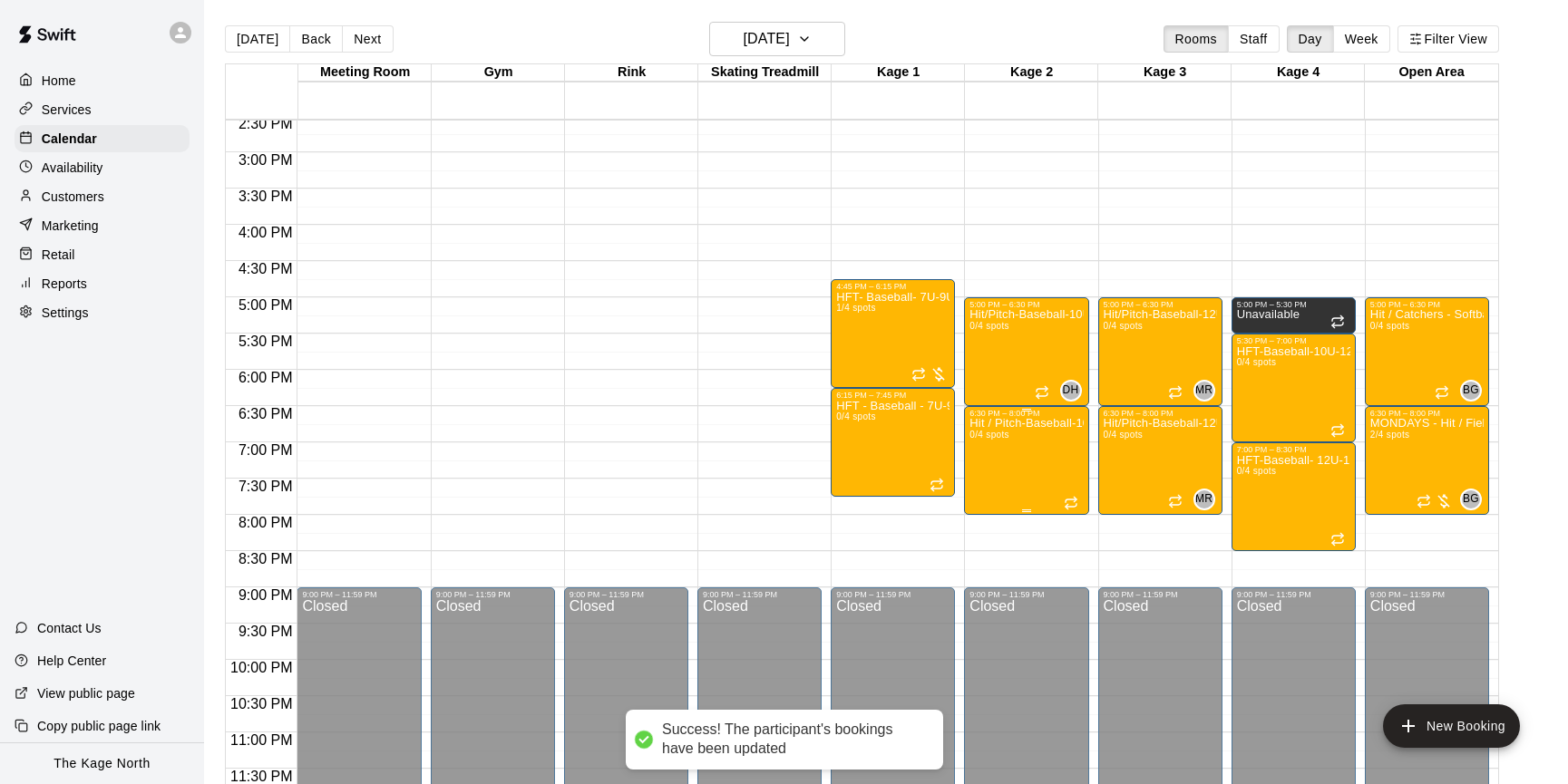
click at [993, 474] on img "edit" at bounding box center [988, 479] width 20 height 20
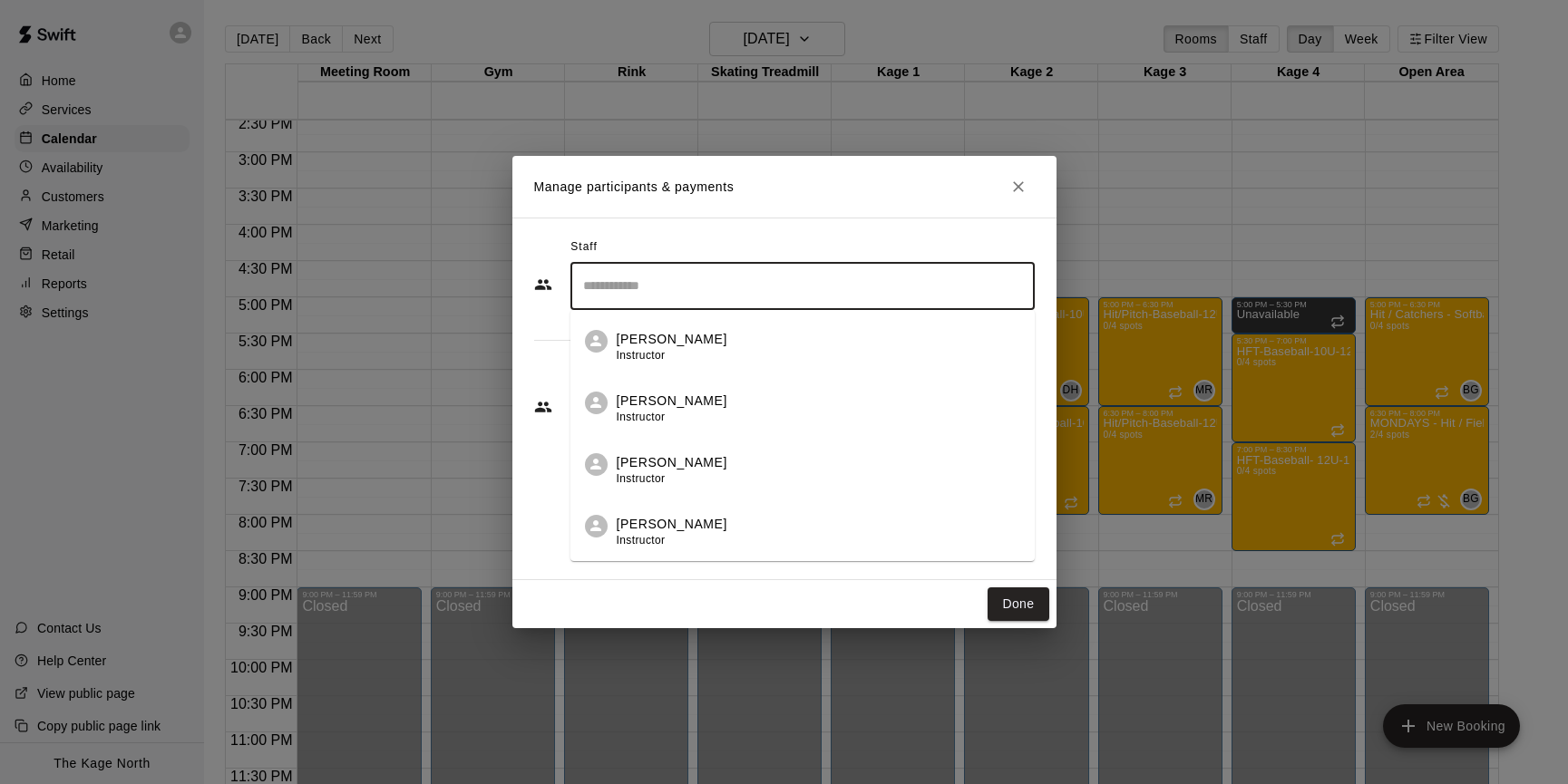
click at [737, 300] on input "Search staff" at bounding box center [802, 286] width 448 height 32
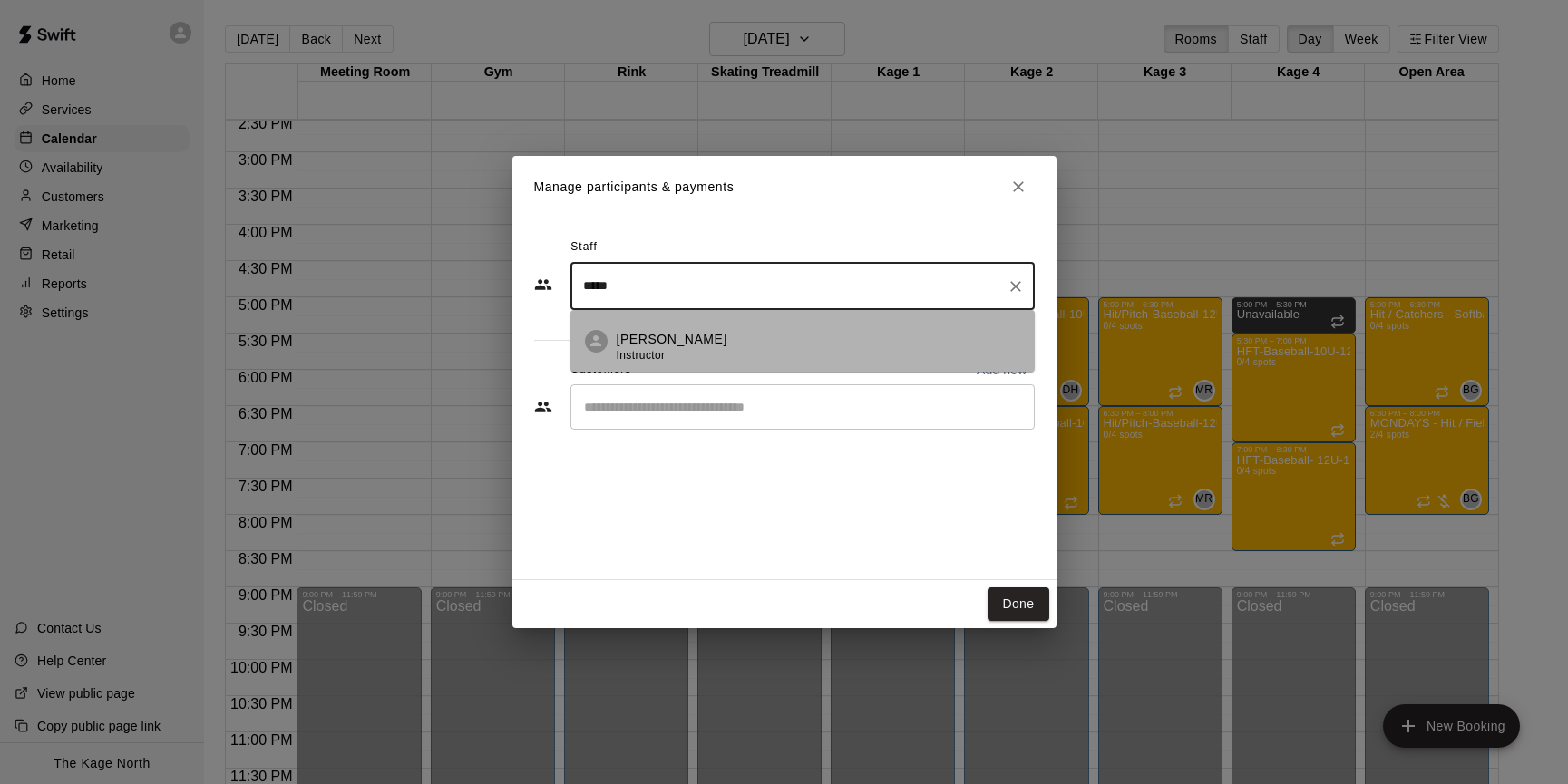
click at [705, 358] on div "Dan Hodgins Instructor" at bounding box center [818, 348] width 403 height 35
type input "*****"
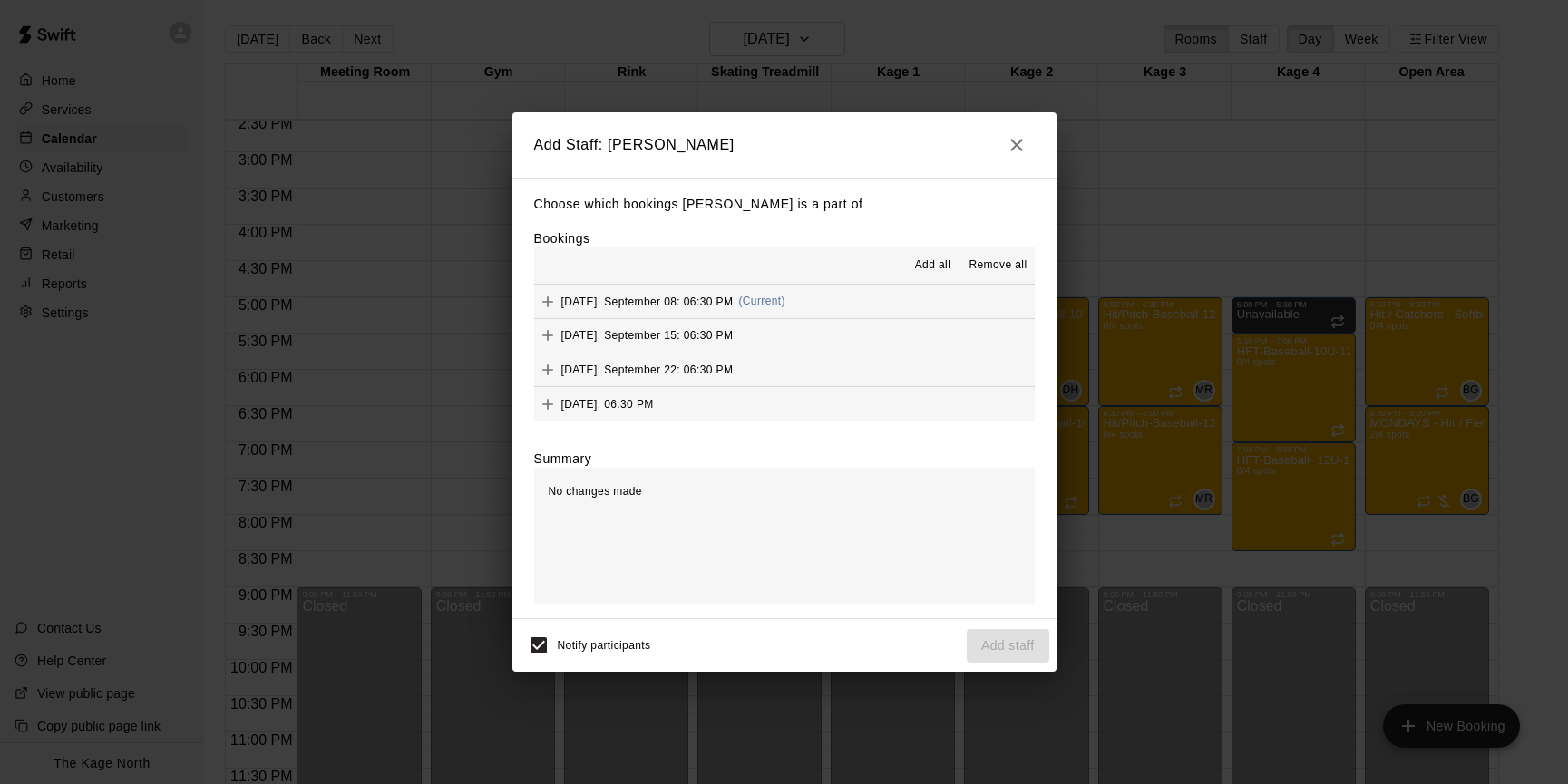
click at [932, 256] on span "Add all" at bounding box center [932, 265] width 36 height 18
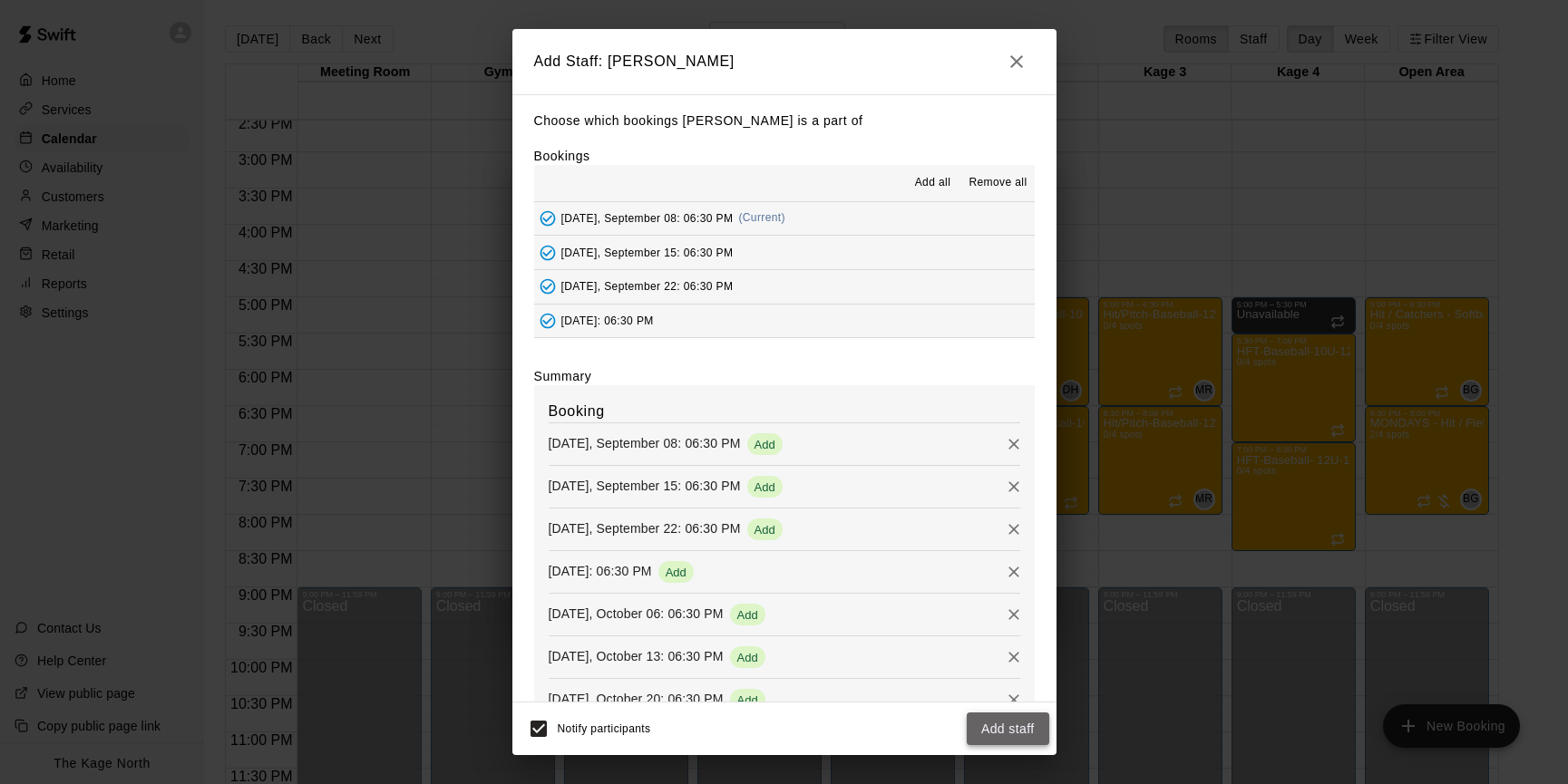
click at [1016, 733] on button "Add staff" at bounding box center [1007, 729] width 83 height 34
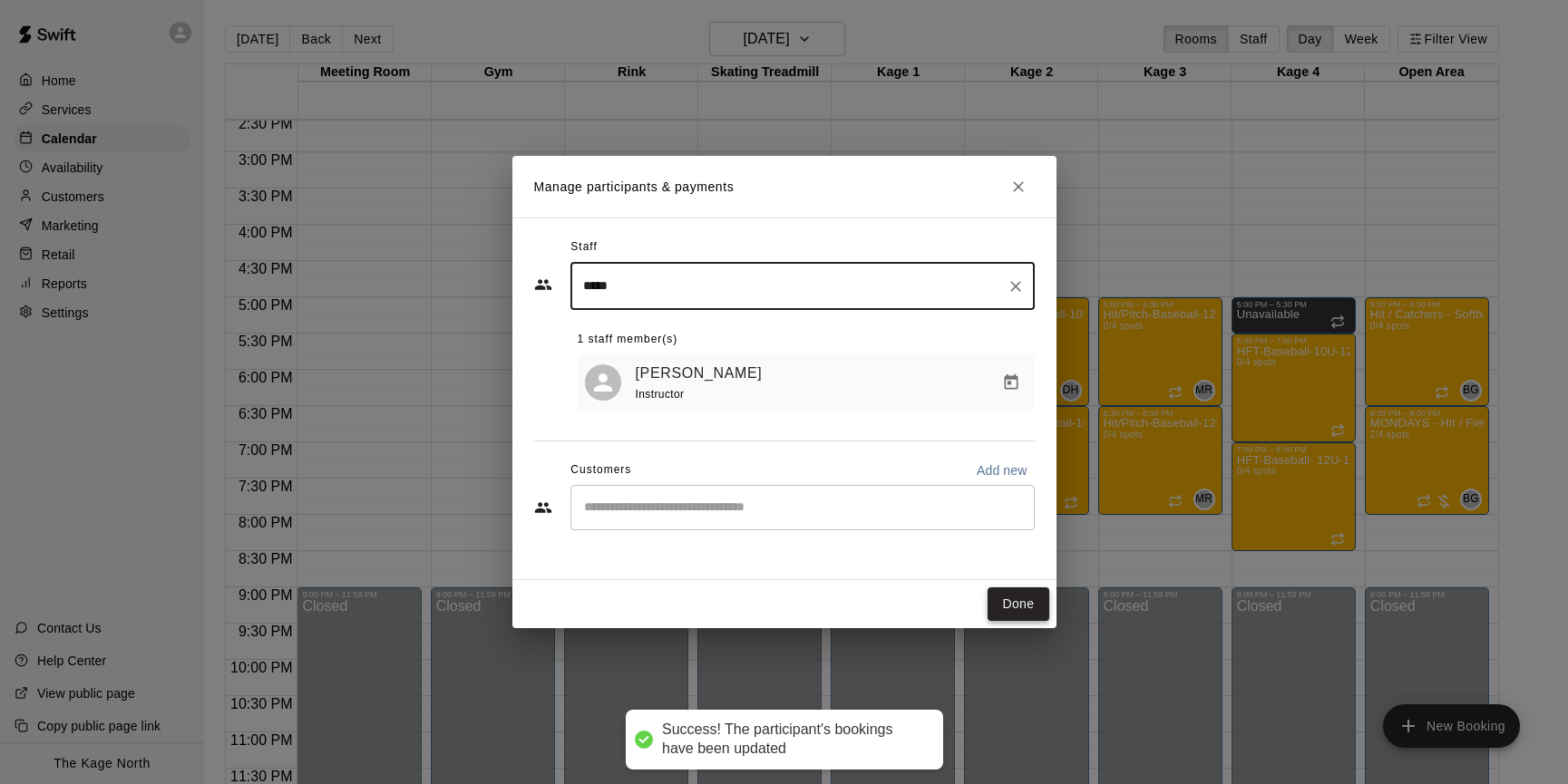
click at [1023, 607] on button "Done" at bounding box center [1018, 603] width 60 height 34
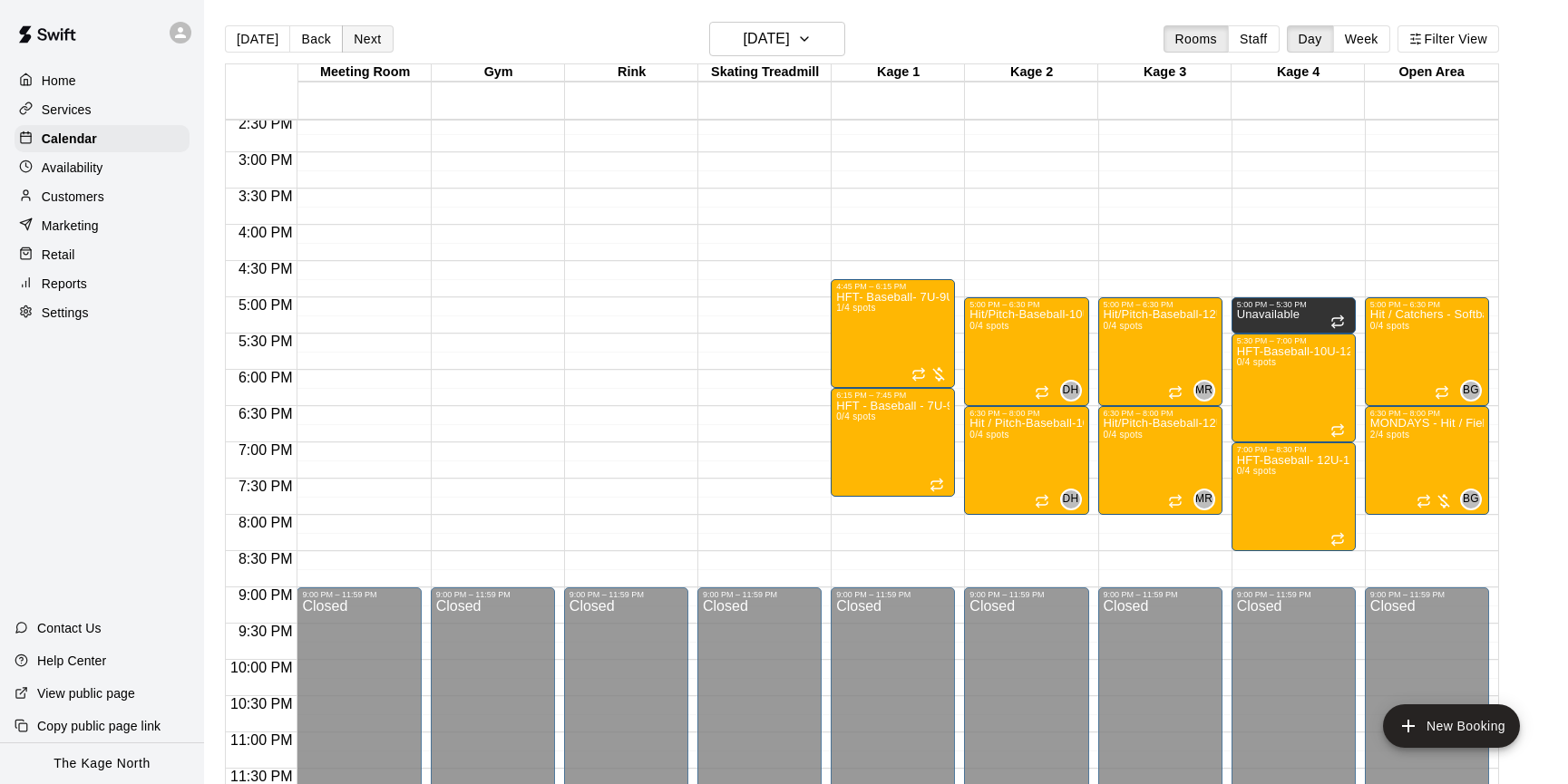
click at [363, 37] on button "Next" at bounding box center [367, 39] width 51 height 27
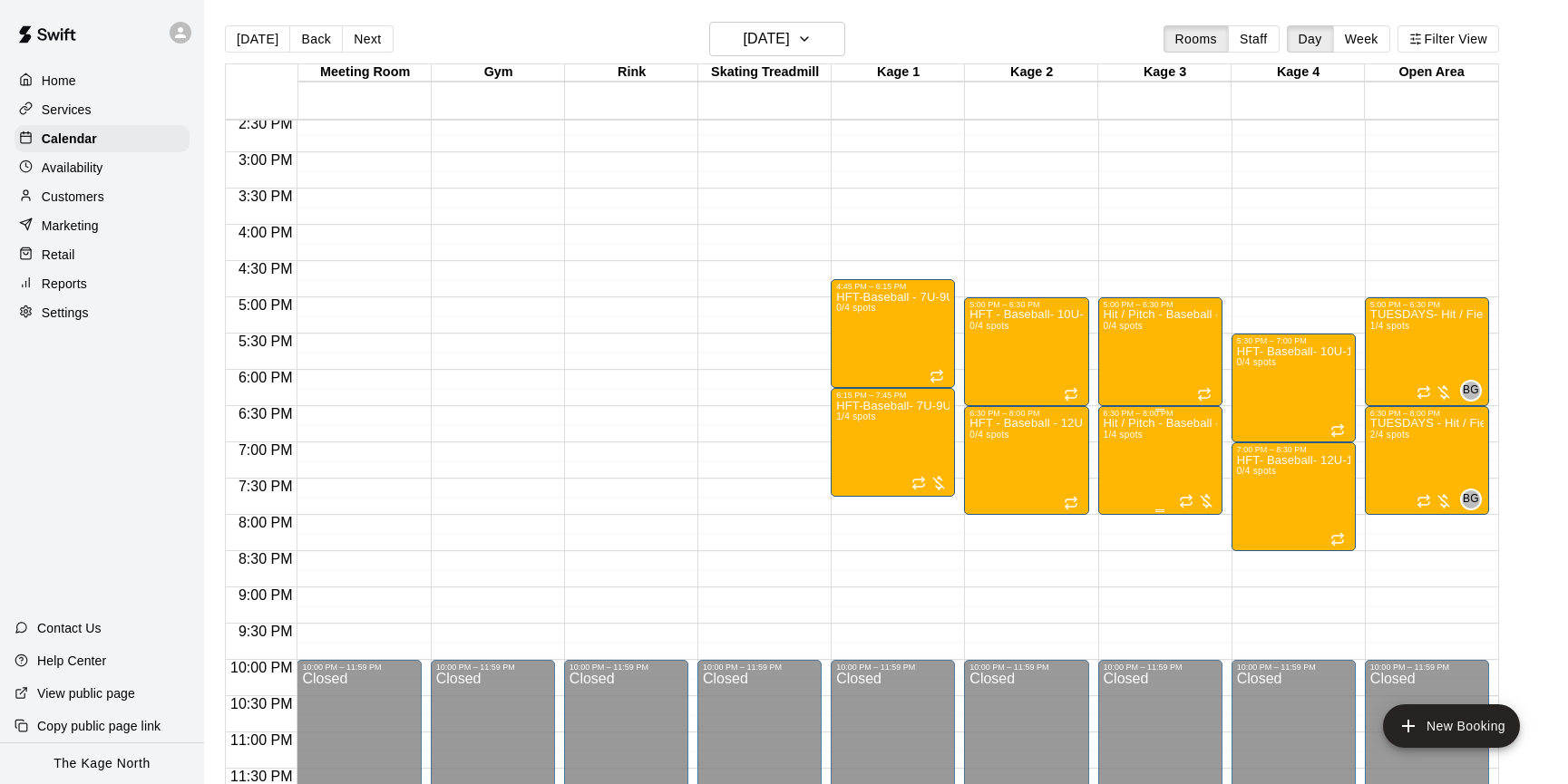
click at [1132, 478] on button "edit" at bounding box center [1121, 480] width 36 height 35
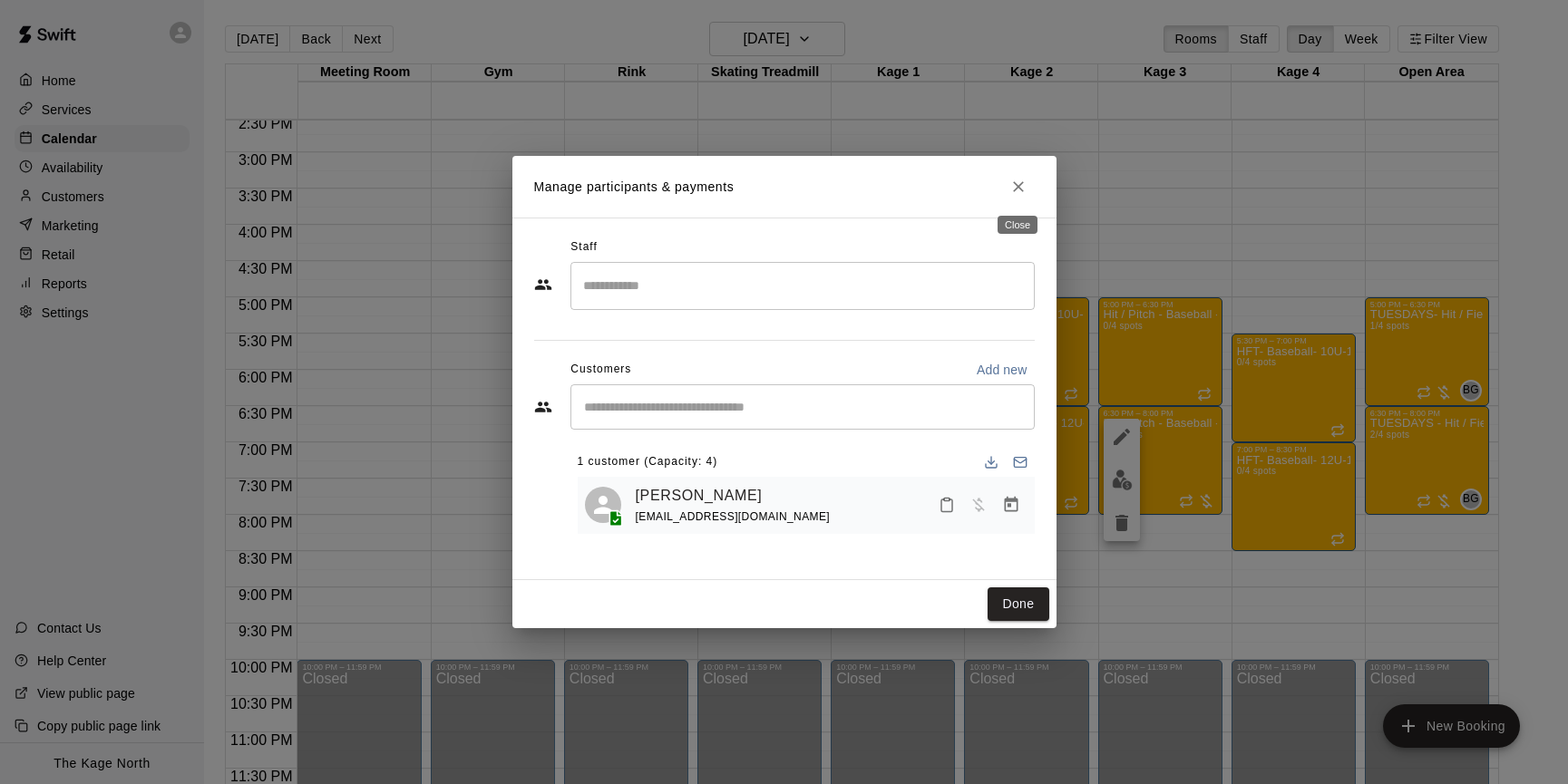
drag, startPoint x: 1018, startPoint y: 184, endPoint x: 1026, endPoint y: 196, distance: 14.4
click at [1018, 184] on icon "Close" at bounding box center [1018, 187] width 18 height 18
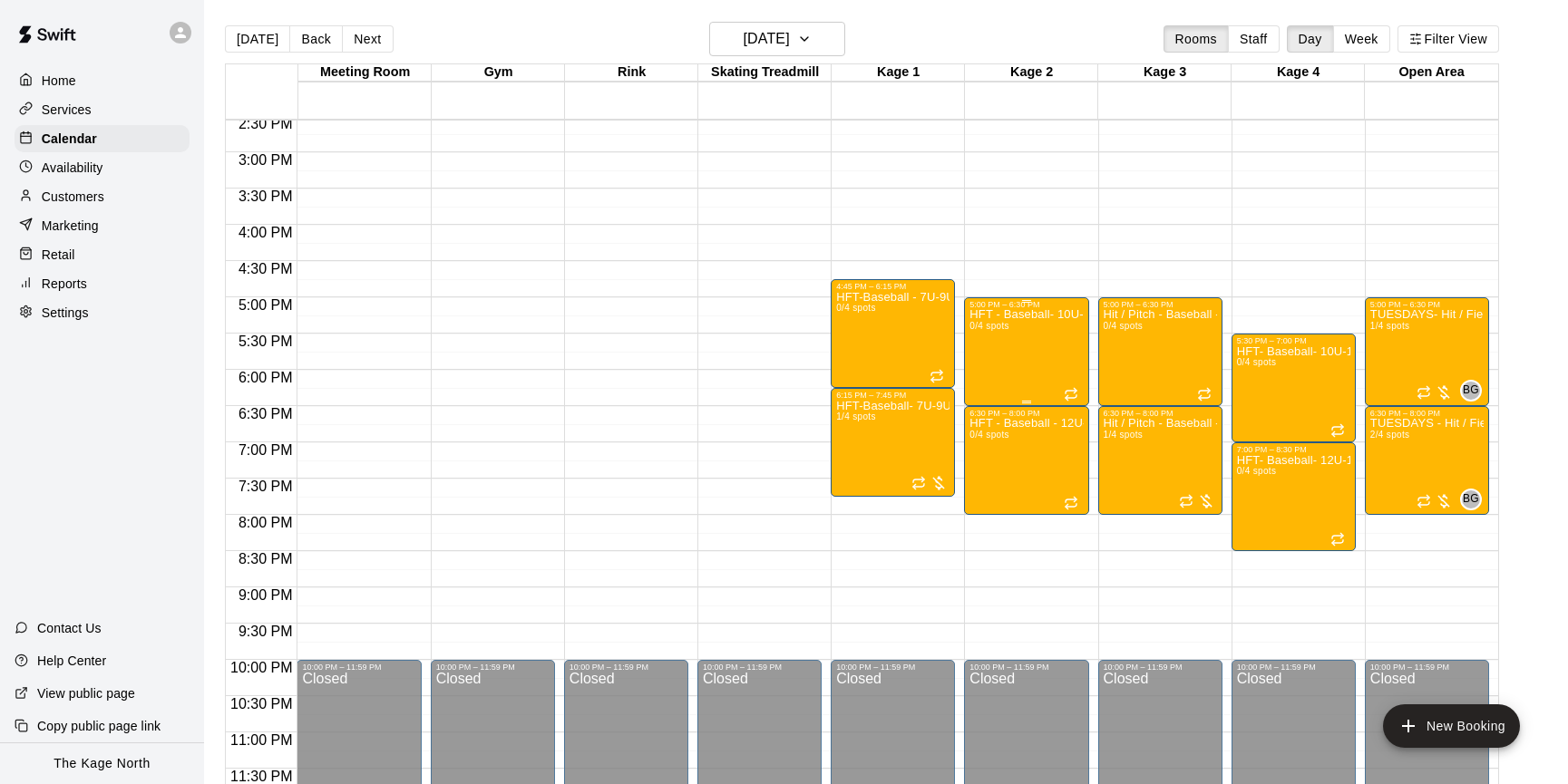
click at [1003, 361] on div "HFT - Baseball- 10U-12U 0/4 spots" at bounding box center [1026, 700] width 114 height 784
click at [988, 364] on img "edit" at bounding box center [988, 370] width 20 height 20
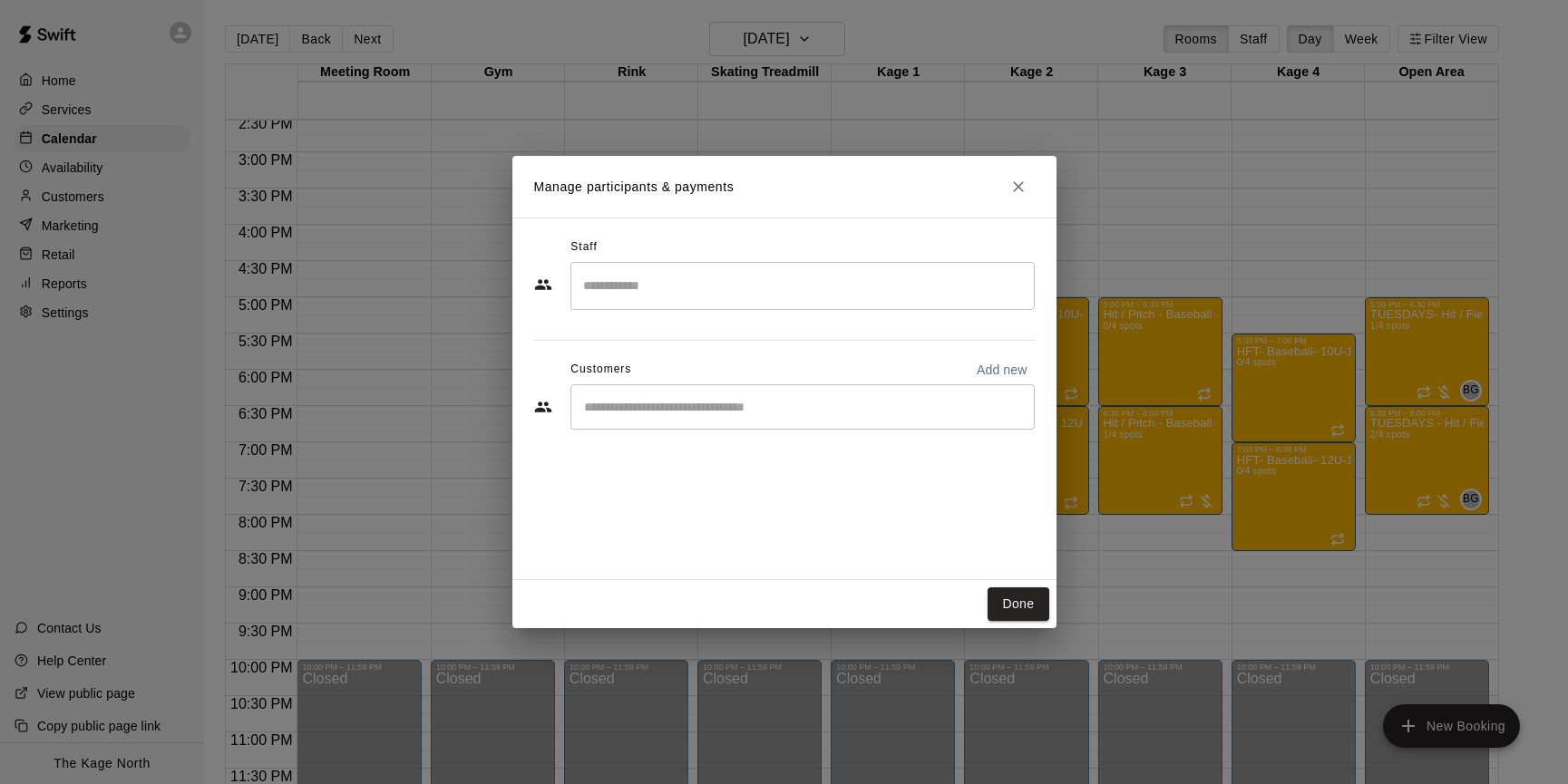
click at [745, 299] on input "Search staff" at bounding box center [802, 286] width 448 height 32
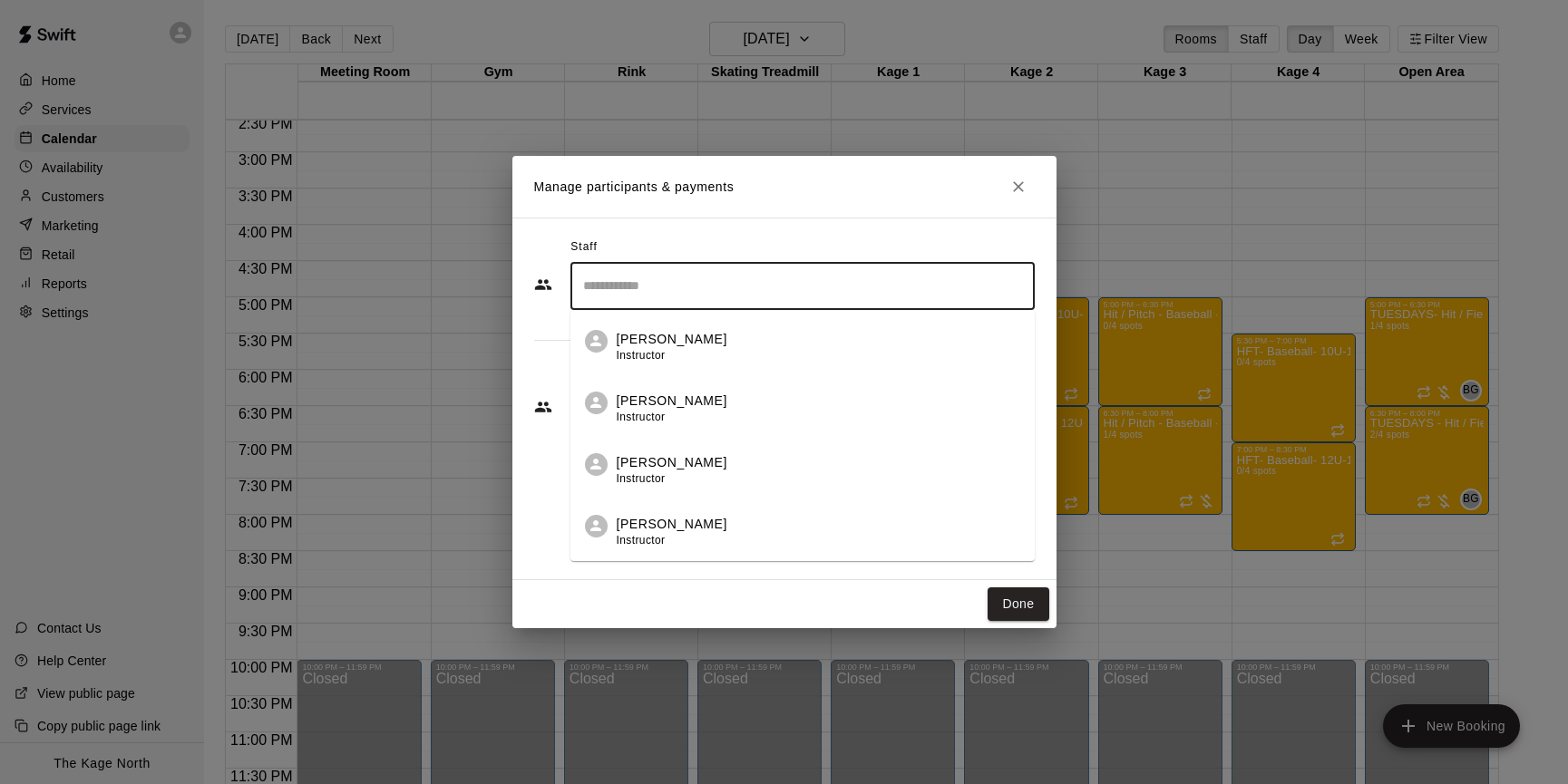
click at [911, 192] on h2 "Manage participants & payments" at bounding box center [784, 186] width 544 height 61
click at [750, 291] on input "Search staff" at bounding box center [802, 286] width 448 height 32
click at [816, 346] on div "Murray Roach Instructor" at bounding box center [818, 348] width 403 height 35
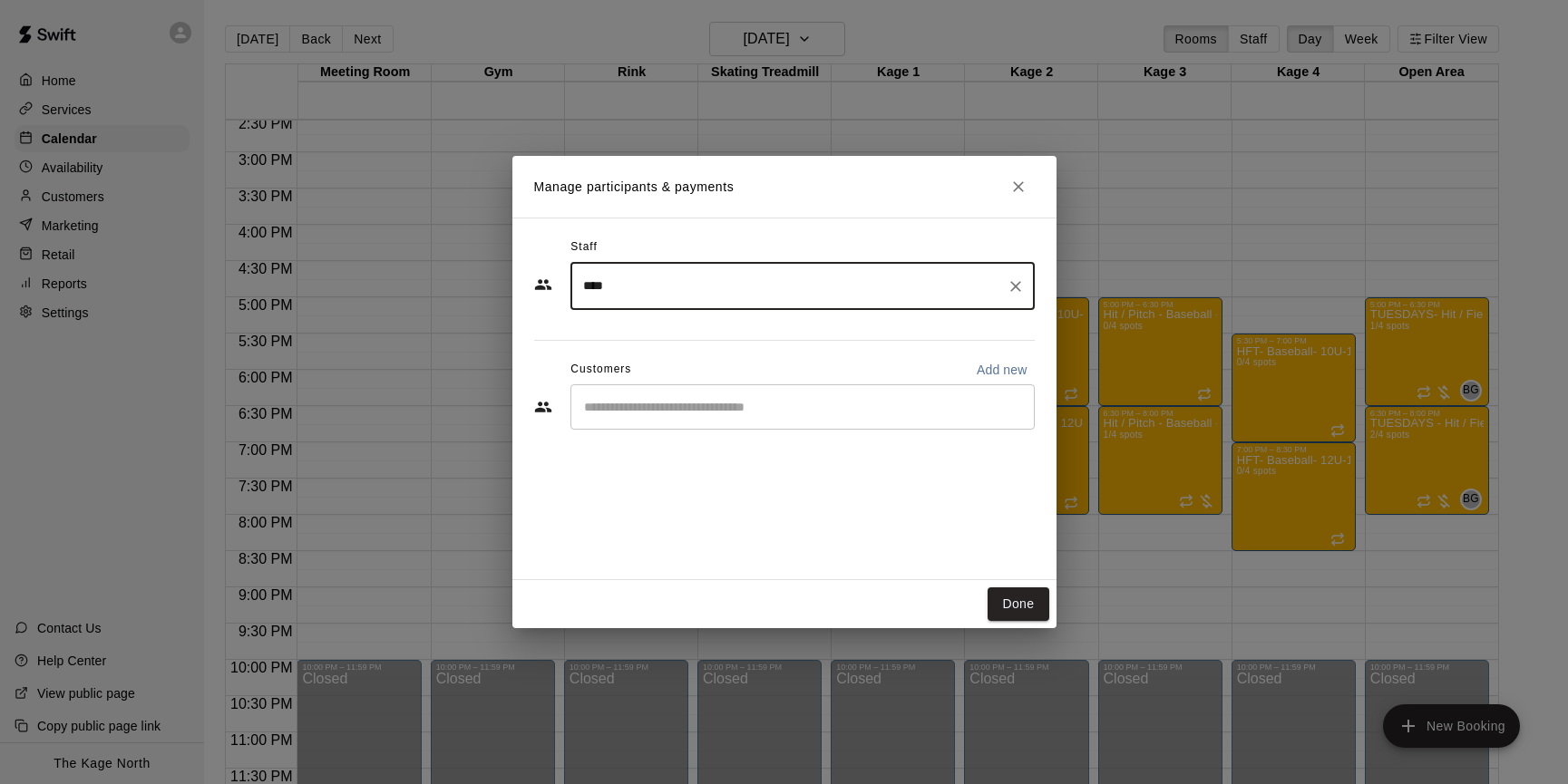
type input "****"
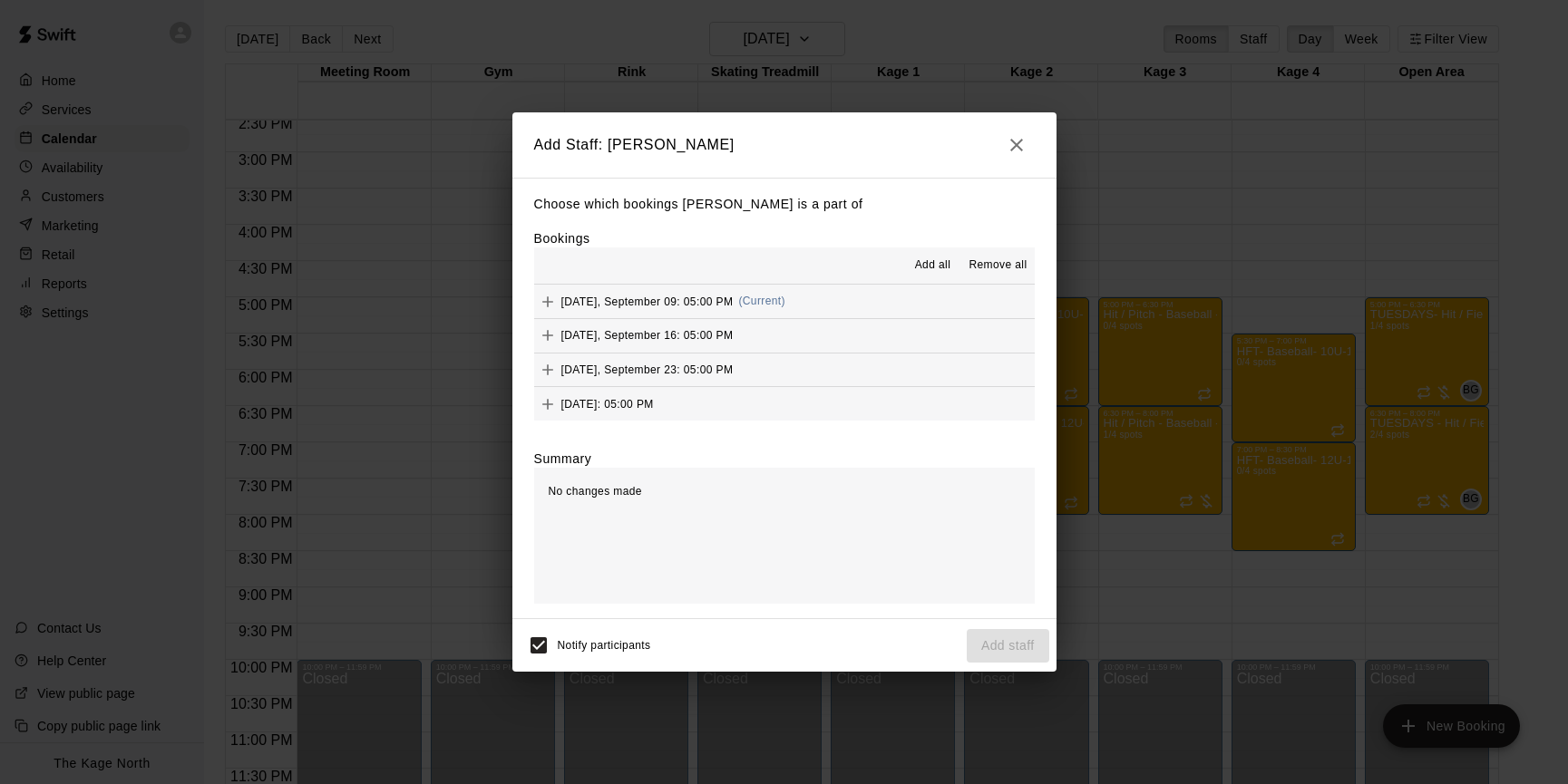
click at [925, 269] on span "Add all" at bounding box center [932, 265] width 36 height 18
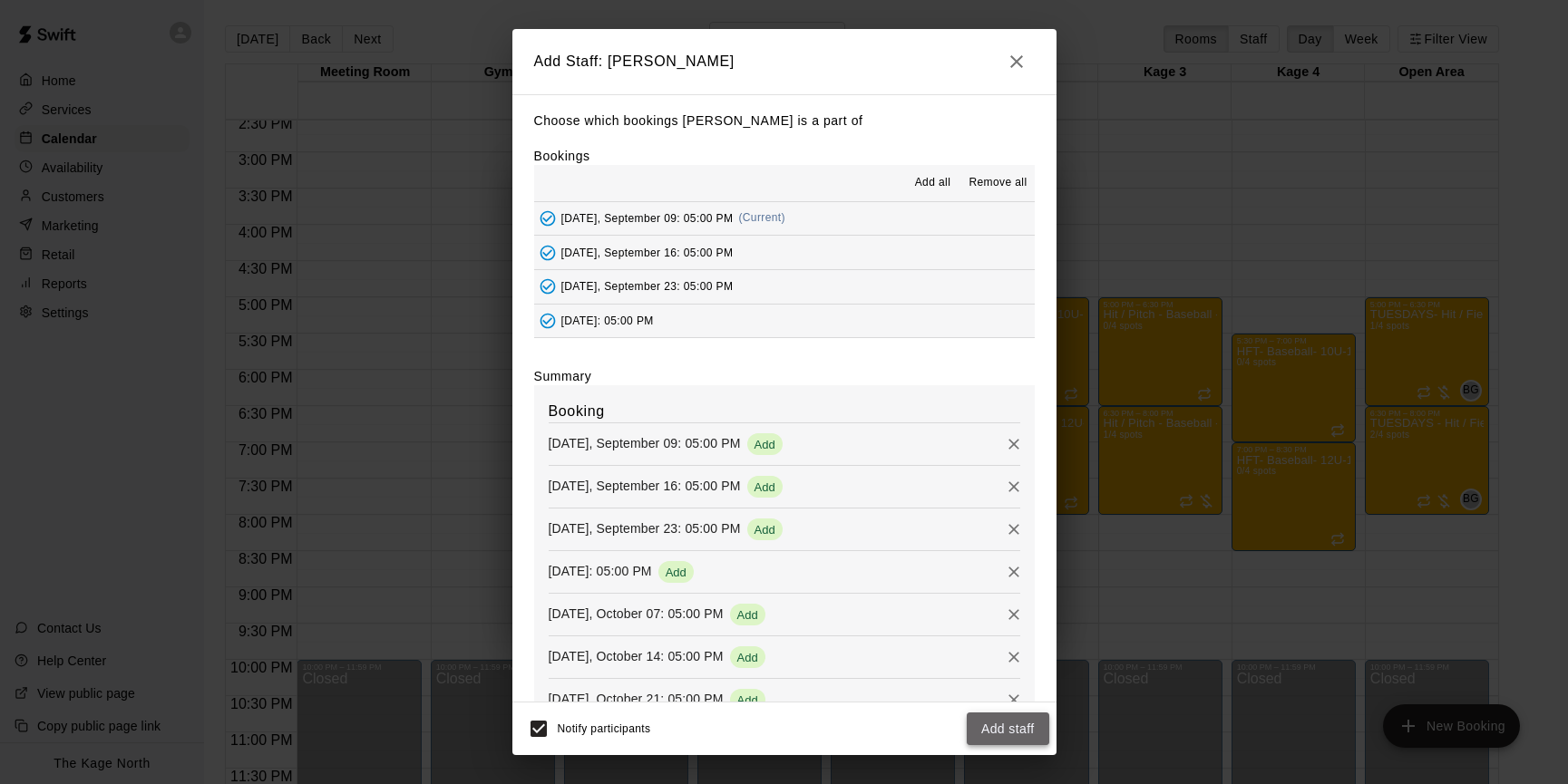
click at [1011, 732] on button "Add staff" at bounding box center [1007, 729] width 83 height 34
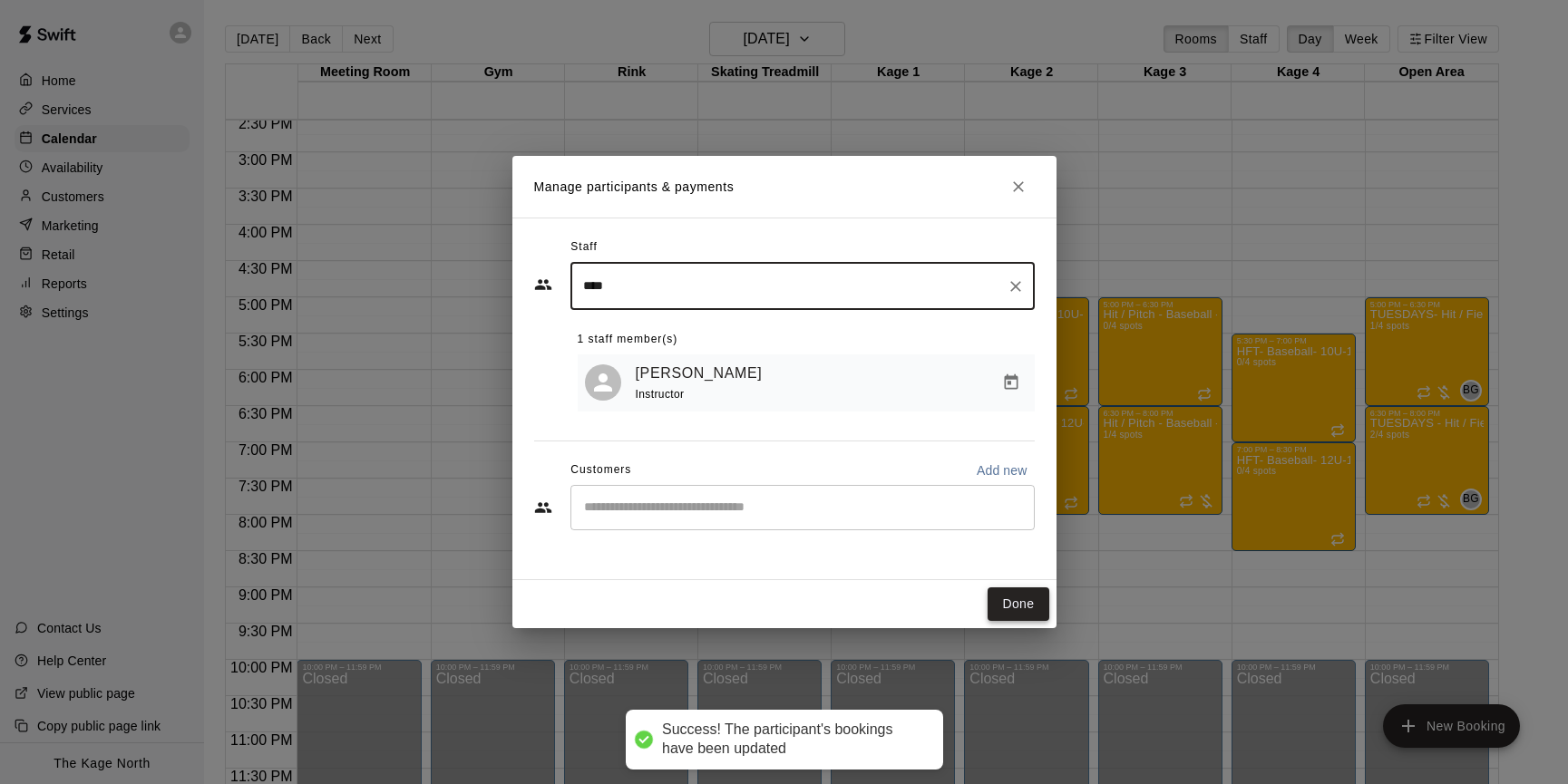
click at [1024, 613] on button "Done" at bounding box center [1018, 603] width 60 height 34
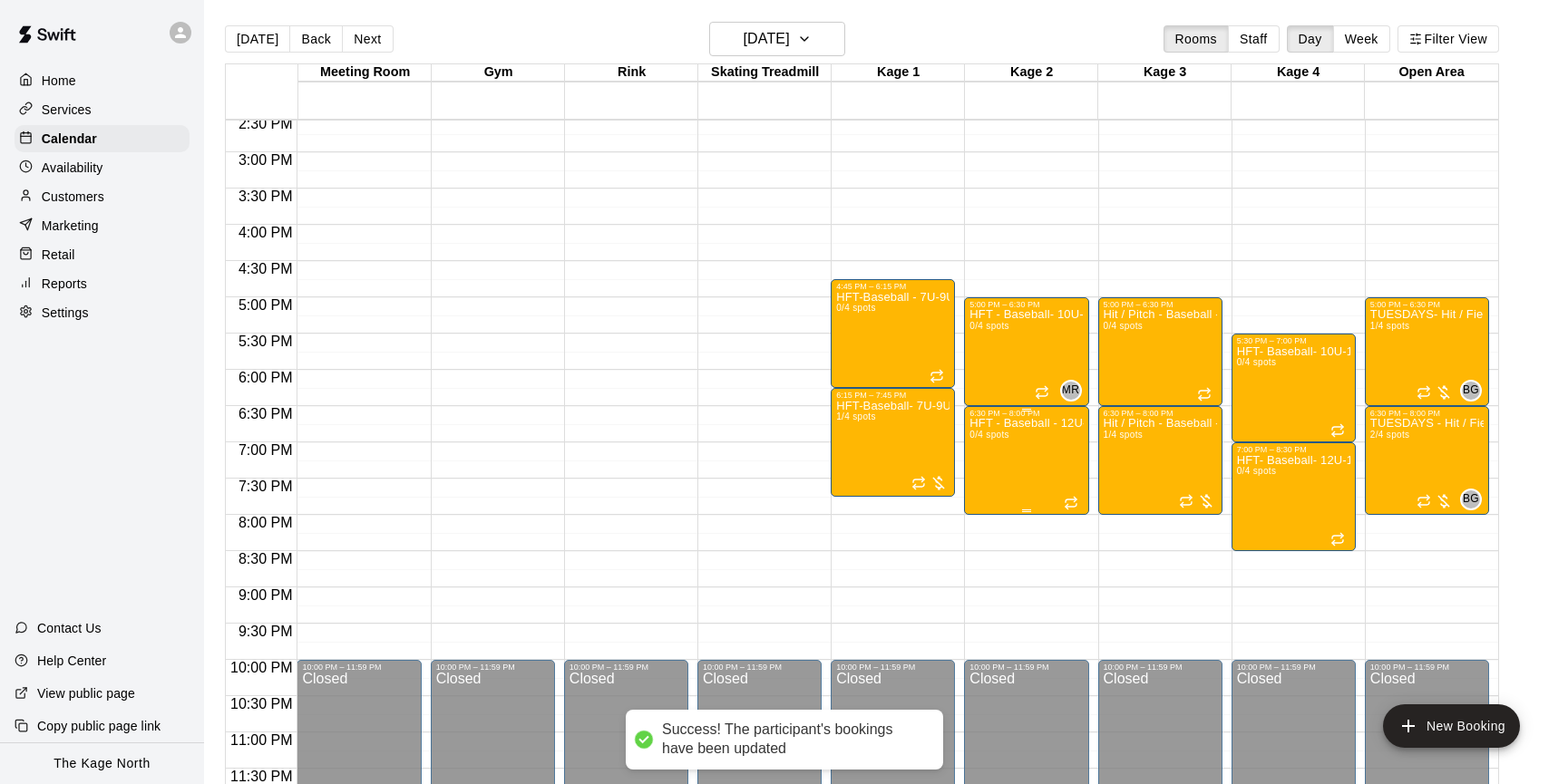
click at [992, 473] on img "edit" at bounding box center [988, 479] width 20 height 20
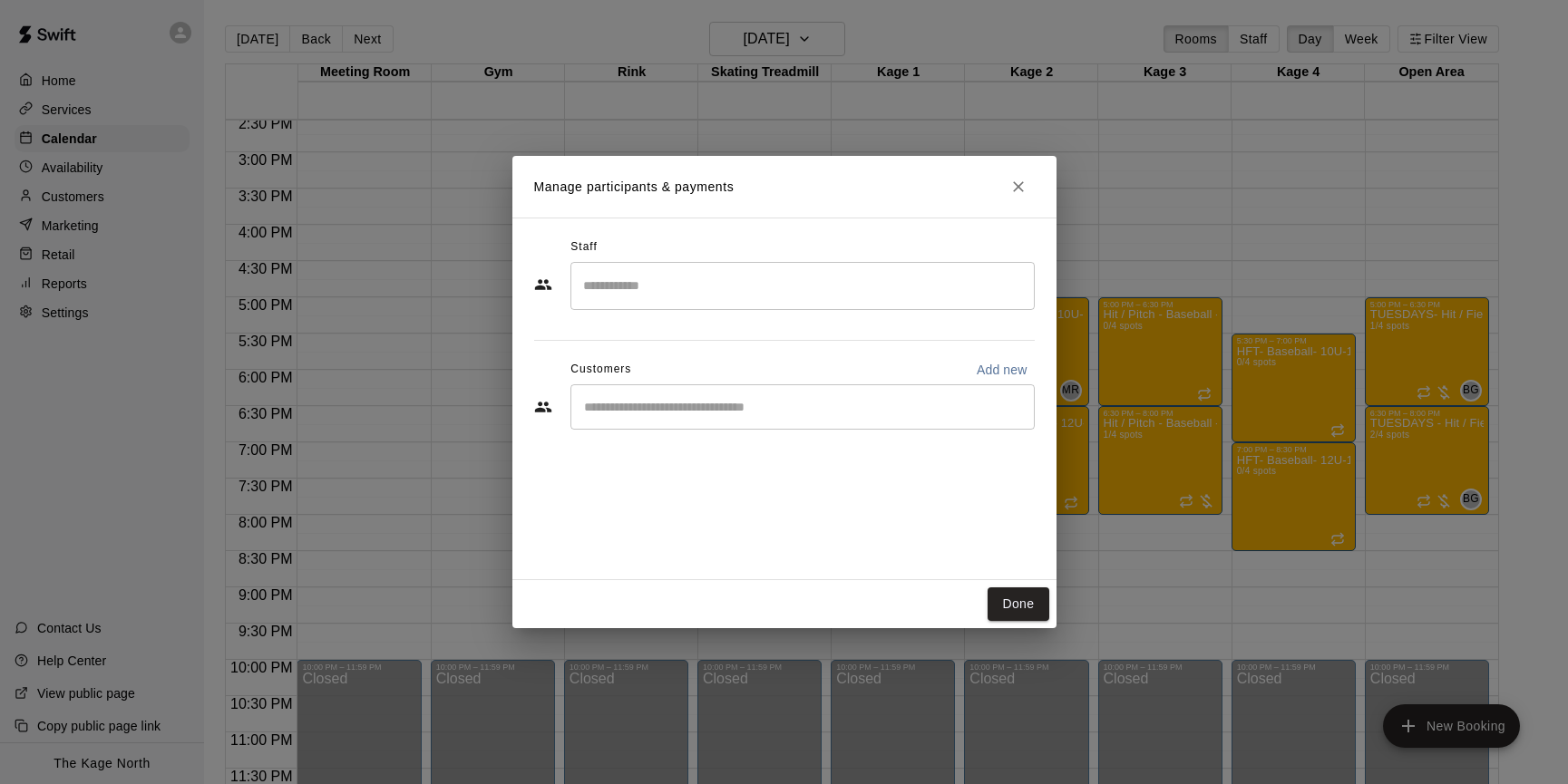
click at [664, 295] on input "Search staff" at bounding box center [802, 286] width 448 height 32
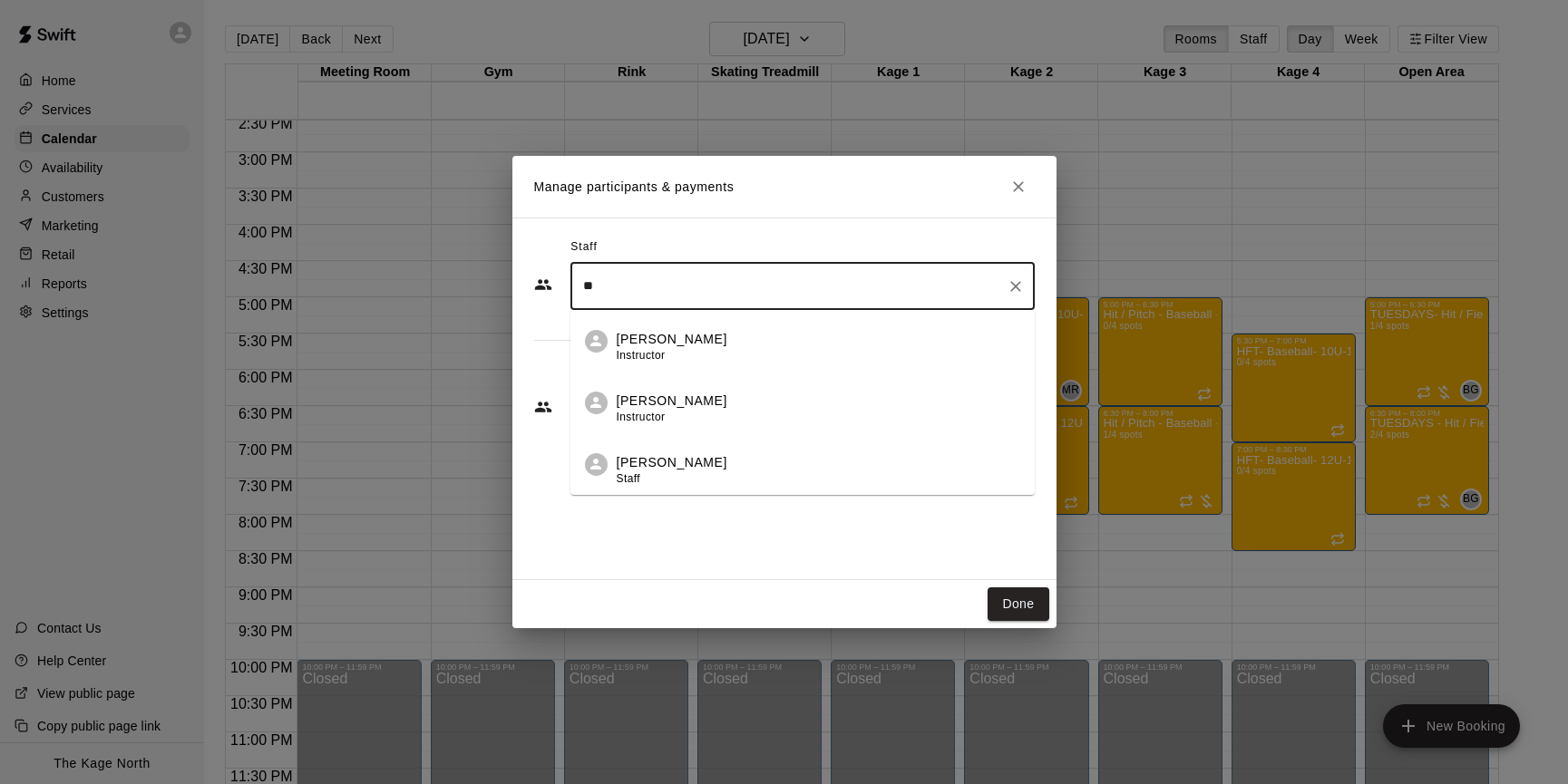
click at [762, 396] on div "Murray Roach Instructor" at bounding box center [818, 409] width 403 height 35
type input "**"
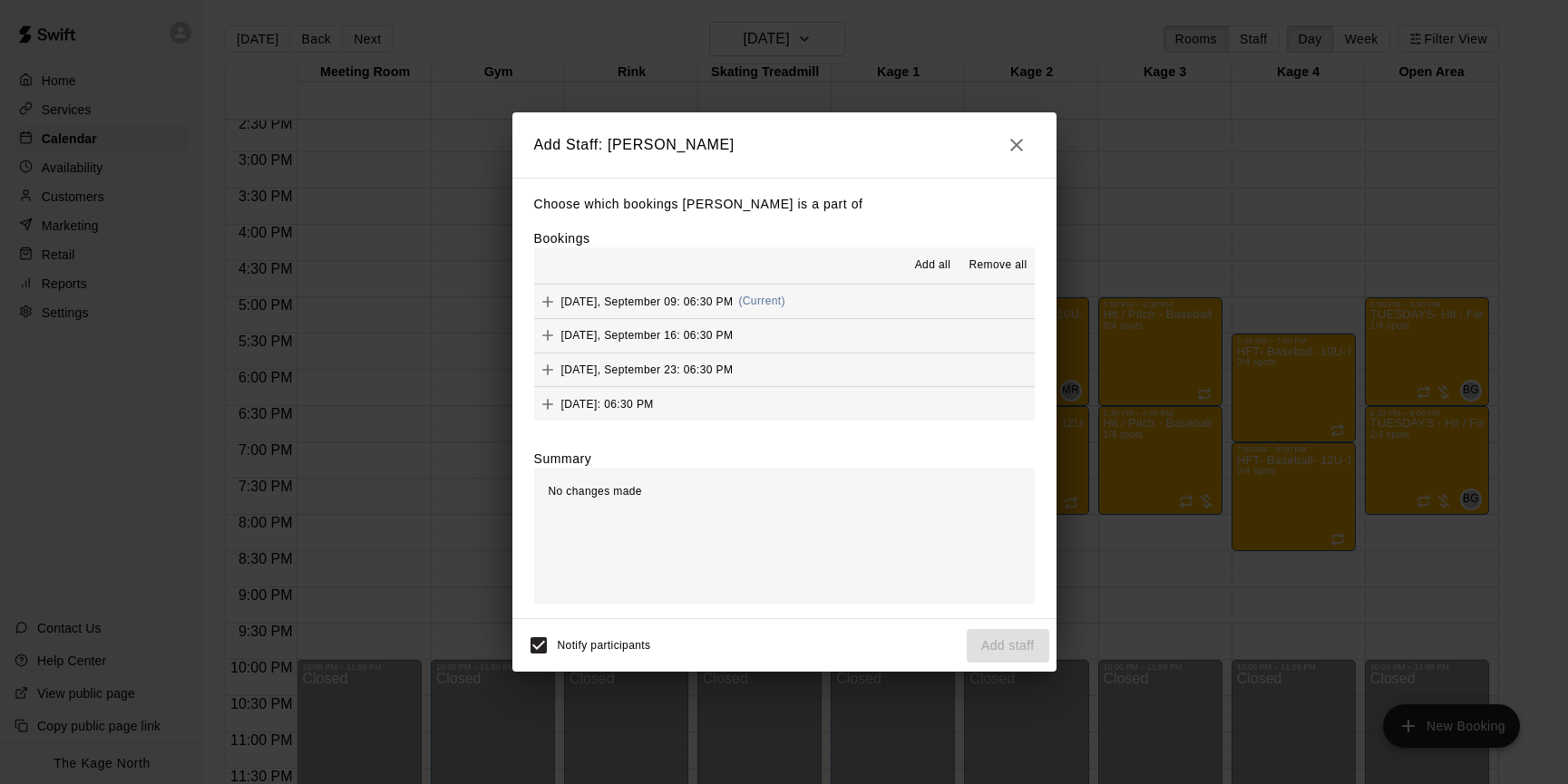
click at [923, 266] on span "Add all" at bounding box center [932, 265] width 36 height 18
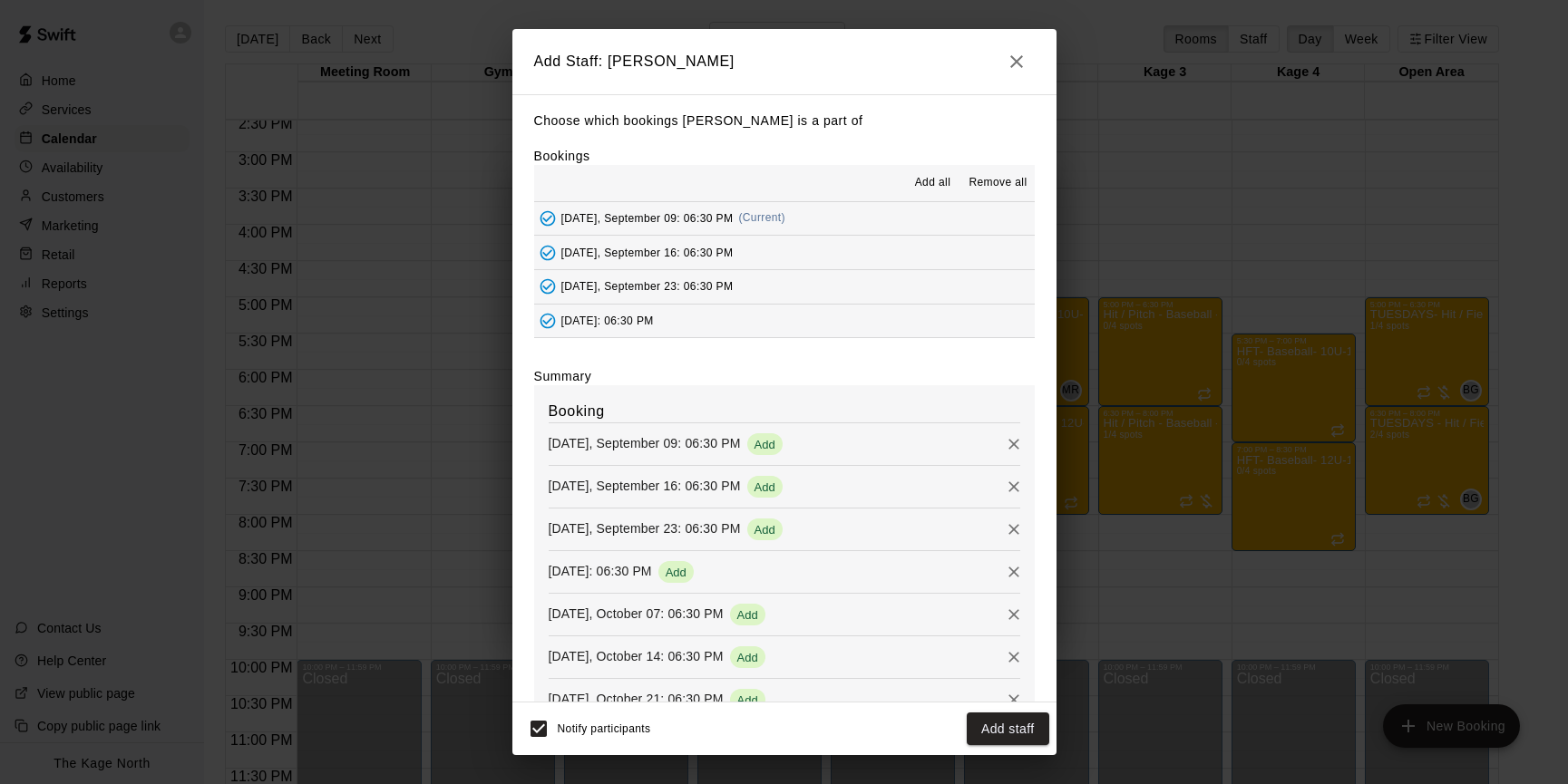
click at [1028, 725] on button "Add staff" at bounding box center [1007, 729] width 83 height 34
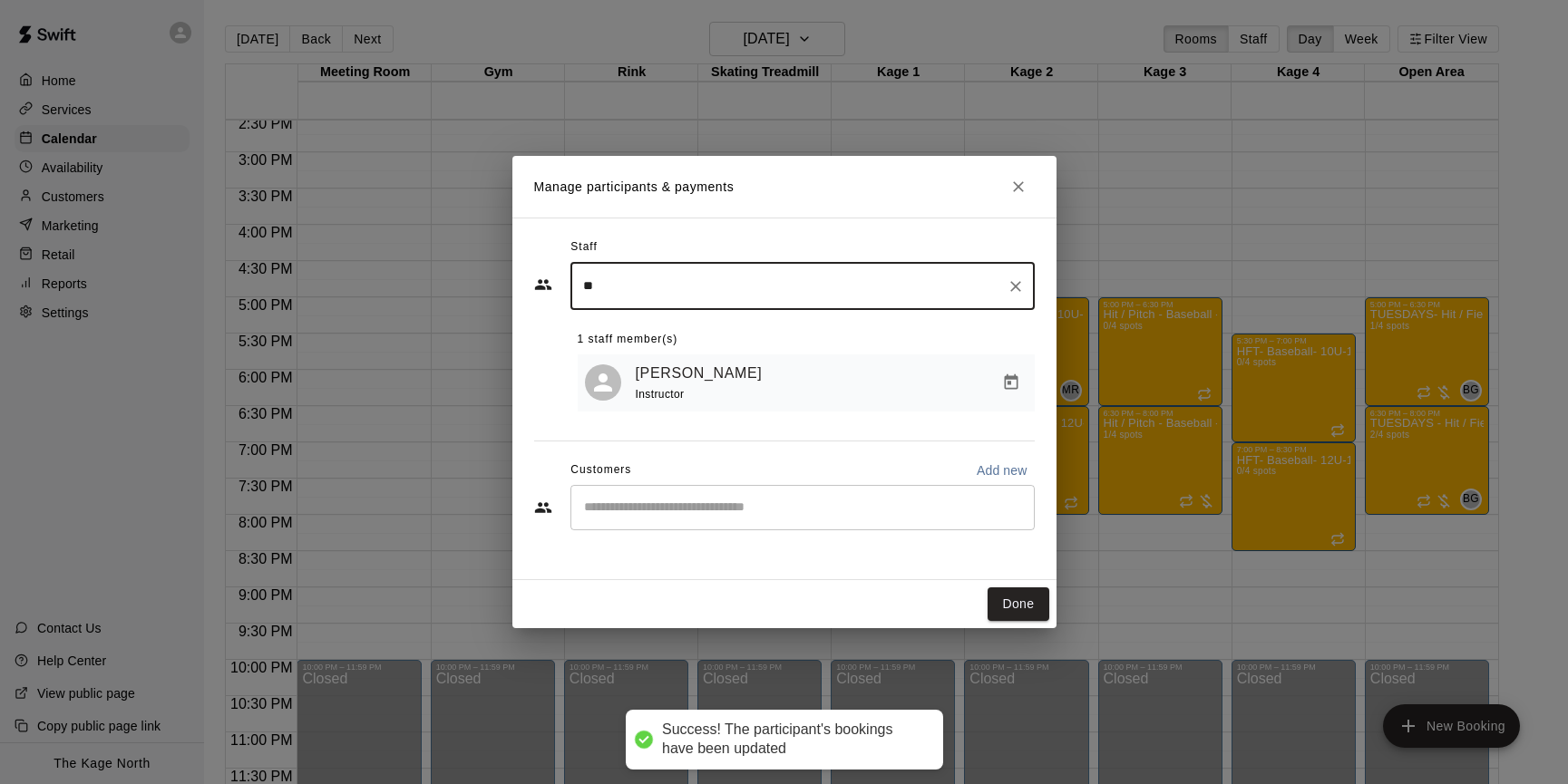
drag, startPoint x: 1011, startPoint y: 598, endPoint x: 1043, endPoint y: 573, distance: 40.6
click at [1011, 598] on button "Done" at bounding box center [1018, 603] width 60 height 34
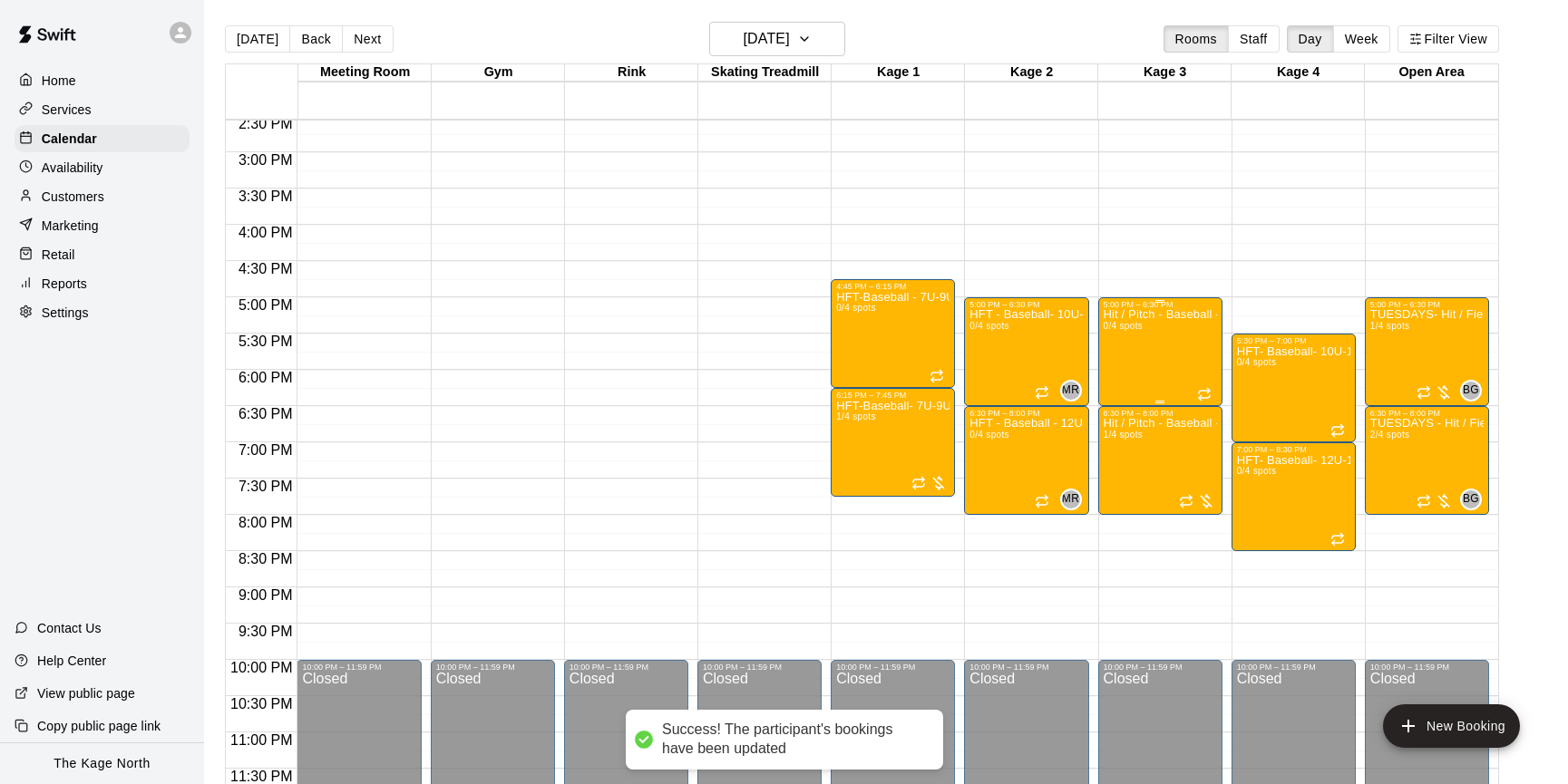
click at [1150, 354] on div "Hit / Pitch - Baseball - 12U-13U 0/4 spots" at bounding box center [1160, 700] width 114 height 784
click at [1128, 360] on img "edit" at bounding box center [1122, 370] width 20 height 20
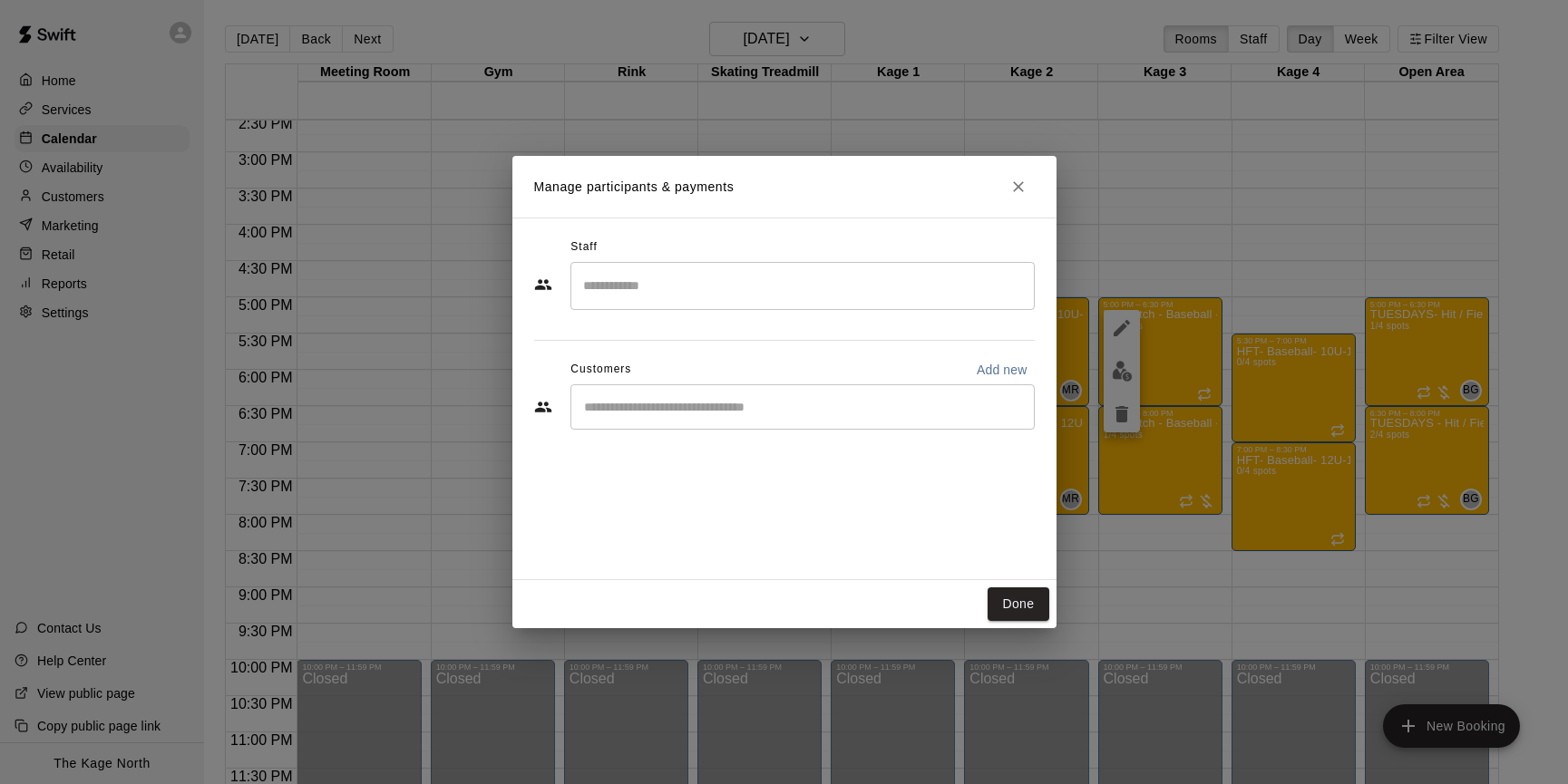
click at [705, 290] on input "Search staff" at bounding box center [802, 286] width 448 height 32
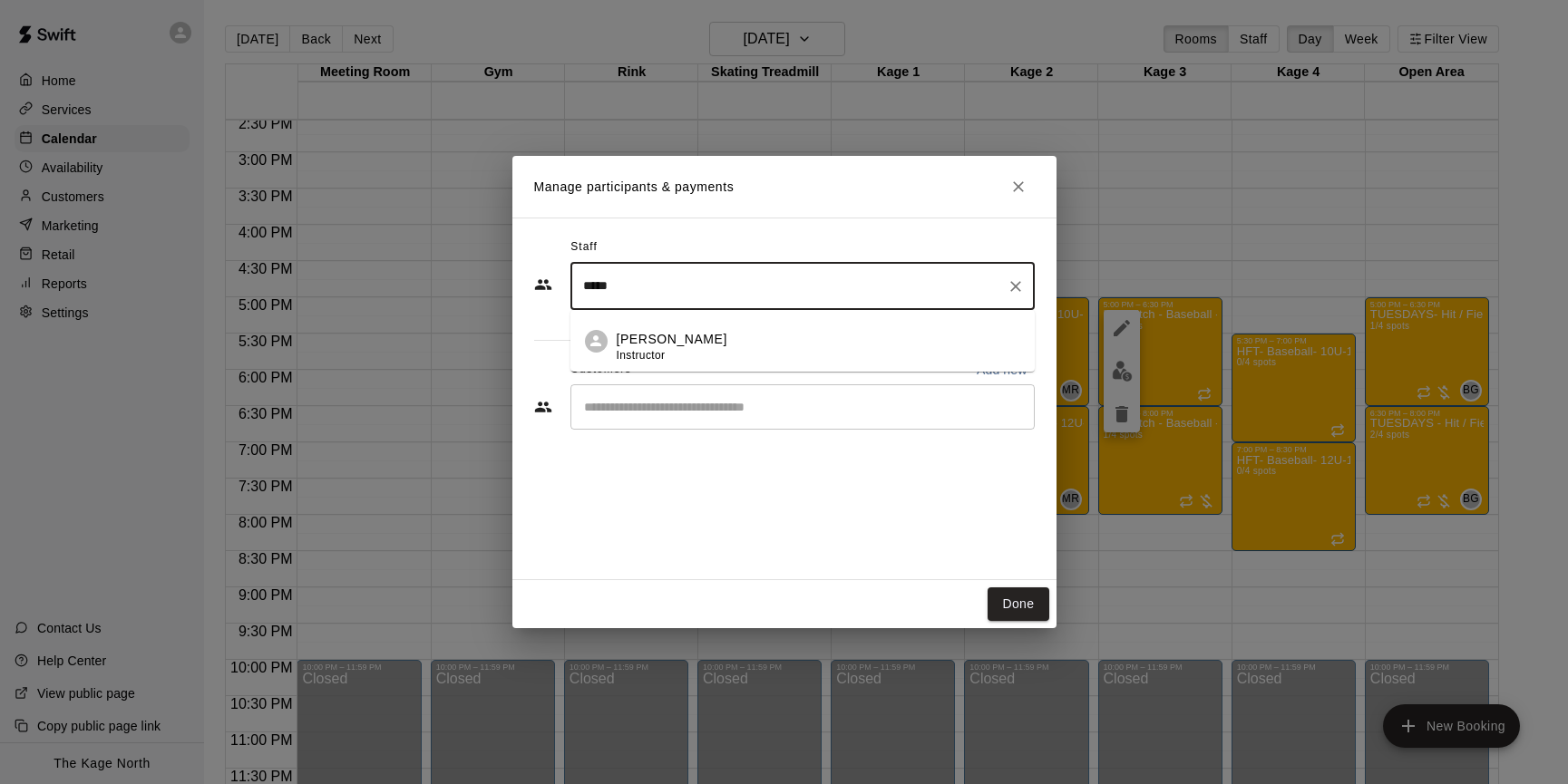
click at [762, 350] on div "Dan Hodgins Instructor" at bounding box center [818, 348] width 403 height 35
type input "*****"
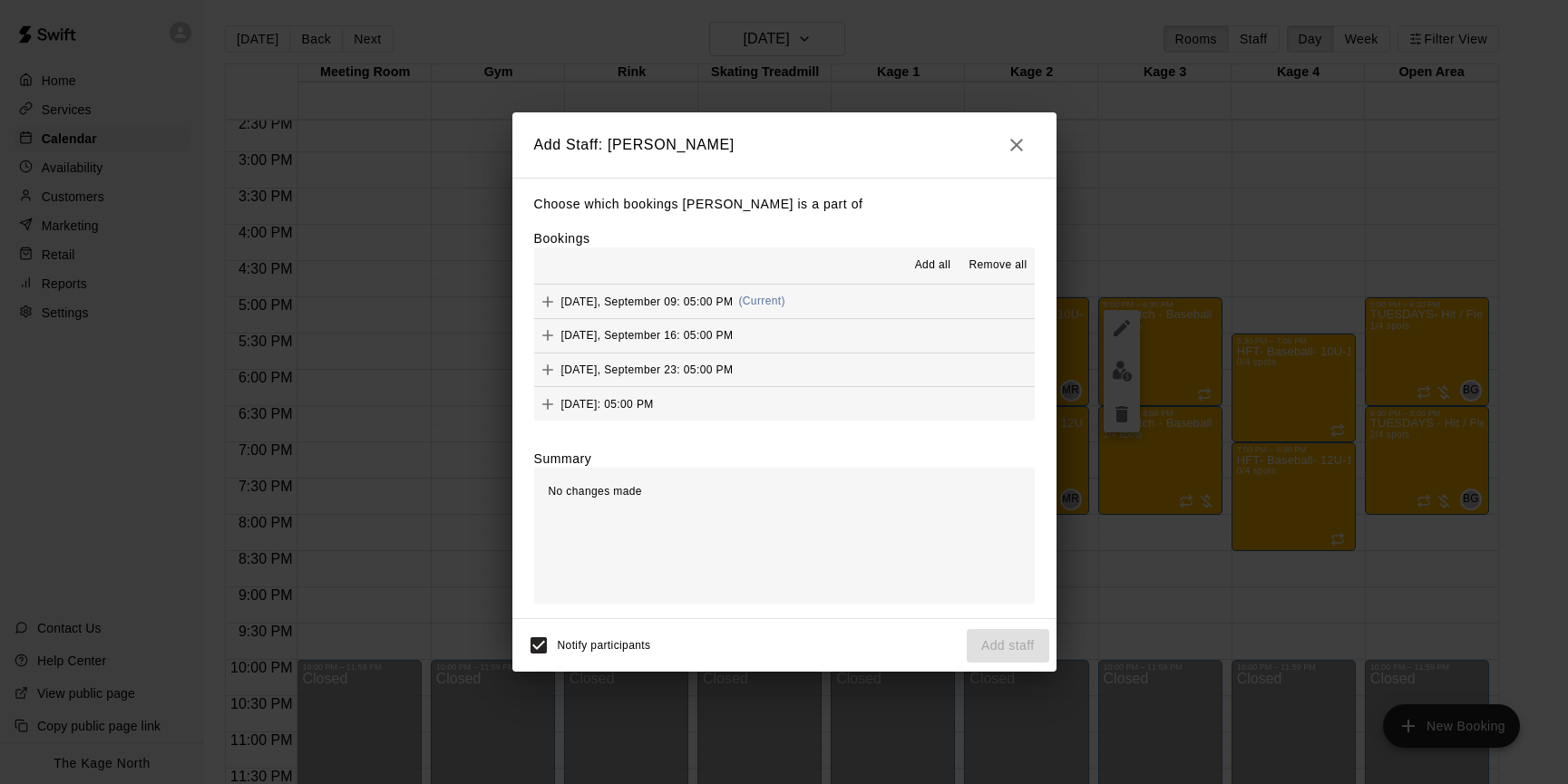
click at [937, 266] on span "Add all" at bounding box center [932, 265] width 36 height 18
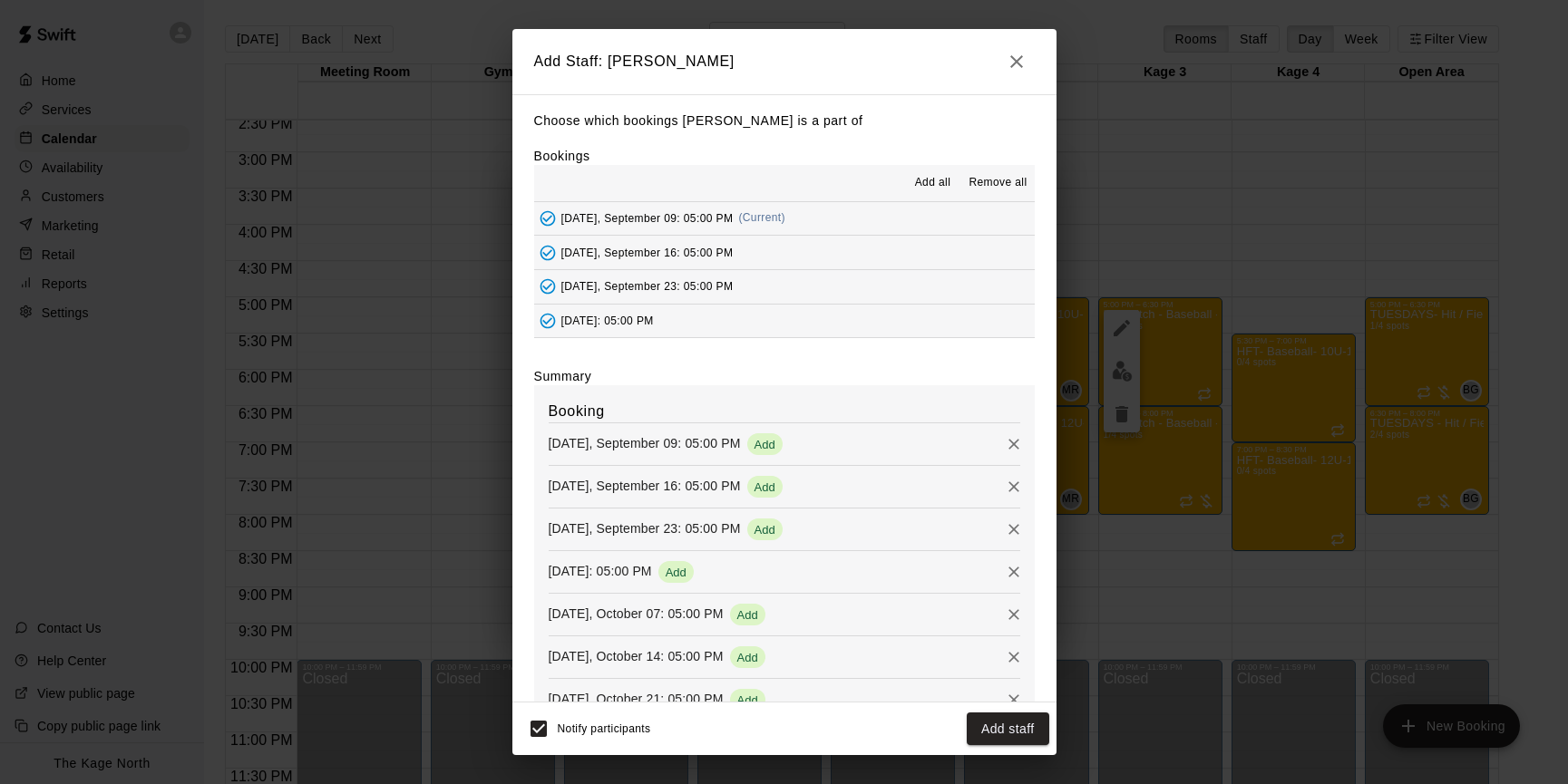
click at [1014, 726] on button "Add staff" at bounding box center [1007, 729] width 83 height 34
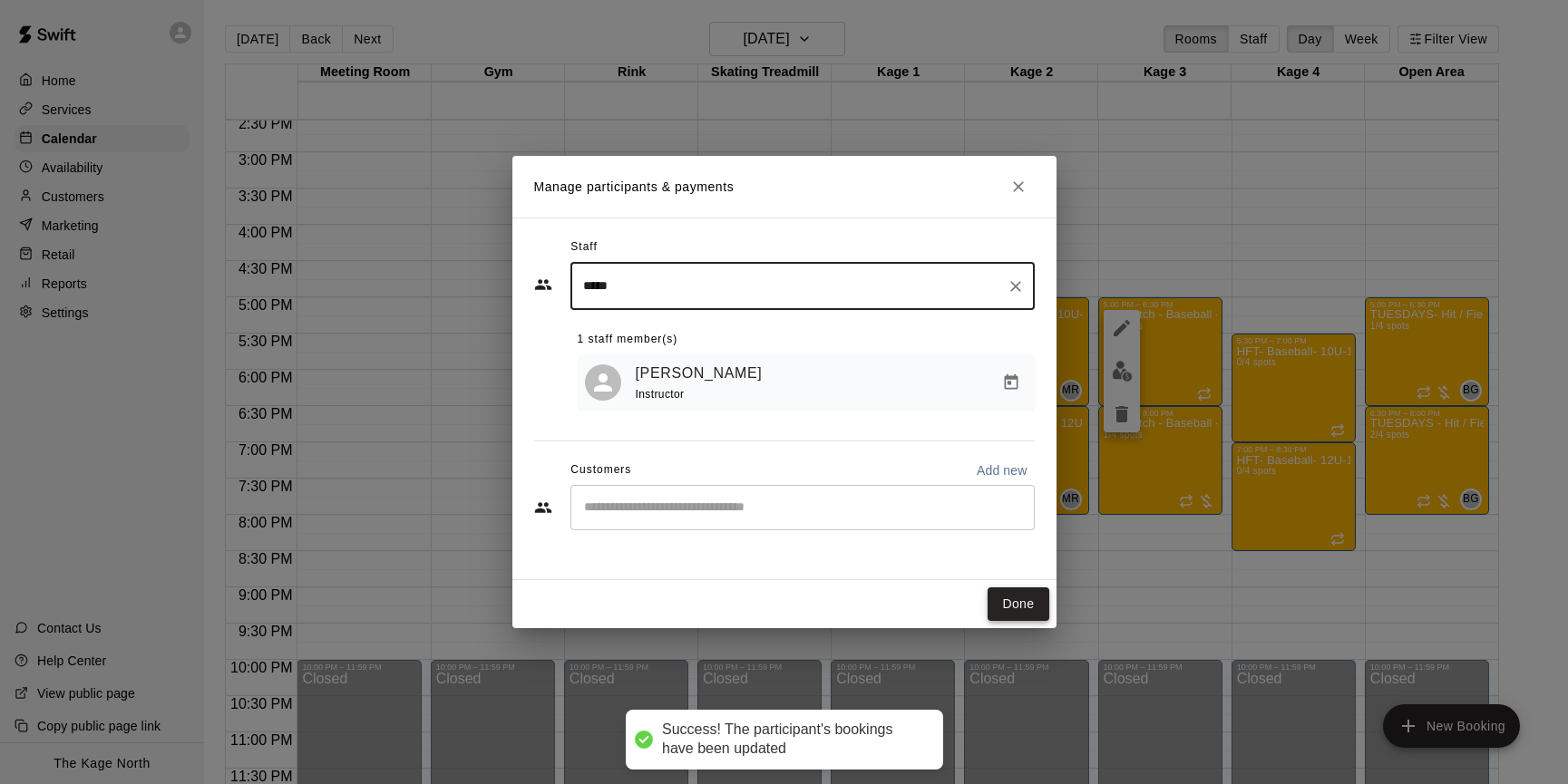
click at [1028, 605] on button "Done" at bounding box center [1018, 603] width 60 height 34
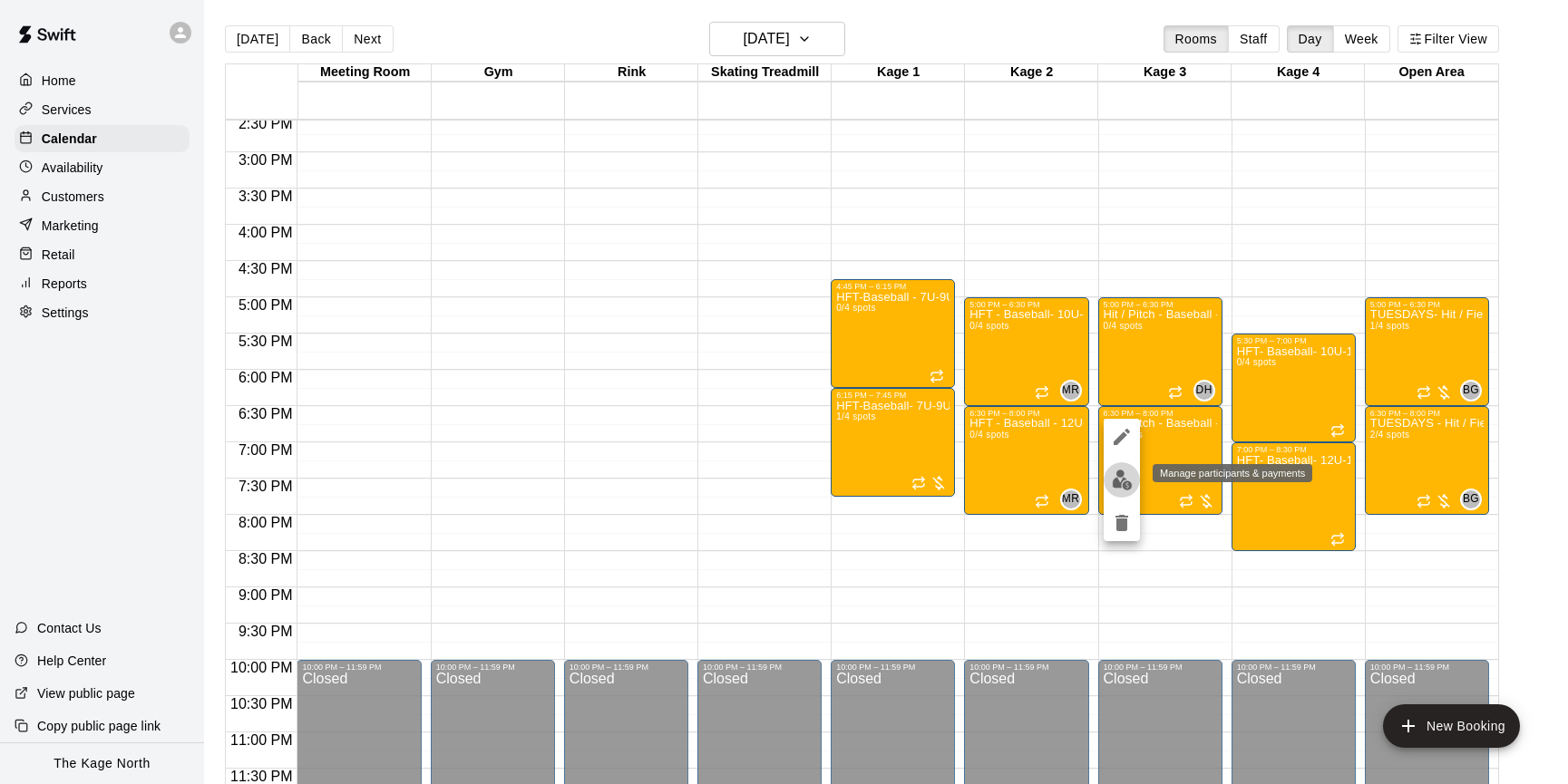
click at [1126, 480] on img "edit" at bounding box center [1122, 479] width 20 height 20
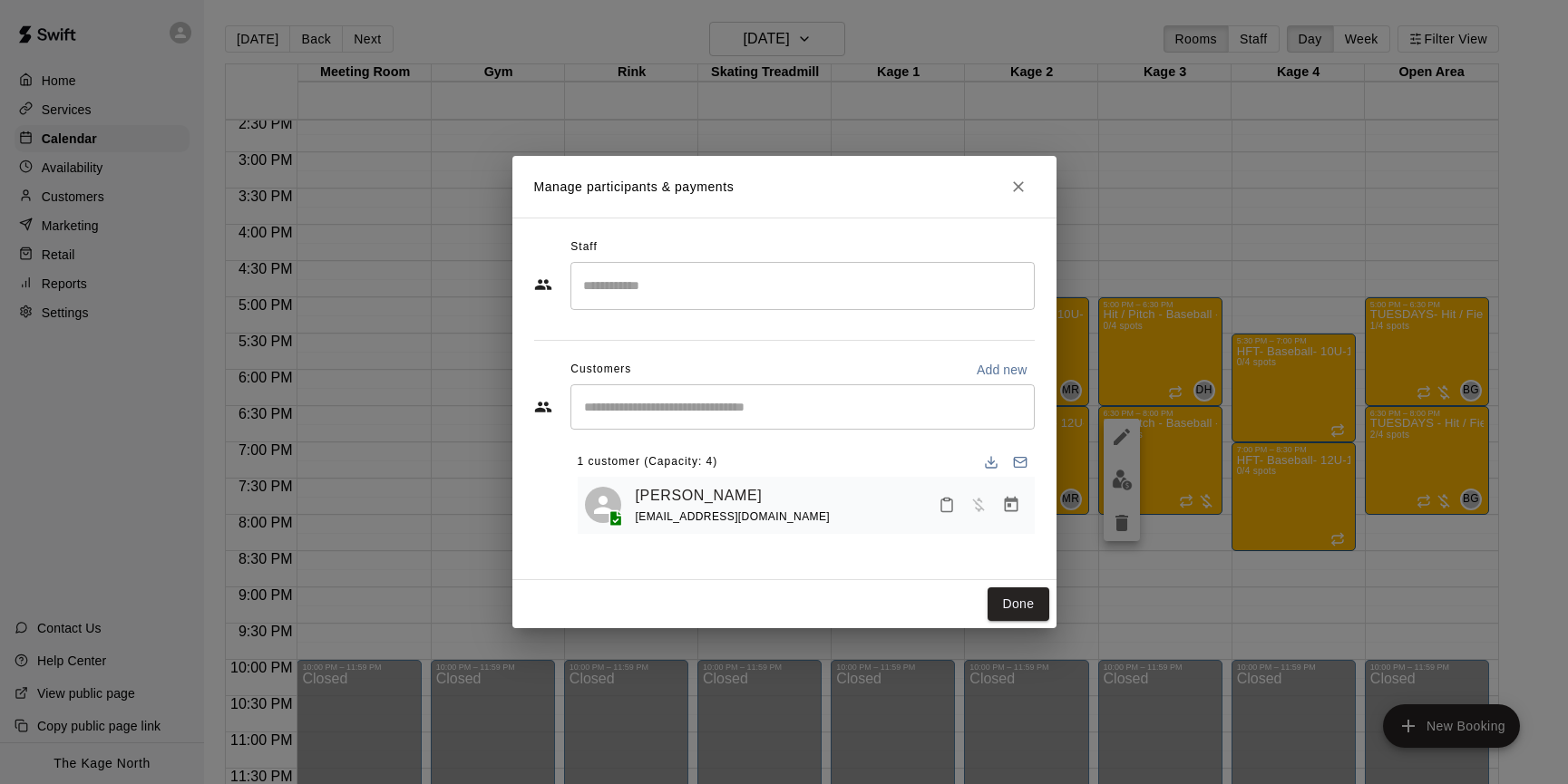
click at [756, 300] on input "Search staff" at bounding box center [802, 286] width 448 height 32
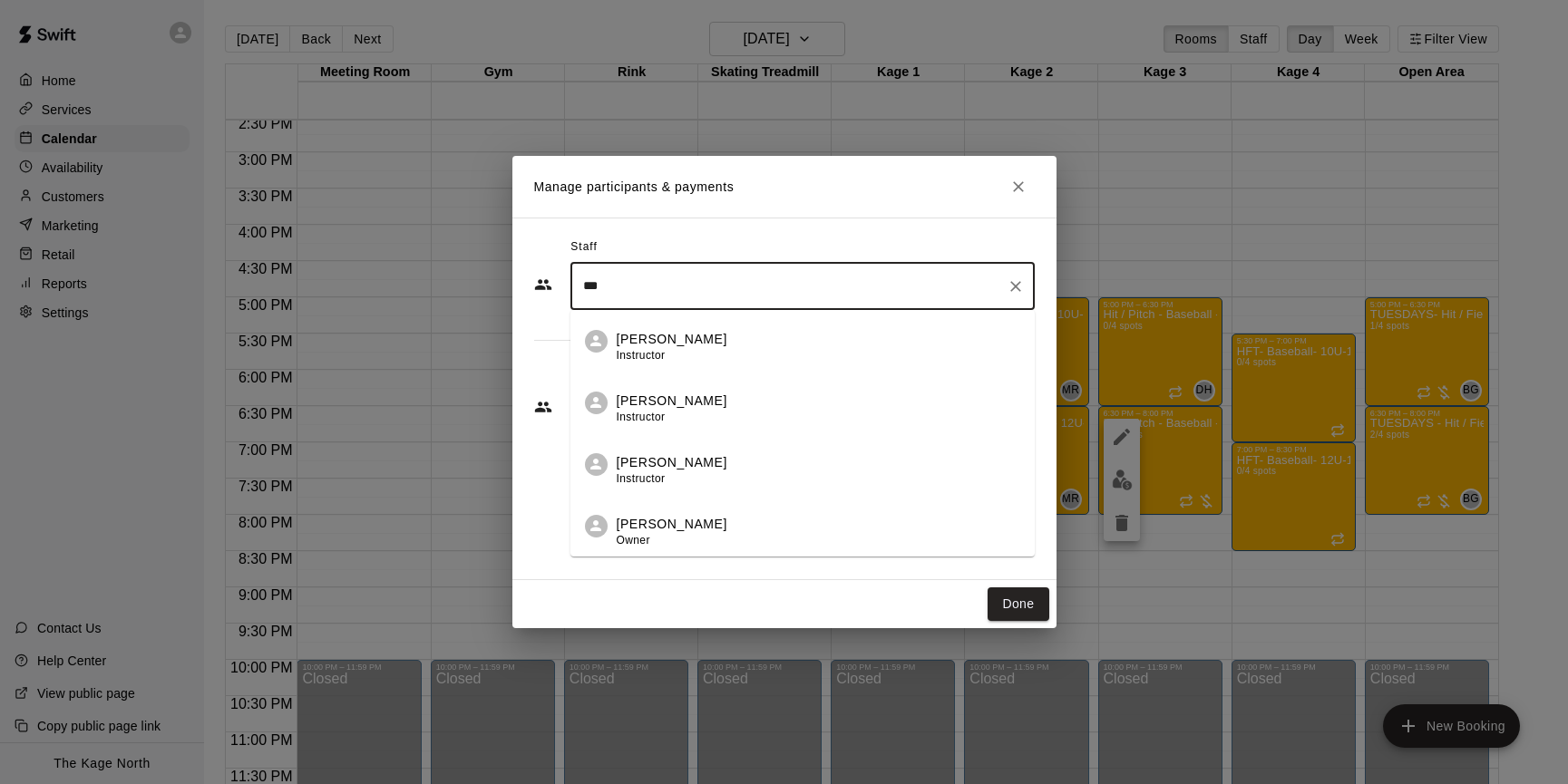
click at [790, 335] on div "Dan Hodgins Instructor" at bounding box center [818, 348] width 403 height 35
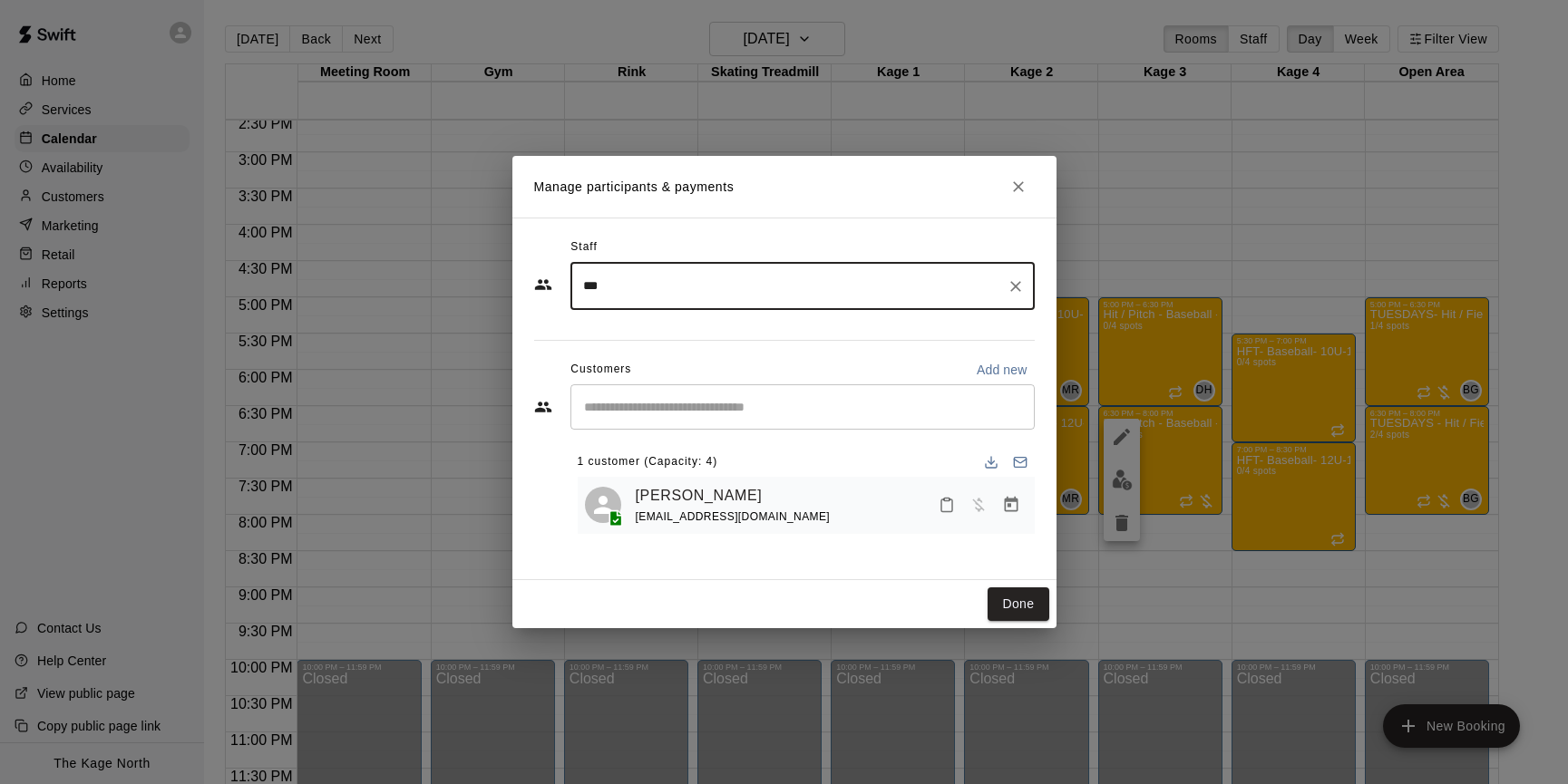
type input "***"
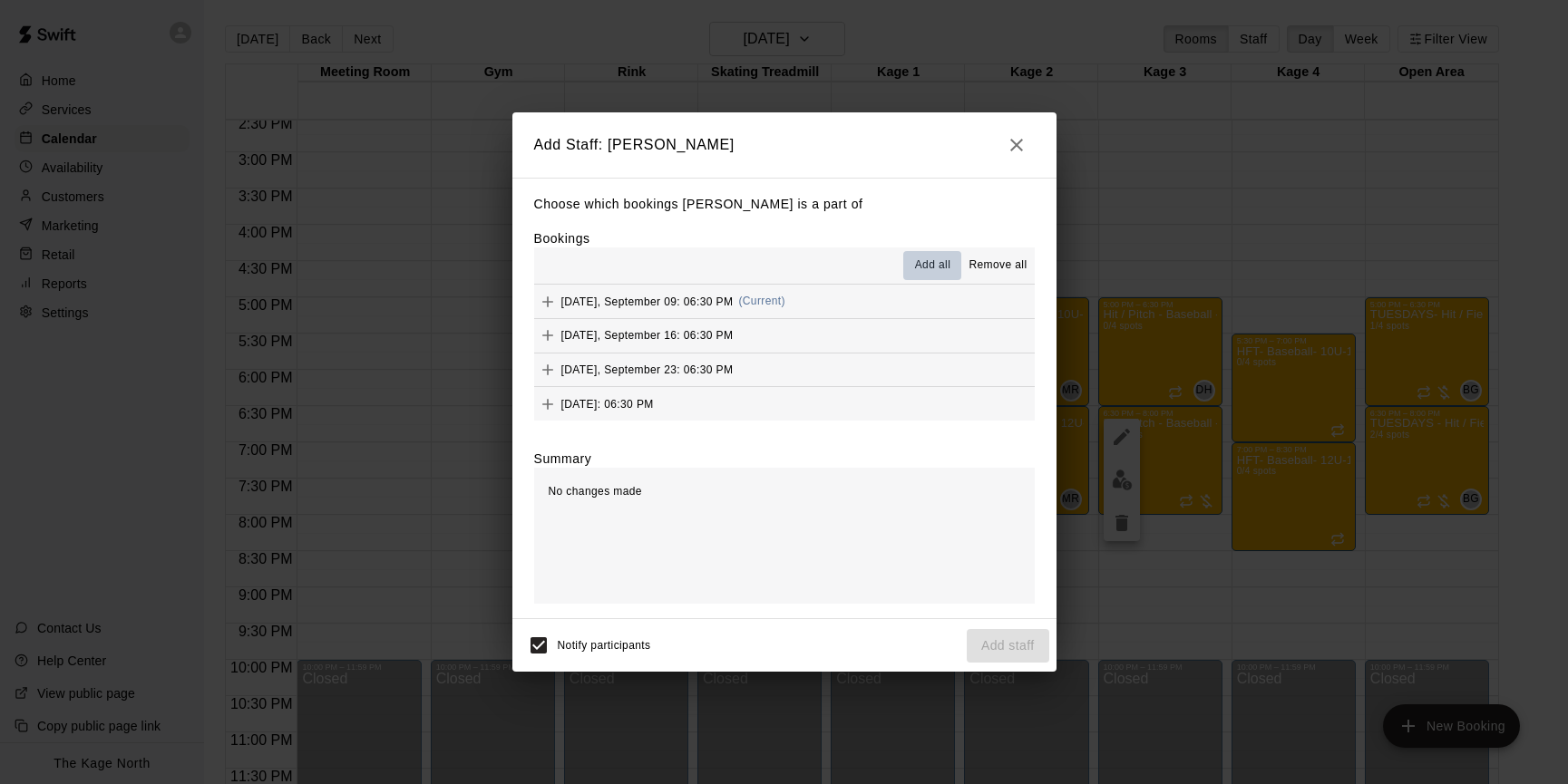
click at [925, 270] on span "Add all" at bounding box center [932, 265] width 36 height 18
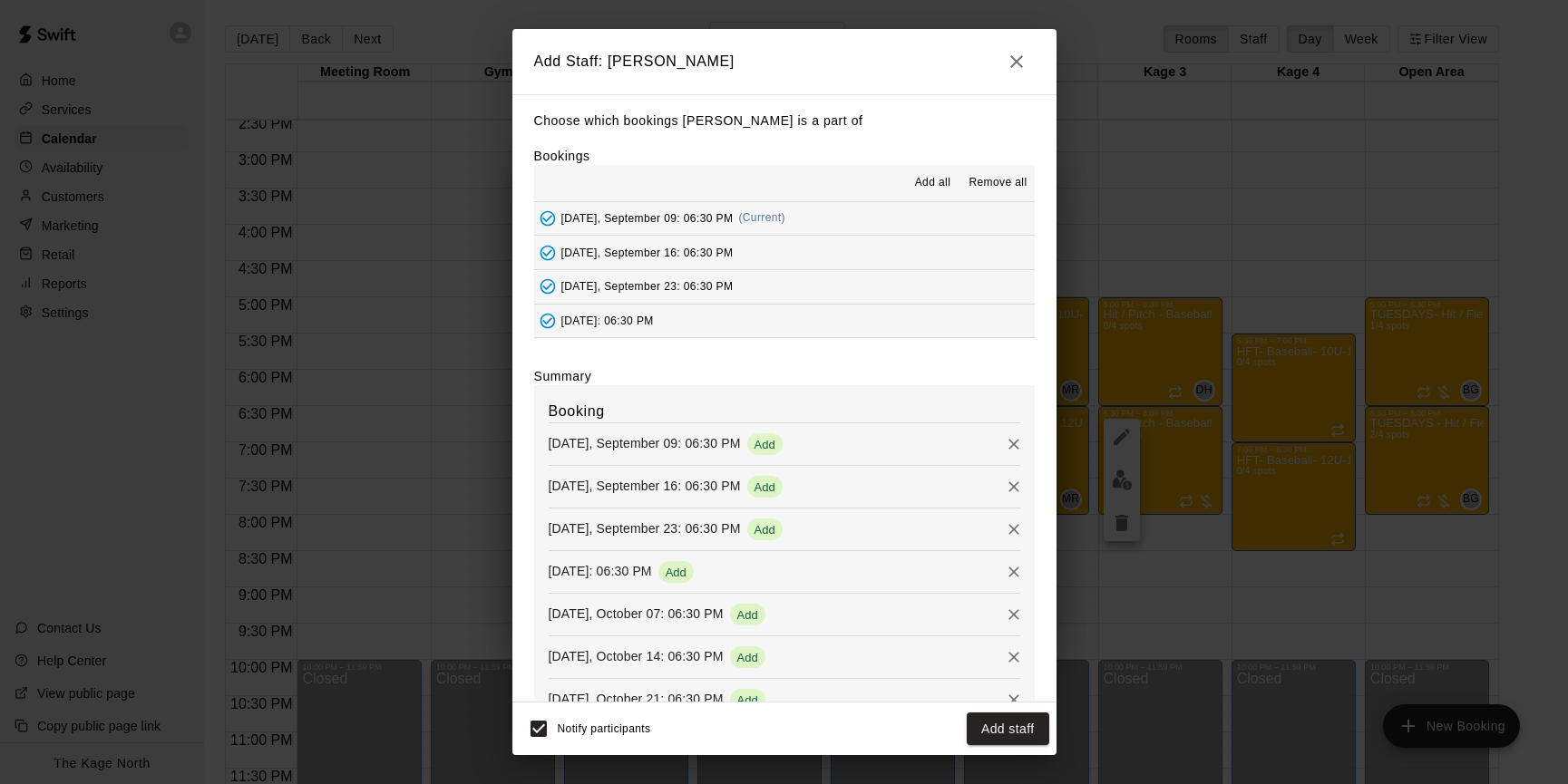
click at [1011, 731] on button "Add staff" at bounding box center [1007, 729] width 83 height 34
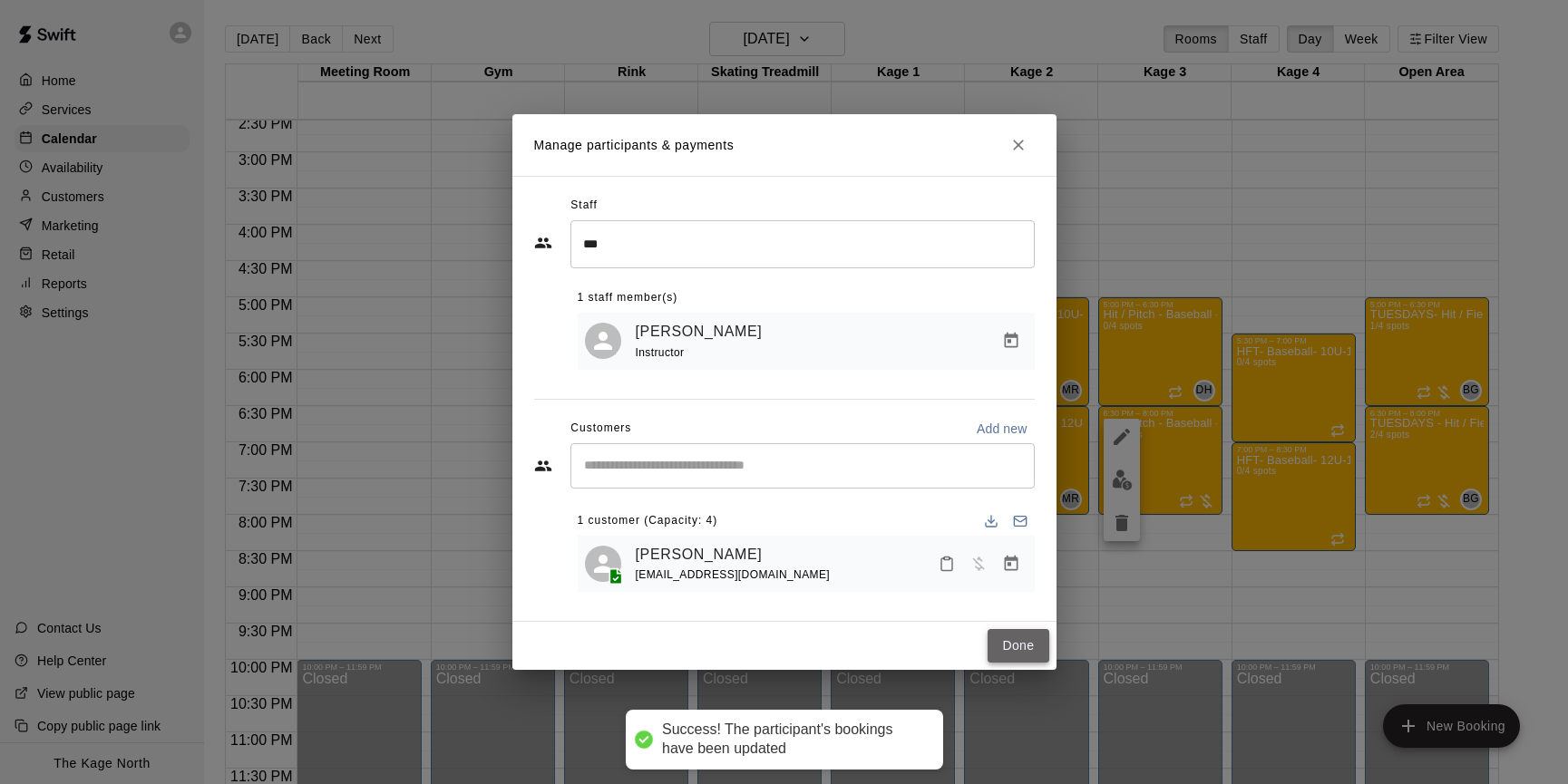
click at [1023, 643] on button "Done" at bounding box center [1018, 645] width 60 height 34
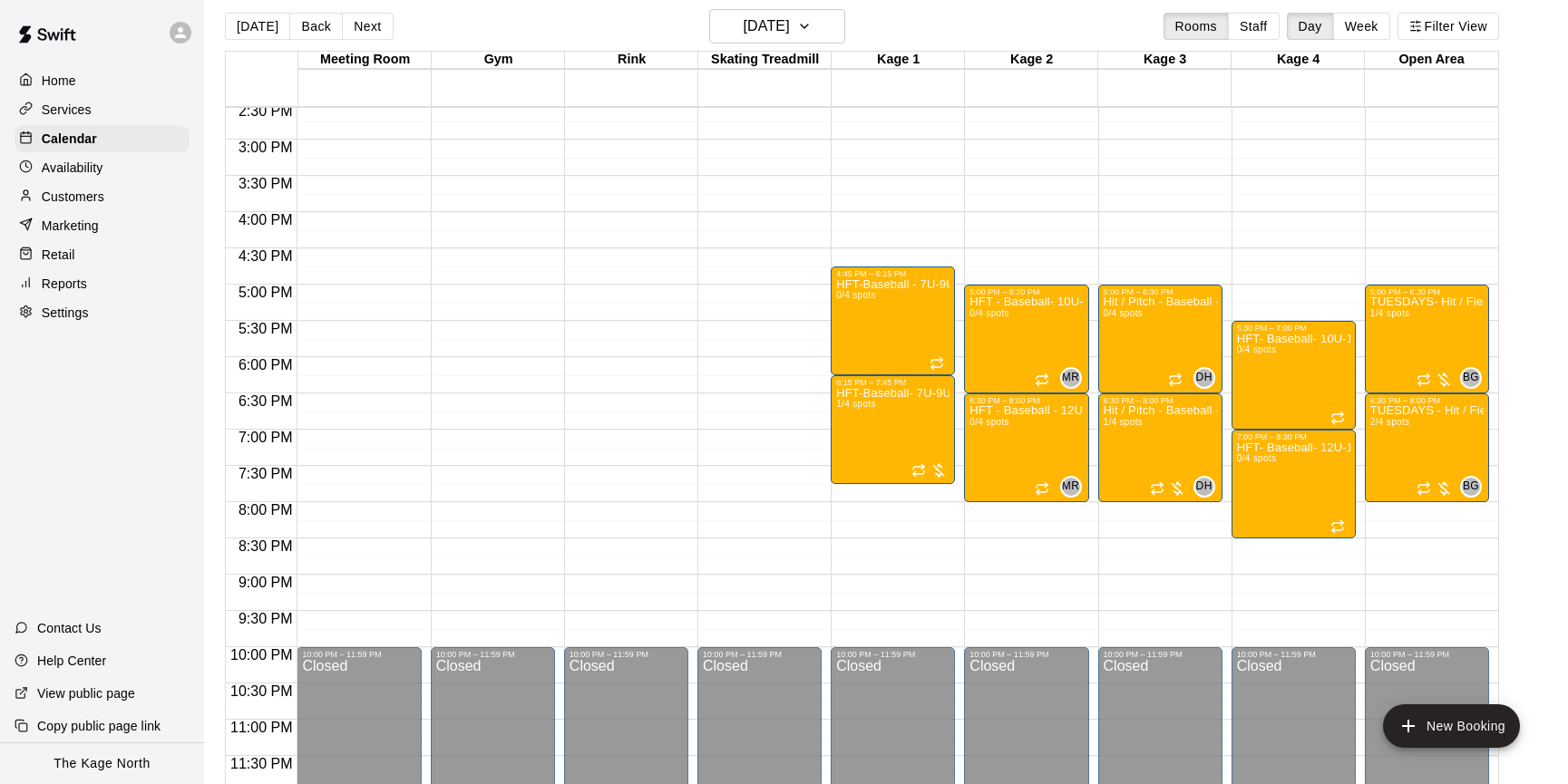
scroll to position [15, 0]
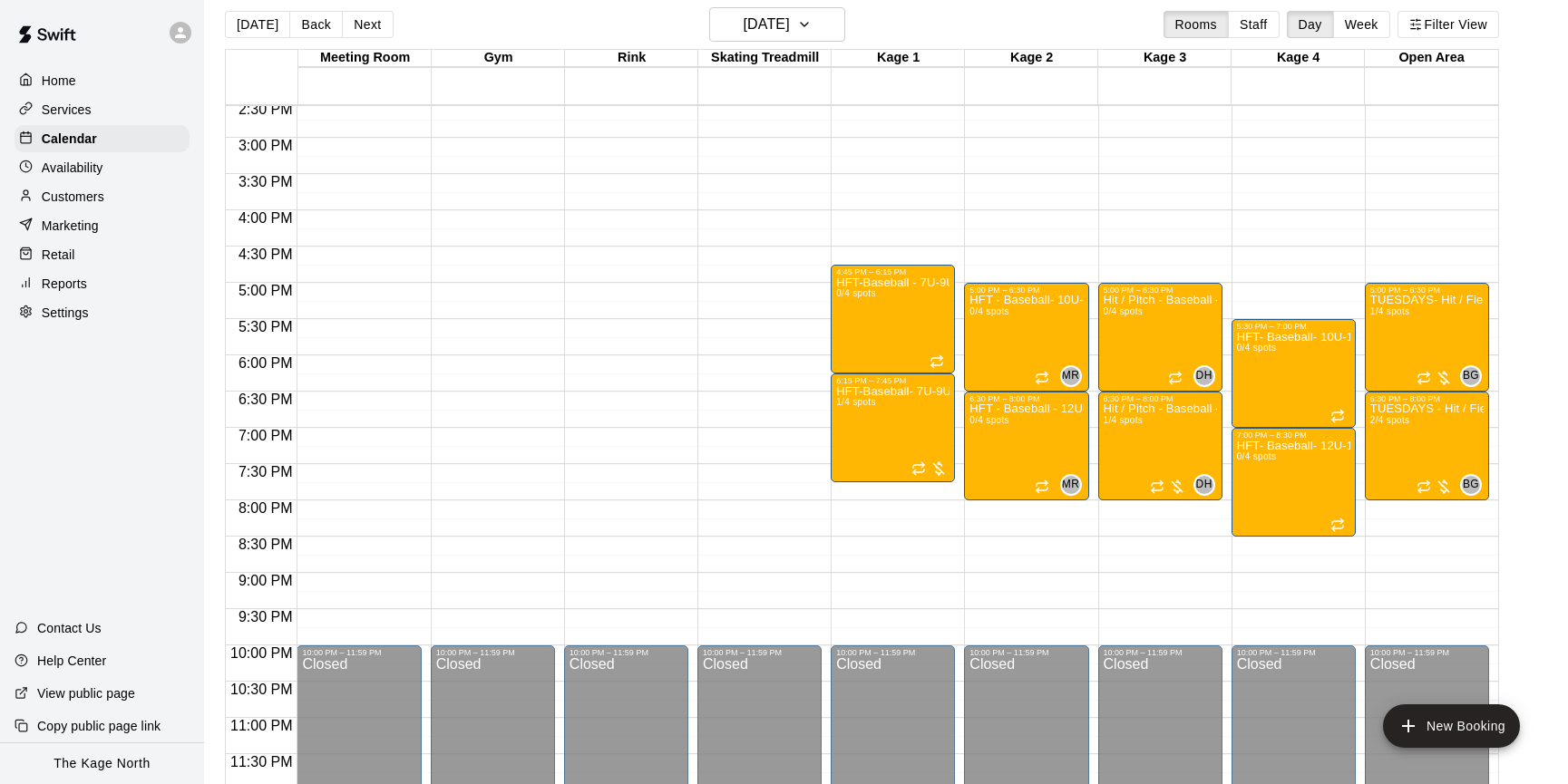
click at [367, 25] on button "Next" at bounding box center [367, 24] width 51 height 27
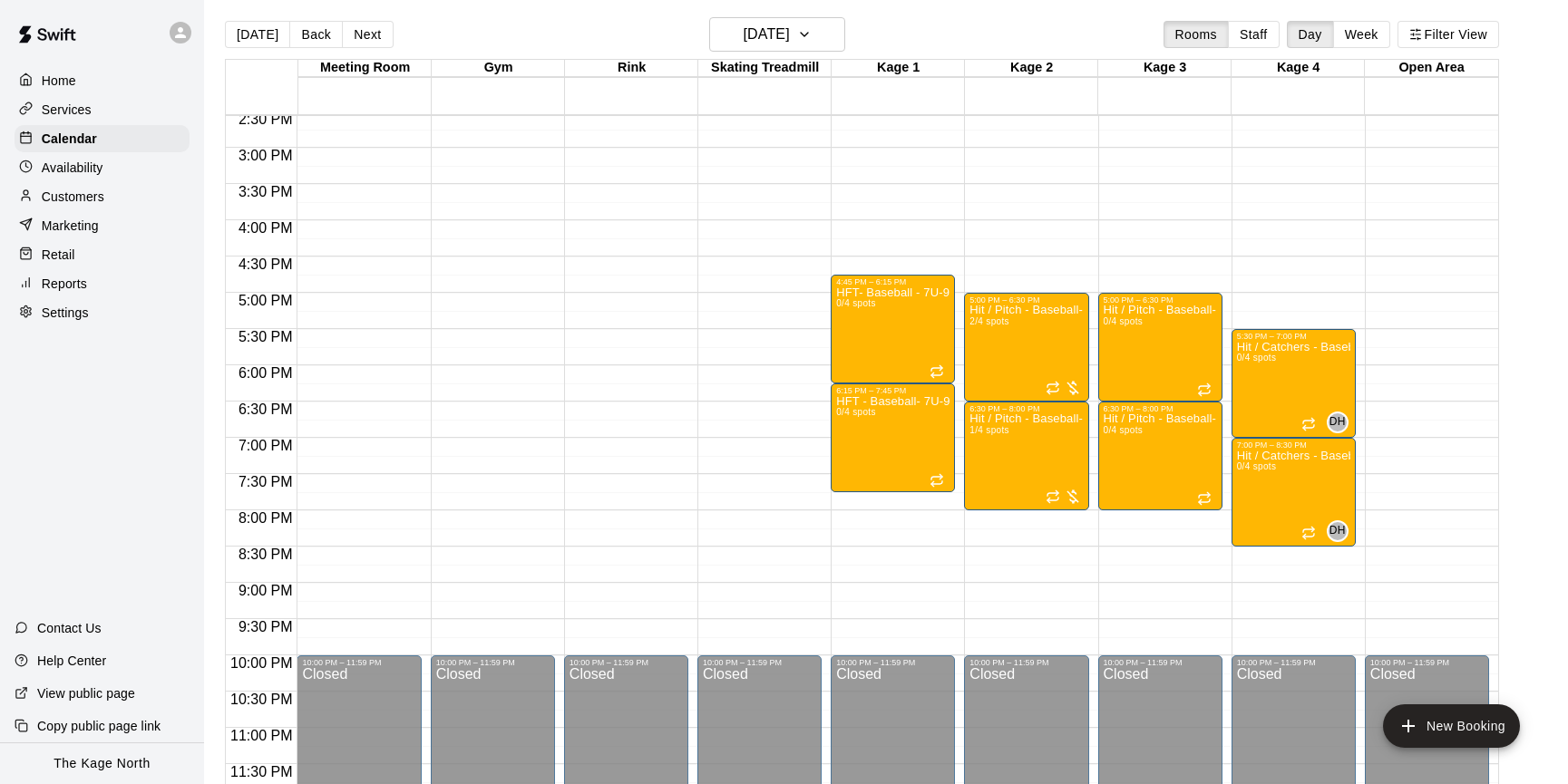
scroll to position [4, 0]
click at [1287, 370] on div "Hit / Catchers - Baseball - 10U-13U 0/4 spots" at bounding box center [1293, 733] width 114 height 784
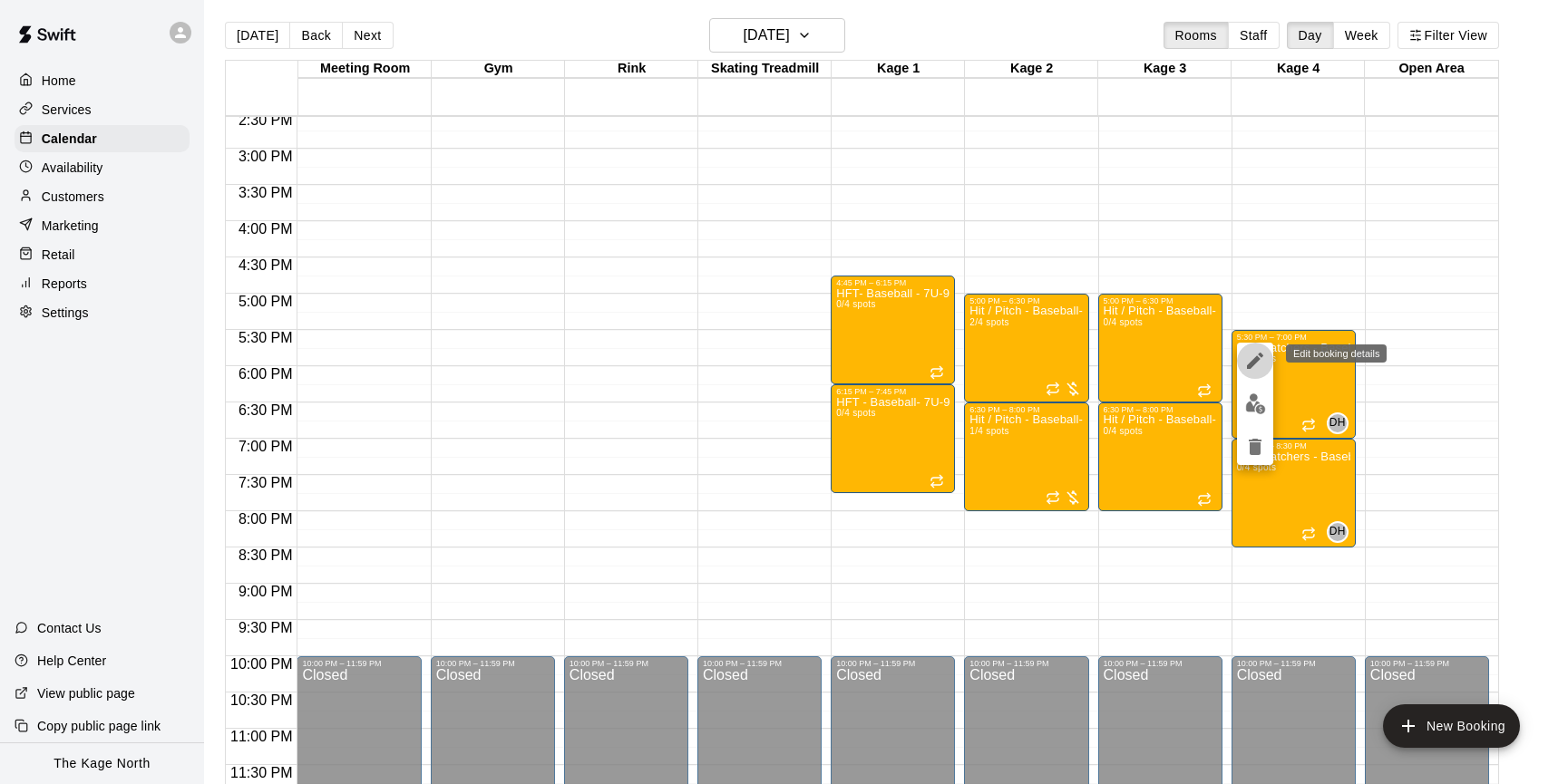
click at [1263, 364] on icon "edit" at bounding box center [1255, 360] width 21 height 21
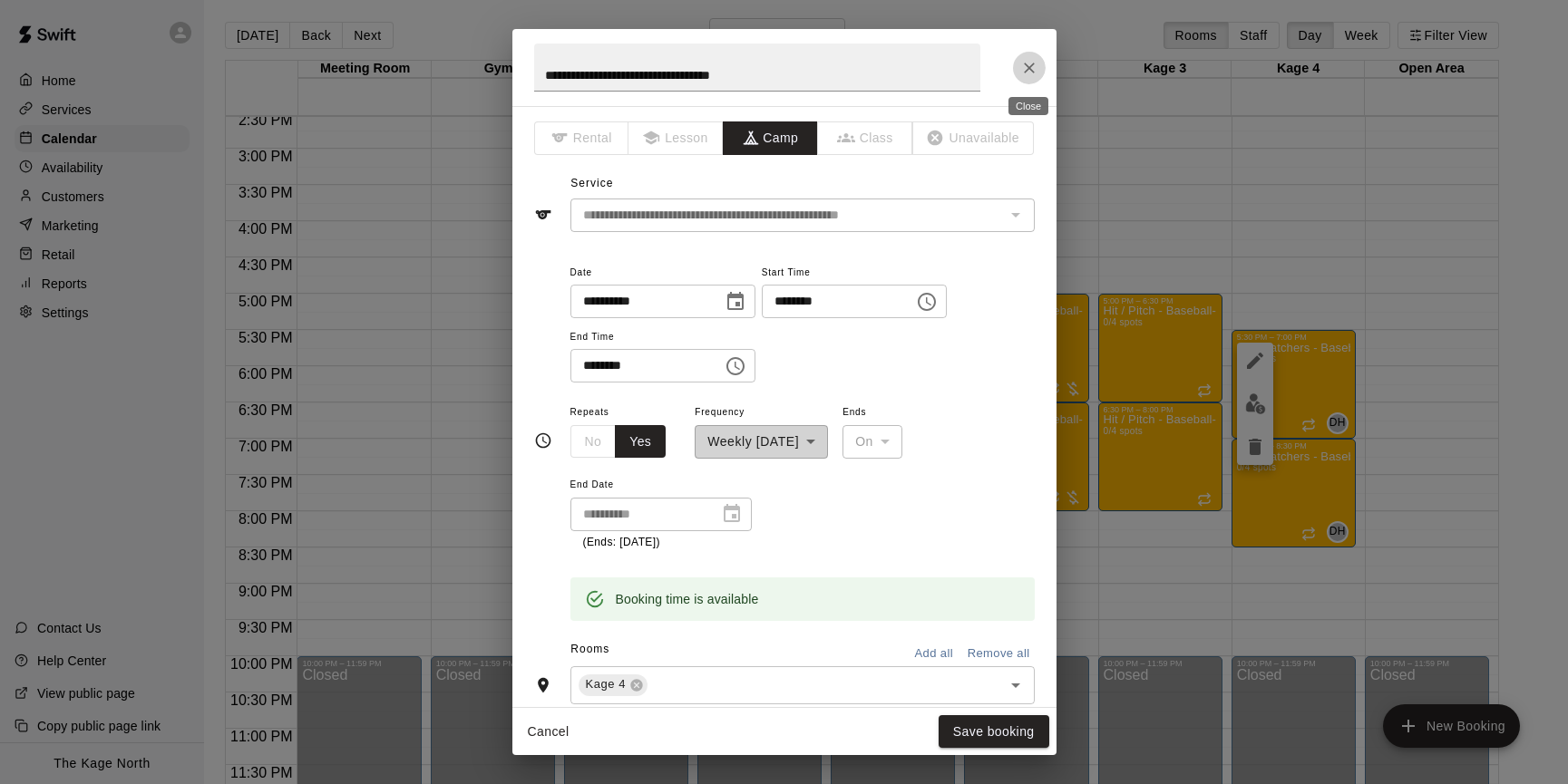
click at [1042, 73] on button "Close" at bounding box center [1029, 68] width 33 height 33
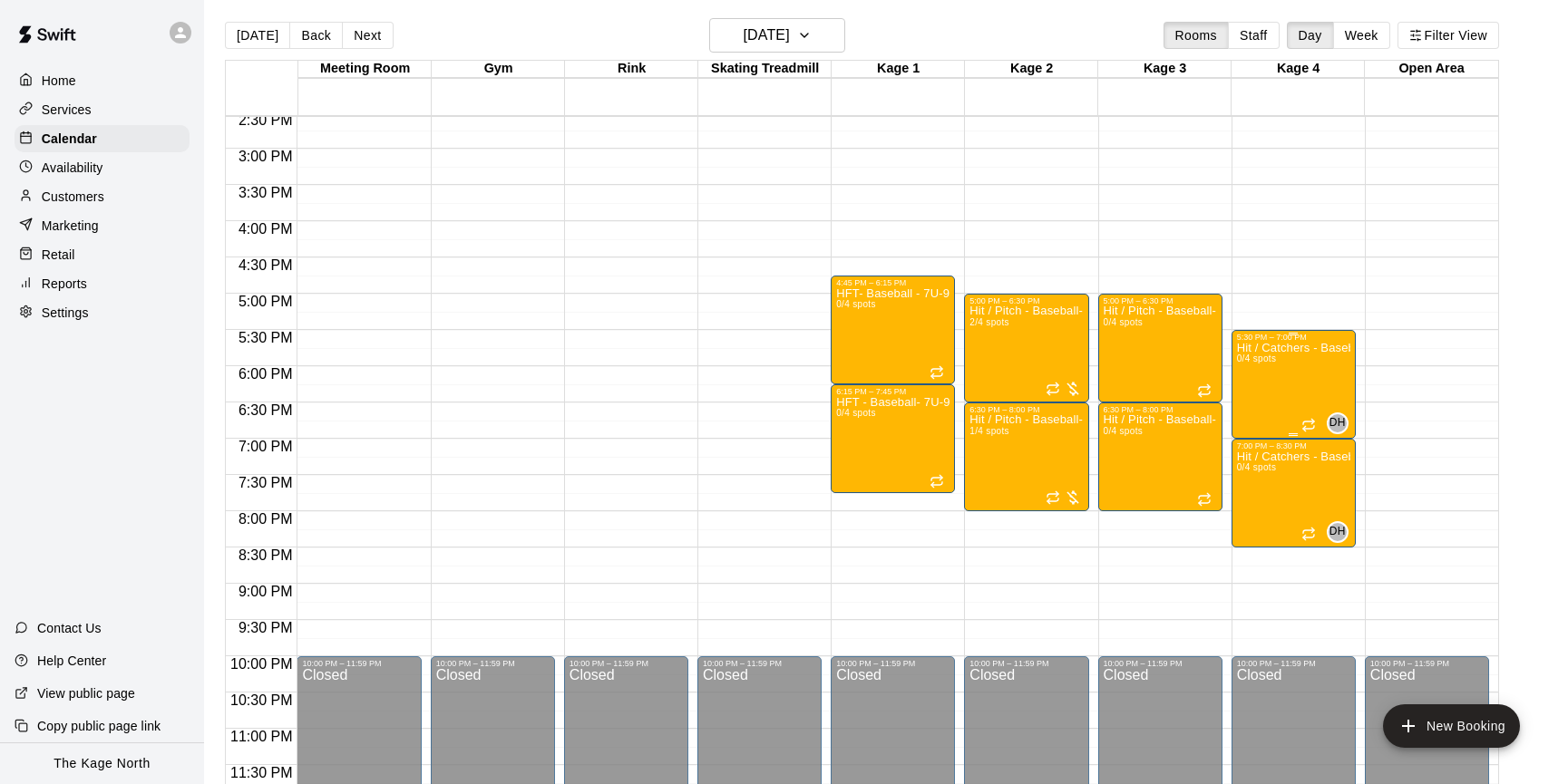
click at [1295, 389] on div "Hit / Catchers - Baseball - 10U-13U 0/4 spots" at bounding box center [1293, 733] width 114 height 784
click at [1257, 444] on icon "delete" at bounding box center [1254, 446] width 13 height 17
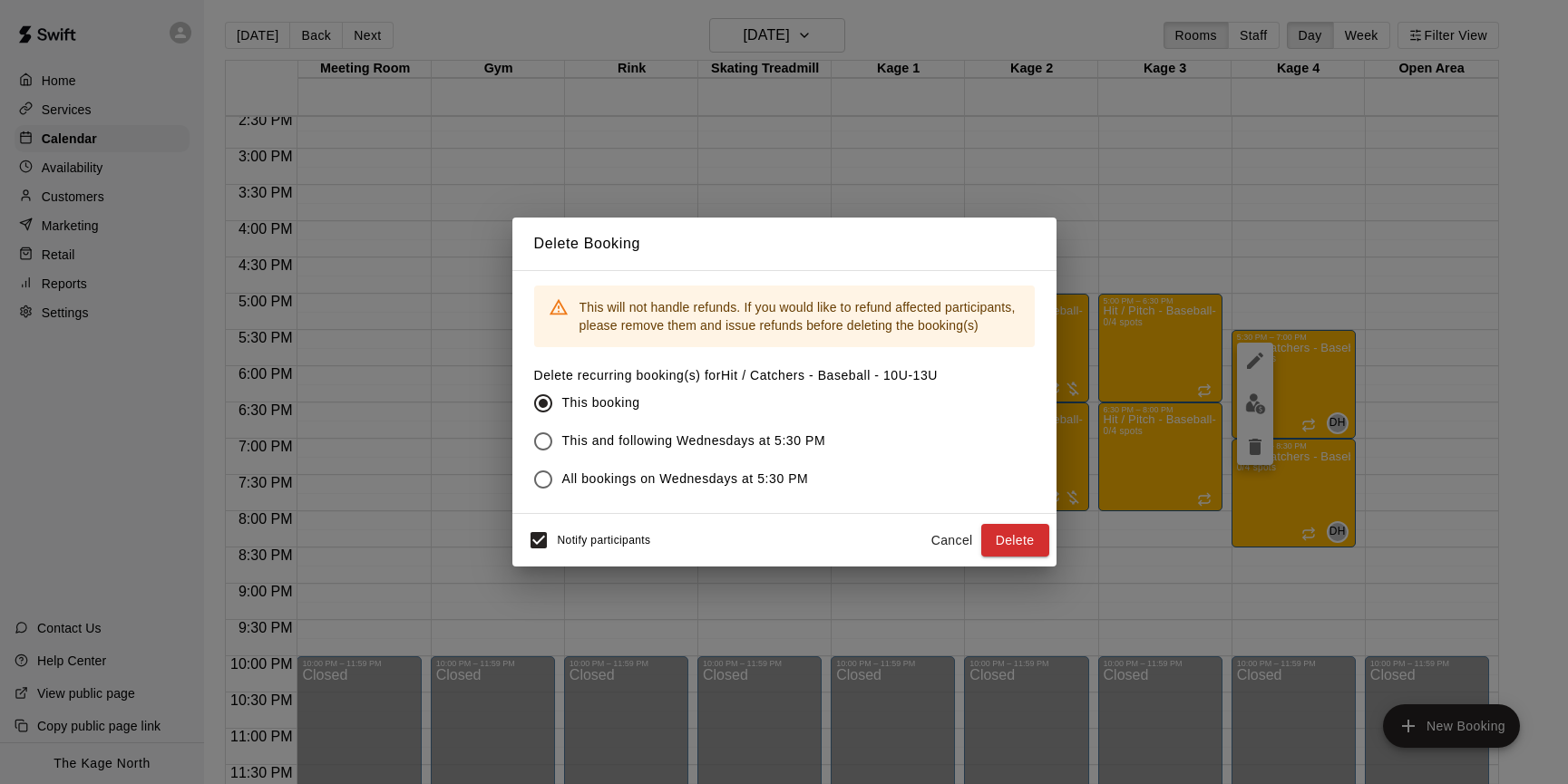
click at [562, 478] on span "All bookings on Wednesdays at 5:30 PM" at bounding box center [685, 479] width 247 height 19
click at [1025, 543] on button "Delete" at bounding box center [1015, 540] width 68 height 34
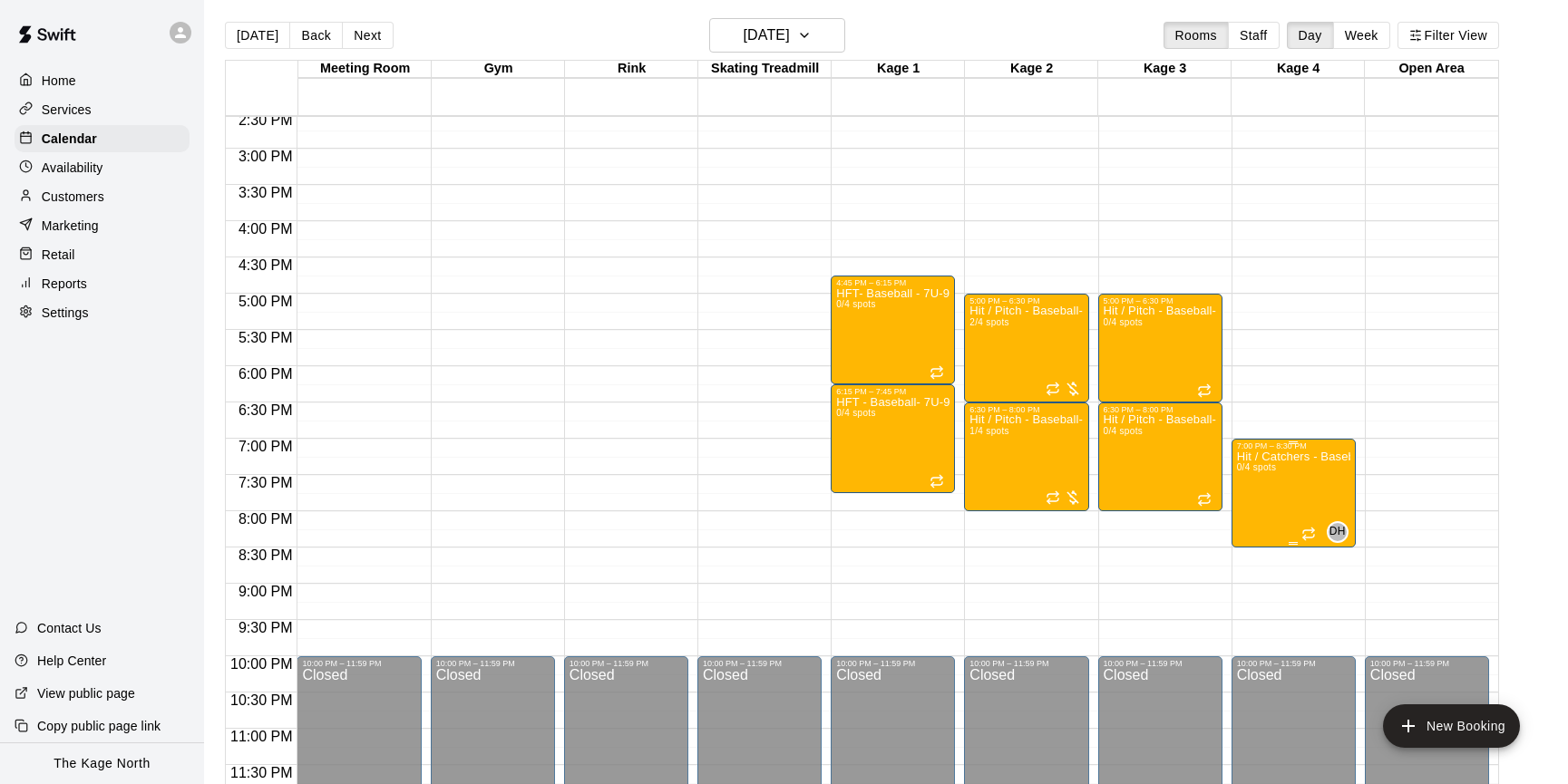
click at [1255, 548] on icon "delete" at bounding box center [1254, 555] width 13 height 17
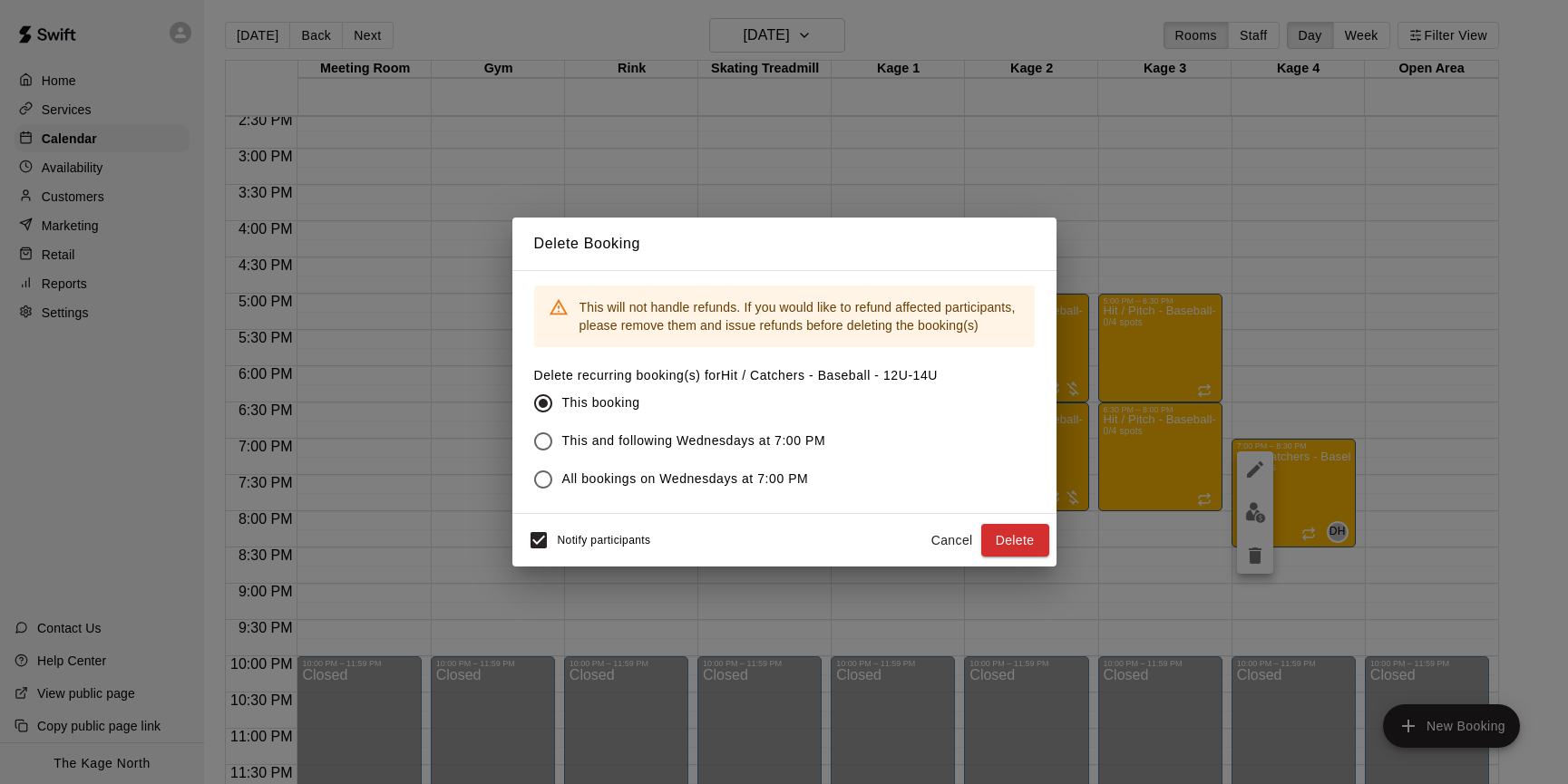
click at [1003, 530] on button "Delete" at bounding box center [1015, 540] width 68 height 34
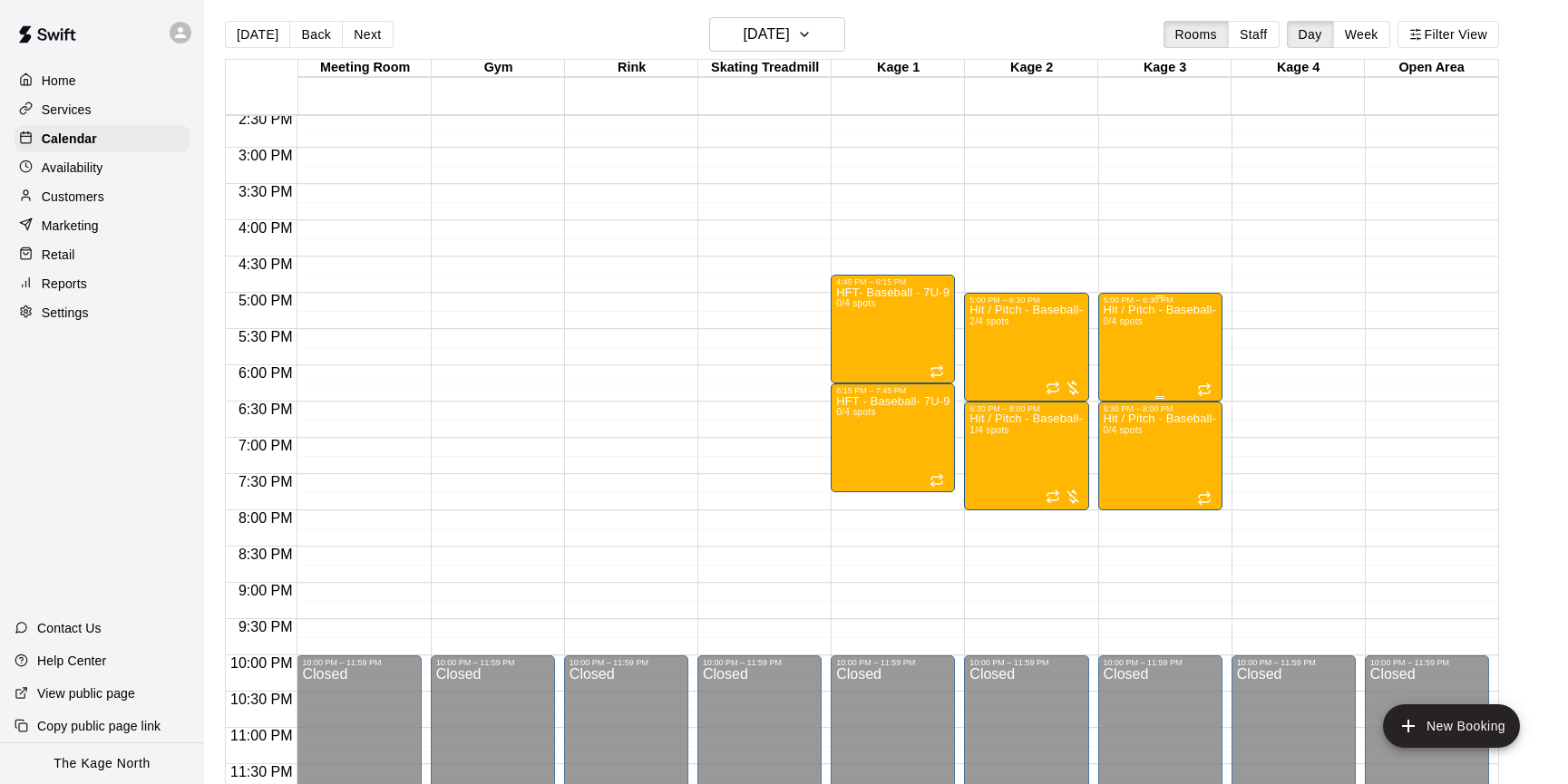
scroll to position [6, 0]
click at [1153, 352] on div "Hit / Pitch - Baseball- 14U-16U 0/4 spots" at bounding box center [1160, 695] width 114 height 784
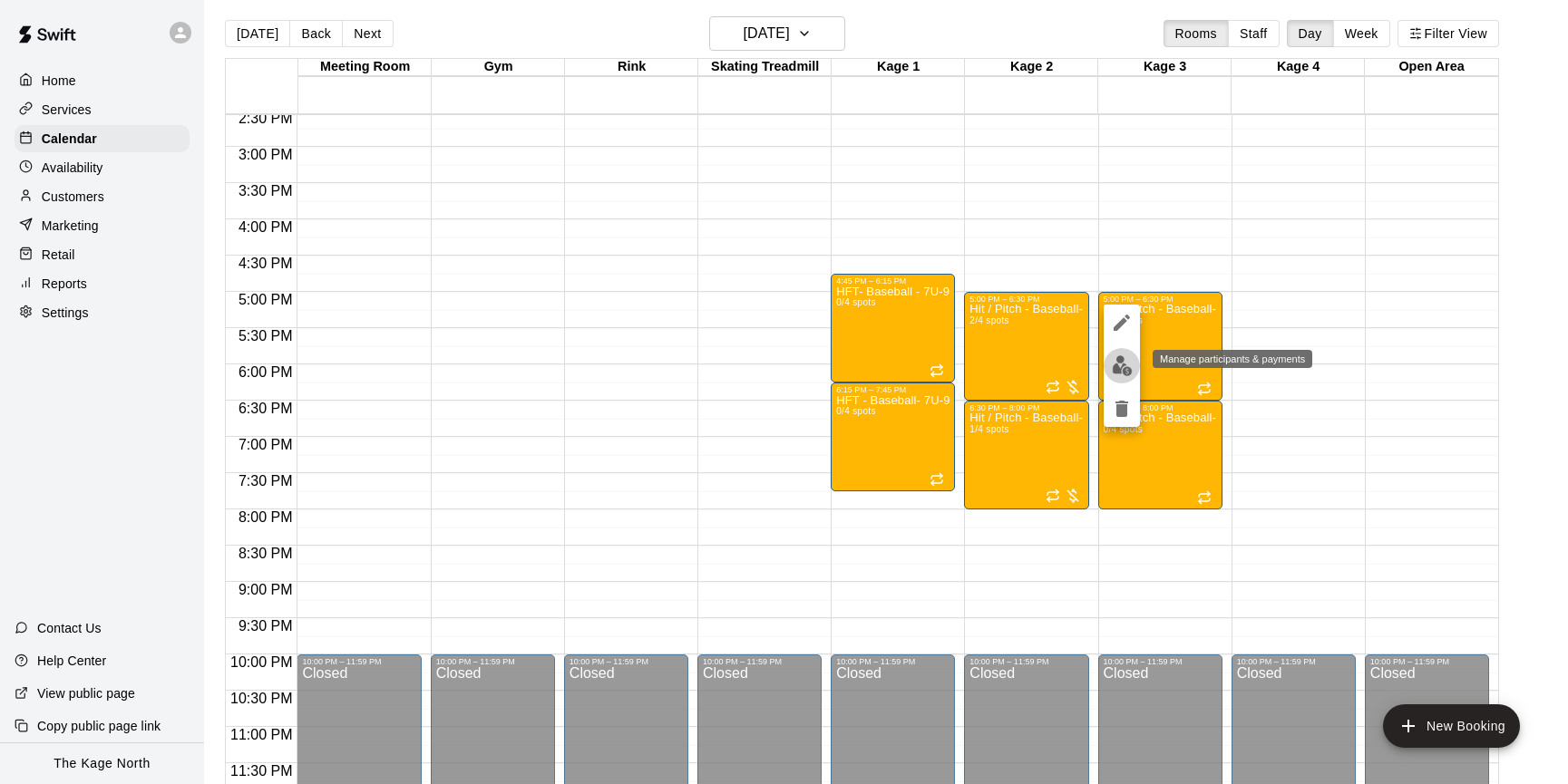
click at [1128, 365] on img "edit" at bounding box center [1122, 365] width 20 height 20
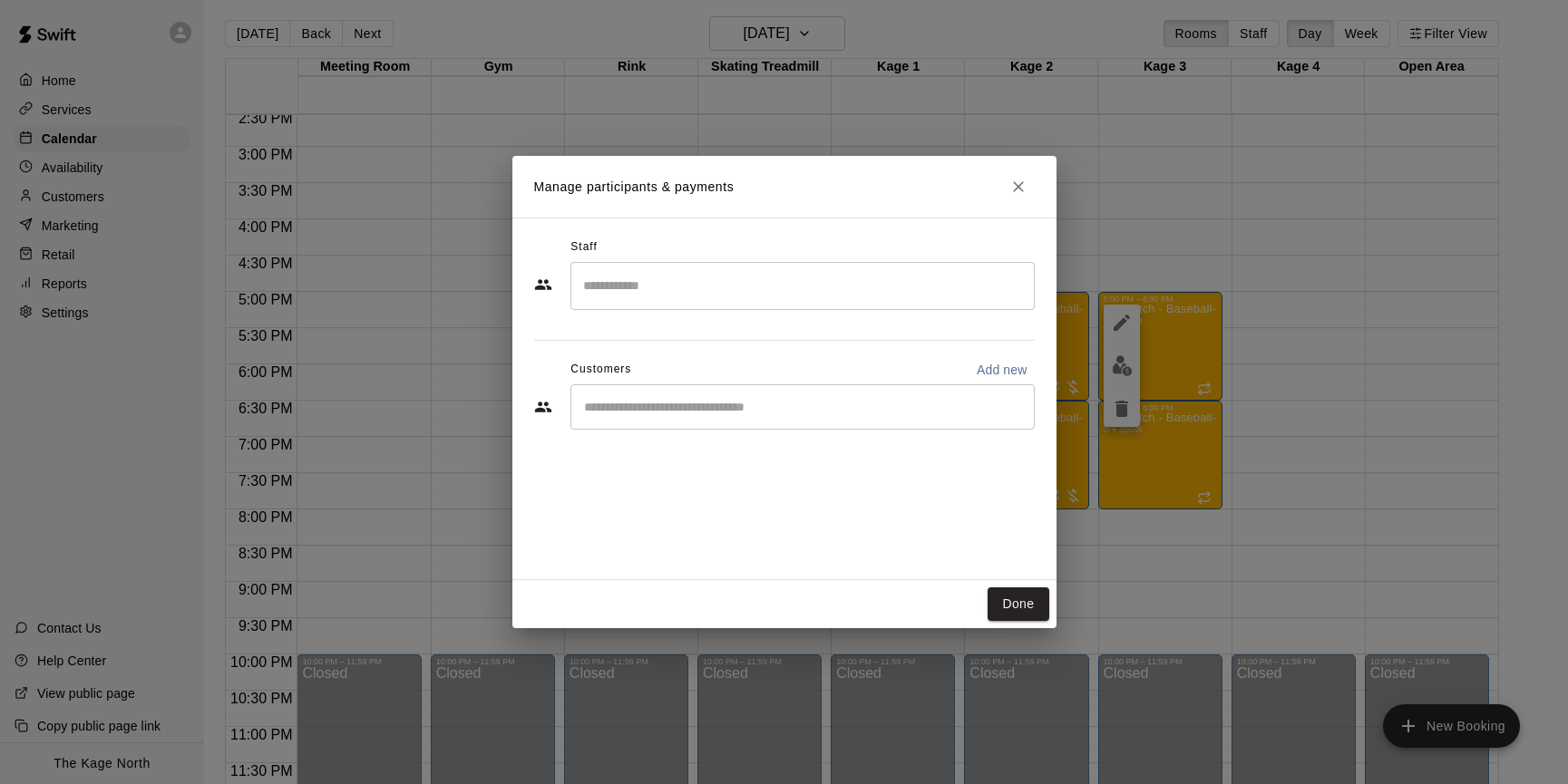
click at [754, 295] on input "Search staff" at bounding box center [802, 286] width 448 height 32
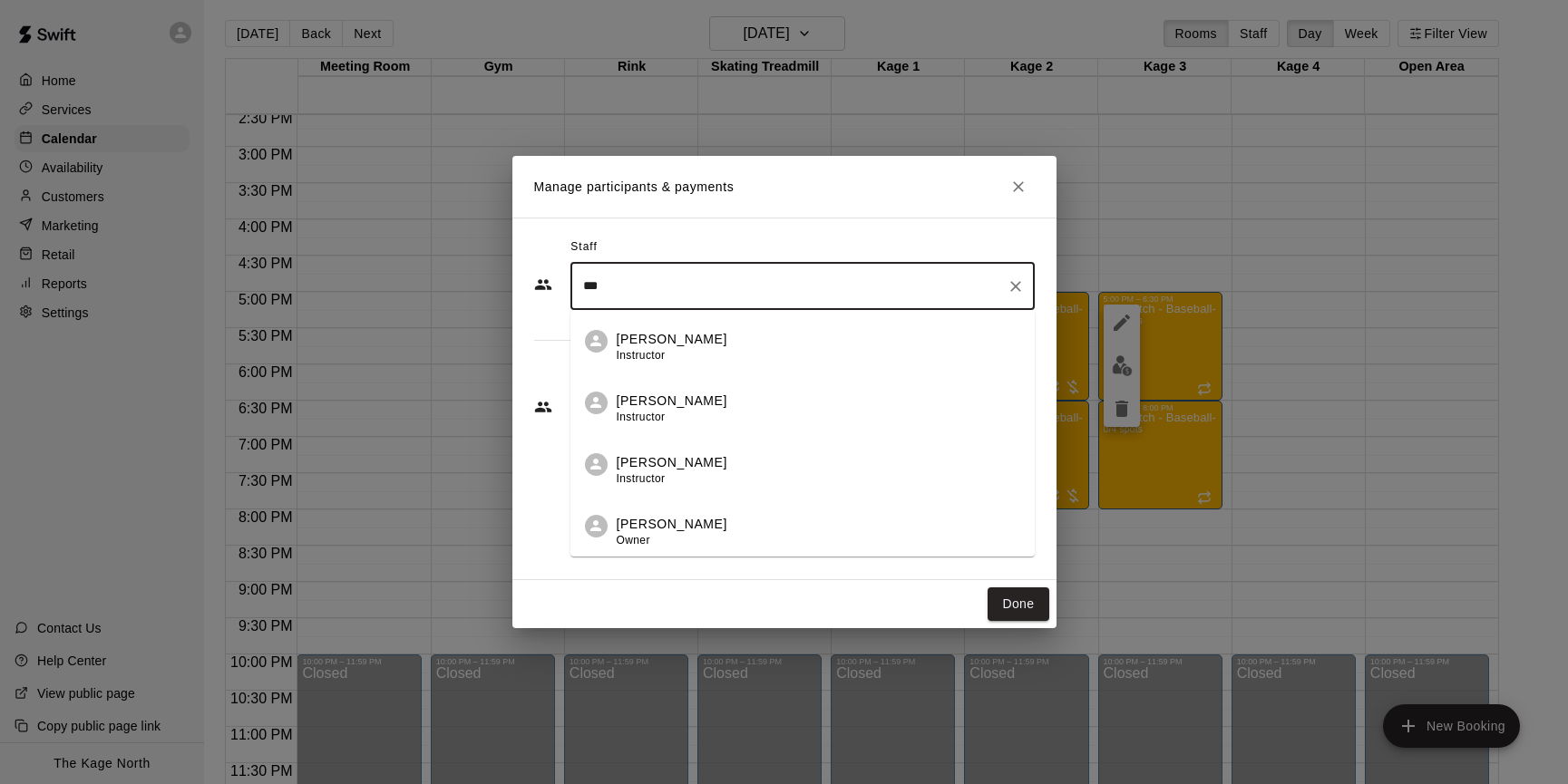
click at [769, 348] on div "Dan Hodgins Instructor" at bounding box center [818, 348] width 403 height 35
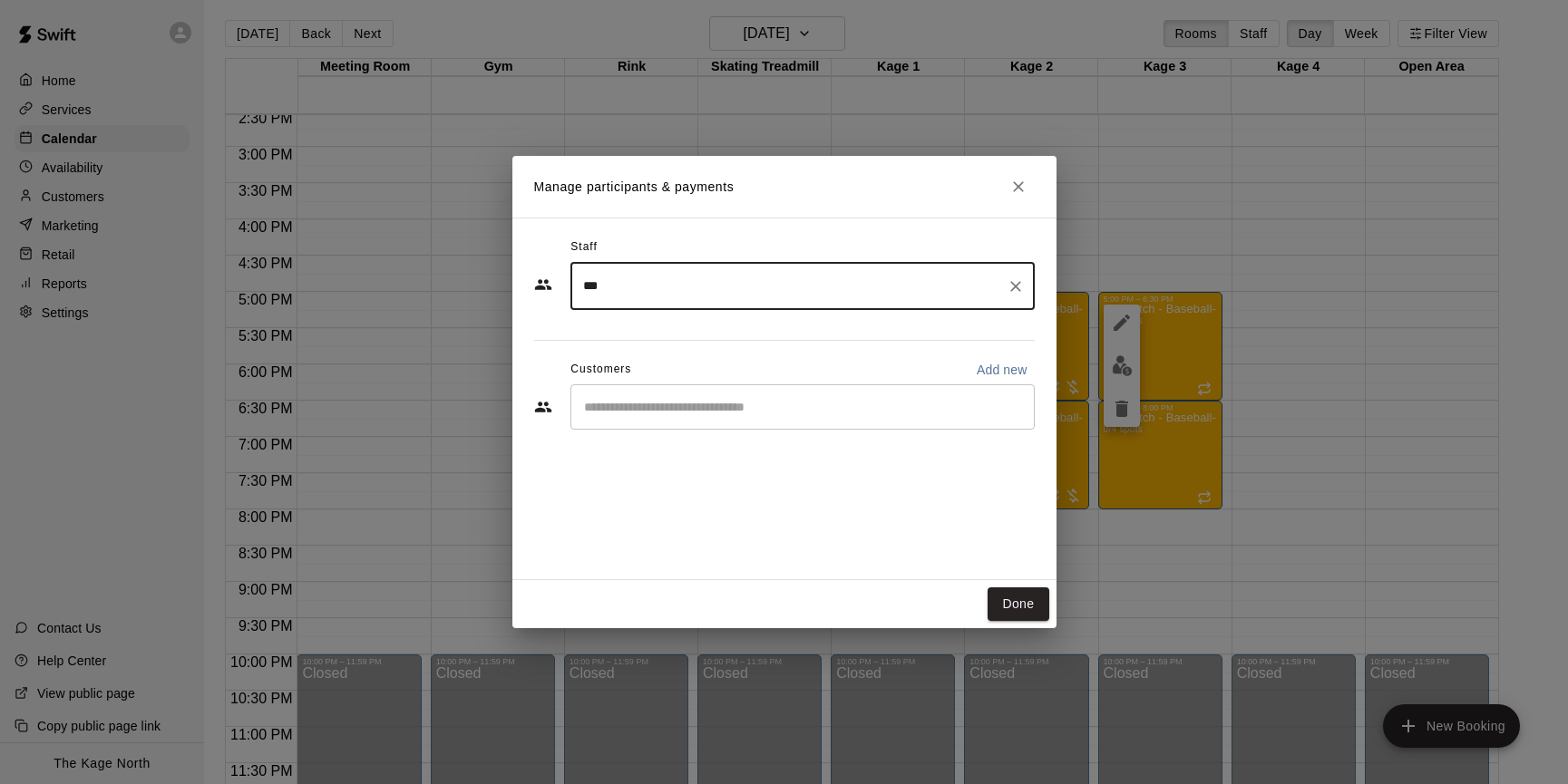
type input "***"
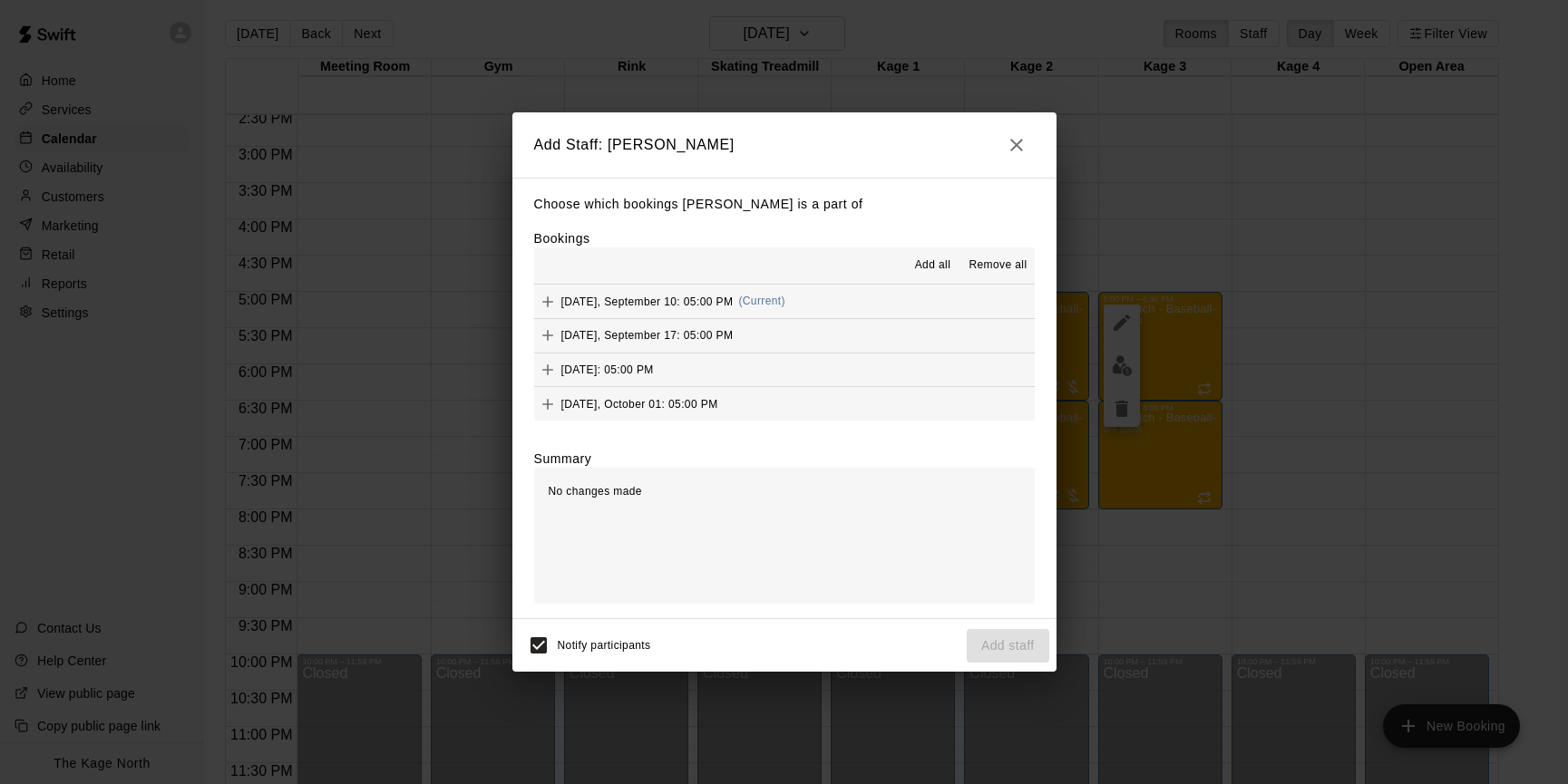
click at [933, 267] on span "Add all" at bounding box center [932, 265] width 36 height 18
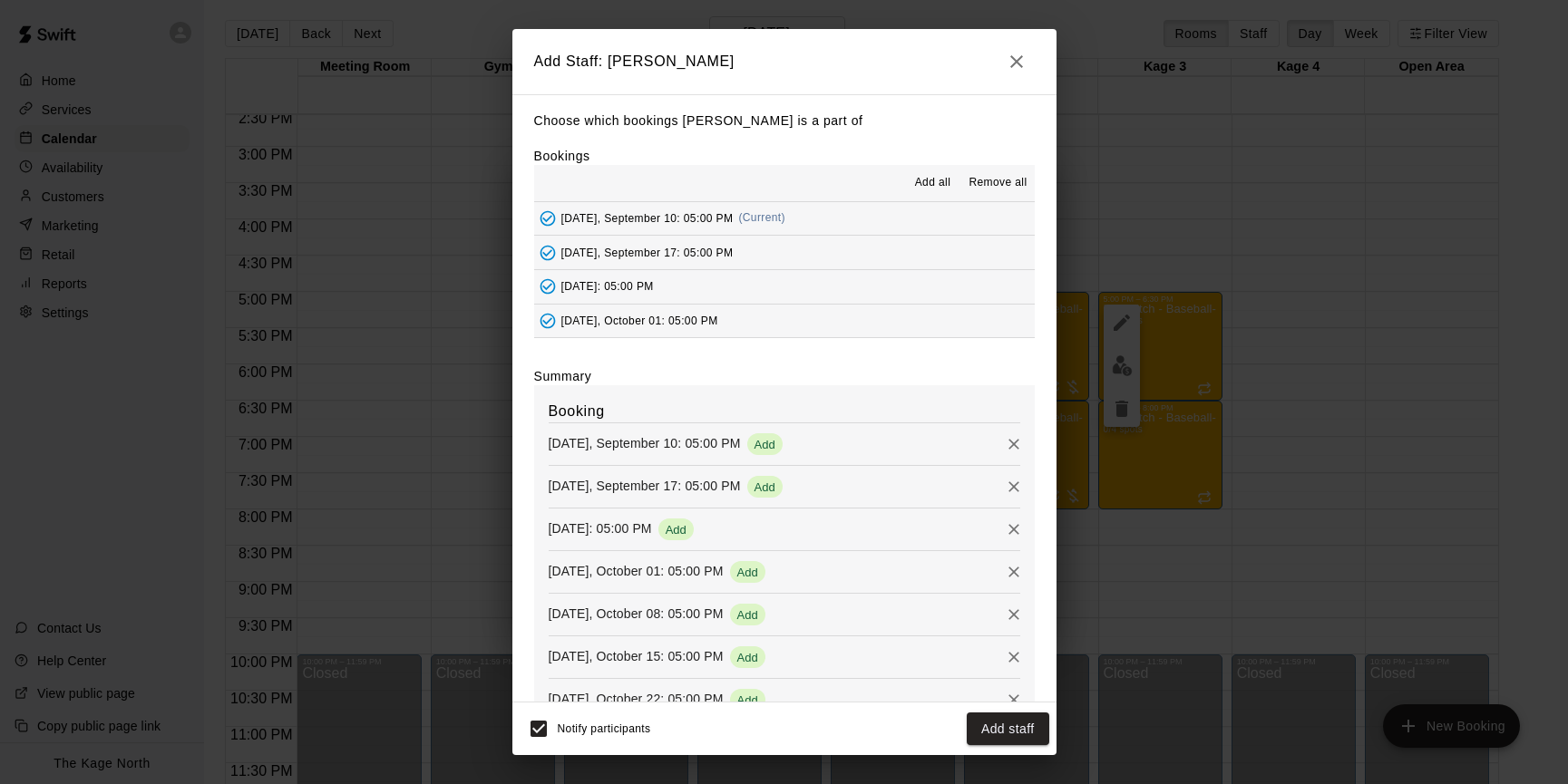
click at [1017, 735] on button "Add staff" at bounding box center [1007, 729] width 83 height 34
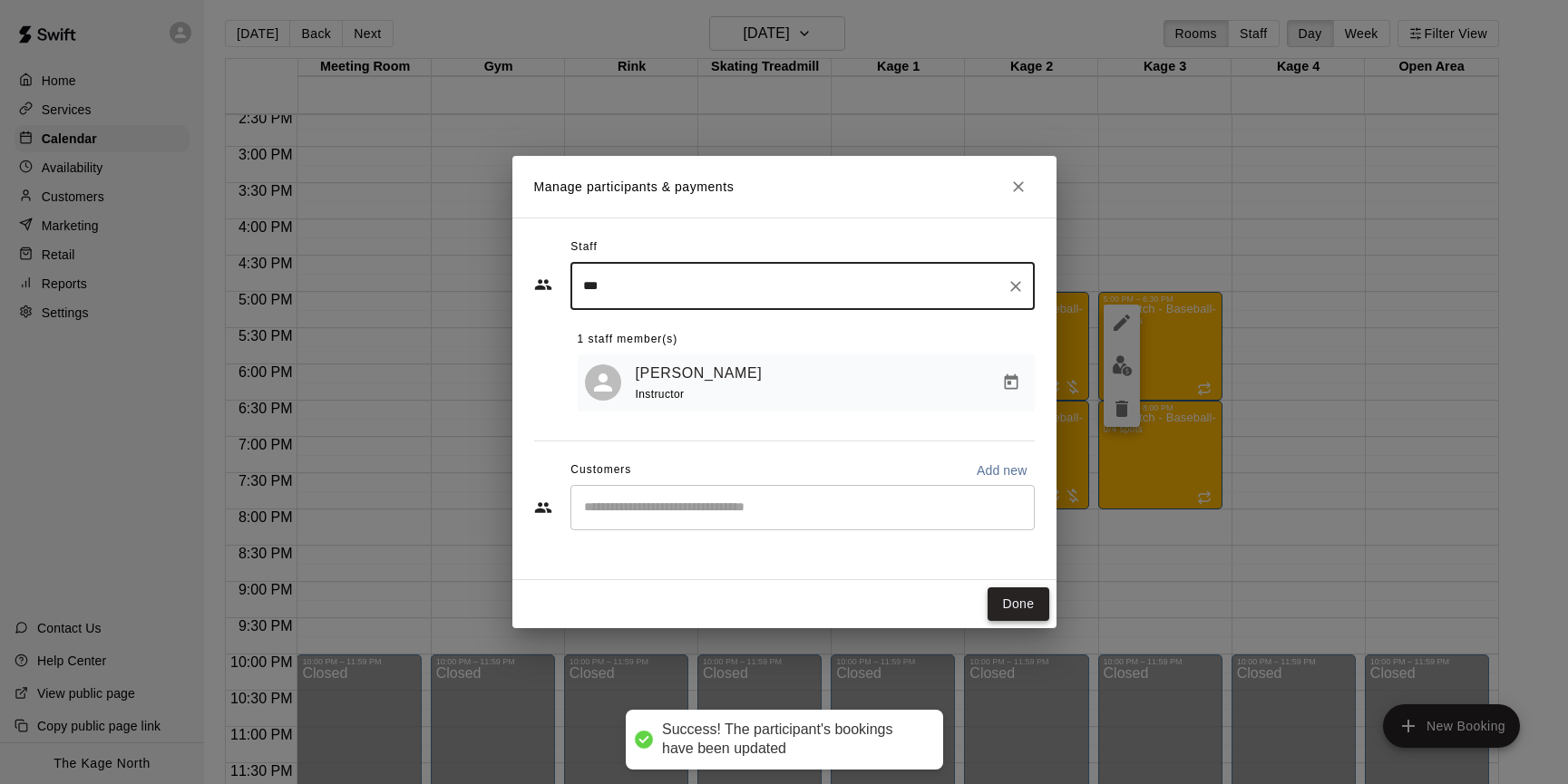
drag, startPoint x: 1026, startPoint y: 606, endPoint x: 1038, endPoint y: 605, distance: 12.0
click at [1027, 606] on button "Done" at bounding box center [1018, 603] width 60 height 34
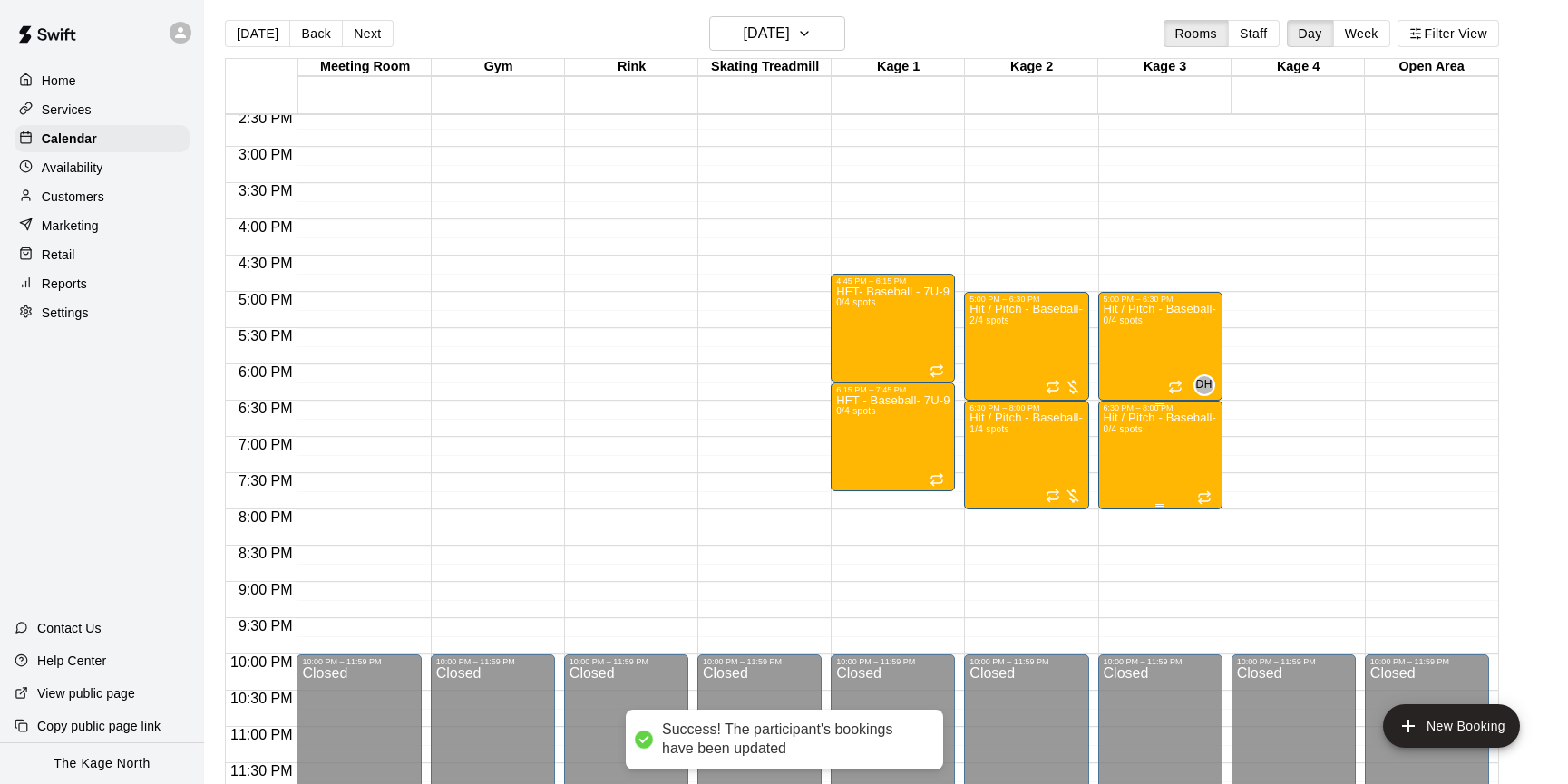
click at [1127, 464] on img "edit" at bounding box center [1122, 474] width 20 height 20
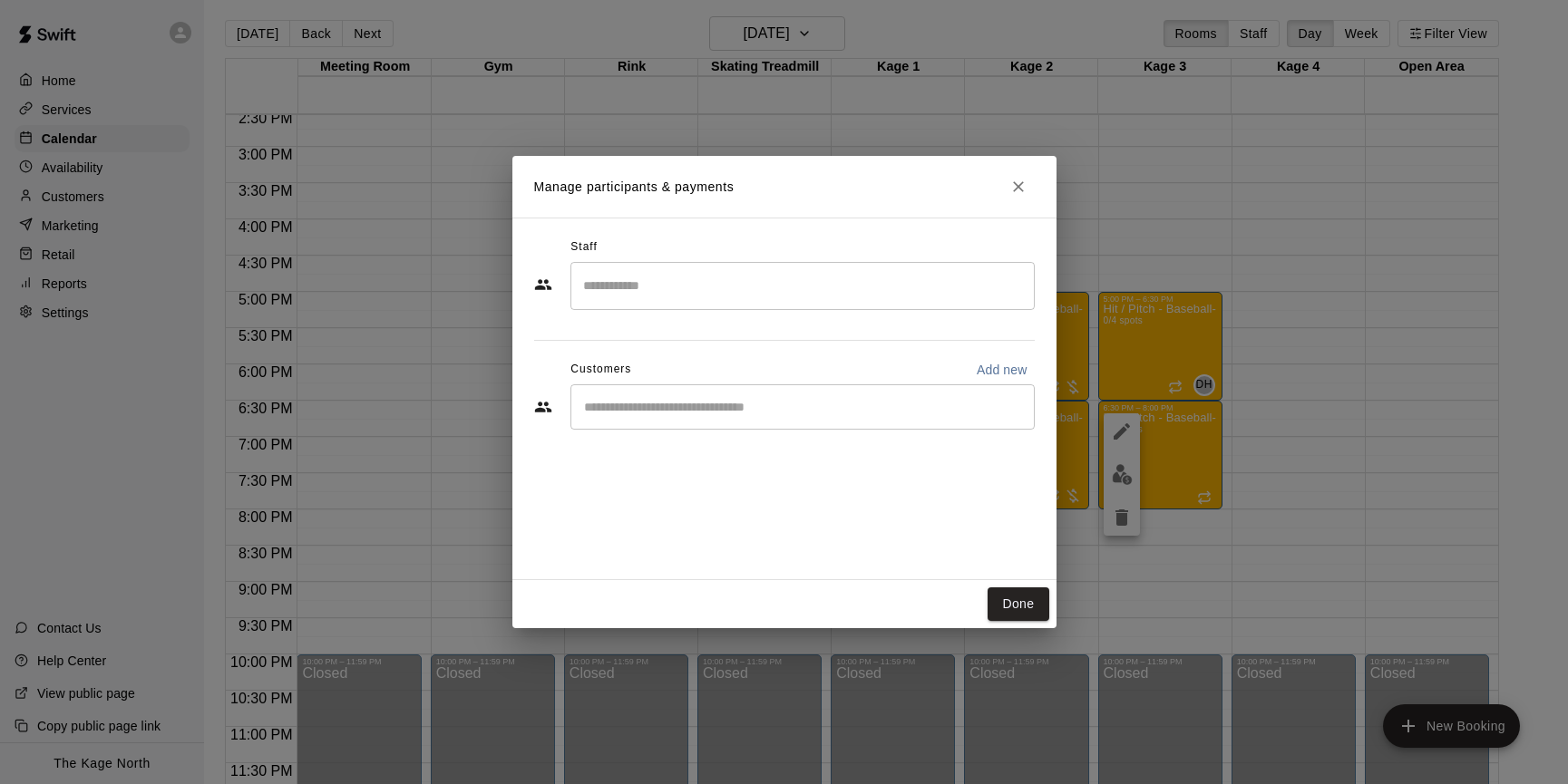
click at [881, 300] on input "Search staff" at bounding box center [802, 286] width 448 height 32
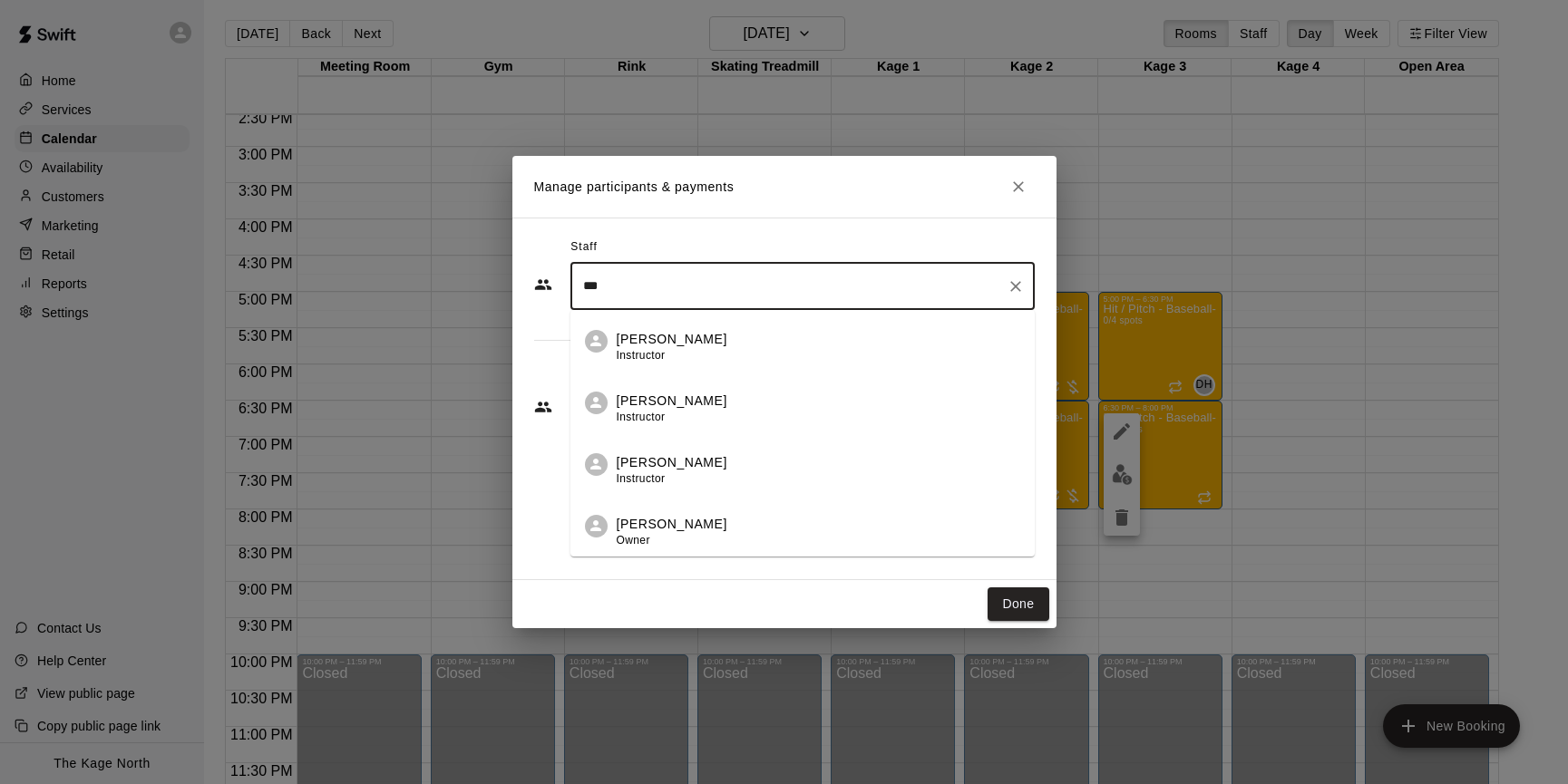
click at [856, 333] on div "Dan Hodgins Instructor" at bounding box center [818, 348] width 403 height 35
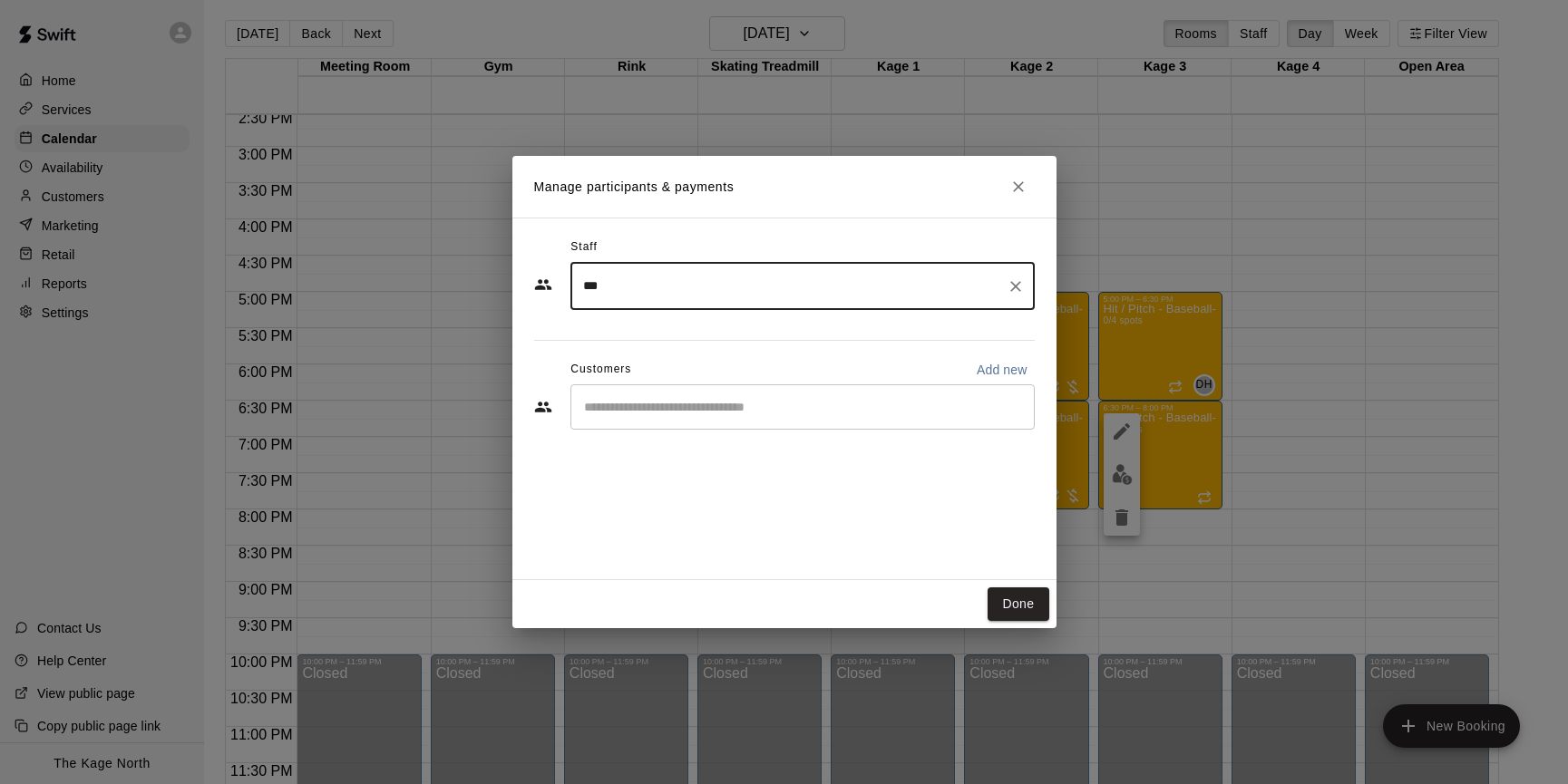
type input "***"
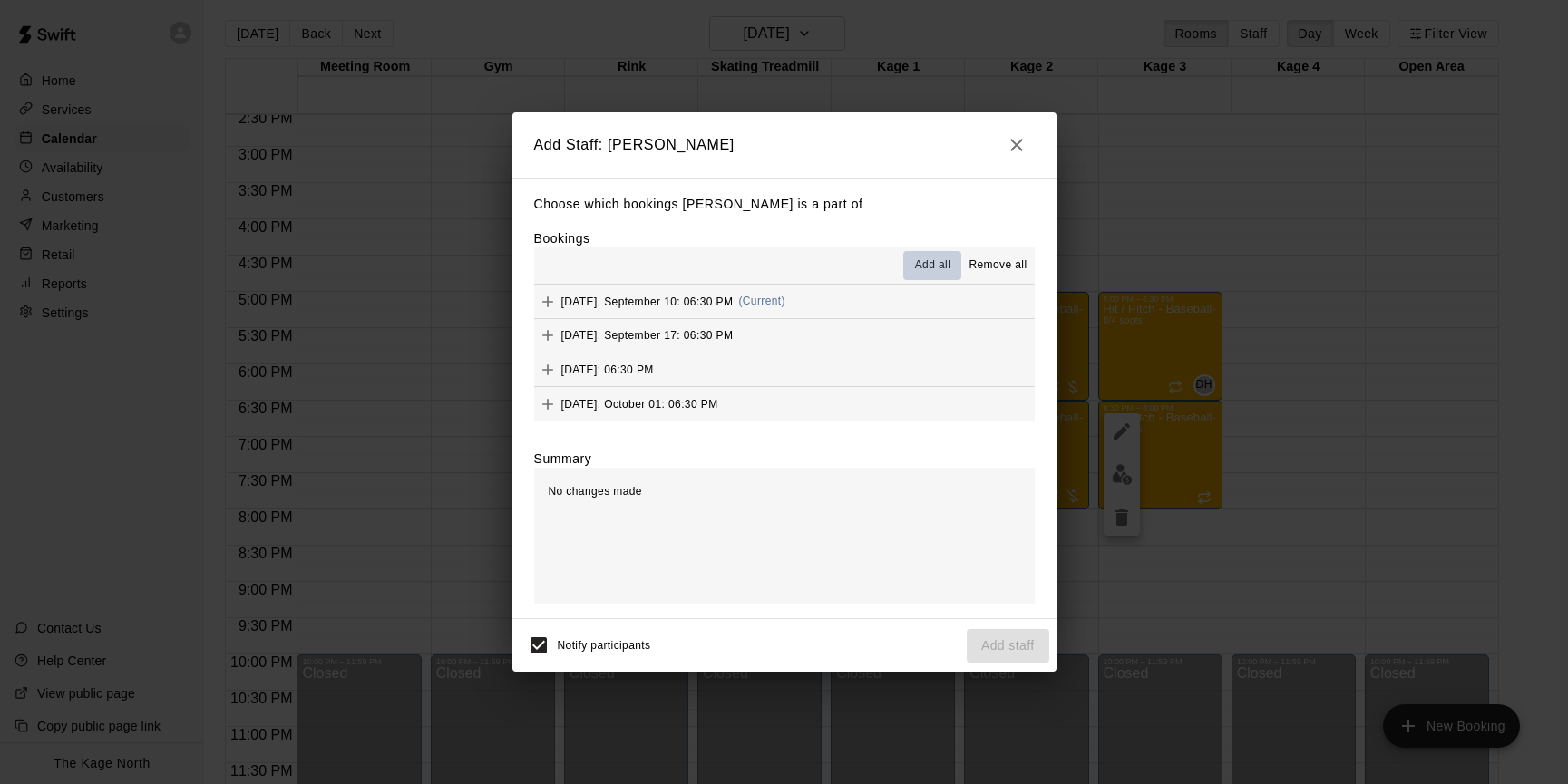
click at [939, 267] on span "Add all" at bounding box center [932, 265] width 36 height 18
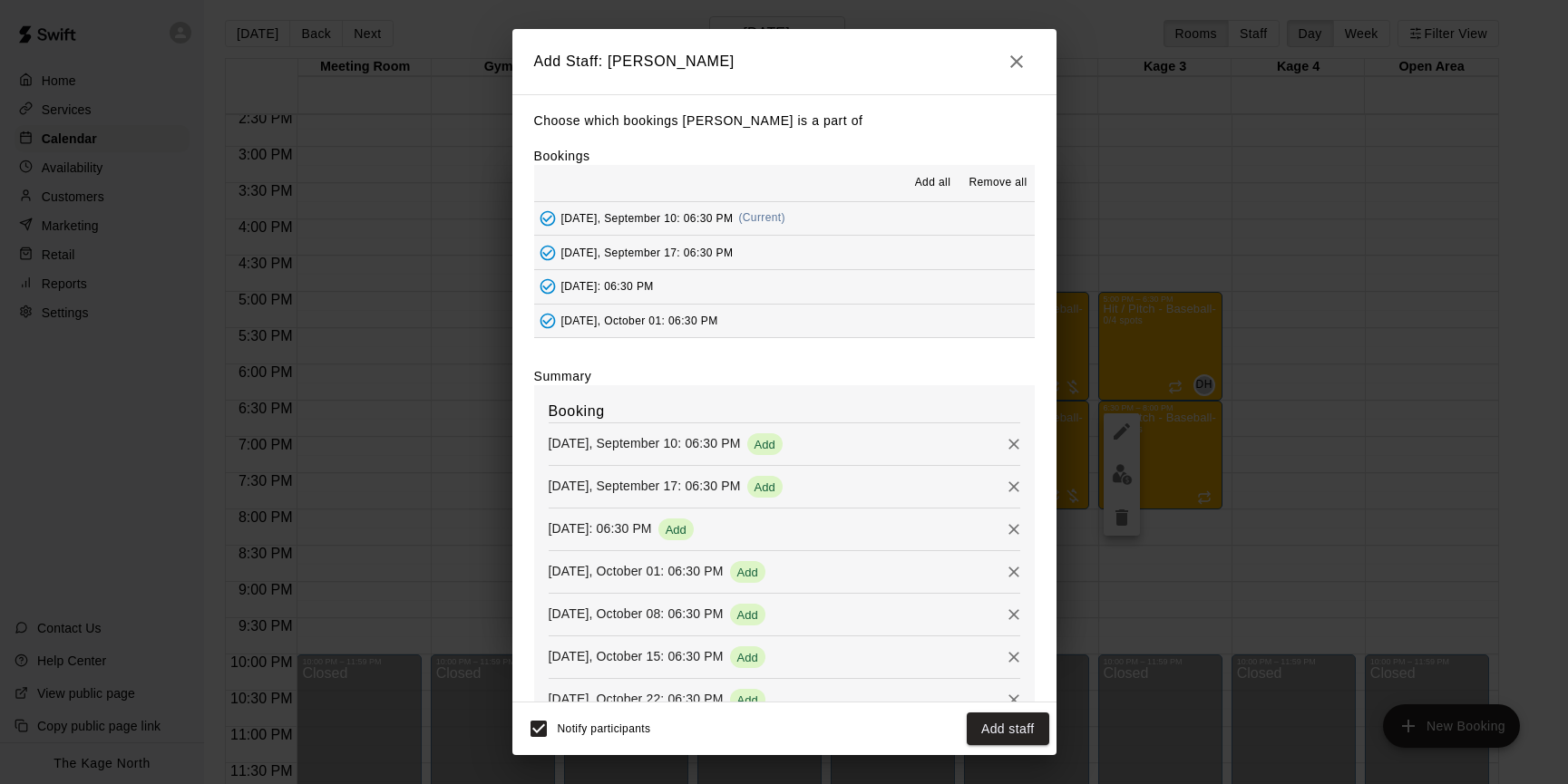
click at [1014, 728] on button "Add staff" at bounding box center [1007, 729] width 83 height 34
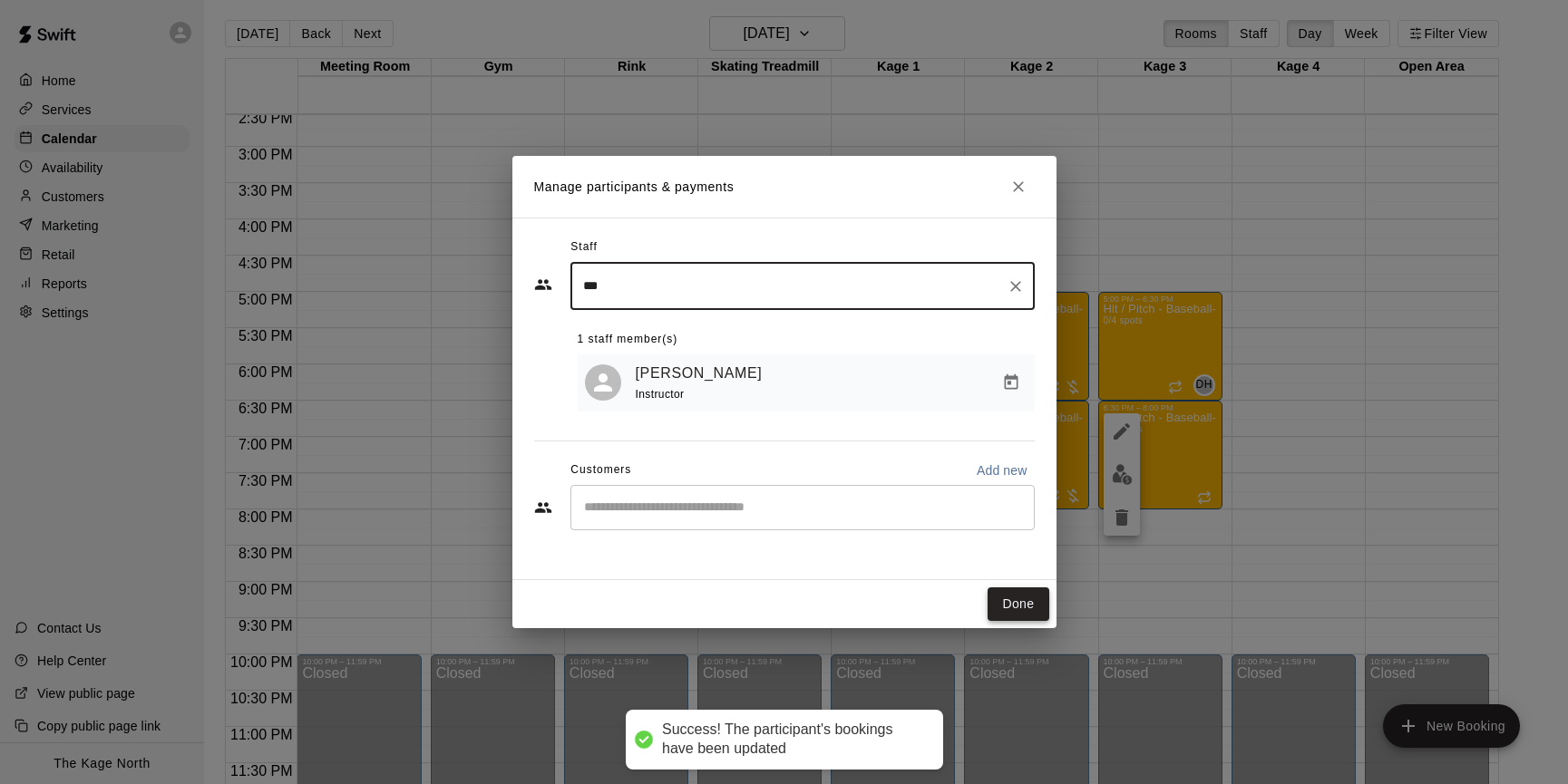
click at [1018, 611] on button "Done" at bounding box center [1018, 603] width 60 height 34
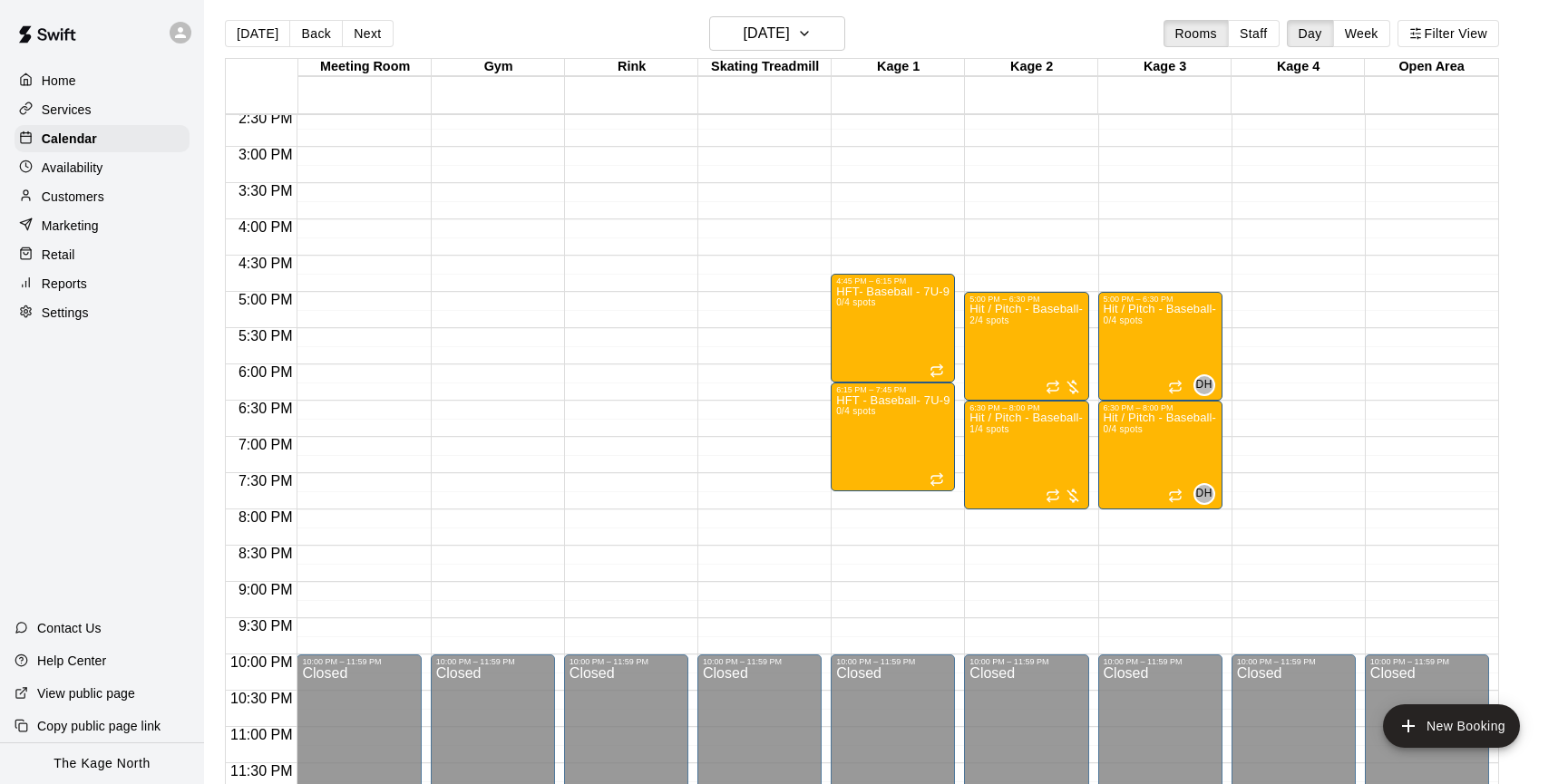
click at [101, 114] on div "Services" at bounding box center [102, 110] width 175 height 27
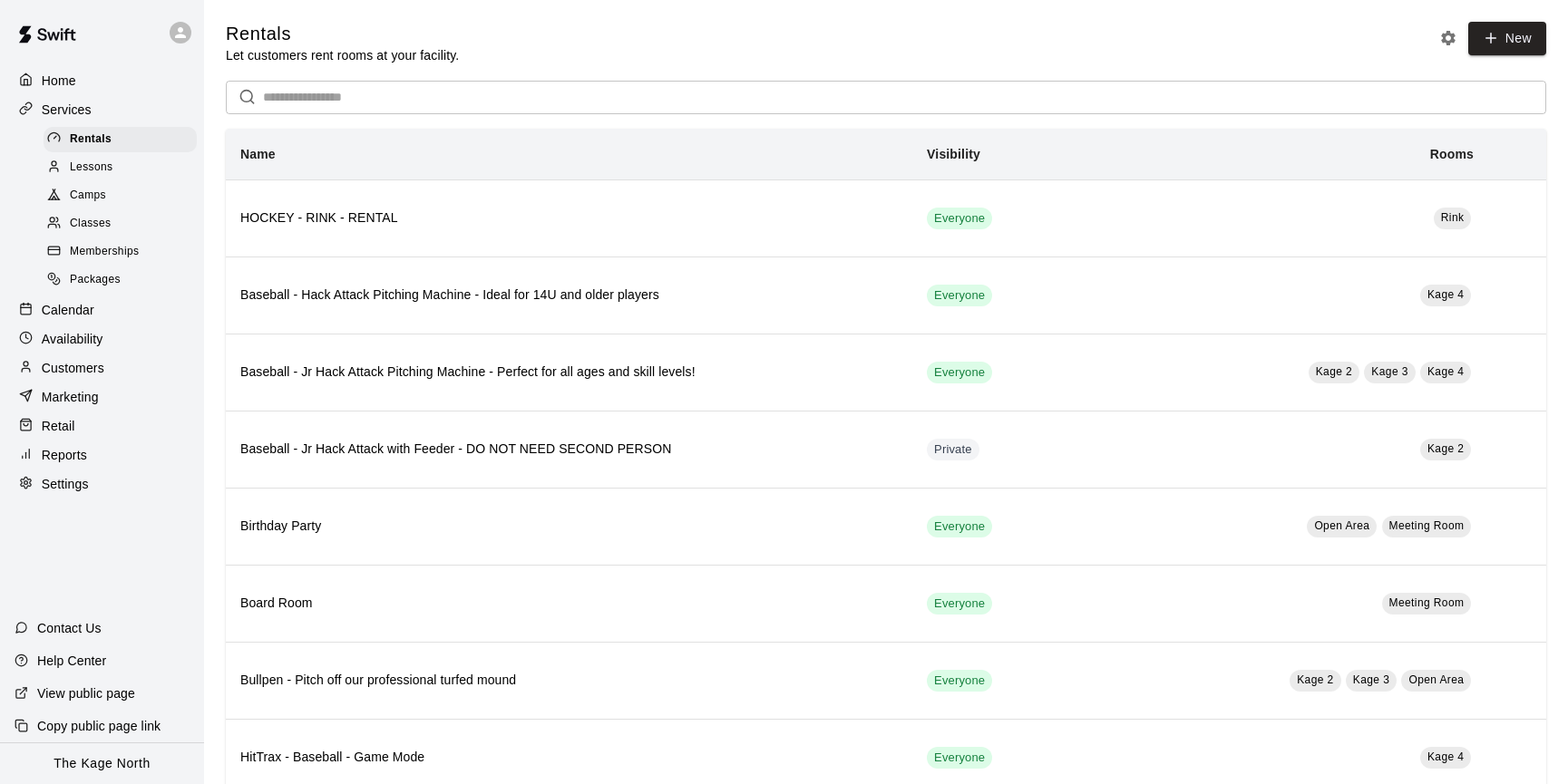
click at [160, 185] on div "Camps" at bounding box center [121, 195] width 154 height 25
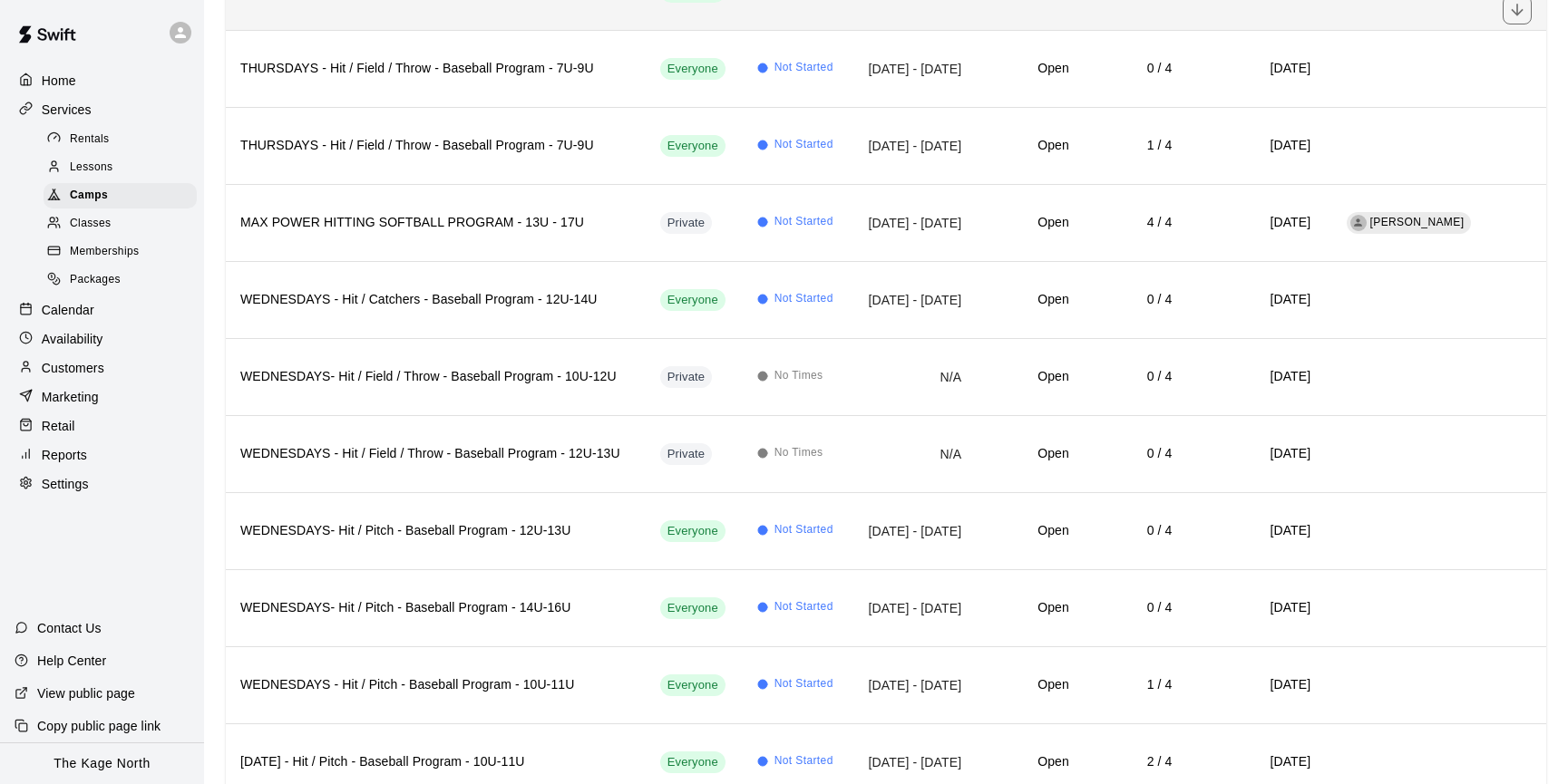
scroll to position [3066, 0]
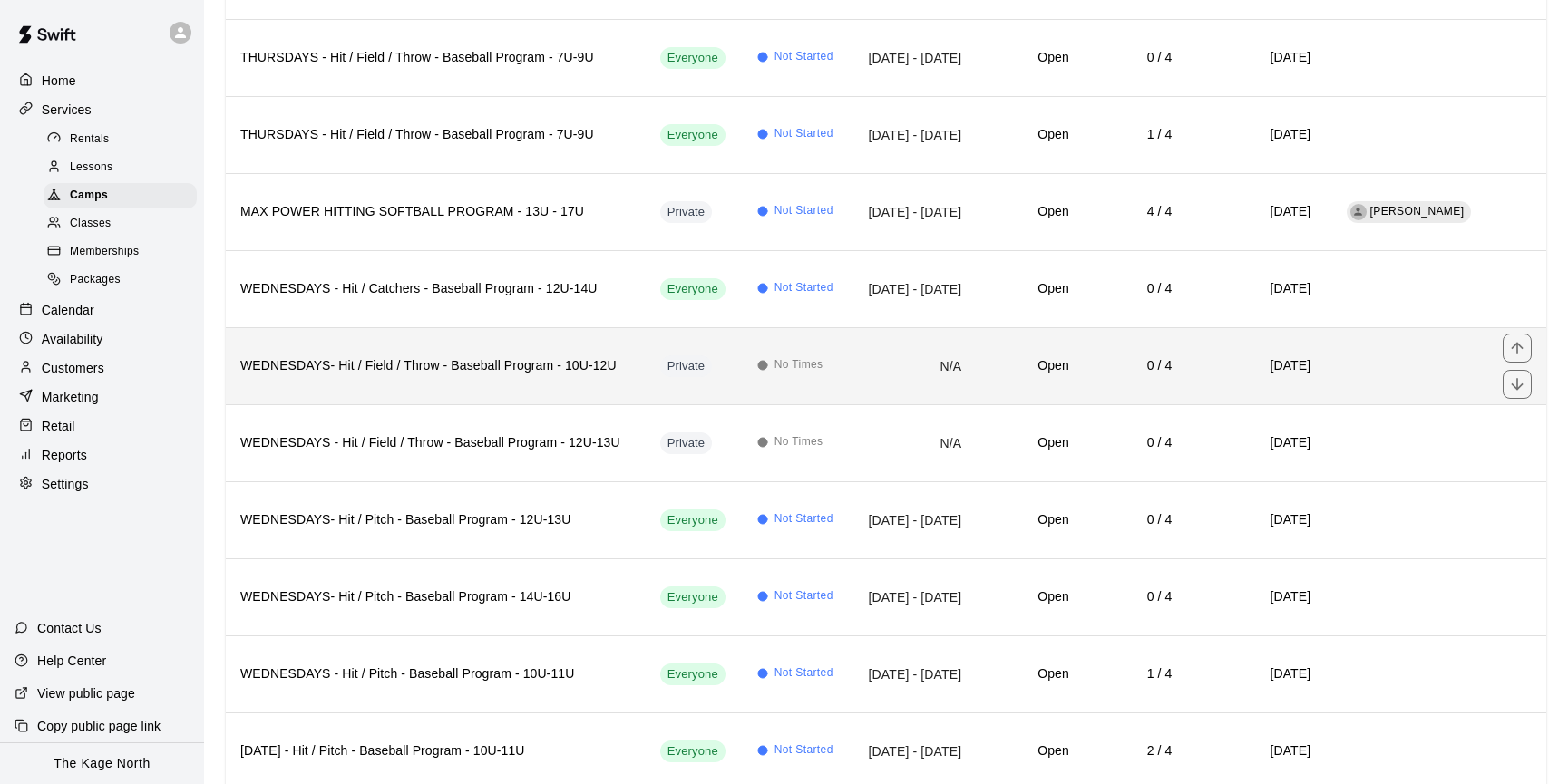
click at [452, 357] on h6 "WEDNESDAYS- Hit / Field / Throw - Baseball Program - 10U-12U" at bounding box center [436, 366] width 391 height 20
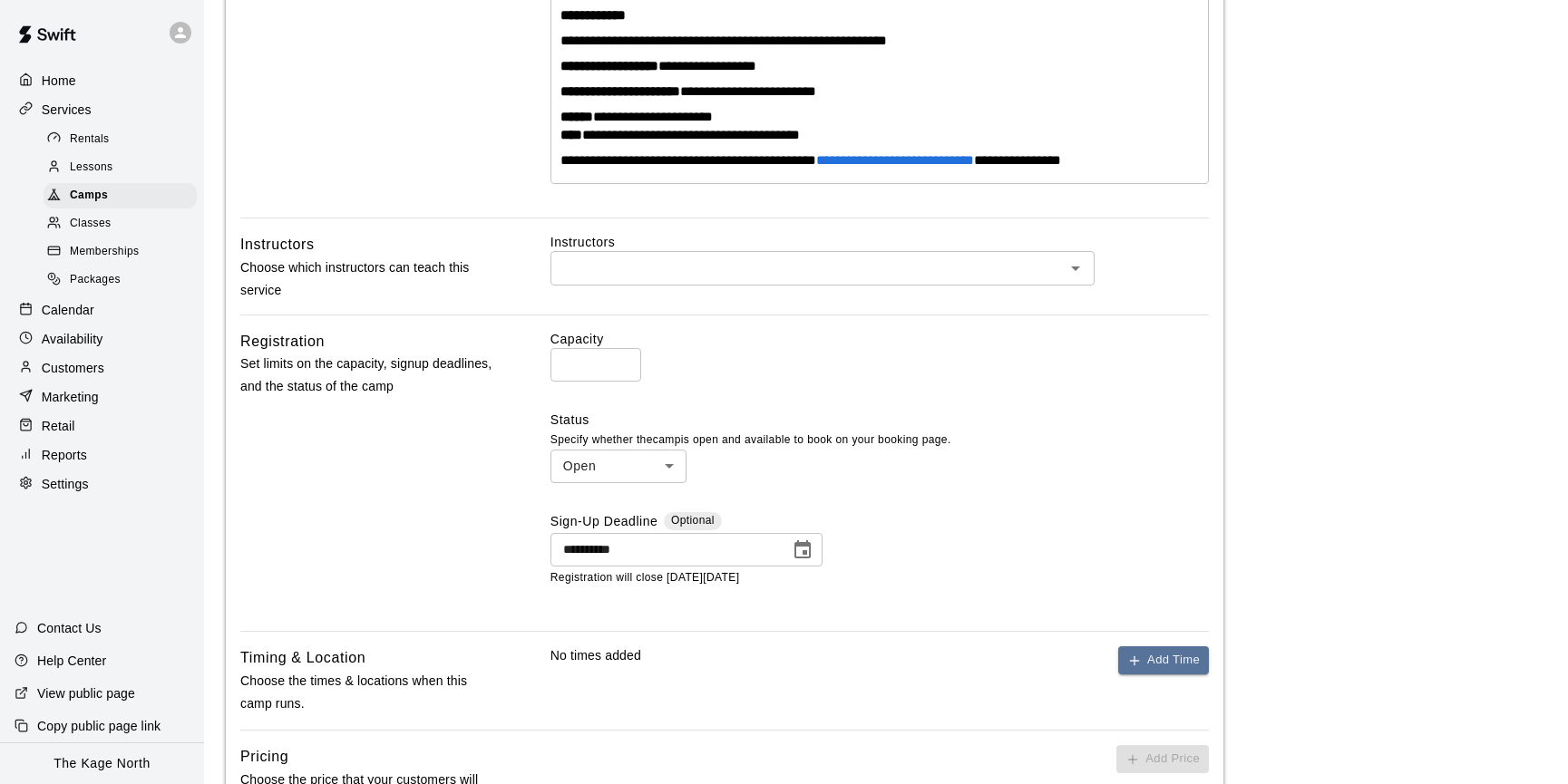
scroll to position [1125, 0]
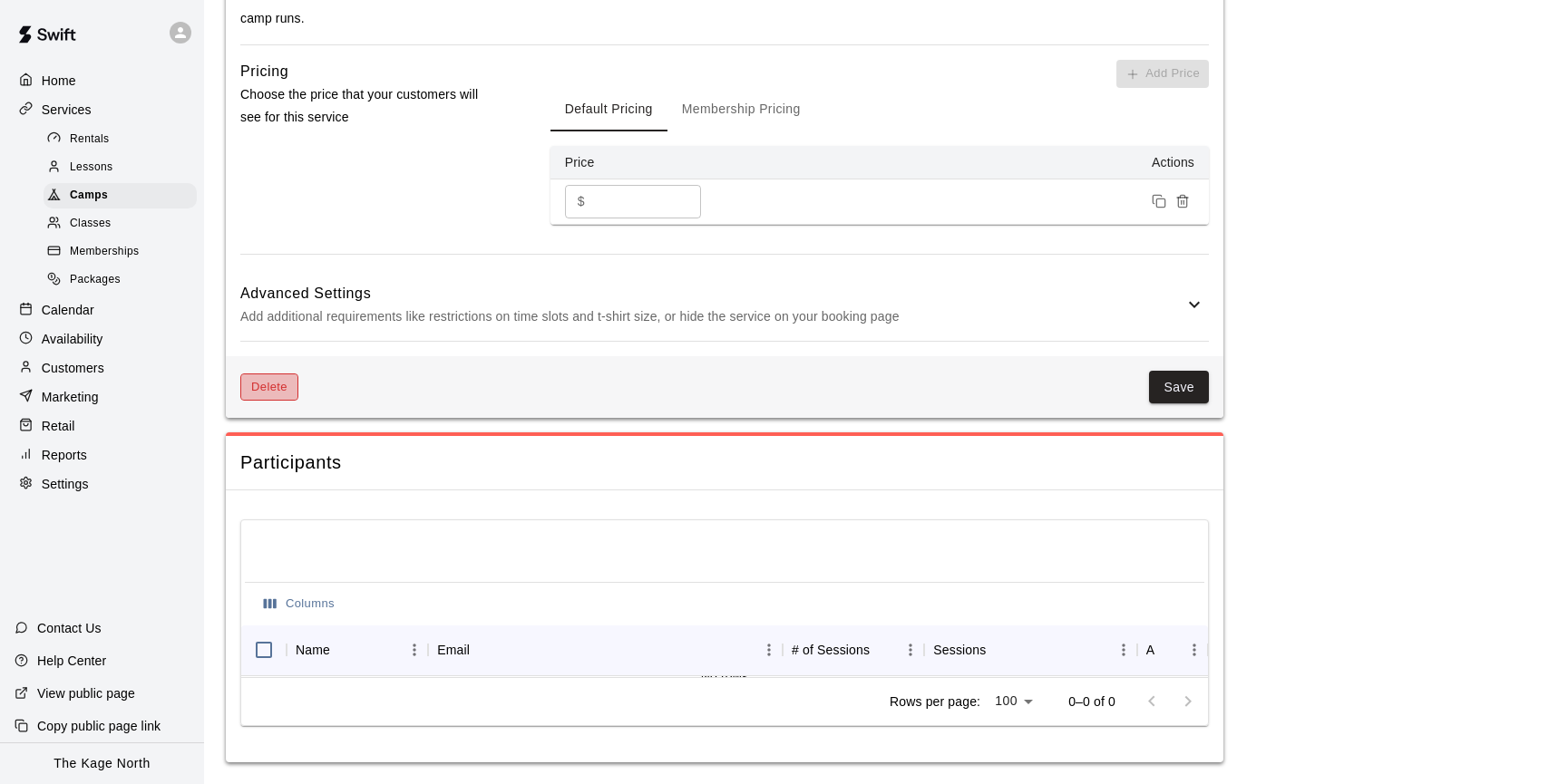
click at [275, 392] on button "Delete" at bounding box center [269, 387] width 58 height 28
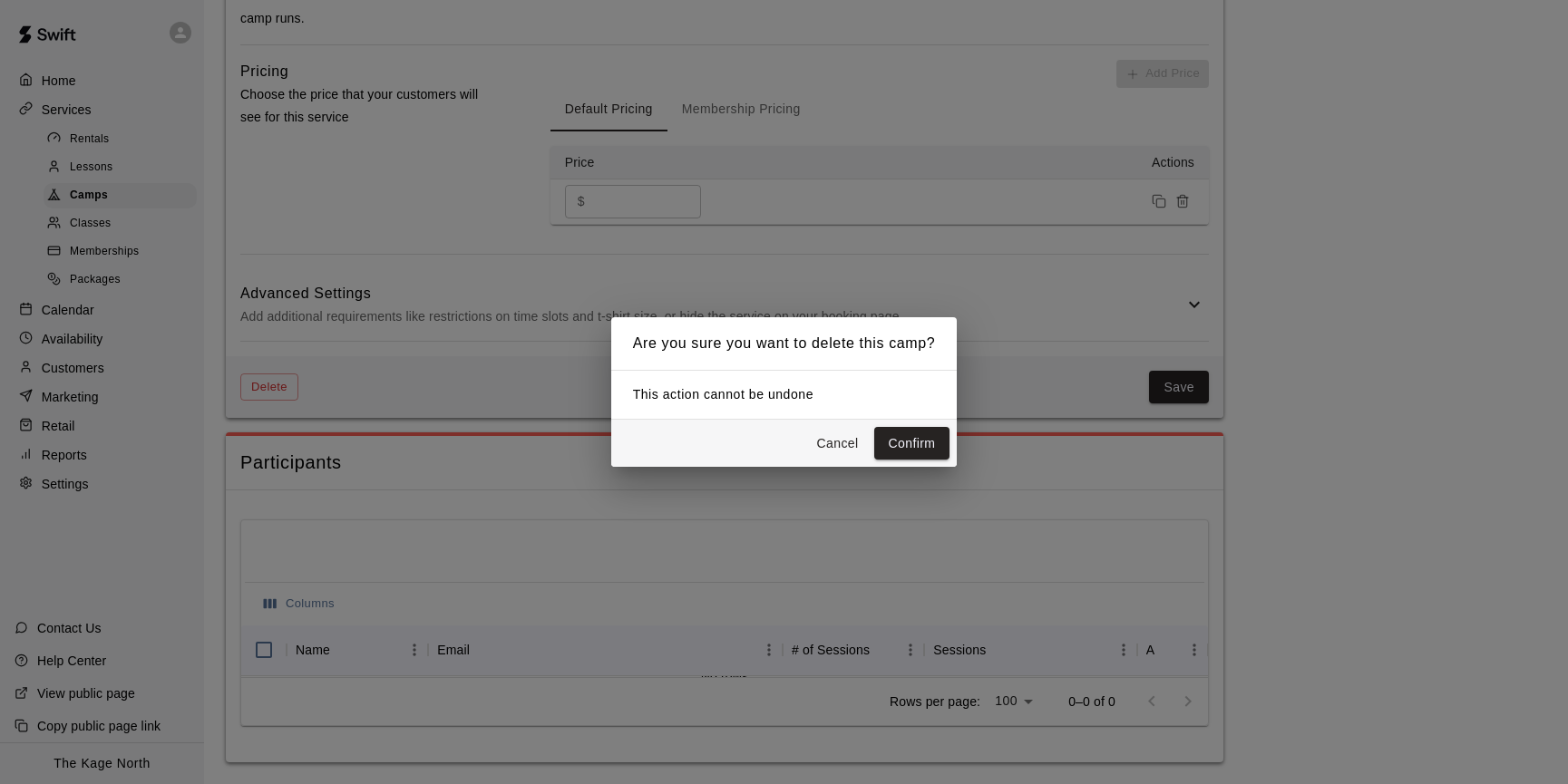
click at [919, 438] on button "Confirm" at bounding box center [912, 443] width 76 height 34
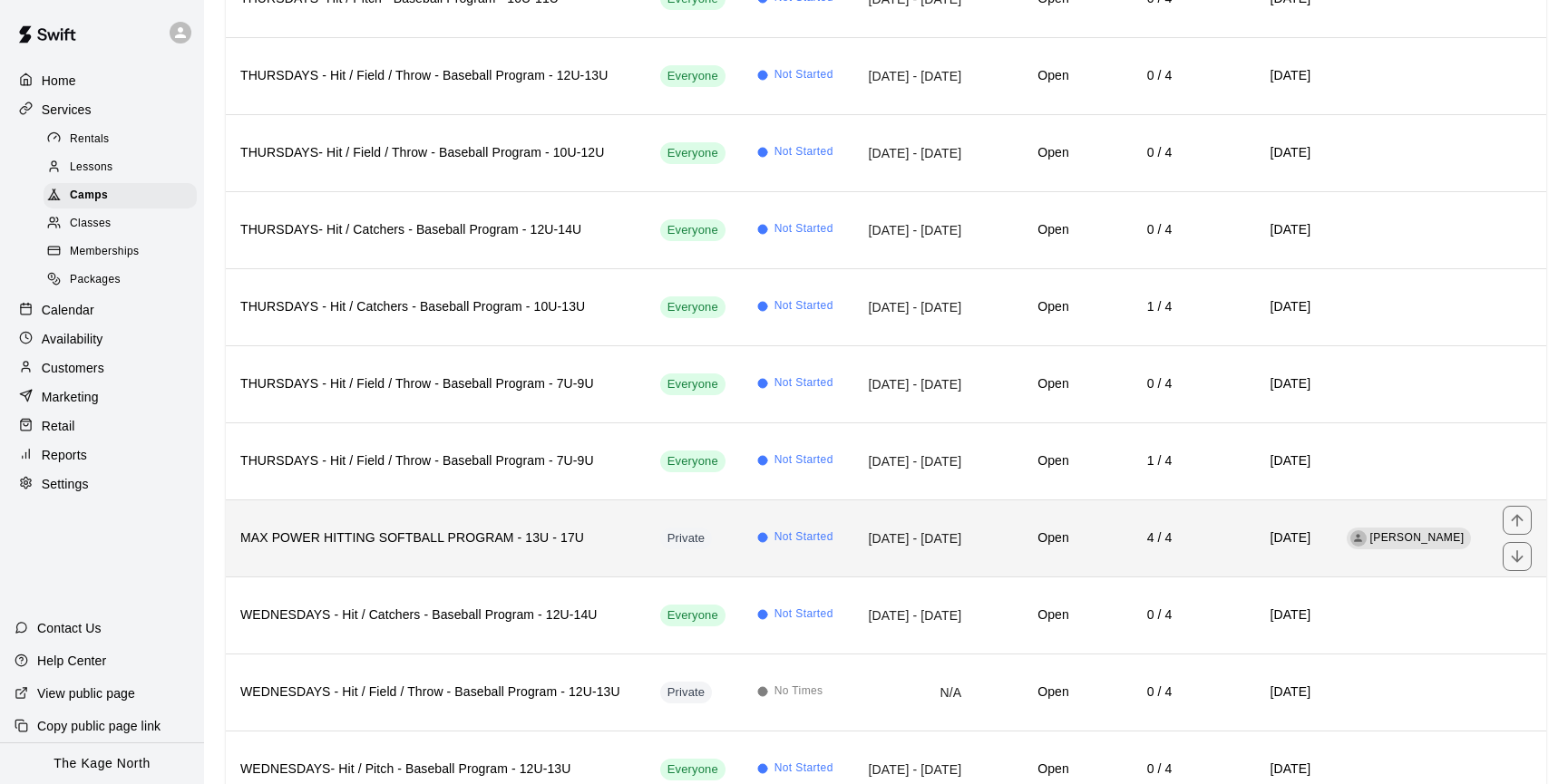
scroll to position [2868, 0]
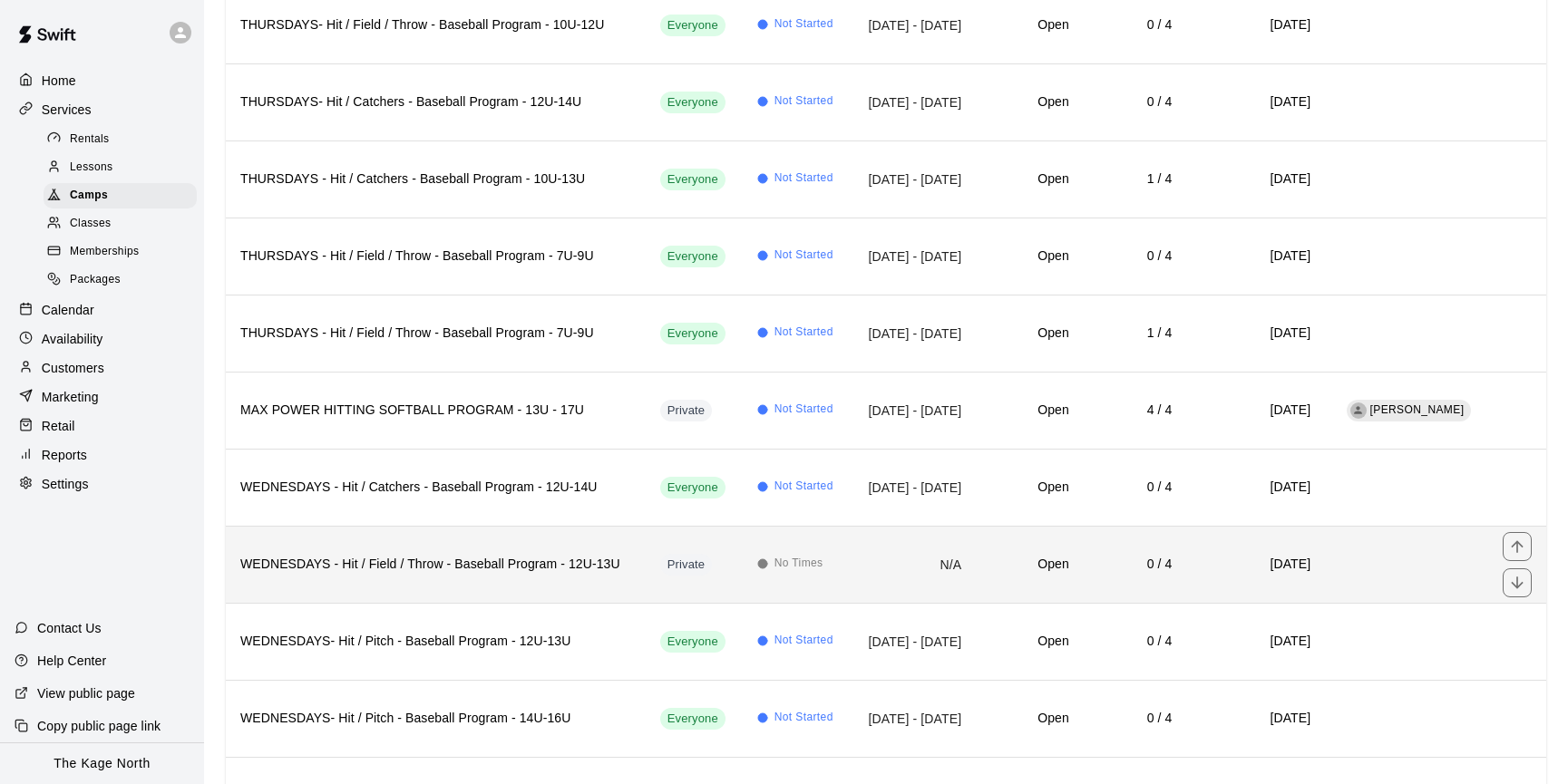
click at [501, 565] on h6 "WEDNESDAYS - Hit / Field / Throw - Baseball Program - 12U-13U" at bounding box center [436, 564] width 391 height 20
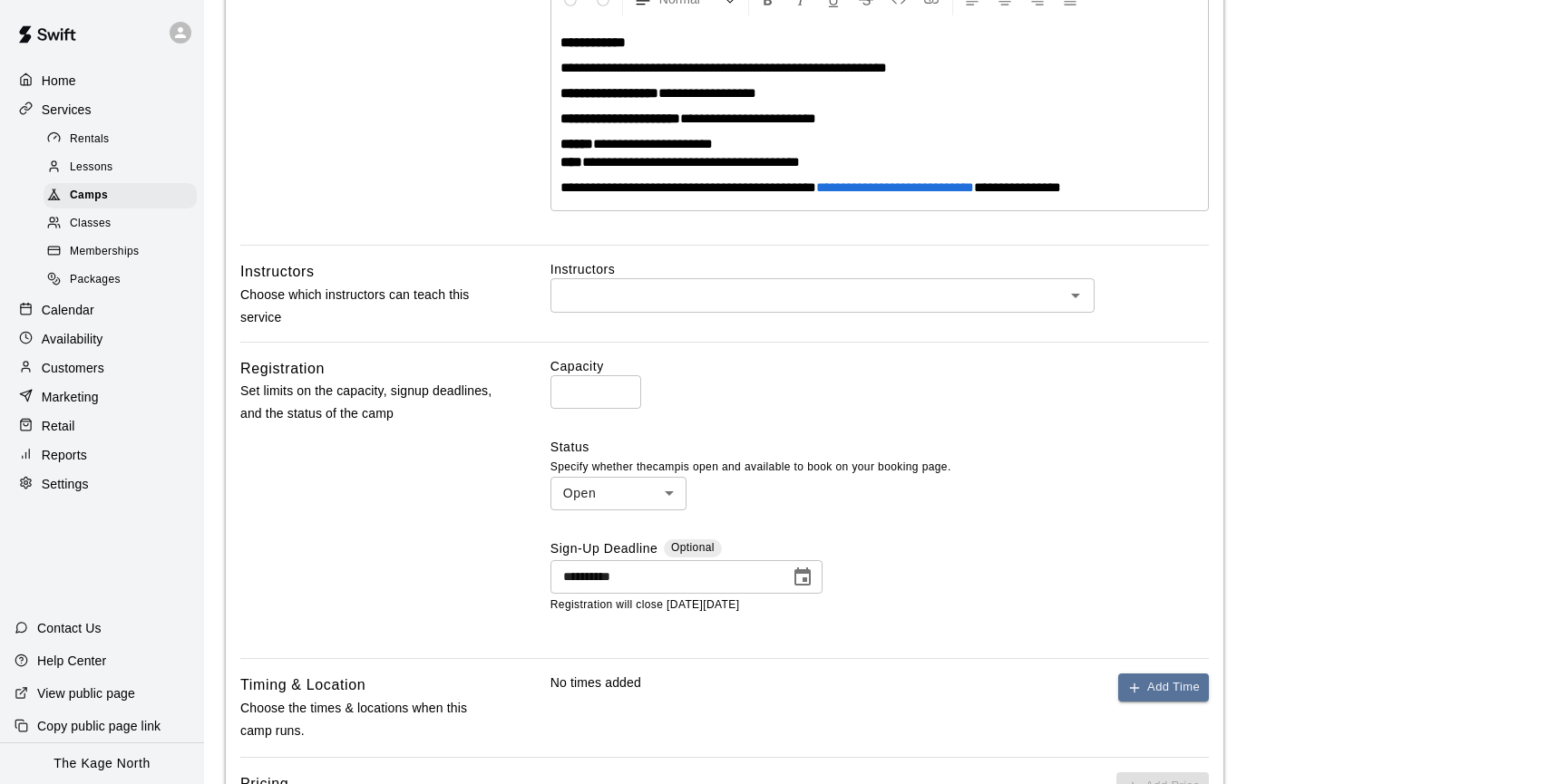
scroll to position [1125, 0]
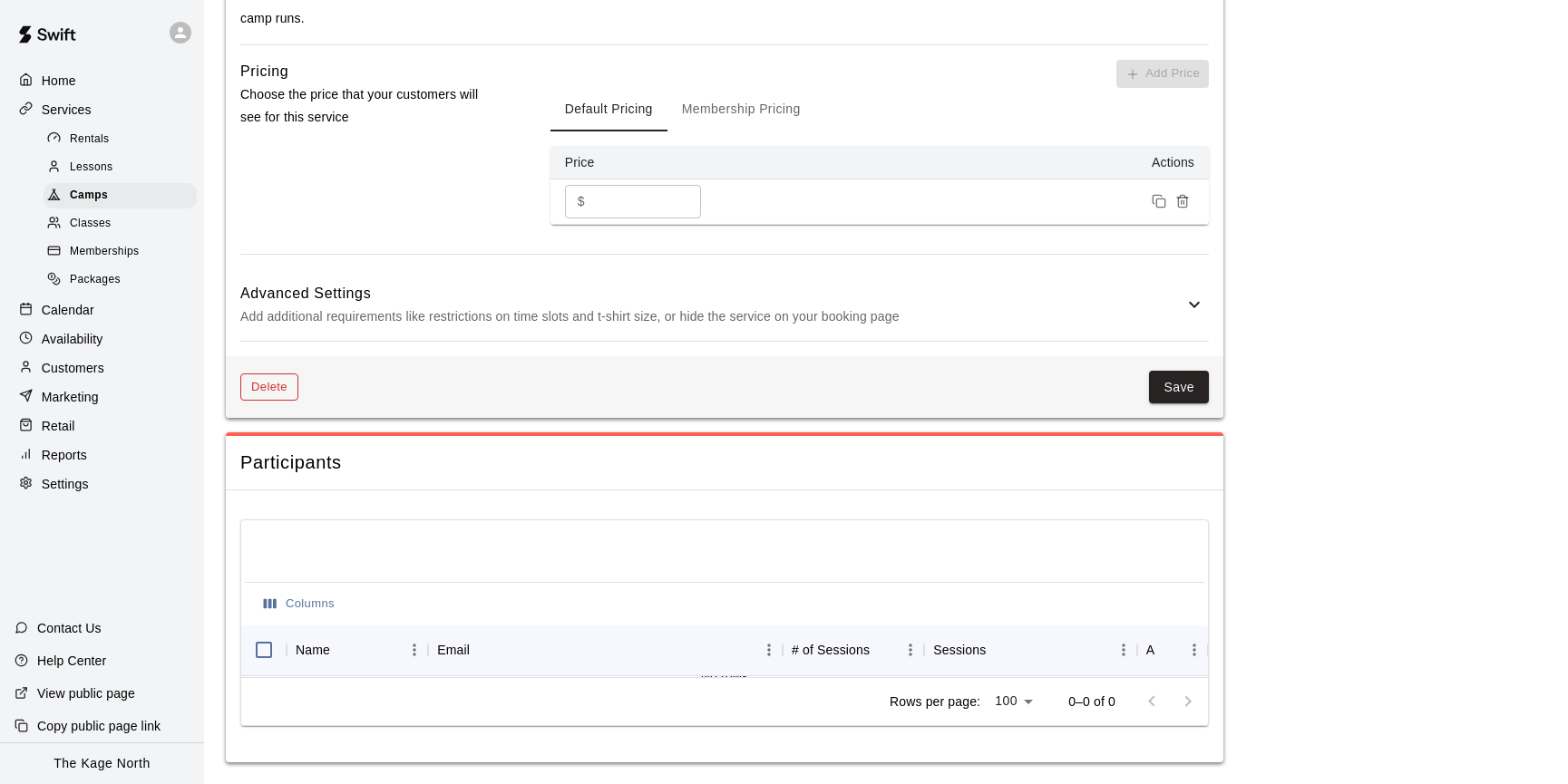
click at [290, 393] on button "Delete" at bounding box center [269, 387] width 58 height 28
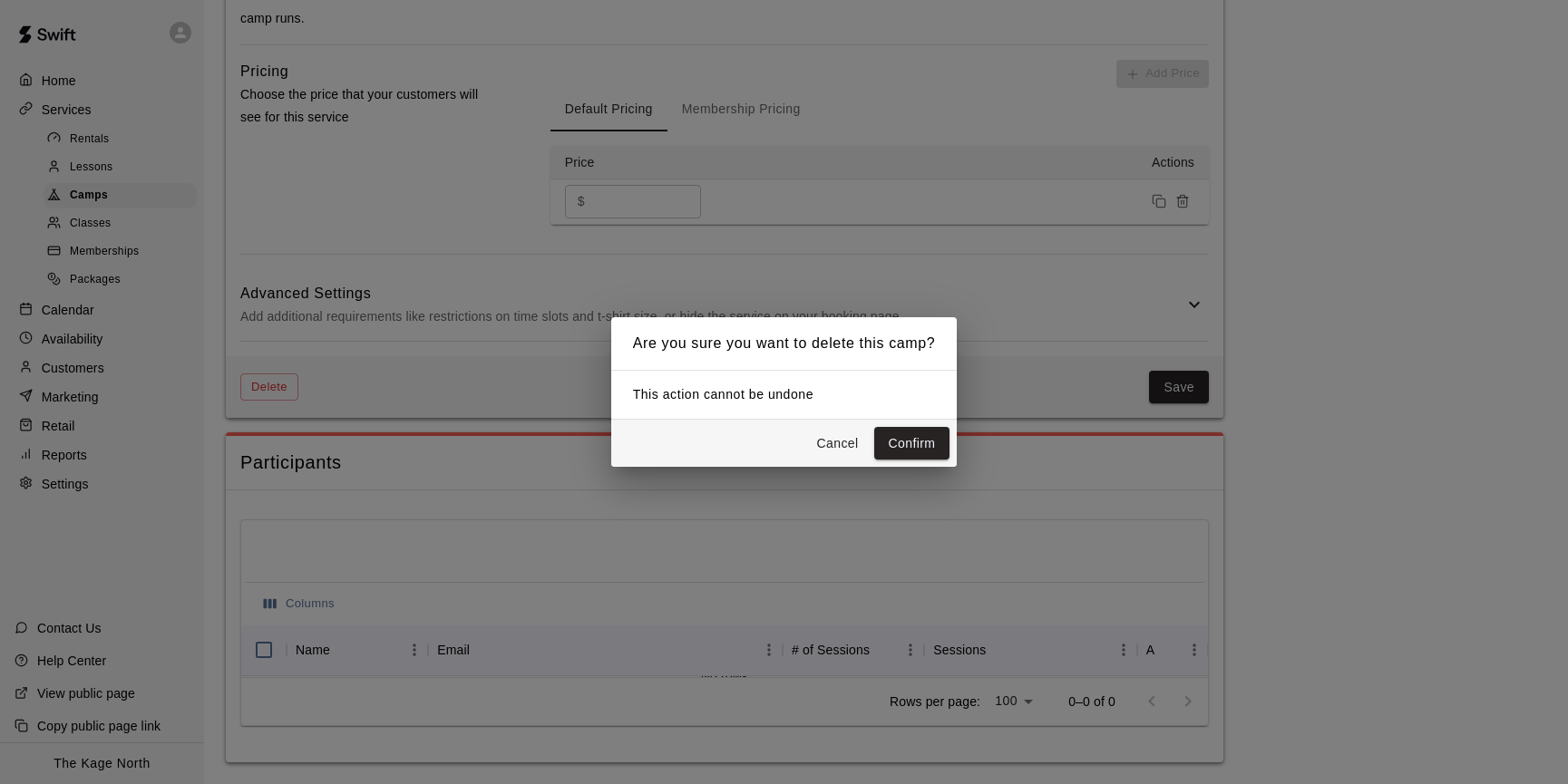
click at [915, 443] on button "Confirm" at bounding box center [912, 443] width 76 height 34
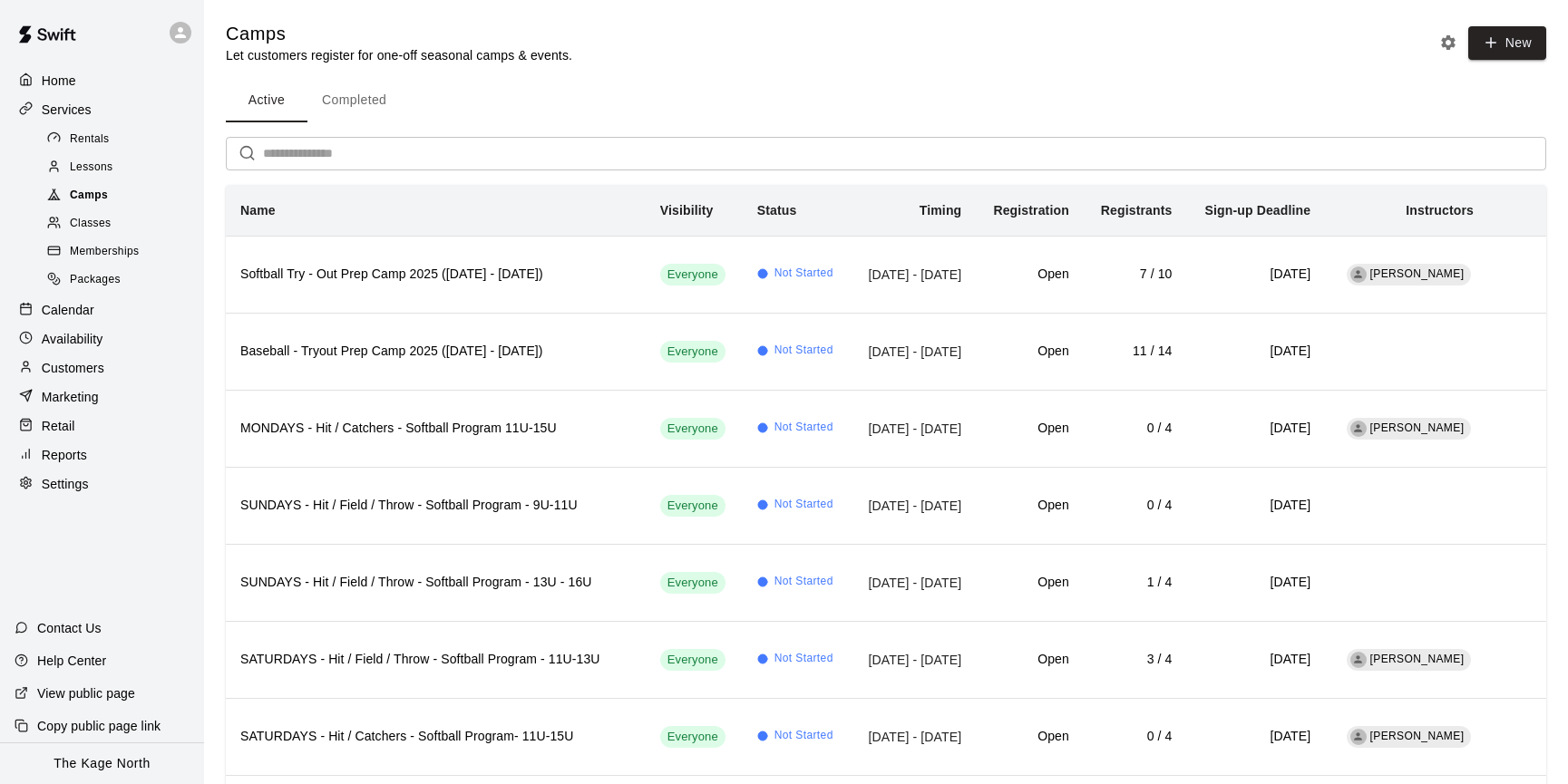
click at [117, 187] on div "Camps" at bounding box center [121, 195] width 154 height 25
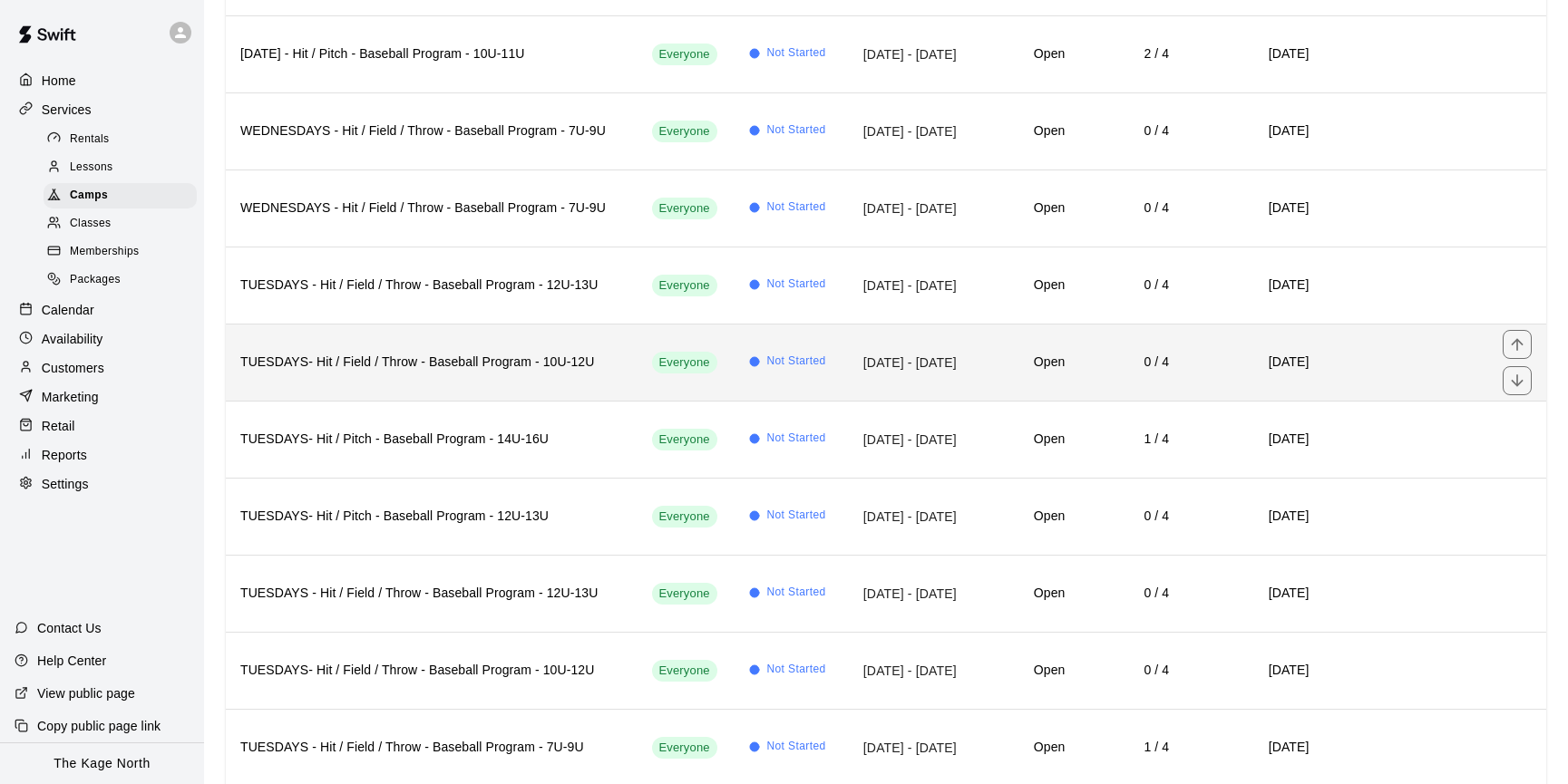
scroll to position [3636, 0]
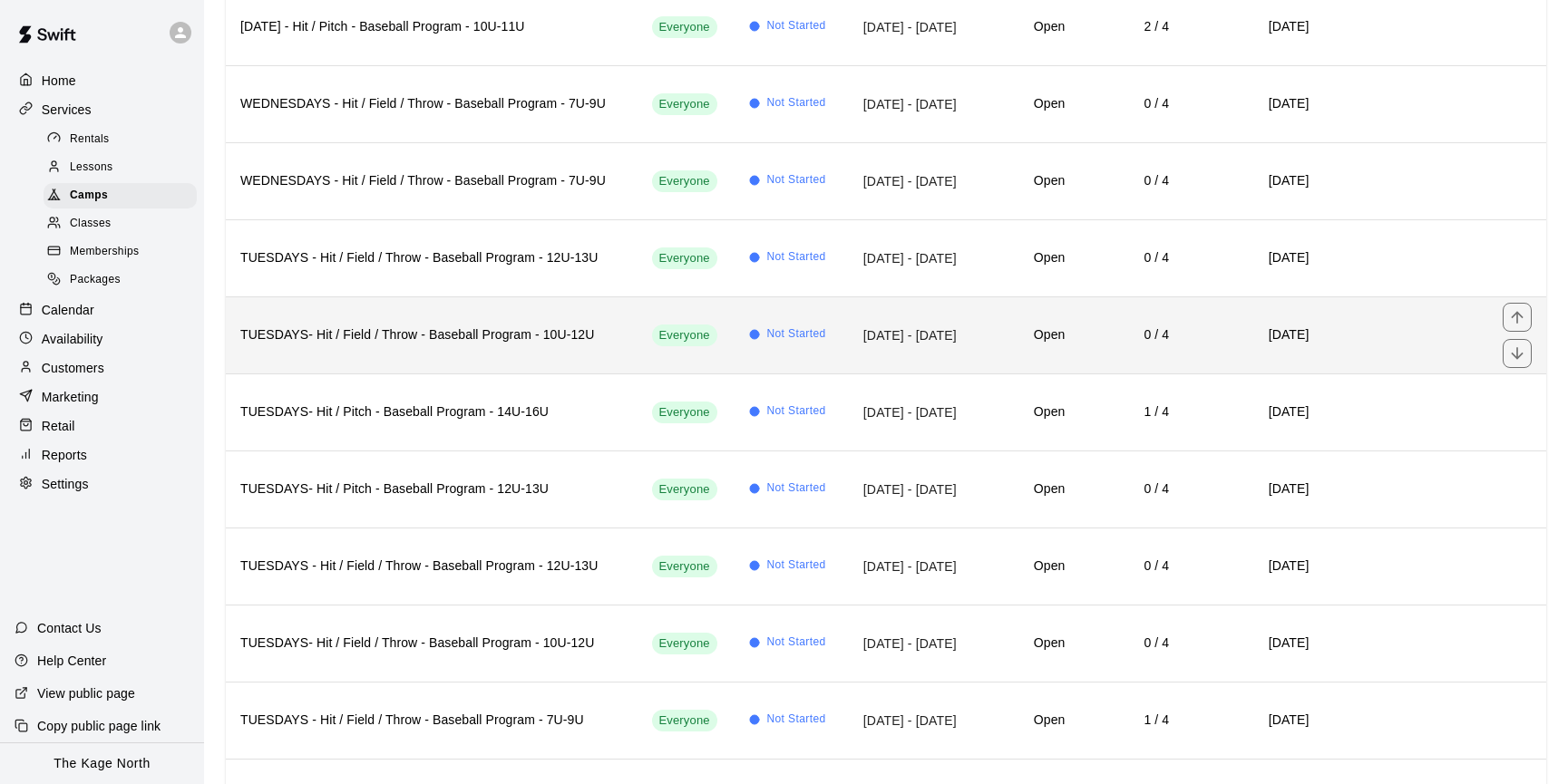
click at [474, 341] on h6 "TUESDAYS- Hit / Field / Throw - Baseball Program - 10U-12U" at bounding box center [432, 335] width 383 height 20
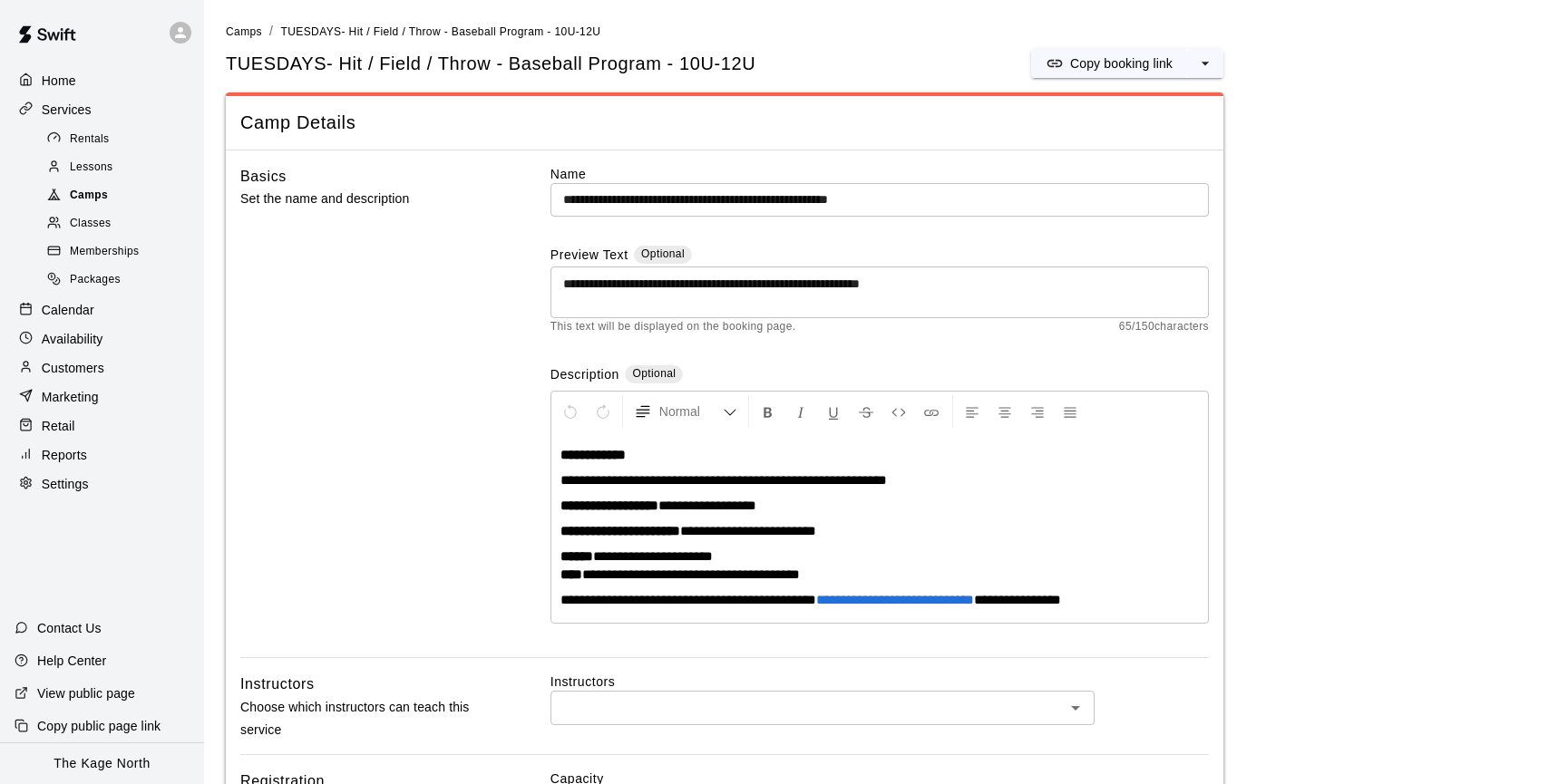
click at [130, 186] on div "Camps" at bounding box center [121, 195] width 154 height 25
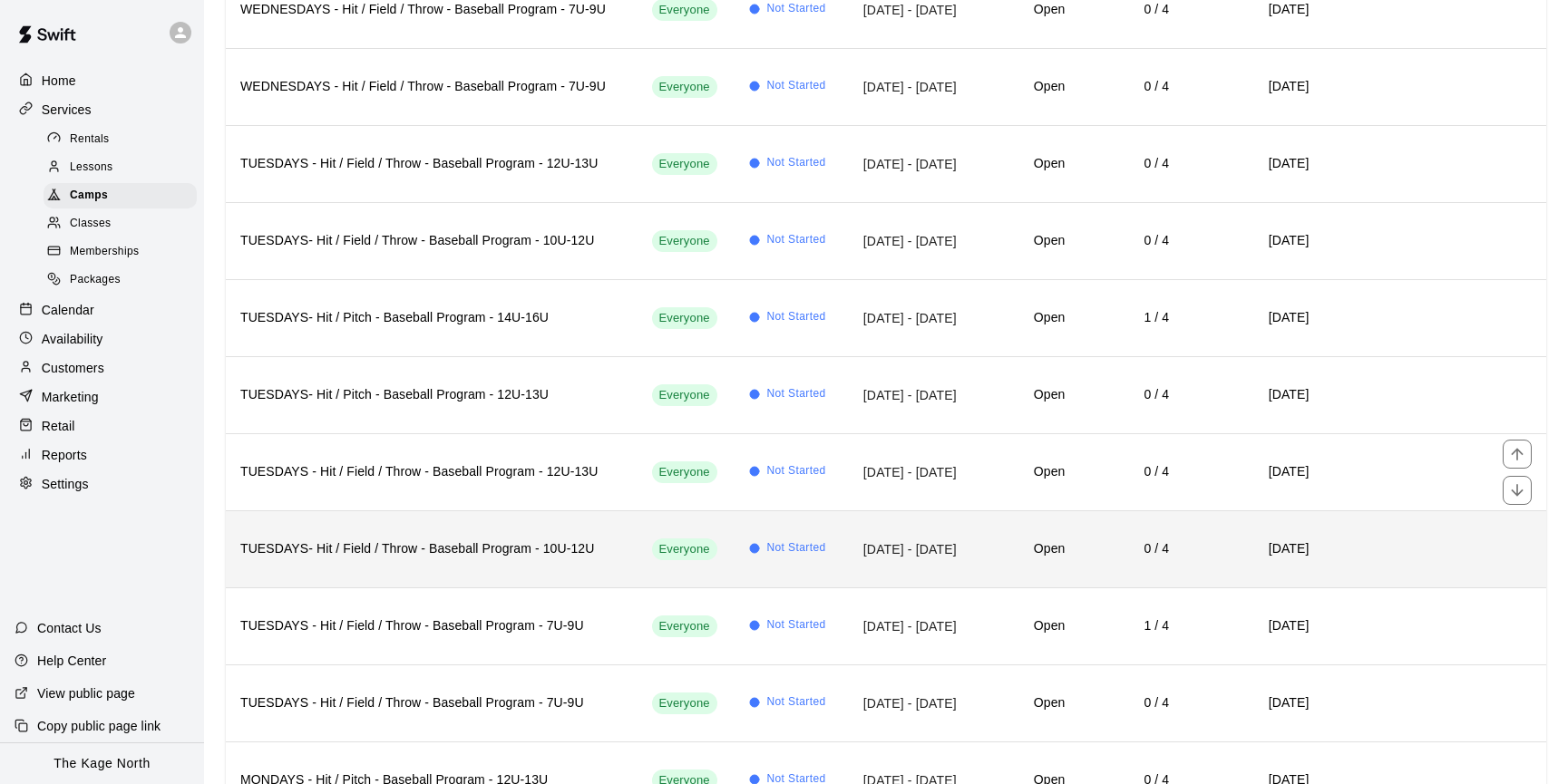
scroll to position [4509, 0]
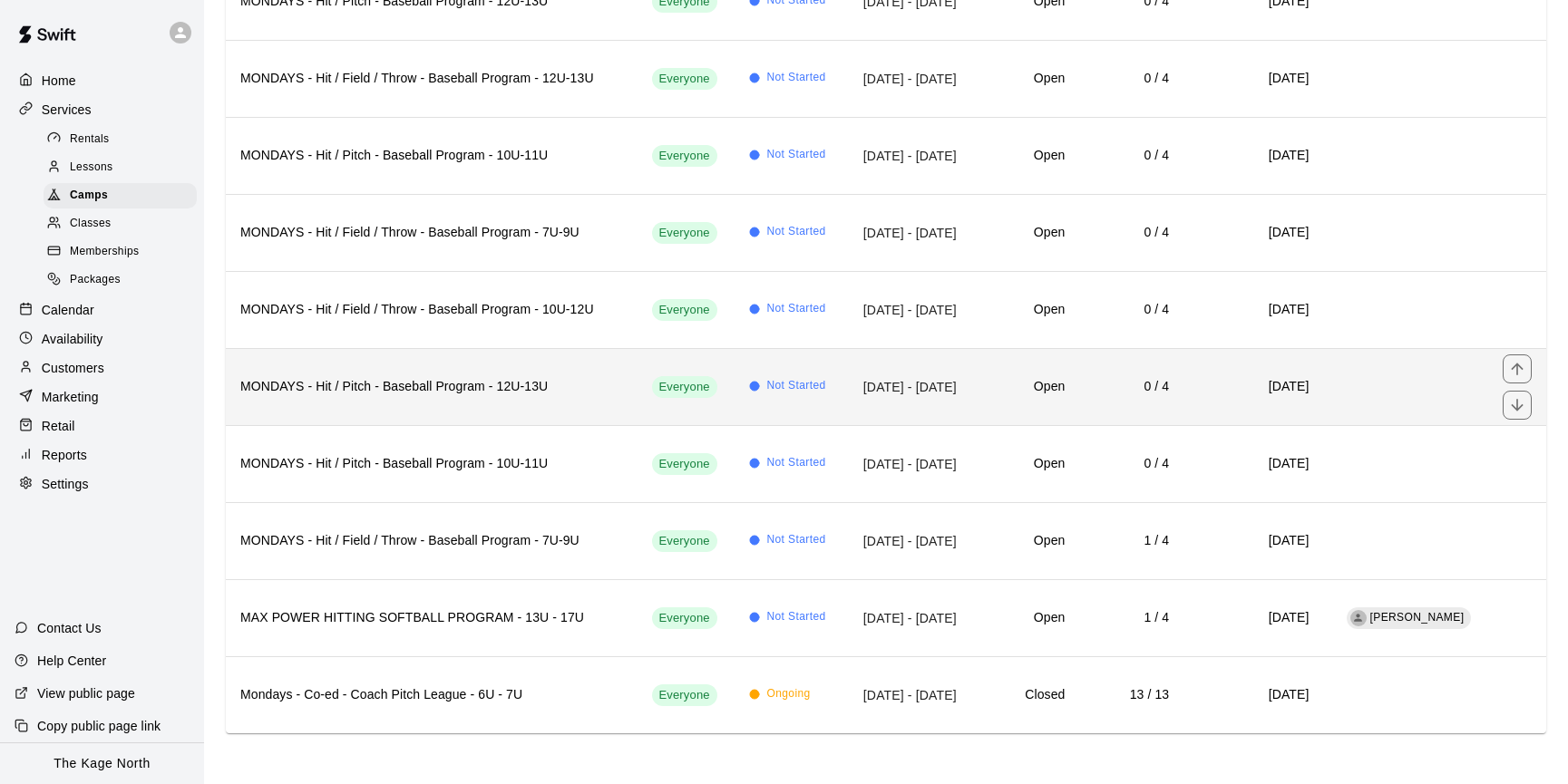
click at [401, 389] on h6 "MONDAYS - Hit / Pitch - Baseball Program - 12U-13U" at bounding box center [432, 387] width 383 height 20
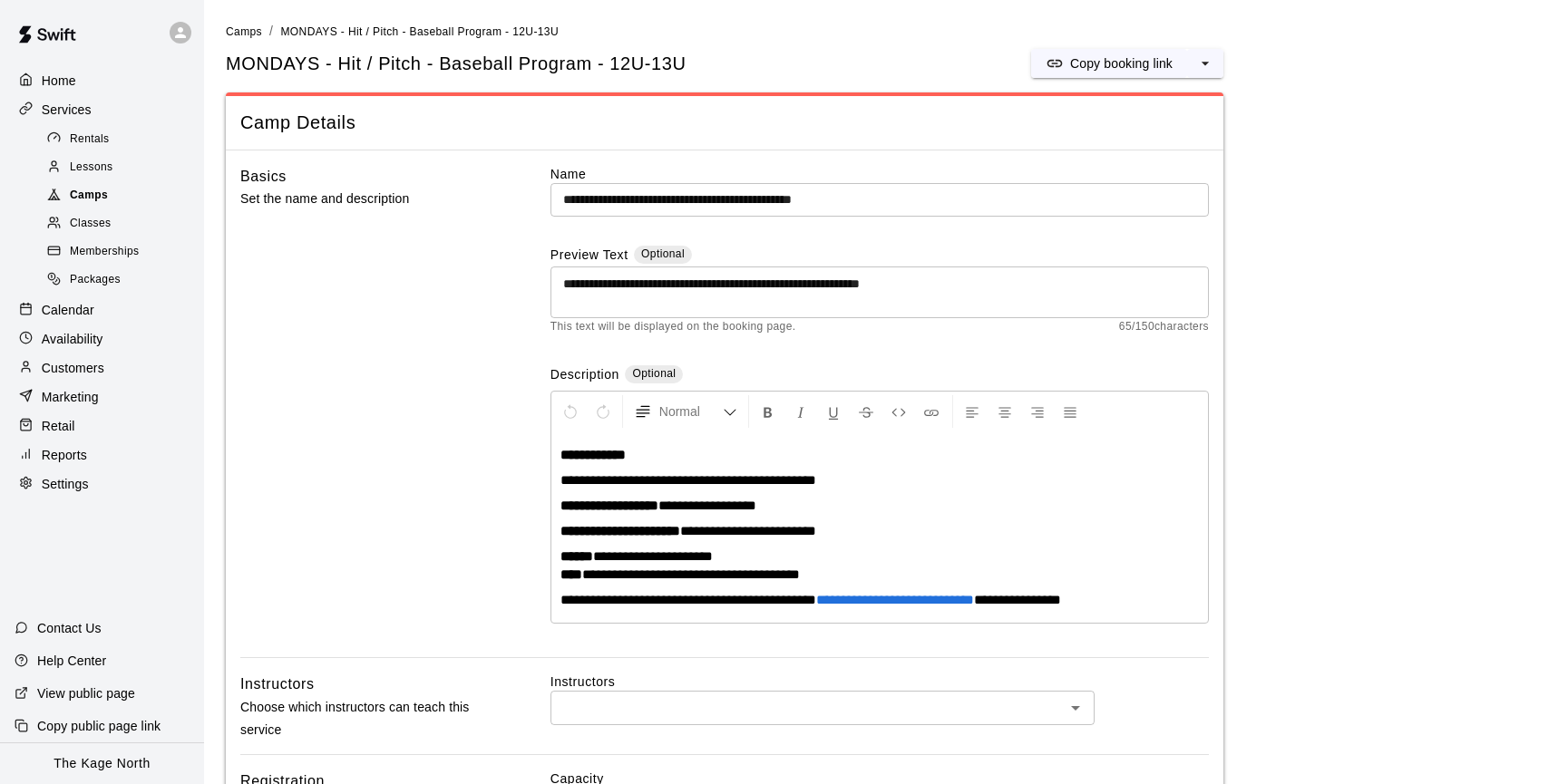
click at [129, 191] on div "Camps" at bounding box center [121, 195] width 154 height 25
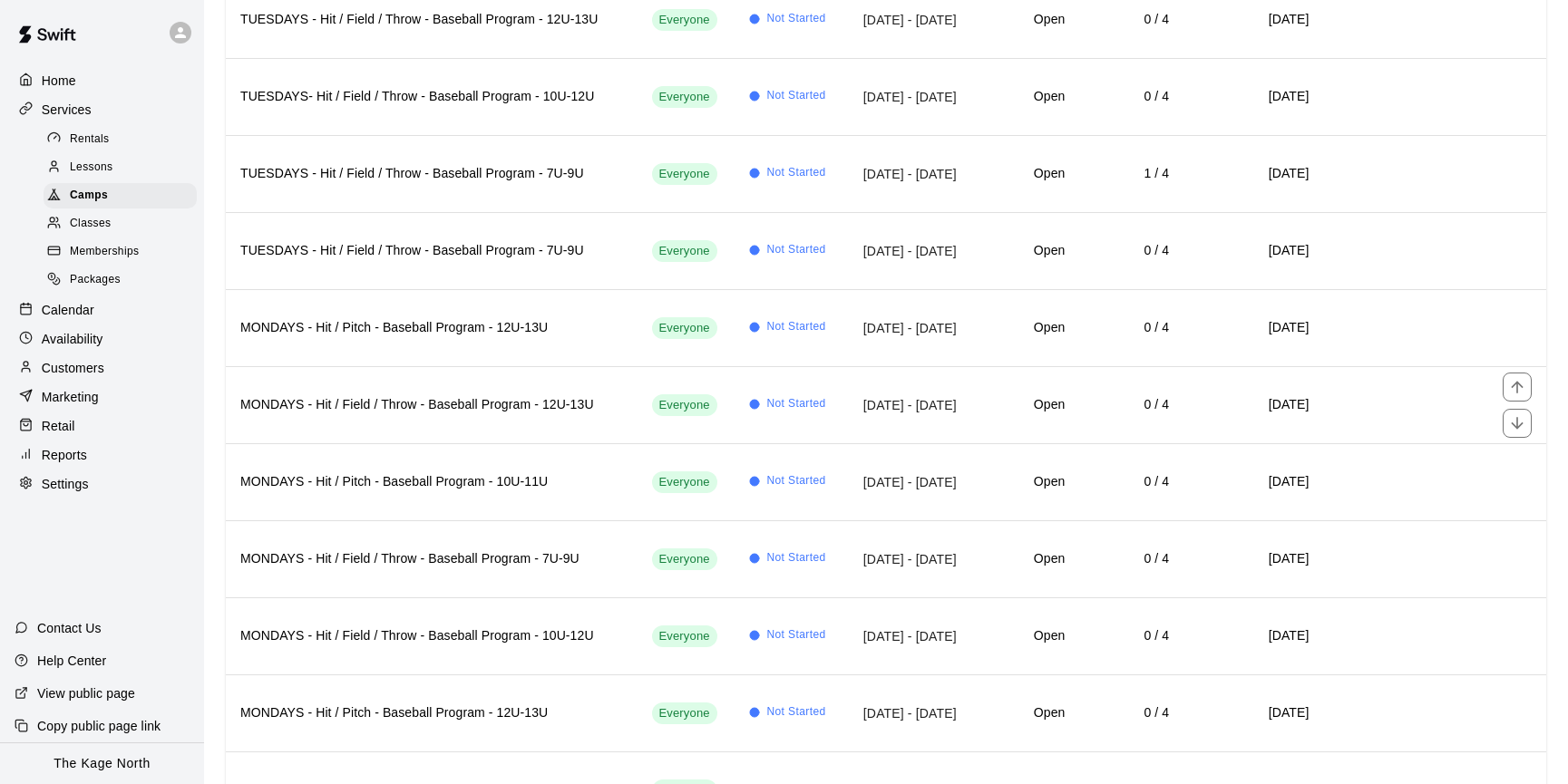
scroll to position [4186, 0]
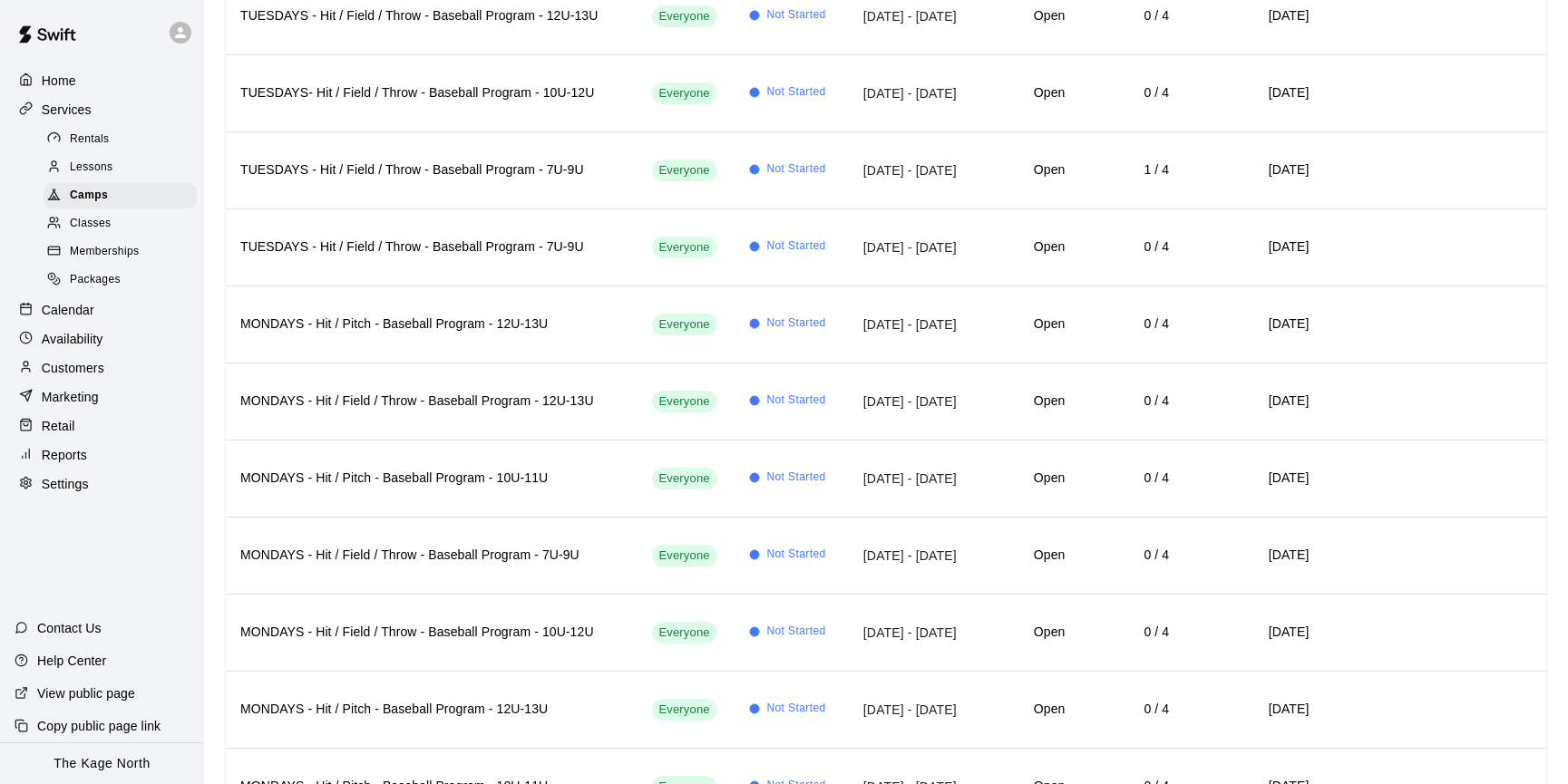
click at [109, 314] on div "Calendar" at bounding box center [102, 310] width 175 height 27
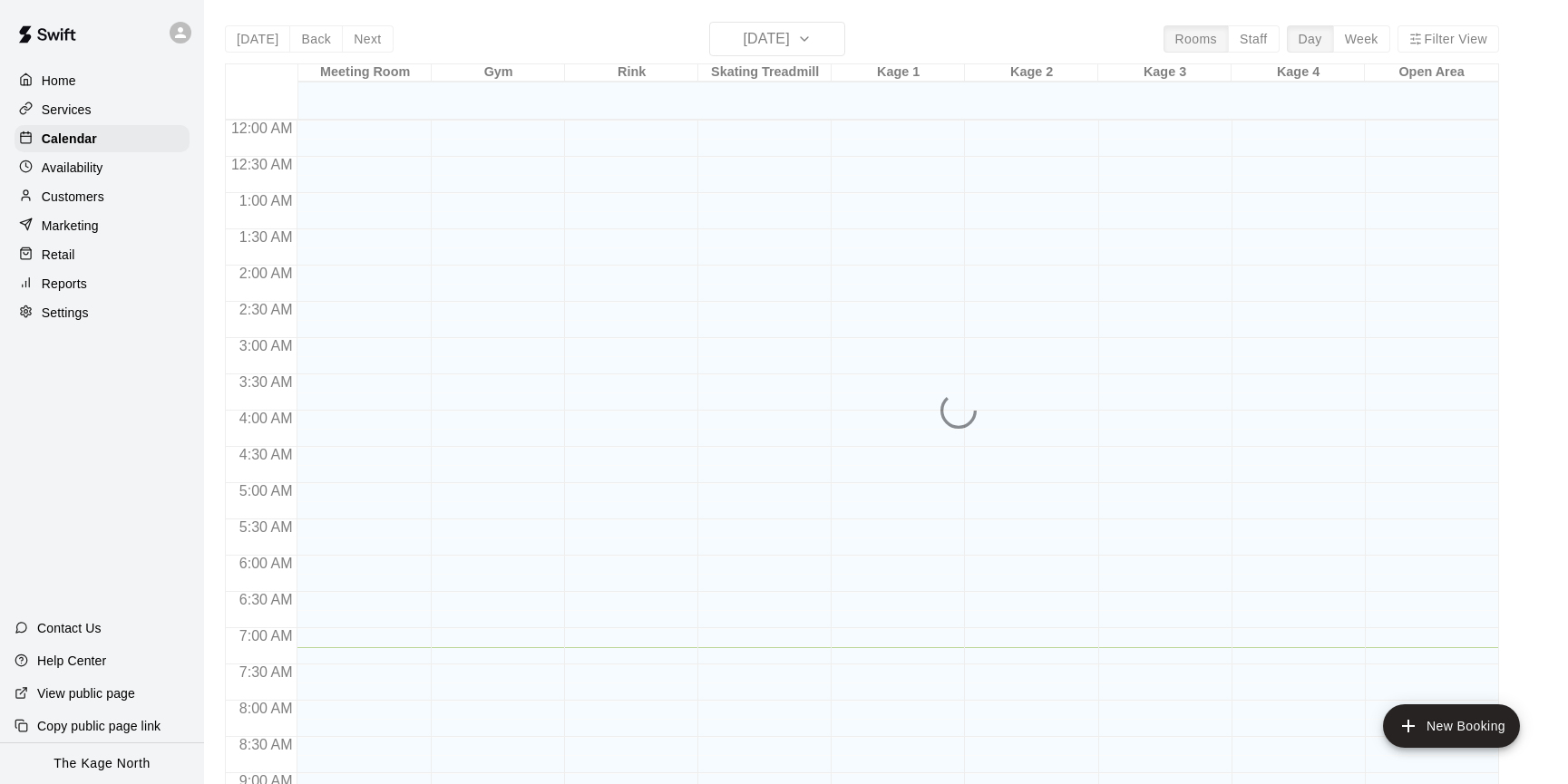
scroll to position [528, 0]
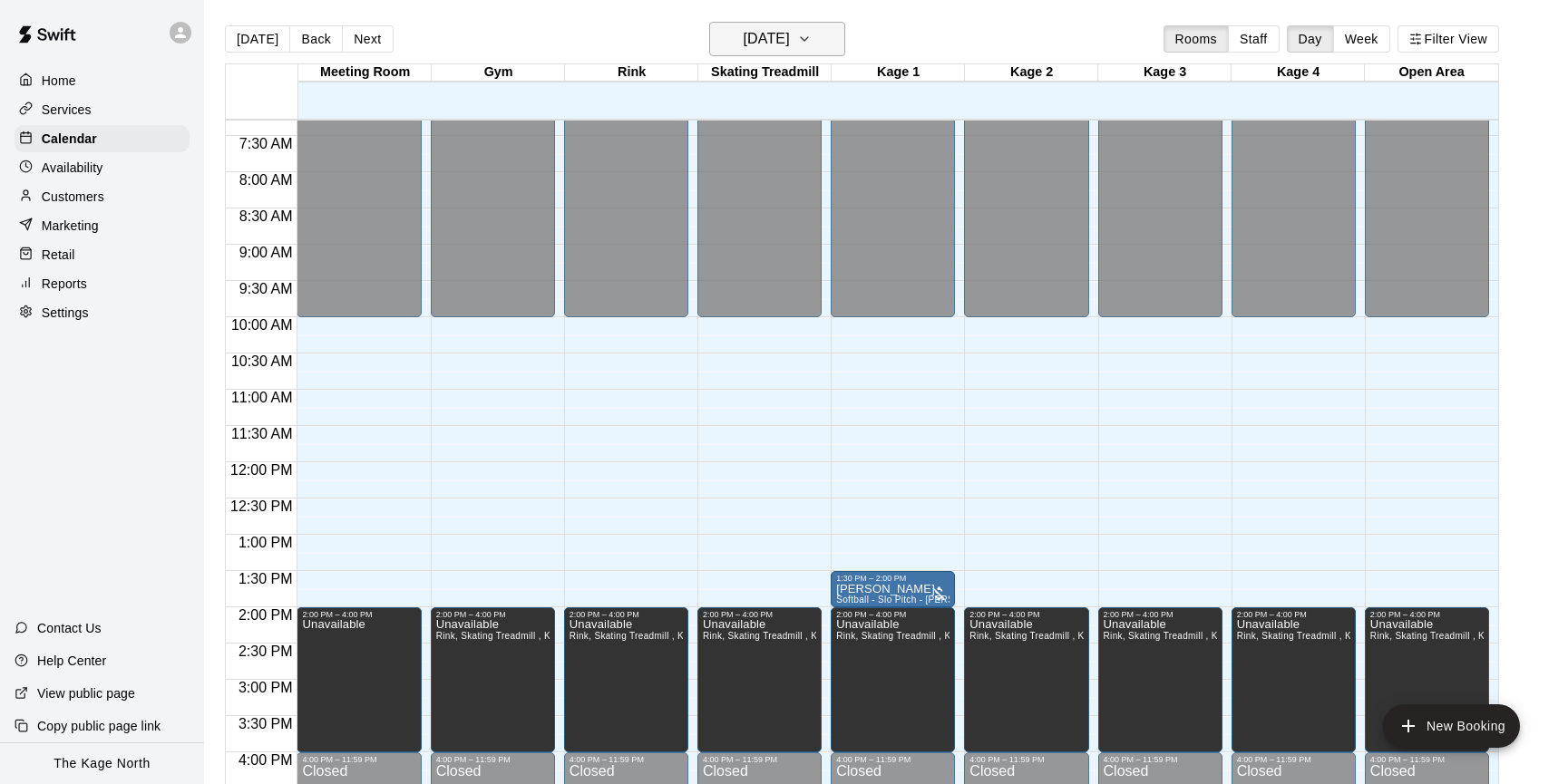
click at [812, 34] on icon "button" at bounding box center [804, 39] width 15 height 21
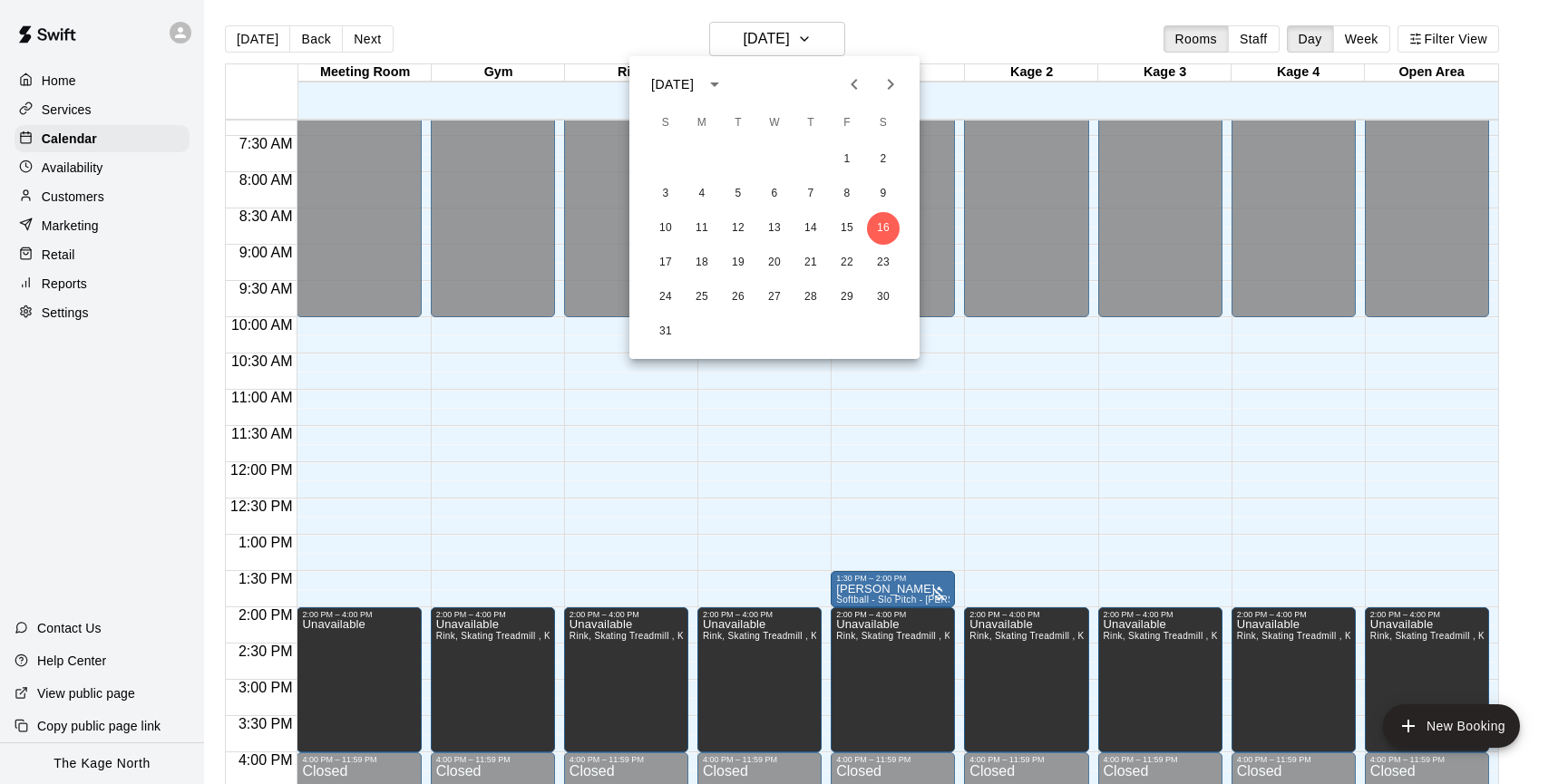
click at [889, 85] on icon "Next month" at bounding box center [890, 85] width 21 height 21
click at [774, 191] on button "10" at bounding box center [775, 194] width 33 height 33
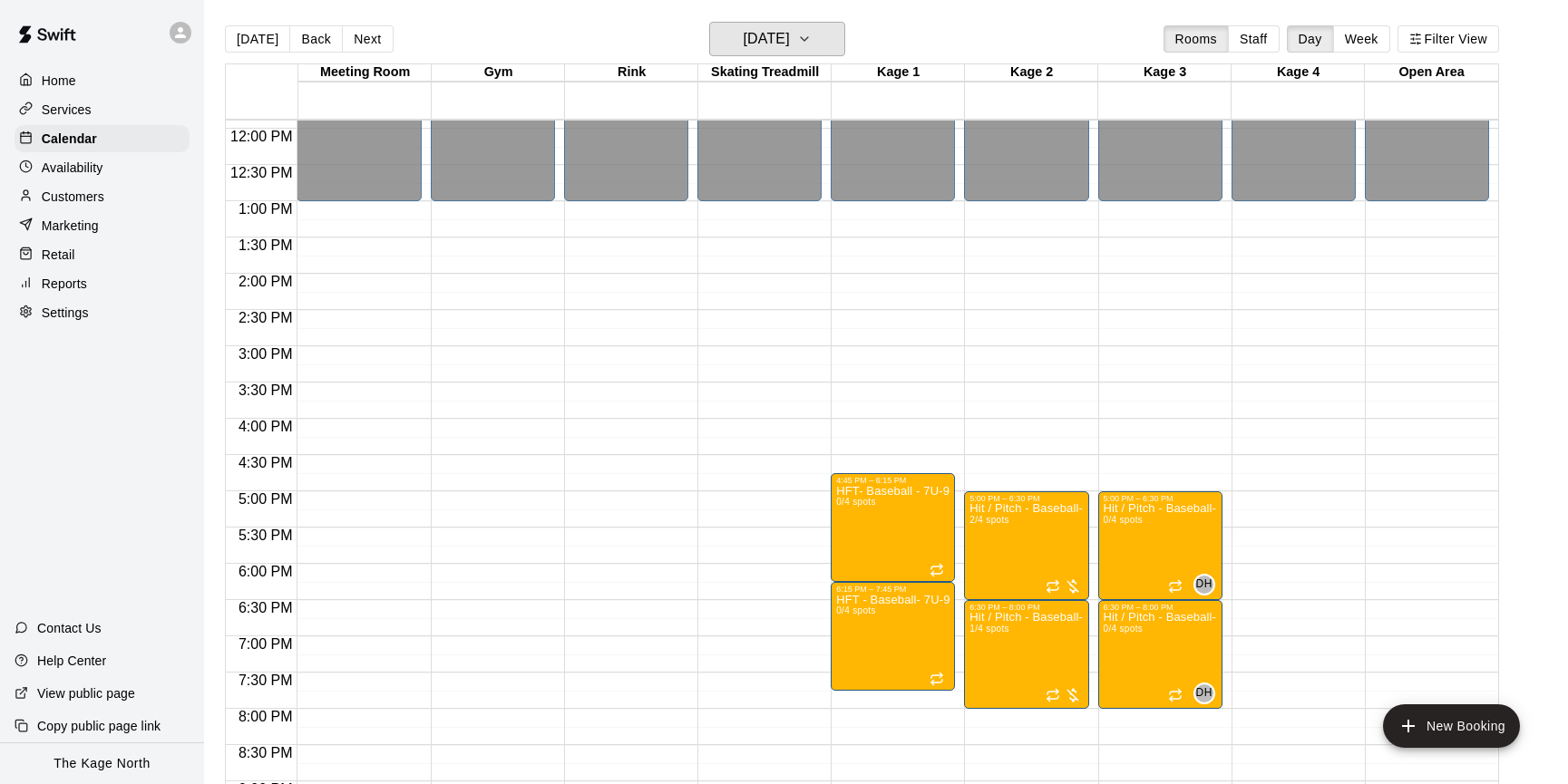
scroll to position [1056, 0]
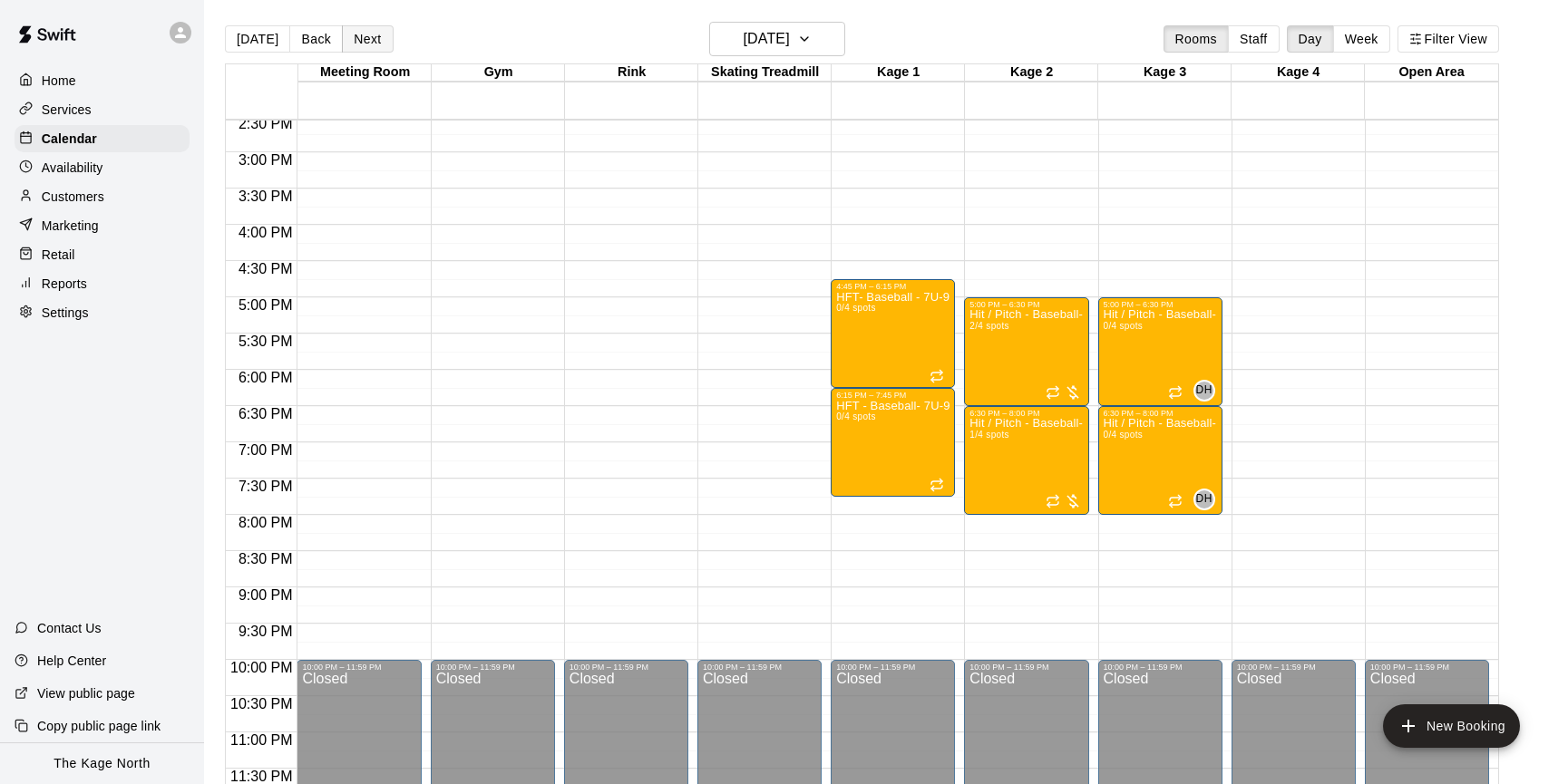
click at [370, 40] on button "Next" at bounding box center [367, 39] width 51 height 27
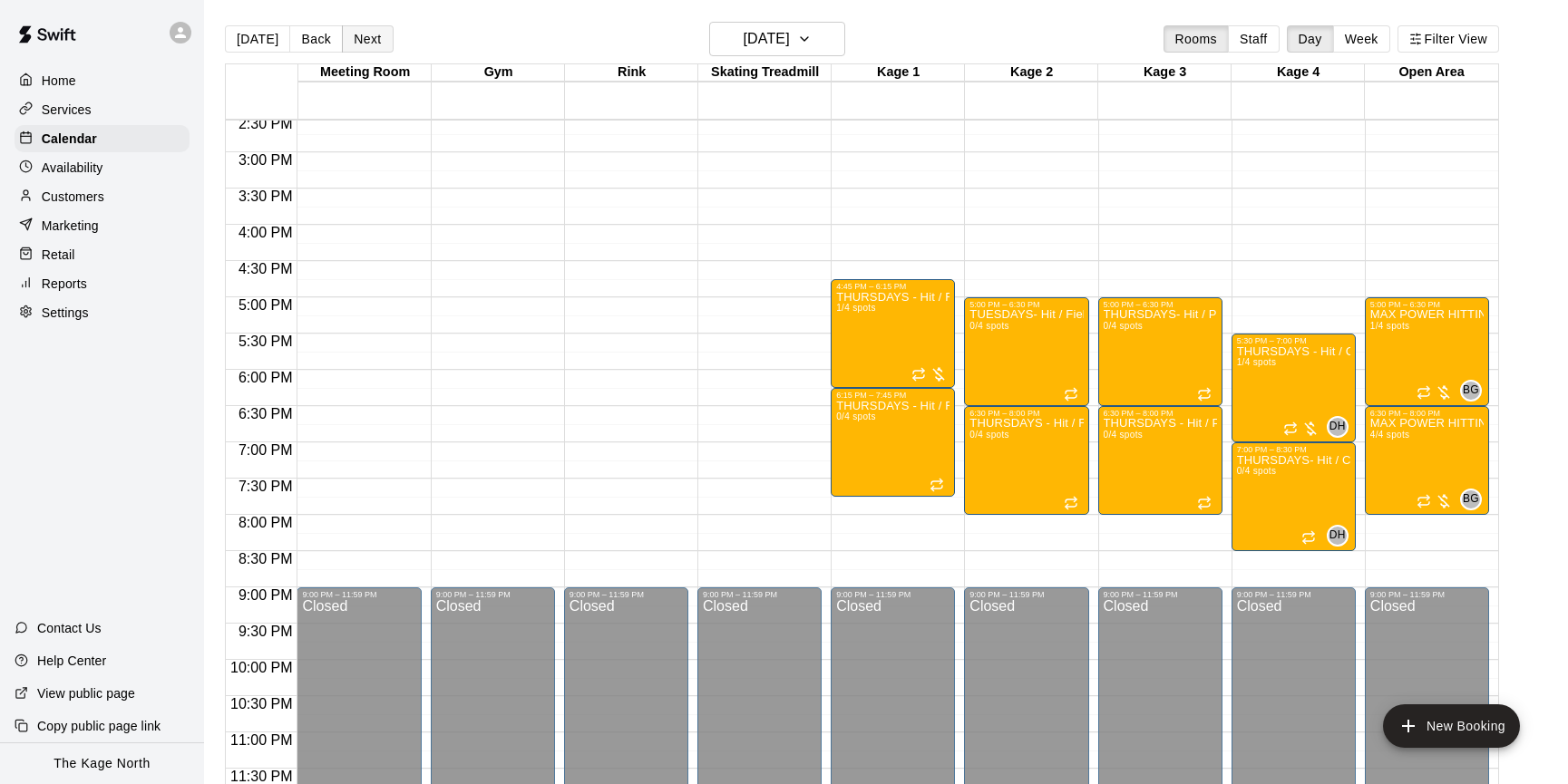
click at [372, 41] on button "Next" at bounding box center [367, 39] width 51 height 27
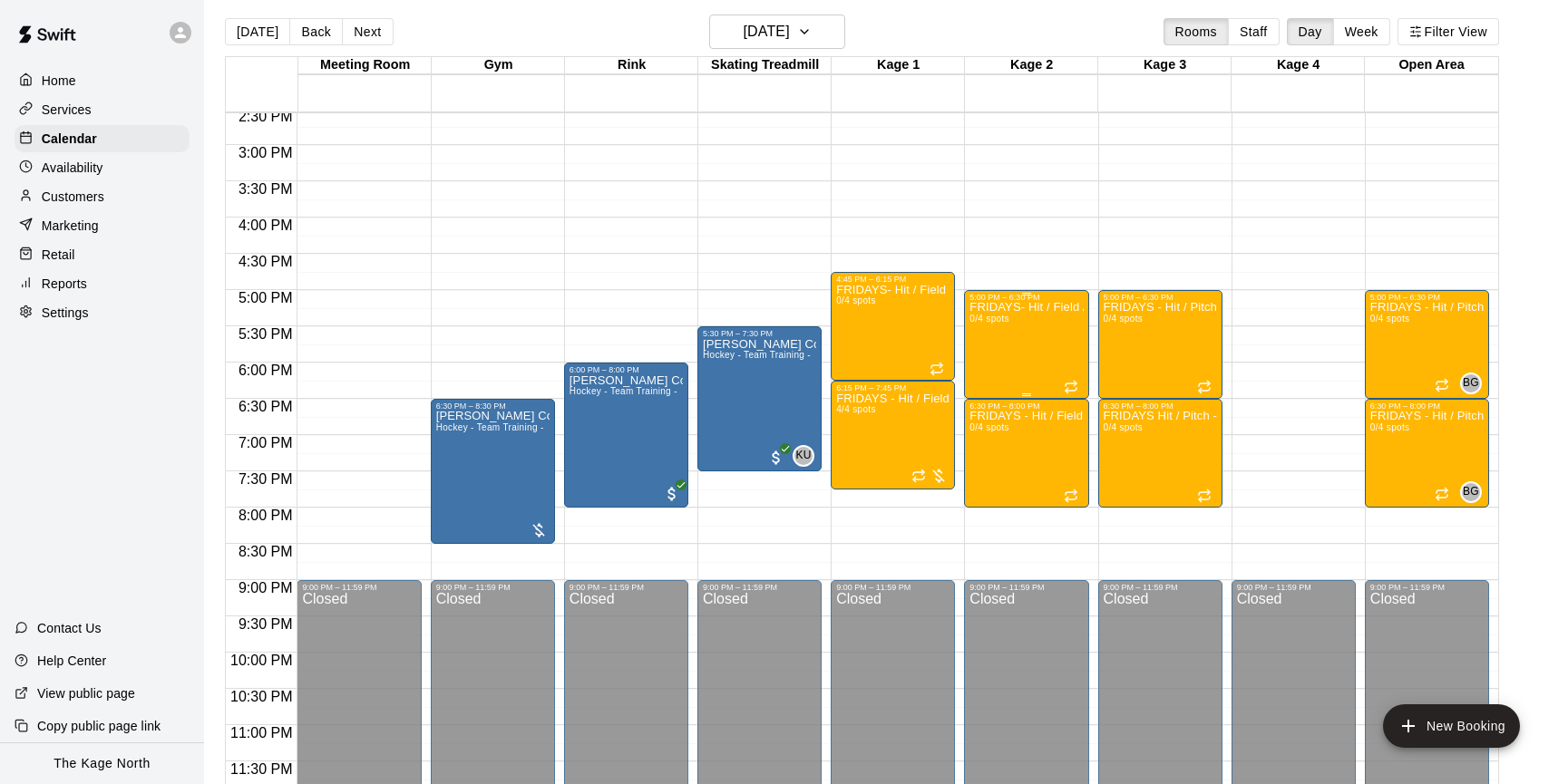
scroll to position [10, 0]
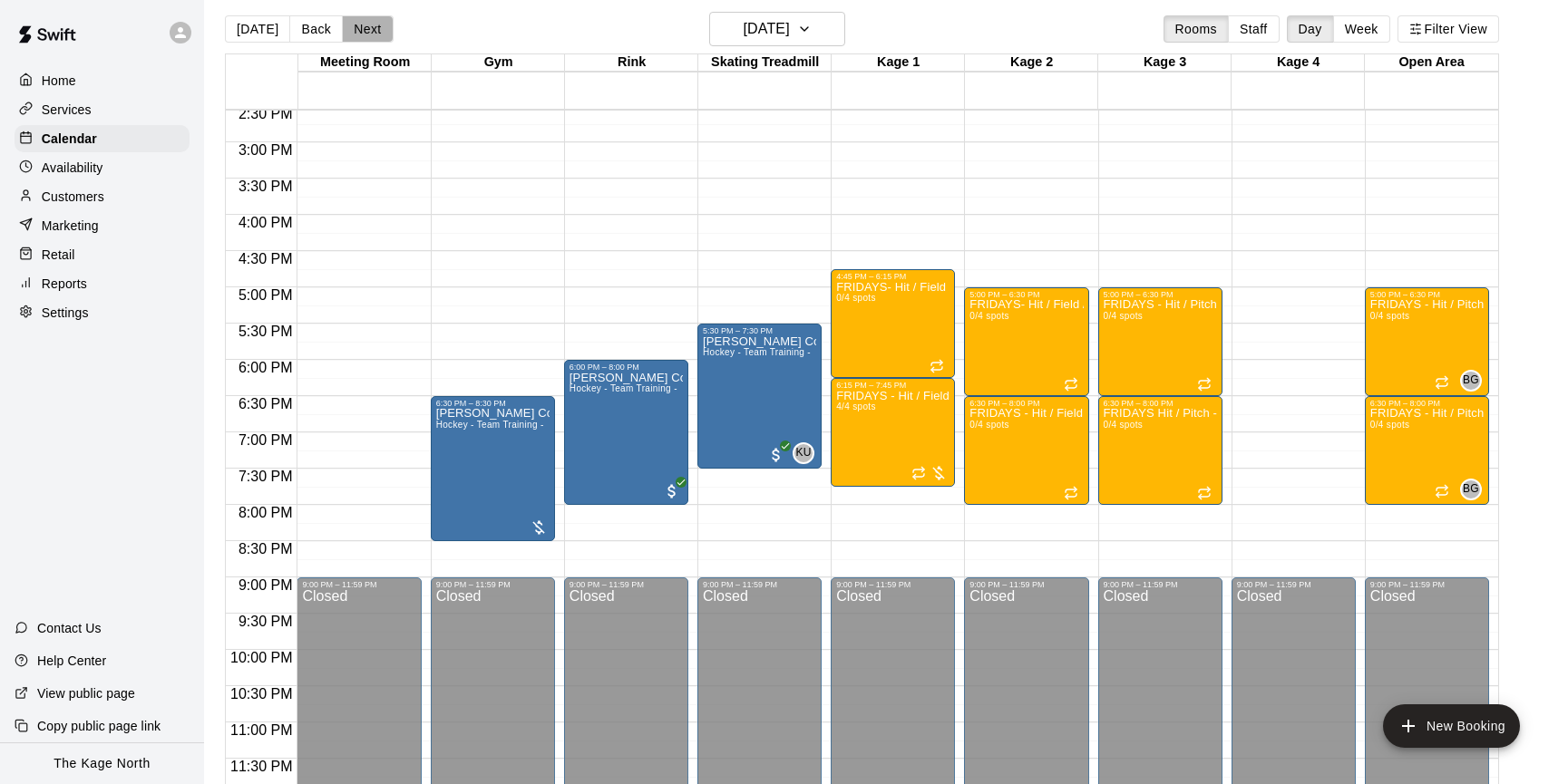
click at [373, 34] on button "Next" at bounding box center [367, 29] width 51 height 27
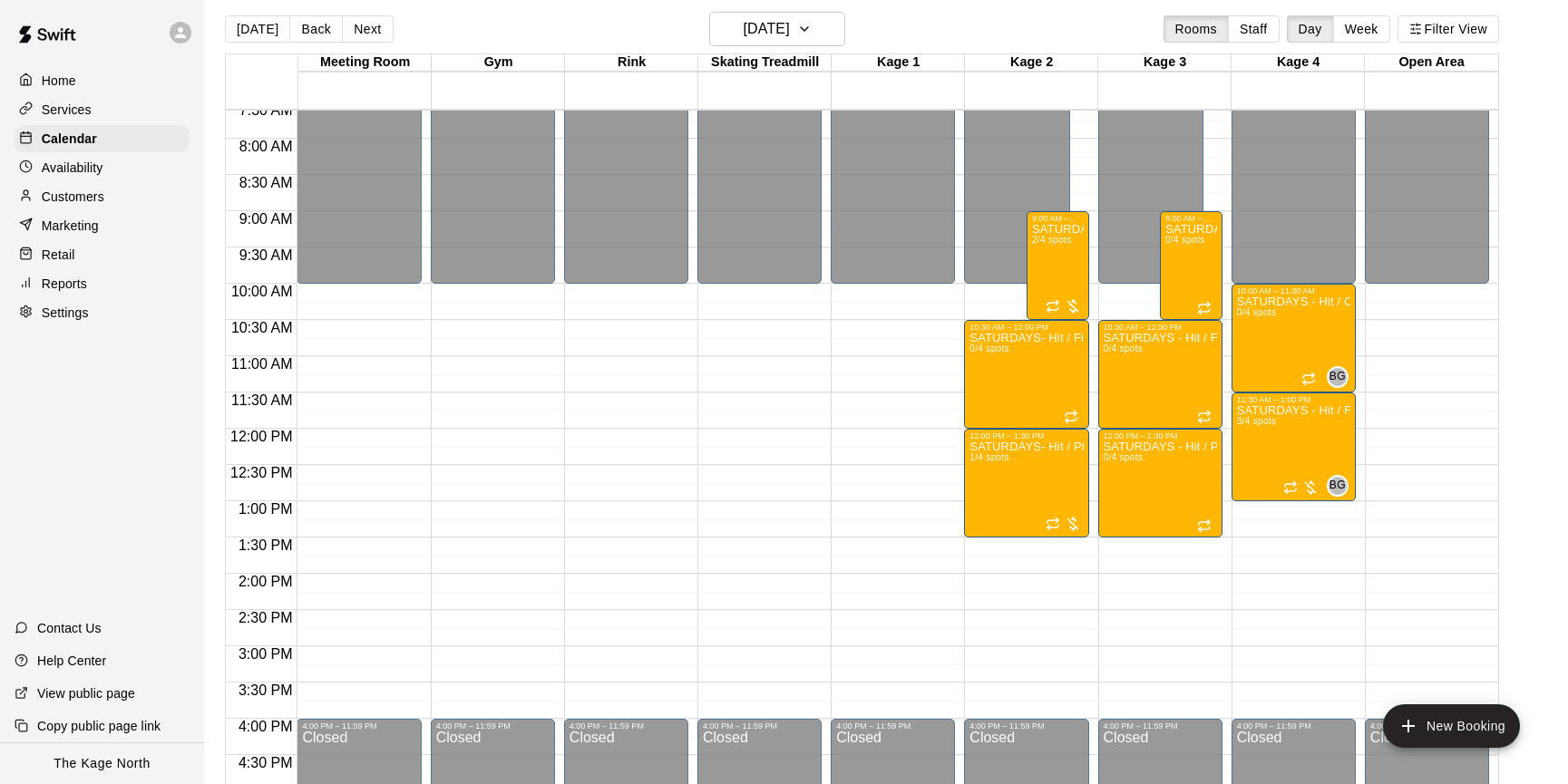
scroll to position [381, 0]
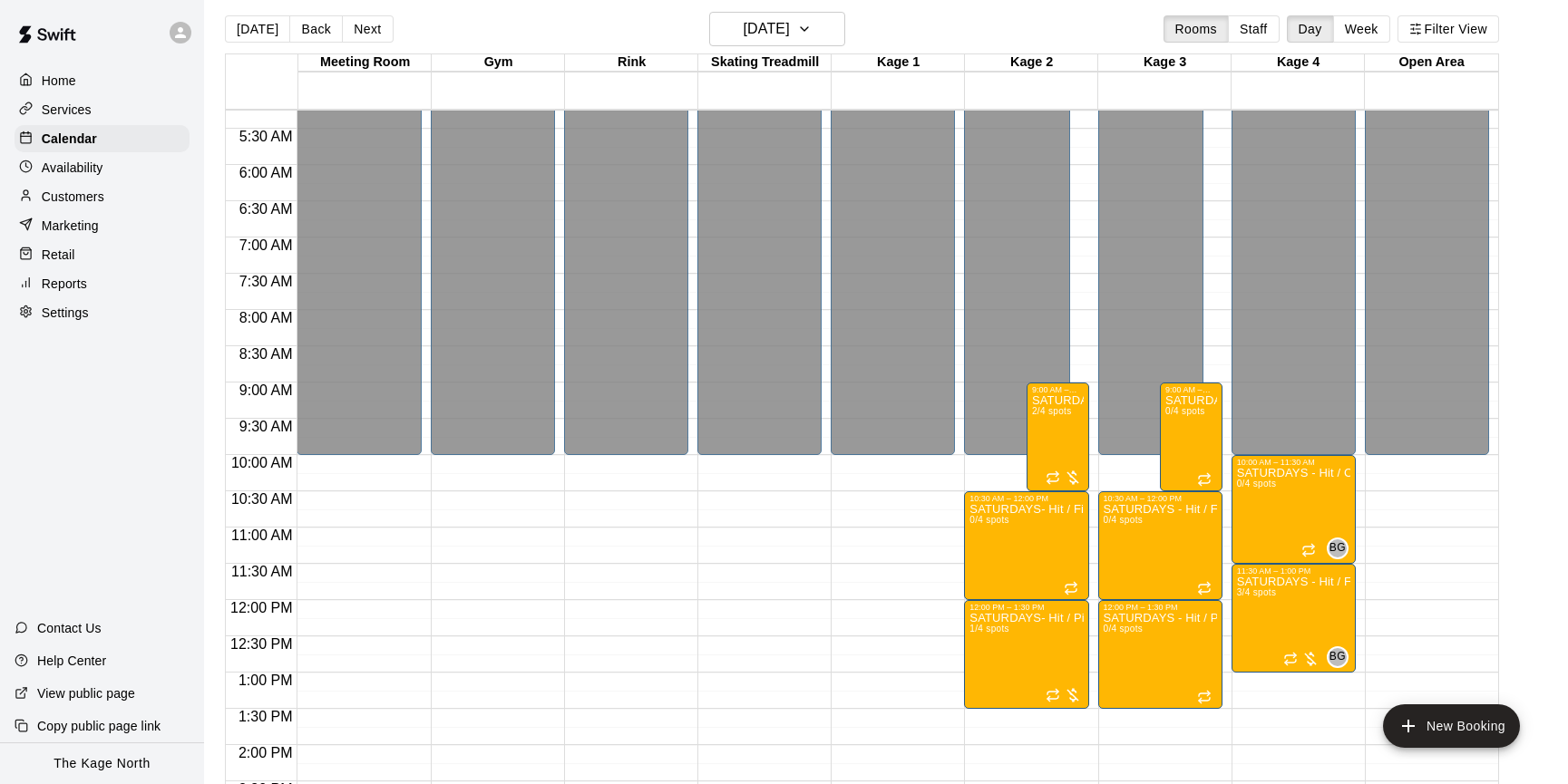
click at [366, 25] on button "Next" at bounding box center [367, 29] width 51 height 27
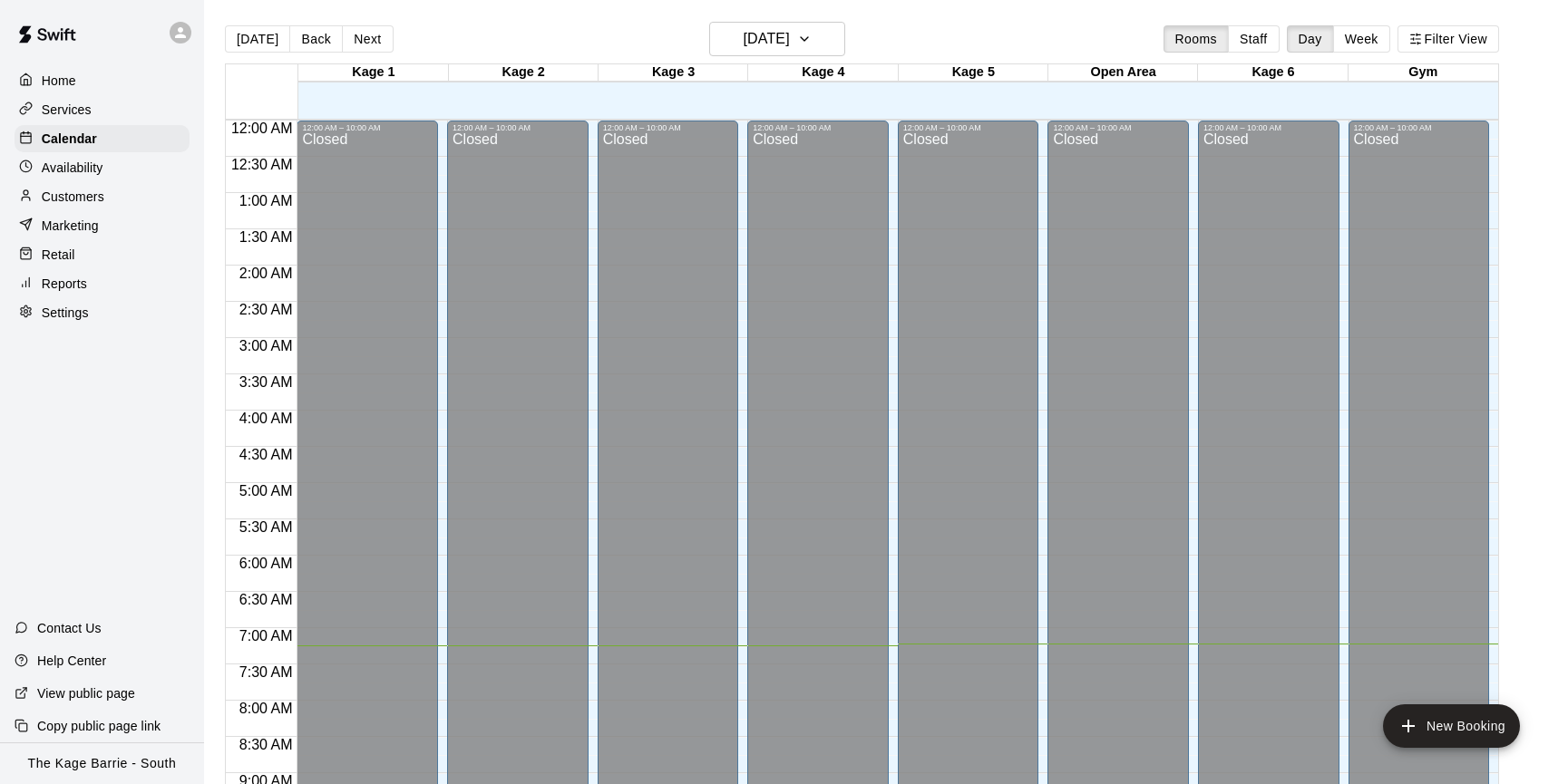
scroll to position [624, 0]
